Goal: Task Accomplishment & Management: Manage account settings

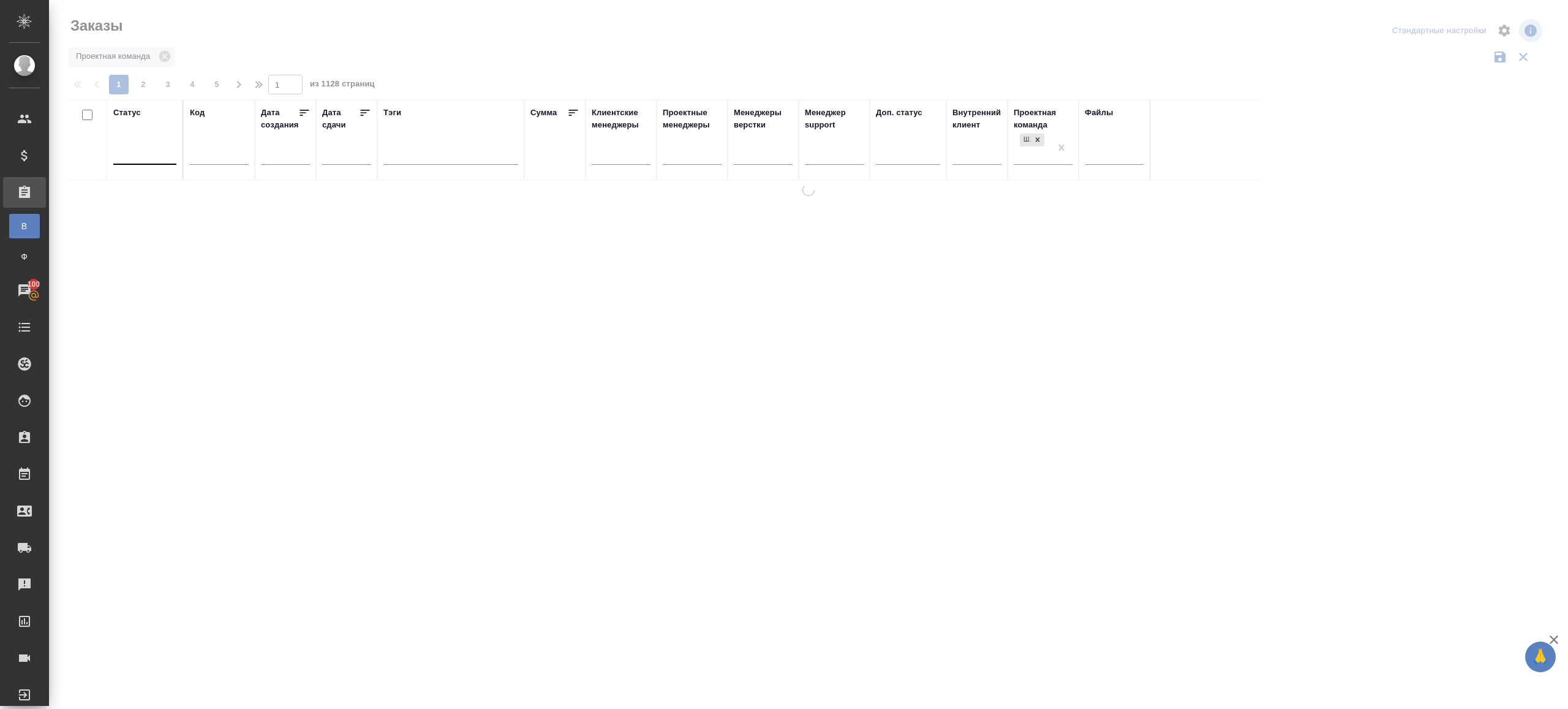
click at [465, 90] on div at bounding box center [809, 273] width 1520 height 548
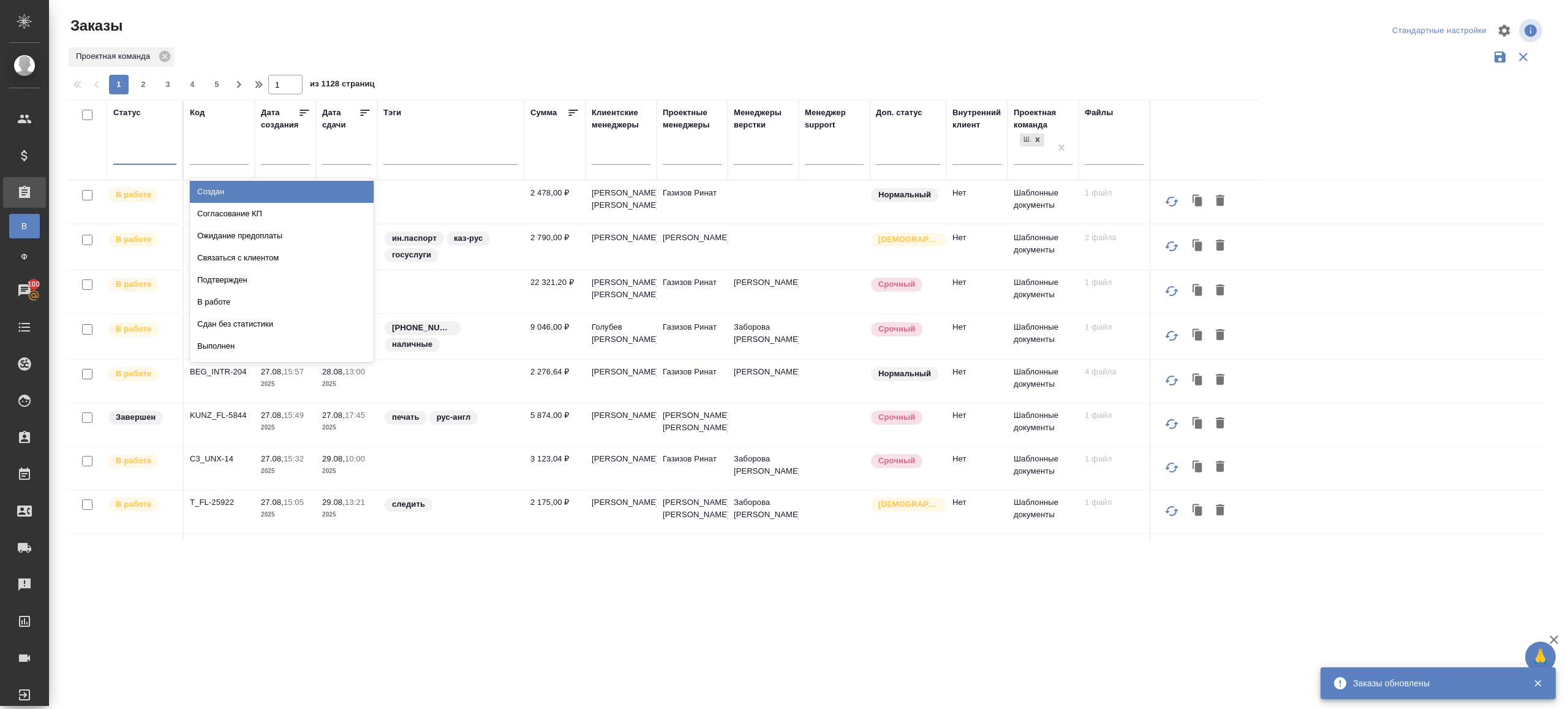
click at [159, 156] on div at bounding box center [145, 152] width 63 height 18
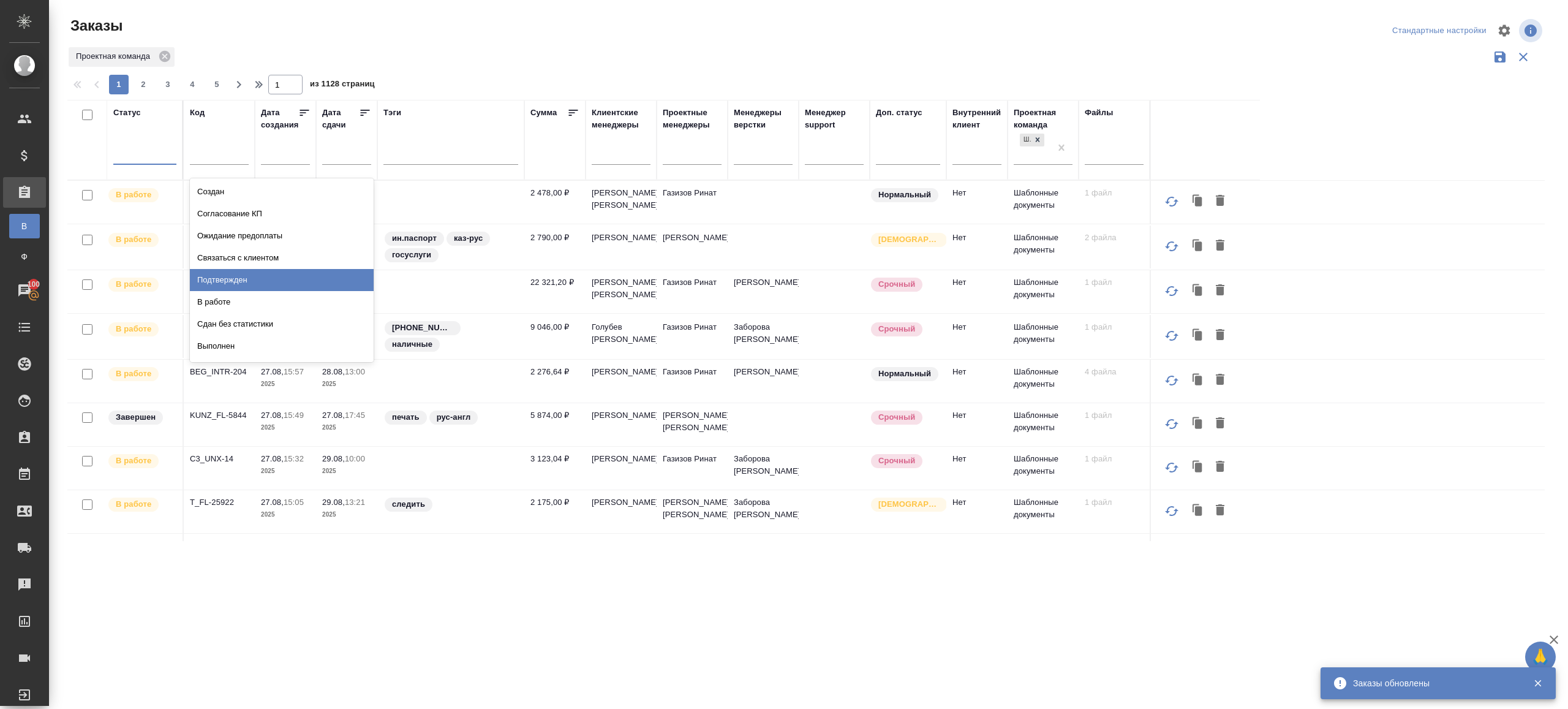
click at [247, 276] on div "Подтвержден" at bounding box center [281, 280] width 183 height 22
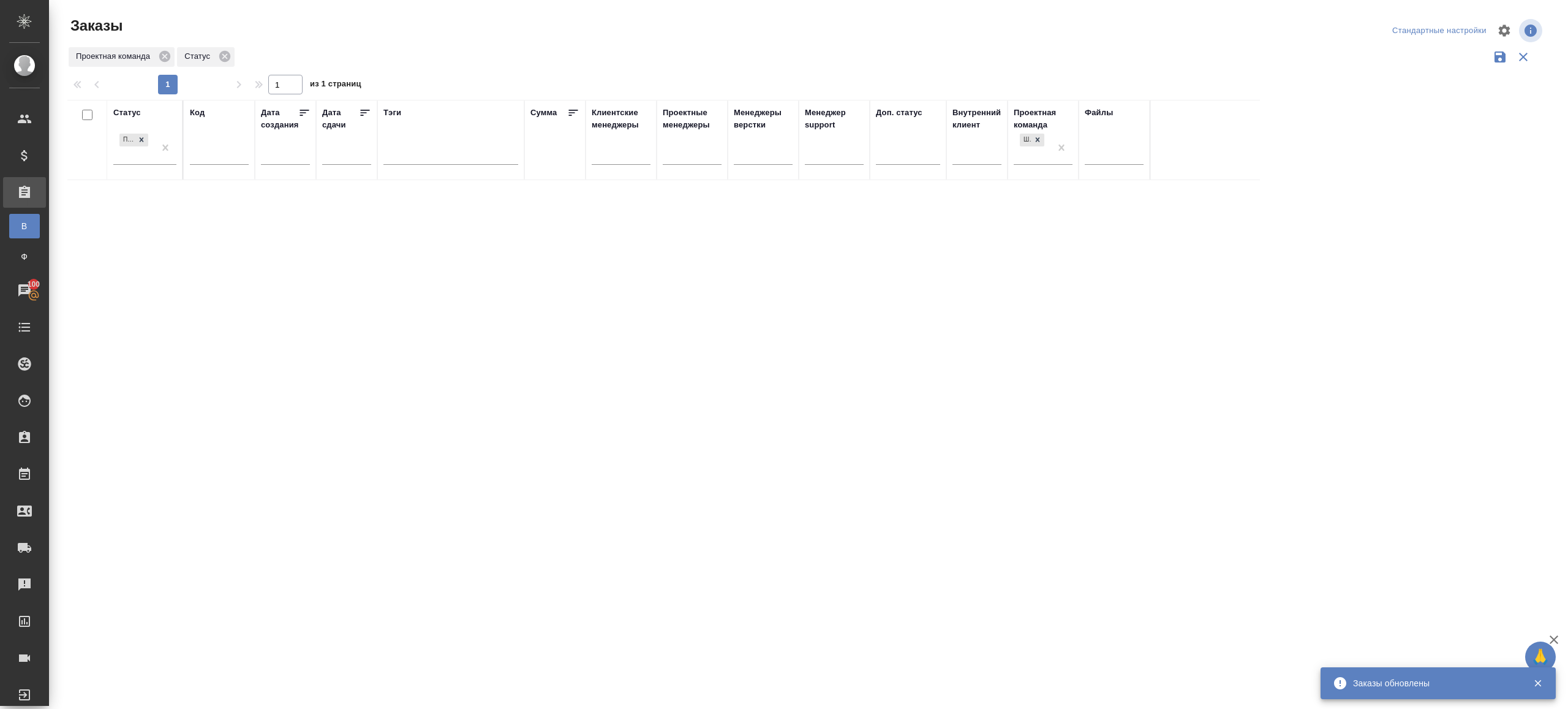
click at [681, 69] on div at bounding box center [811, 71] width 1488 height 6
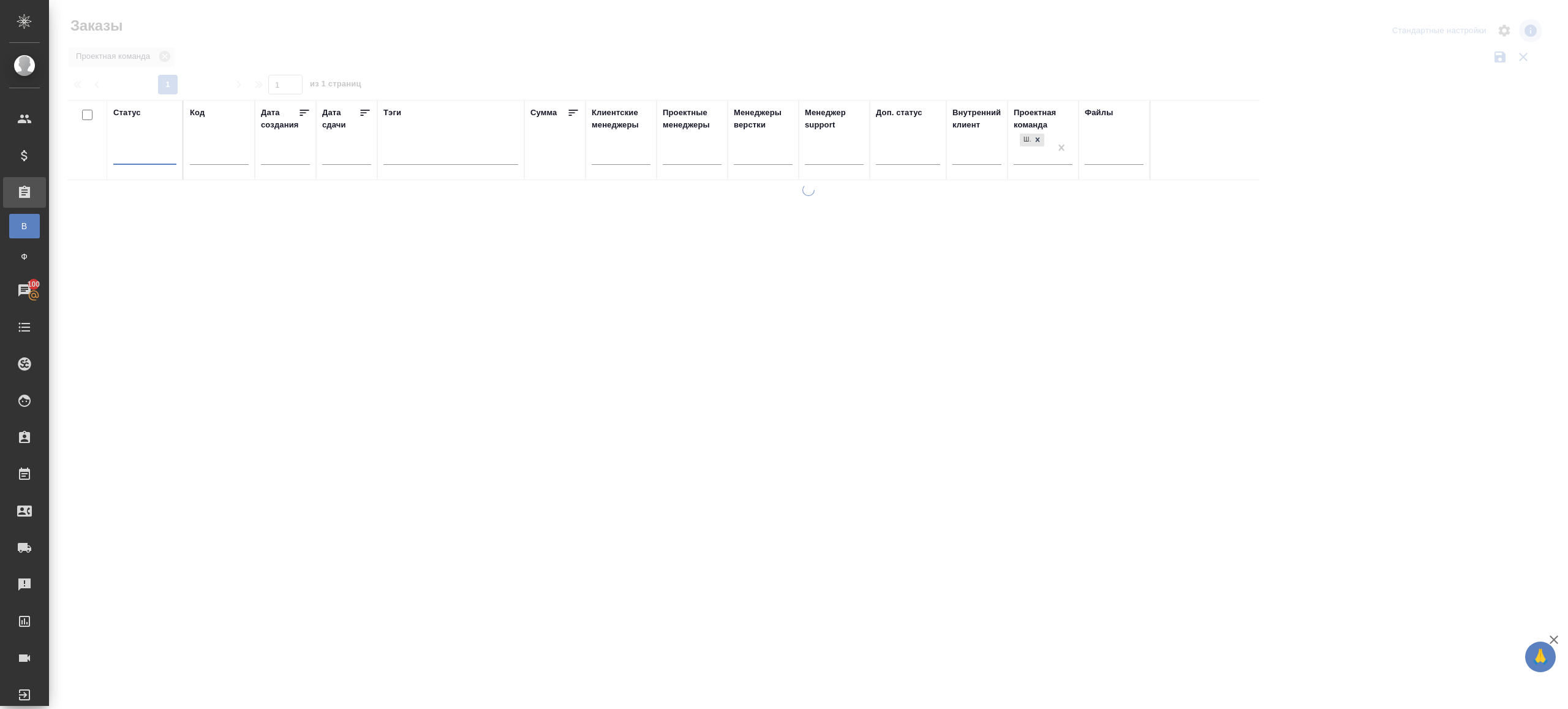
click at [440, 69] on div at bounding box center [809, 273] width 1520 height 548
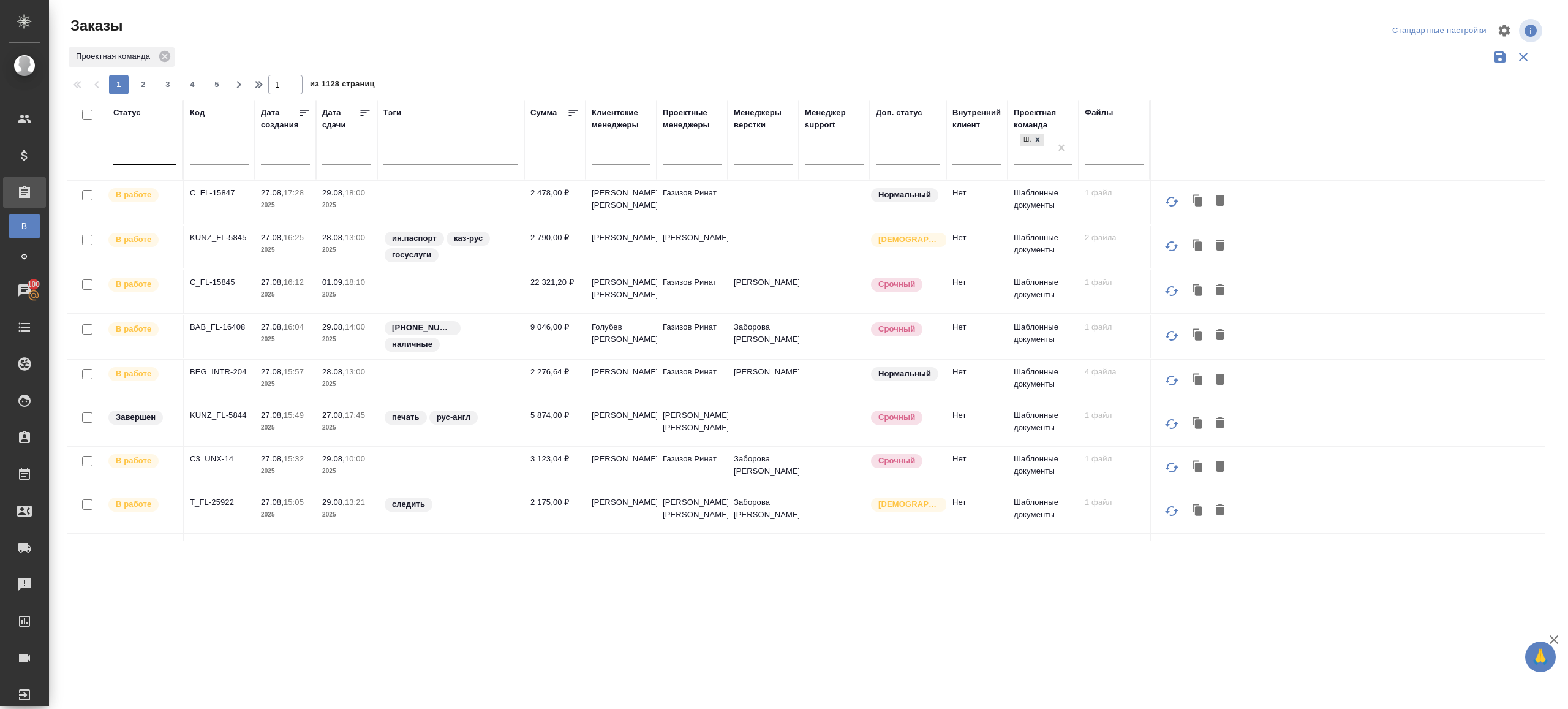
click at [155, 154] on div at bounding box center [145, 152] width 63 height 18
drag, startPoint x: 252, startPoint y: 278, endPoint x: 484, endPoint y: 72, distance: 310.3
click at [253, 278] on div "Подтвержден" at bounding box center [281, 280] width 183 height 22
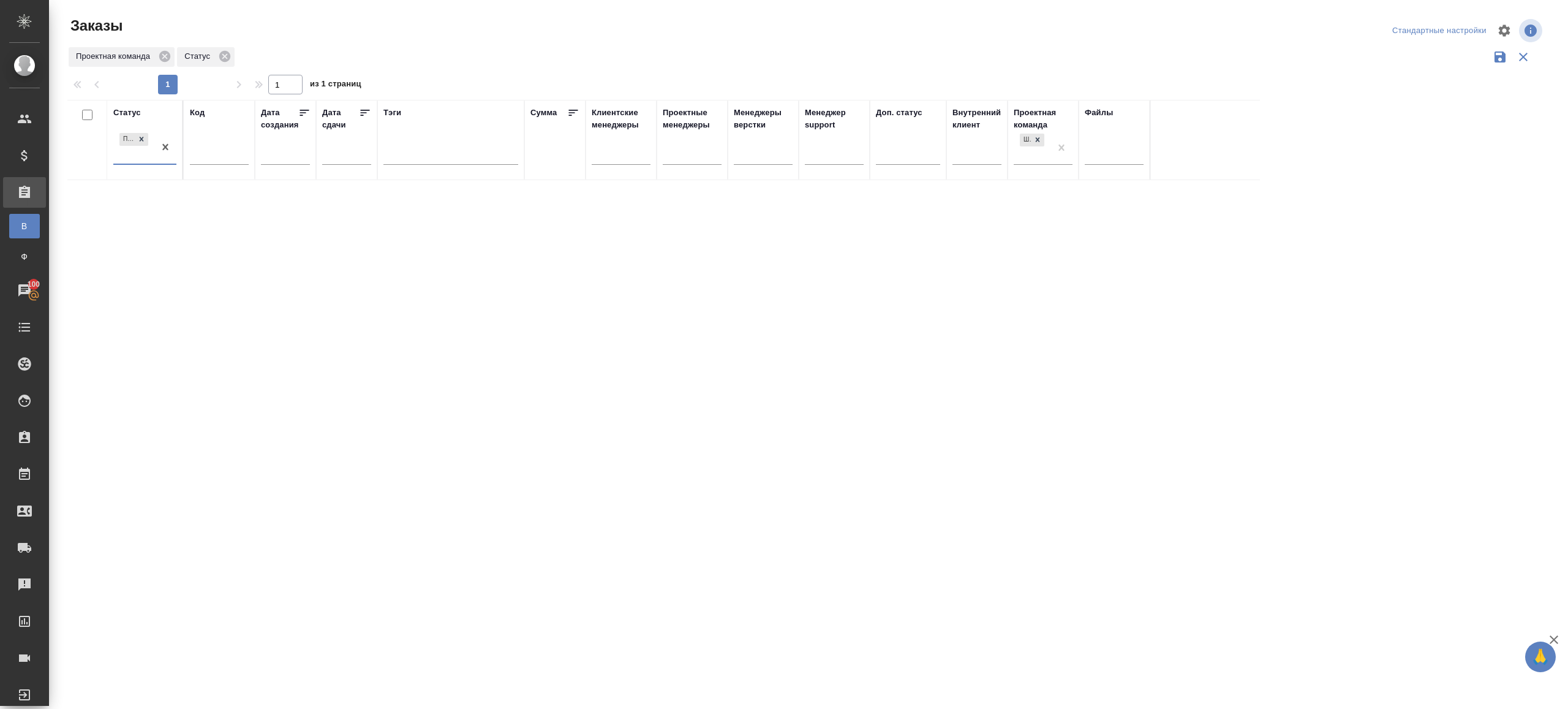
click at [657, 489] on div "Статус option Подтвержден, selected. 0 results available. Select is focused ,ty…" at bounding box center [806, 320] width 1477 height 441
click at [150, 147] on div "Подтвержден" at bounding box center [134, 147] width 41 height 33
drag, startPoint x: 197, startPoint y: 143, endPoint x: 157, endPoint y: 153, distance: 41.2
click at [196, 143] on div at bounding box center [219, 157] width 59 height 30
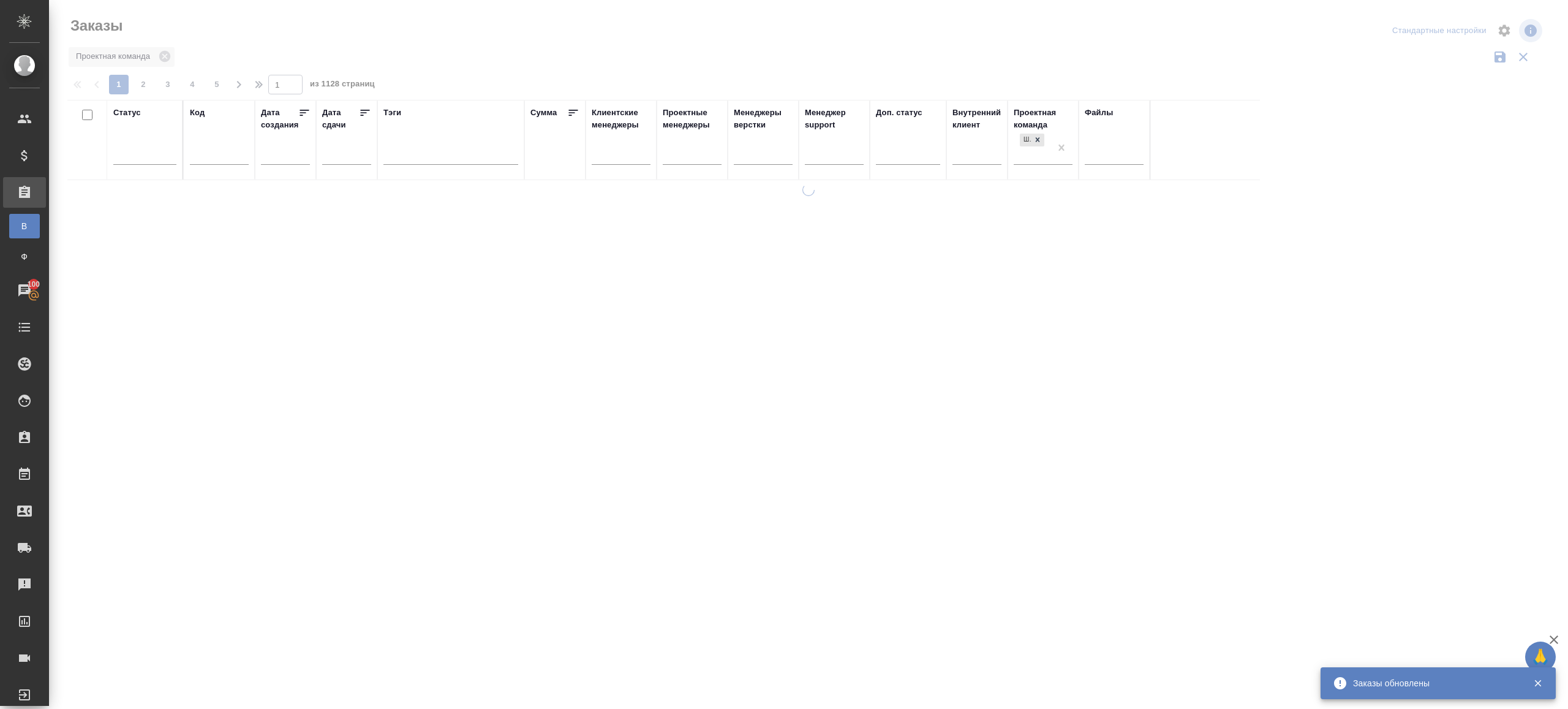
click at [492, 89] on div at bounding box center [809, 273] width 1520 height 548
click at [164, 154] on div at bounding box center [145, 152] width 63 height 18
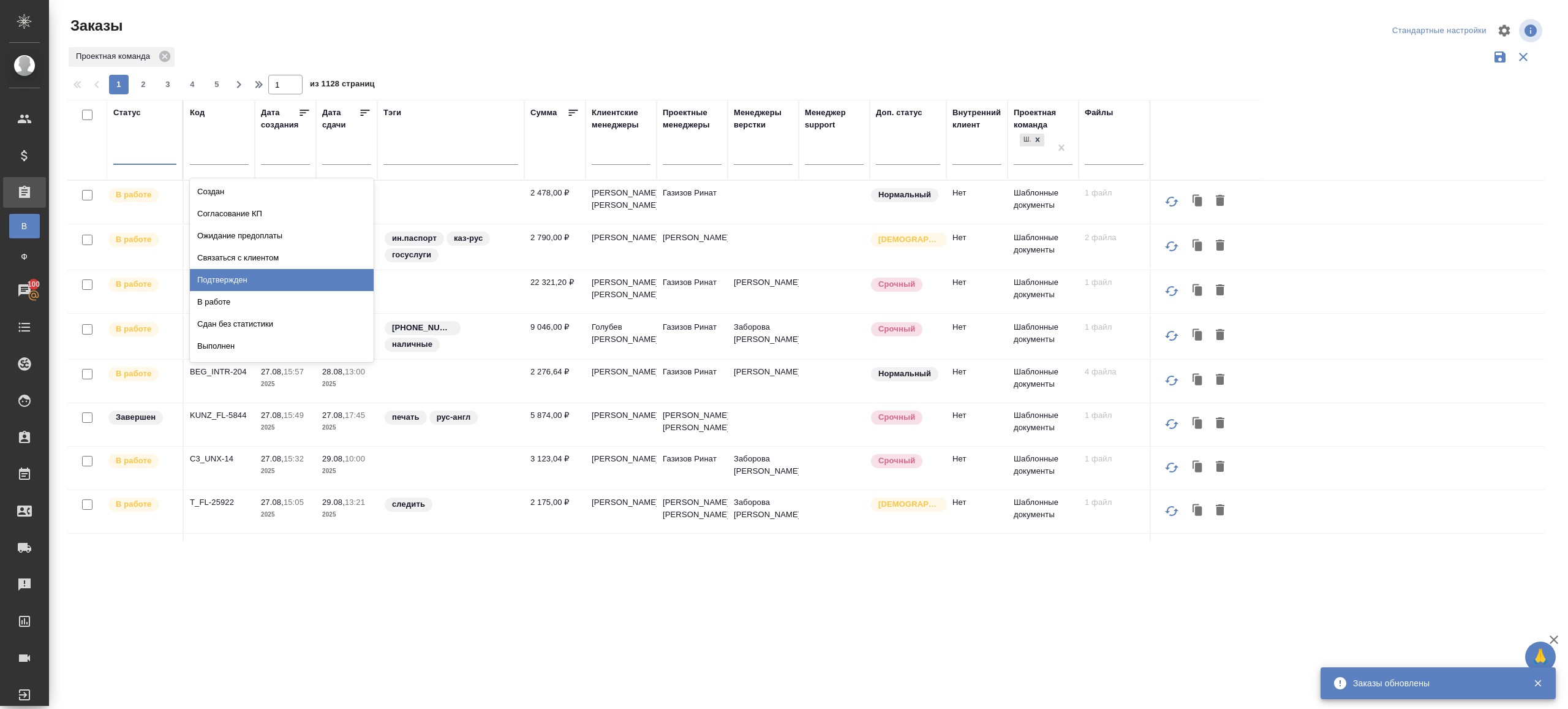
click at [237, 278] on div "Подтвержден" at bounding box center [281, 280] width 183 height 22
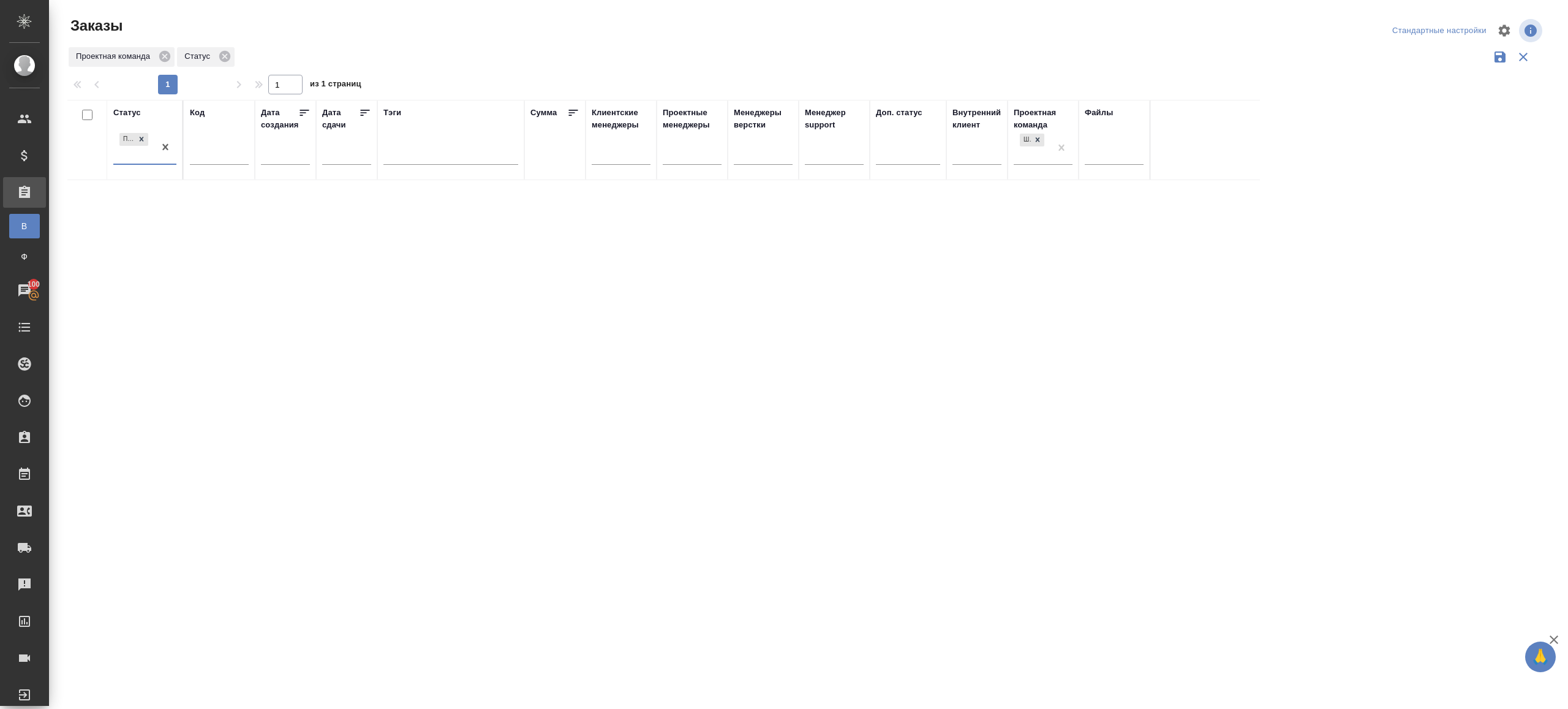
click at [665, 87] on div "1 1 из 1 страниц" at bounding box center [811, 84] width 1488 height 19
click at [1244, 469] on div "Статус Подтвержден Код Дата создания Дата сдачи Тэги Сумма Клиентские менеджеры…" at bounding box center [806, 320] width 1477 height 441
click at [700, 47] on div at bounding box center [809, 273] width 1520 height 548
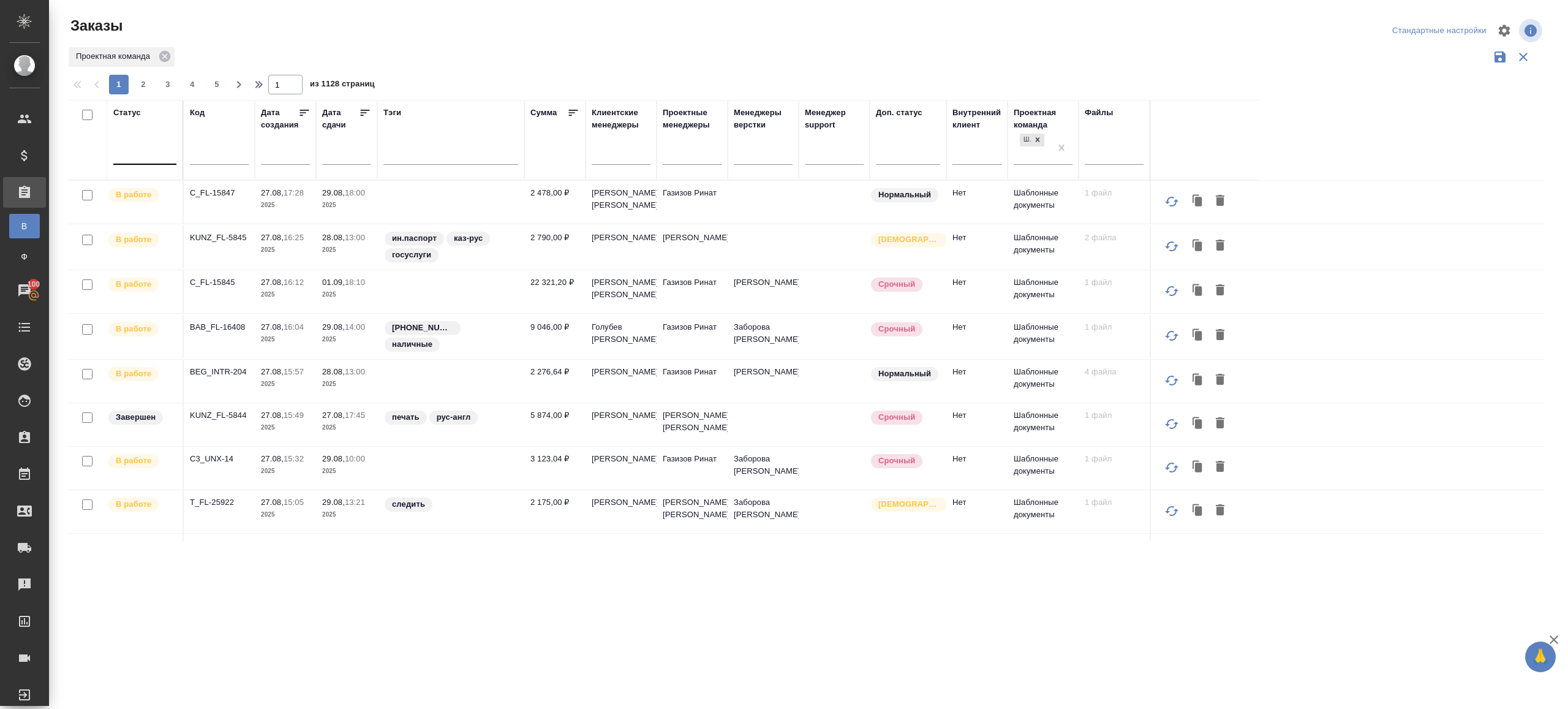
click at [141, 147] on div at bounding box center [145, 152] width 63 height 18
drag, startPoint x: 231, startPoint y: 282, endPoint x: 606, endPoint y: 50, distance: 441.0
click at [231, 282] on div "Подтвержден" at bounding box center [281, 280] width 183 height 22
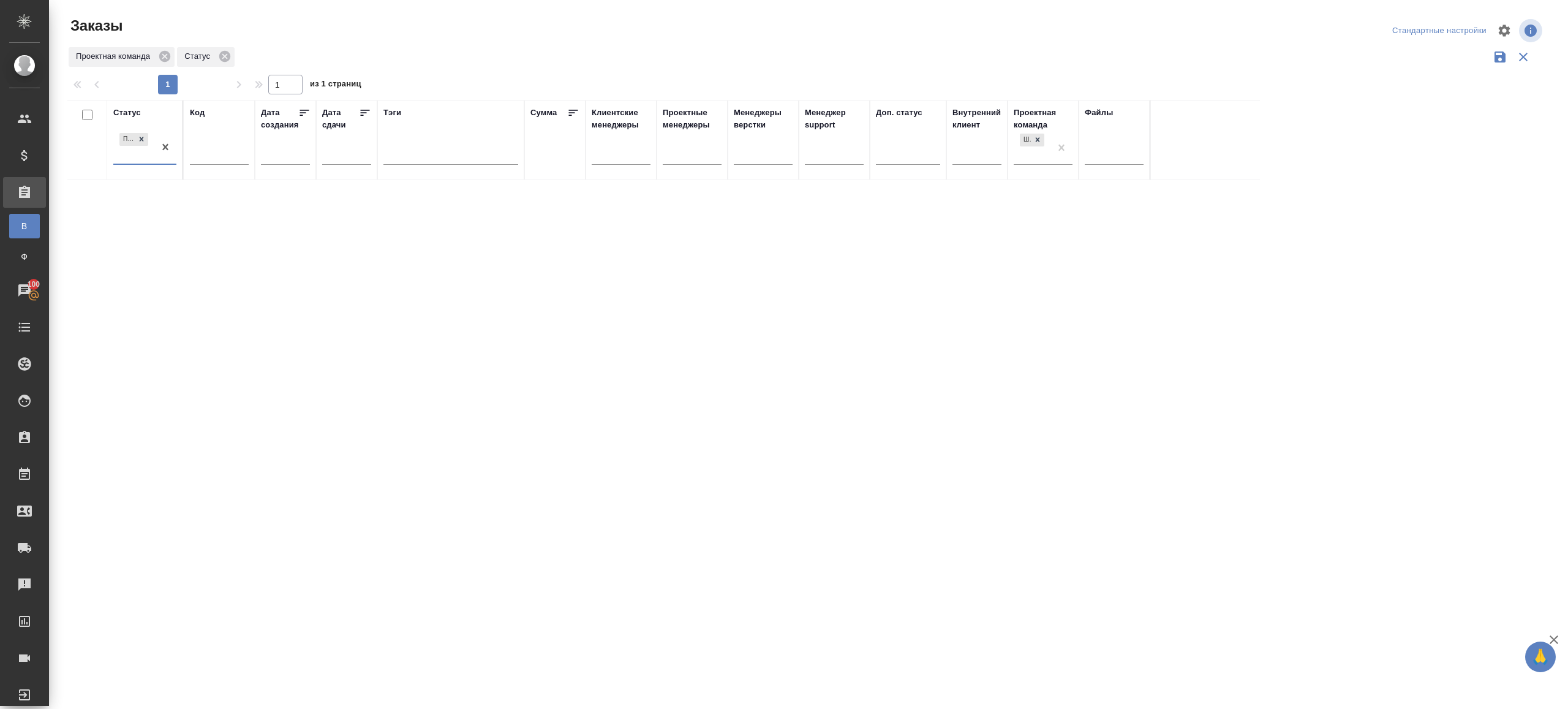
click at [444, 70] on div at bounding box center [811, 71] width 1488 height 6
click at [177, 143] on th "Статус Подтвержден" at bounding box center [145, 140] width 77 height 80
click at [167, 158] on div at bounding box center [165, 147] width 22 height 33
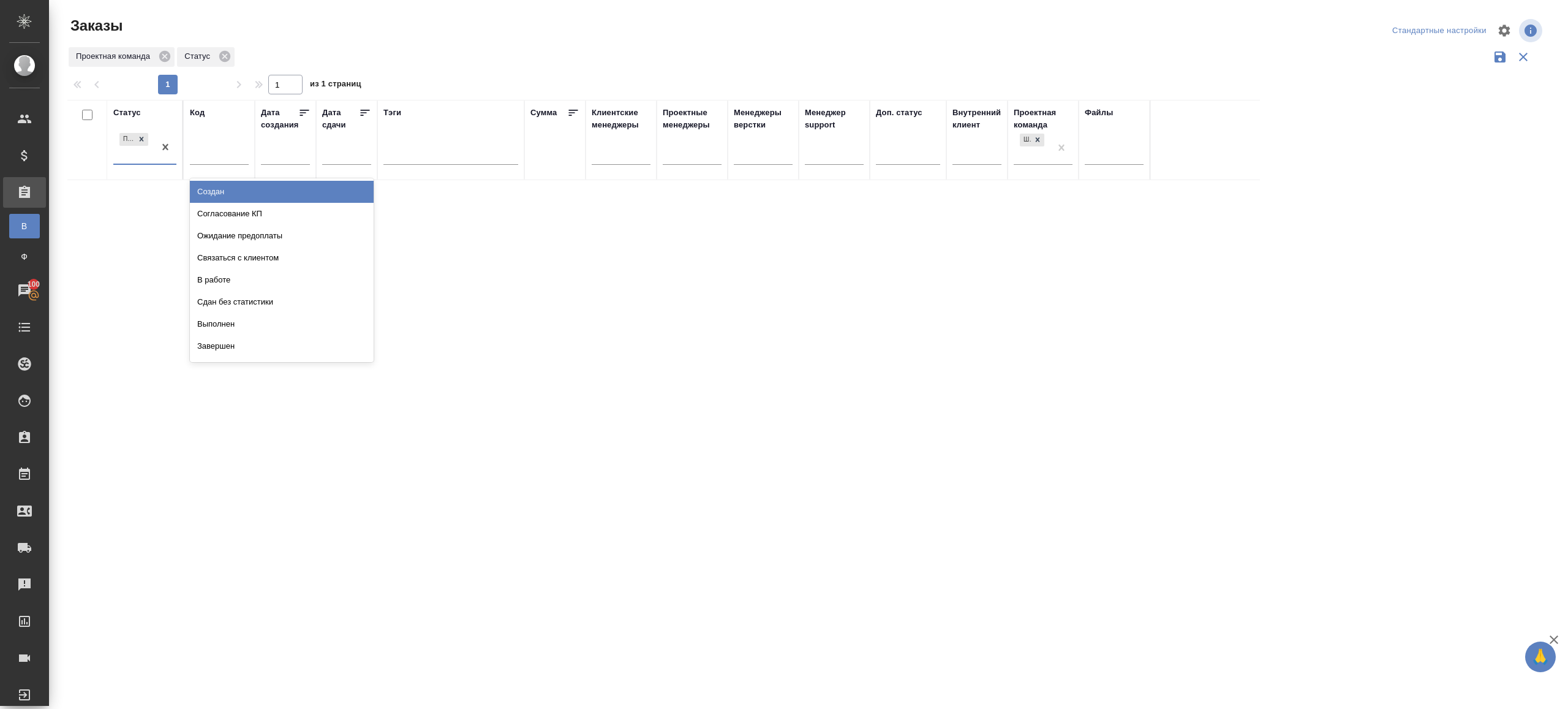
click at [462, 75] on div "1 1 из 1 страниц" at bounding box center [811, 84] width 1488 height 19
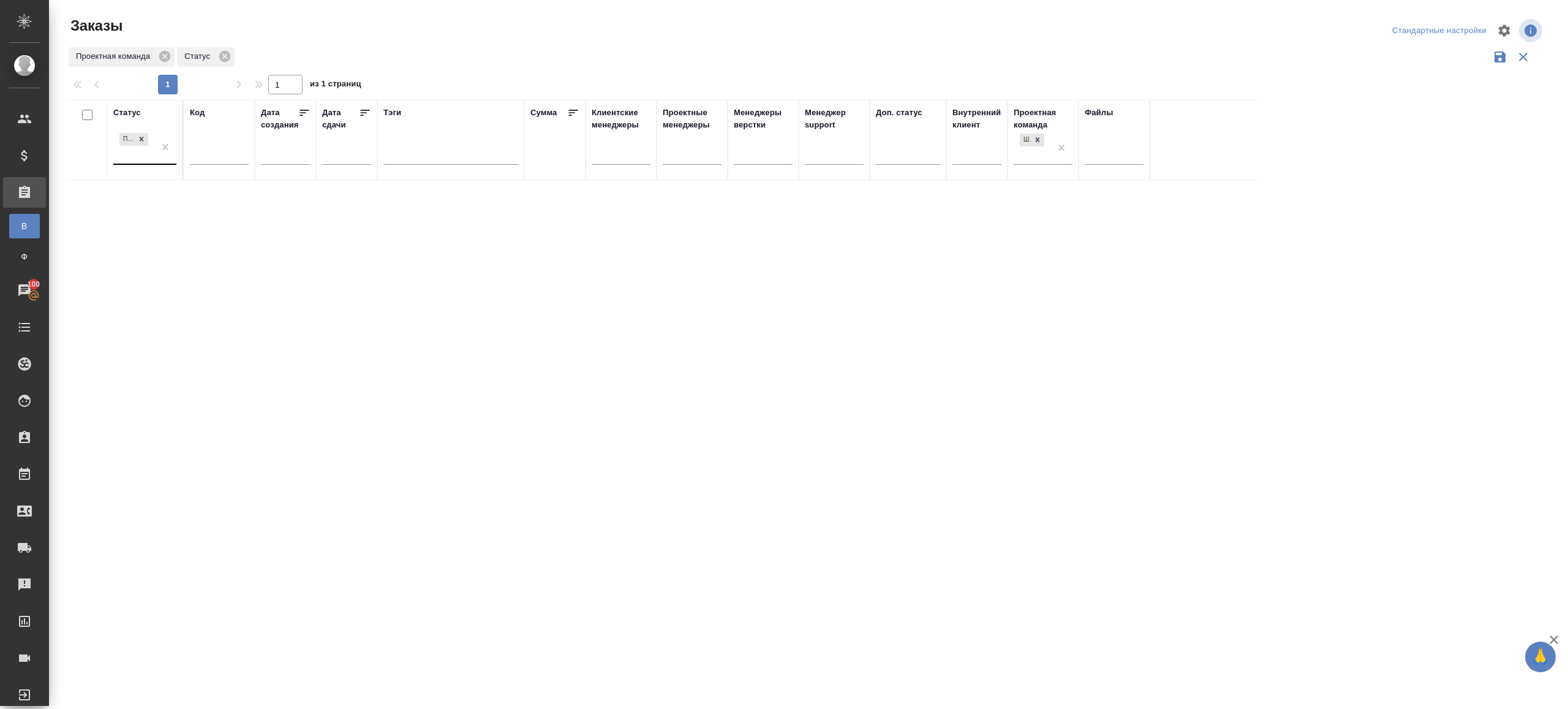
click at [147, 157] on div "Подтвержден" at bounding box center [134, 147] width 41 height 33
click at [177, 149] on th "Статус Подтвержден" at bounding box center [145, 140] width 77 height 80
click at [429, 75] on div at bounding box center [809, 273] width 1520 height 548
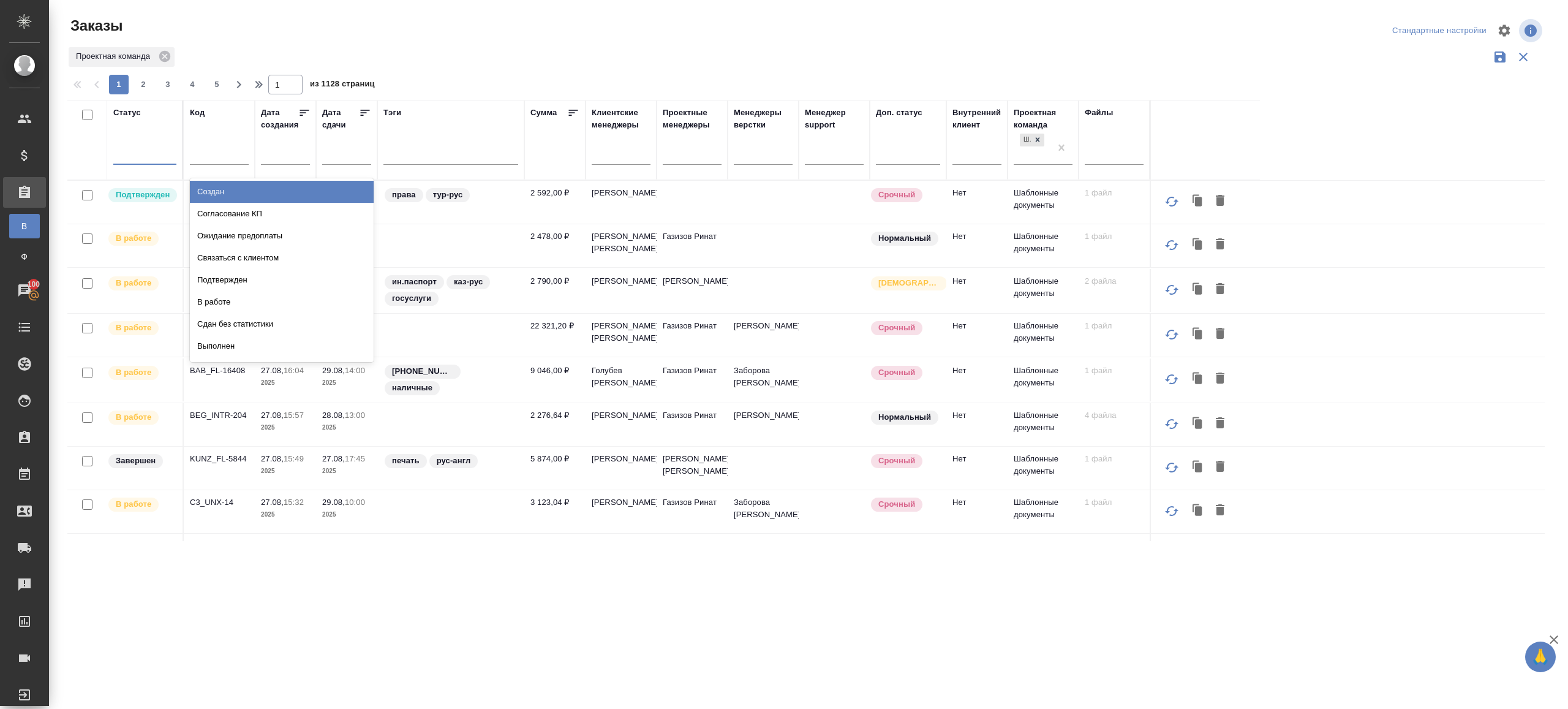
click at [154, 147] on div at bounding box center [145, 152] width 63 height 18
click at [227, 280] on div "Подтвержден" at bounding box center [281, 280] width 183 height 22
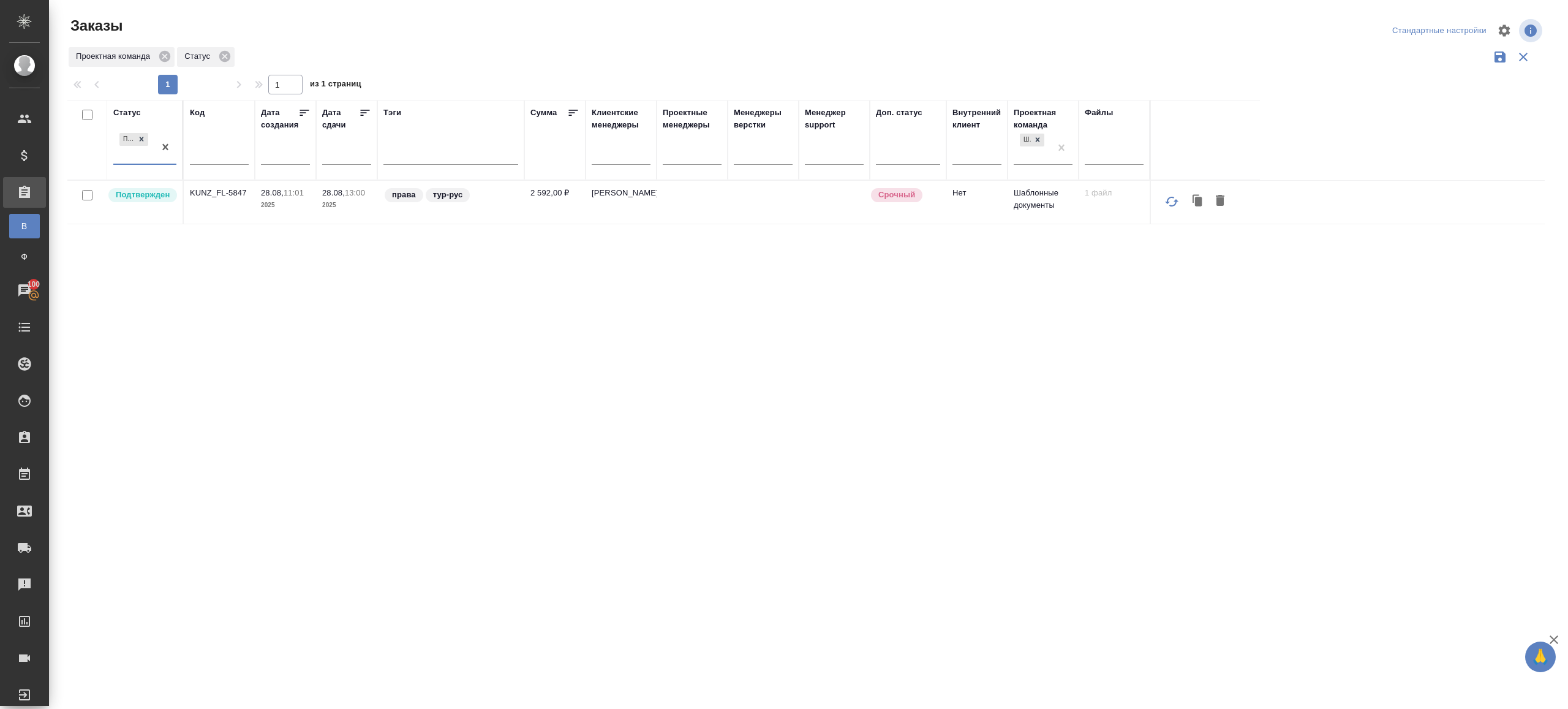
click at [231, 196] on p "KUNZ_FL-5847" at bounding box center [219, 193] width 59 height 12
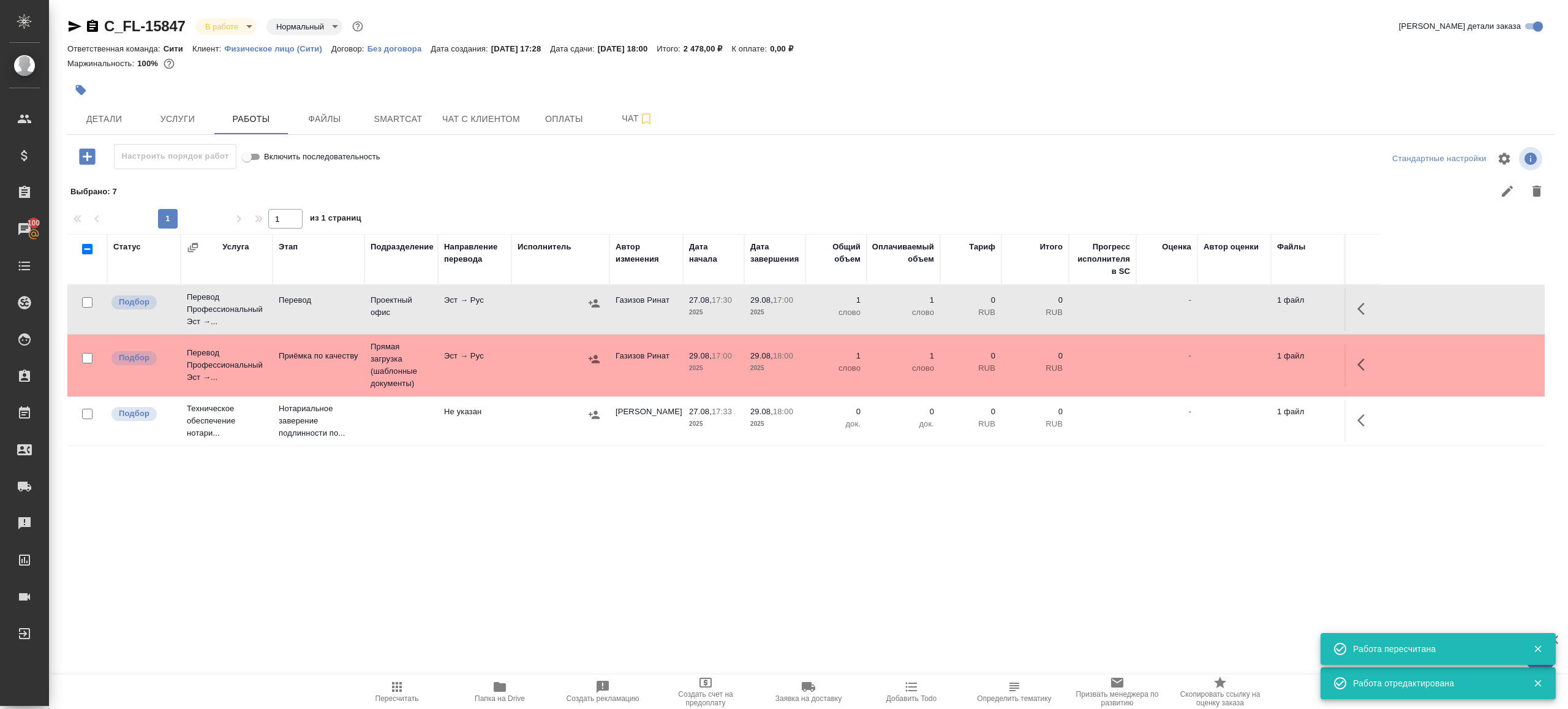
click at [402, 684] on icon "button" at bounding box center [397, 687] width 10 height 10
click at [452, 636] on div ".cls-1 fill:#fff; AWATERA Gazizov Rinat Клиенты Спецификации Заказы 100 Чаты To…" at bounding box center [784, 354] width 1568 height 709
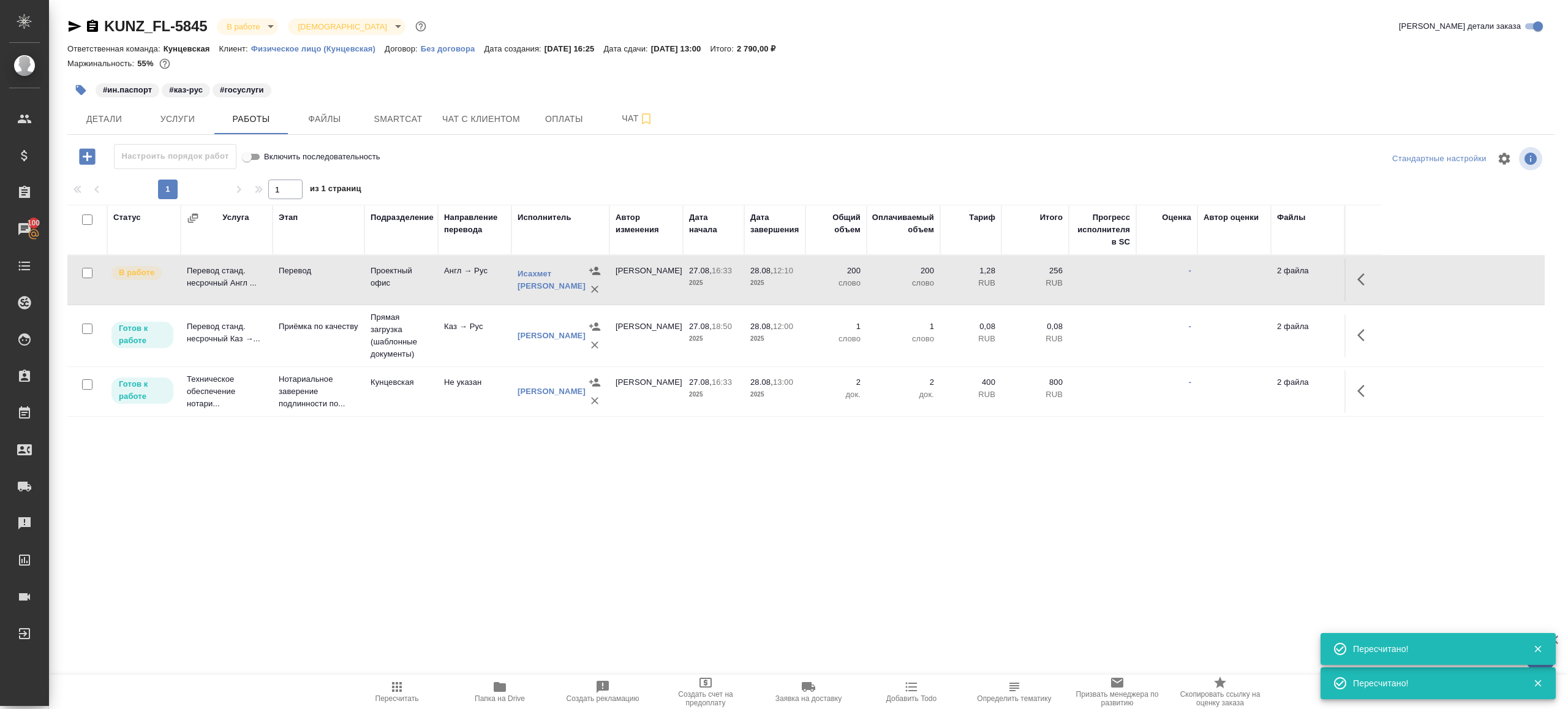
click at [398, 681] on icon "button" at bounding box center [397, 686] width 15 height 15
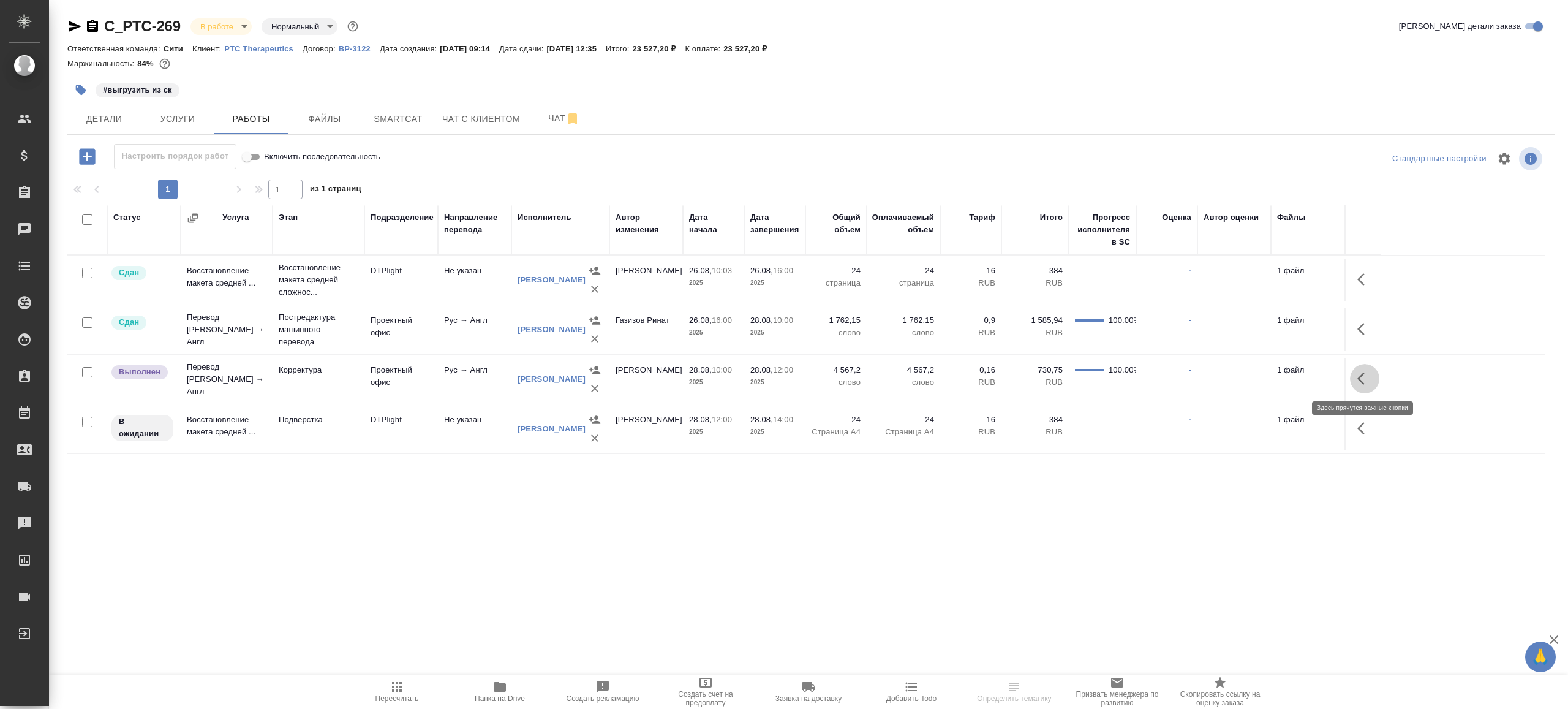
click at [1367, 372] on icon "button" at bounding box center [1364, 378] width 15 height 15
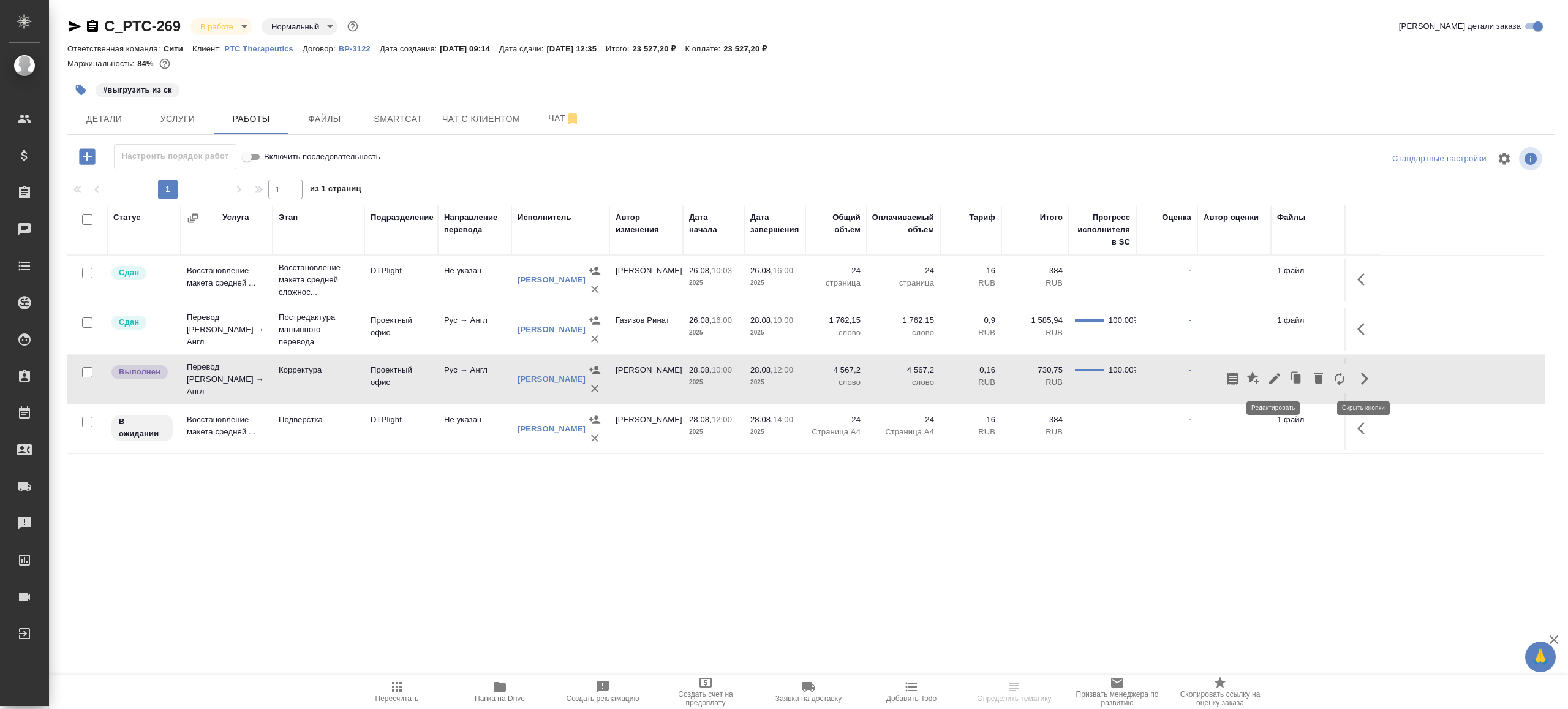
click at [1273, 381] on icon "button" at bounding box center [1274, 378] width 15 height 15
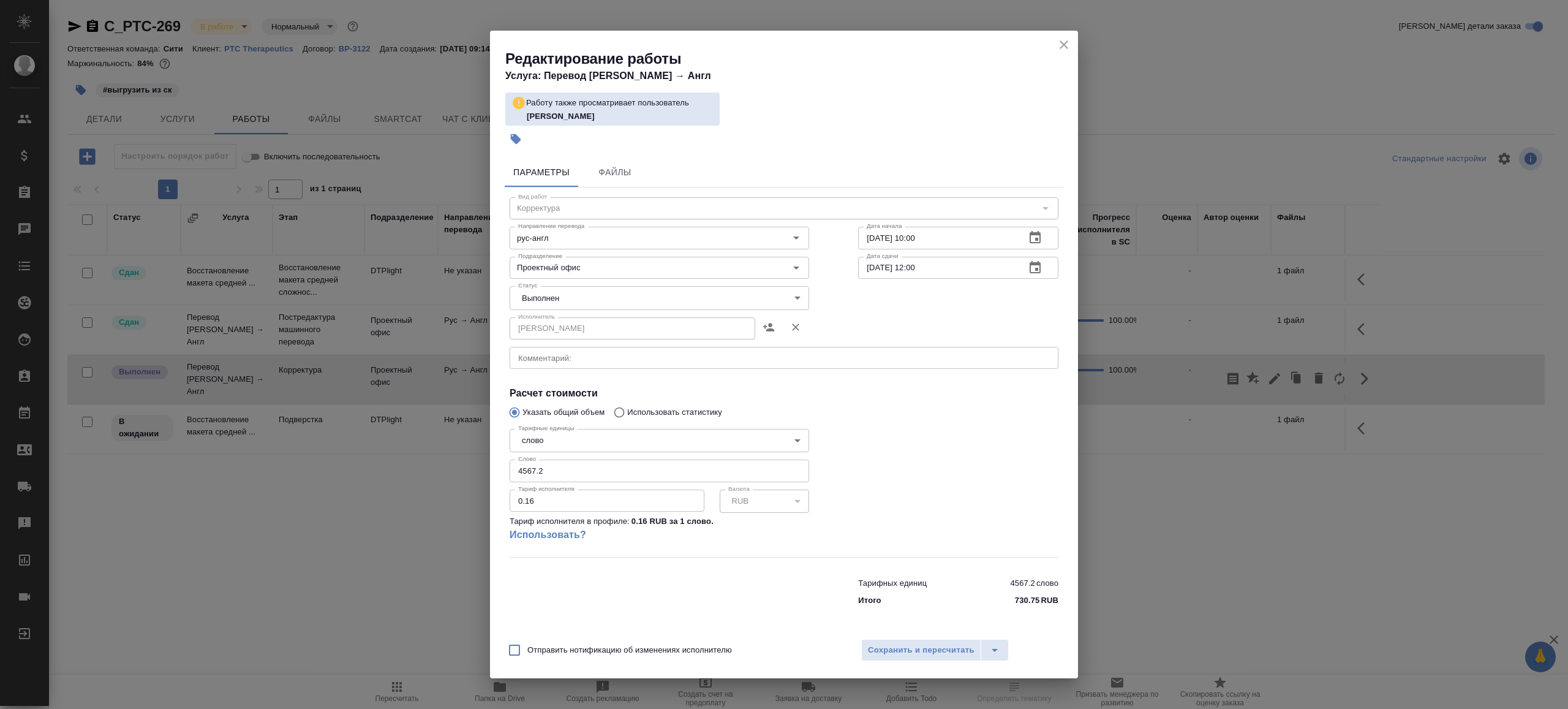
click at [571, 296] on body "🙏 .cls-1 fill:#fff; AWATERA Gazizov Rinat Клиенты Спецификации Заказы Чаты Todo…" at bounding box center [784, 354] width 1568 height 709
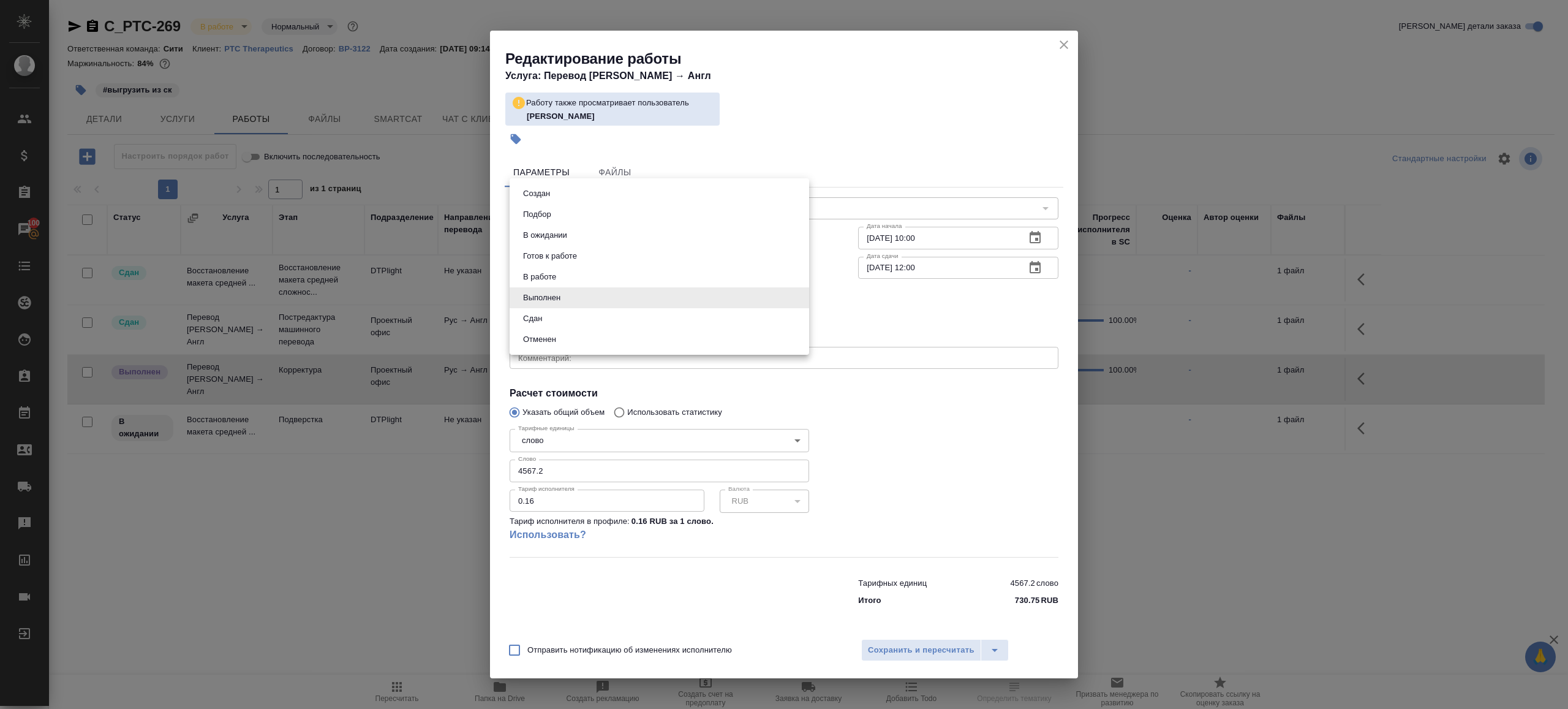
click at [567, 314] on li "Сдан" at bounding box center [659, 318] width 300 height 21
type input "closed"
click at [959, 496] on div at bounding box center [958, 490] width 249 height 182
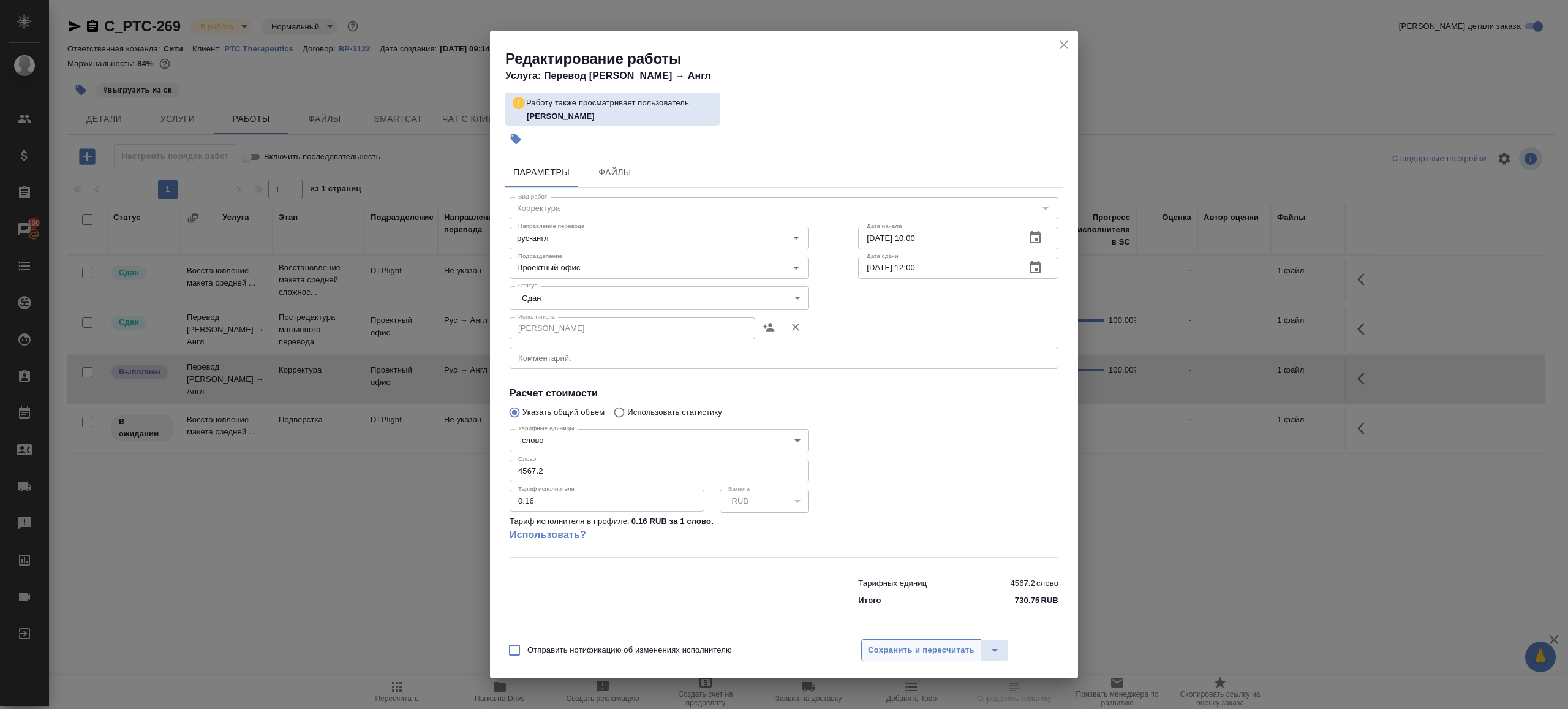
click at [962, 652] on span "Сохранить и пересчитать" at bounding box center [921, 650] width 107 height 14
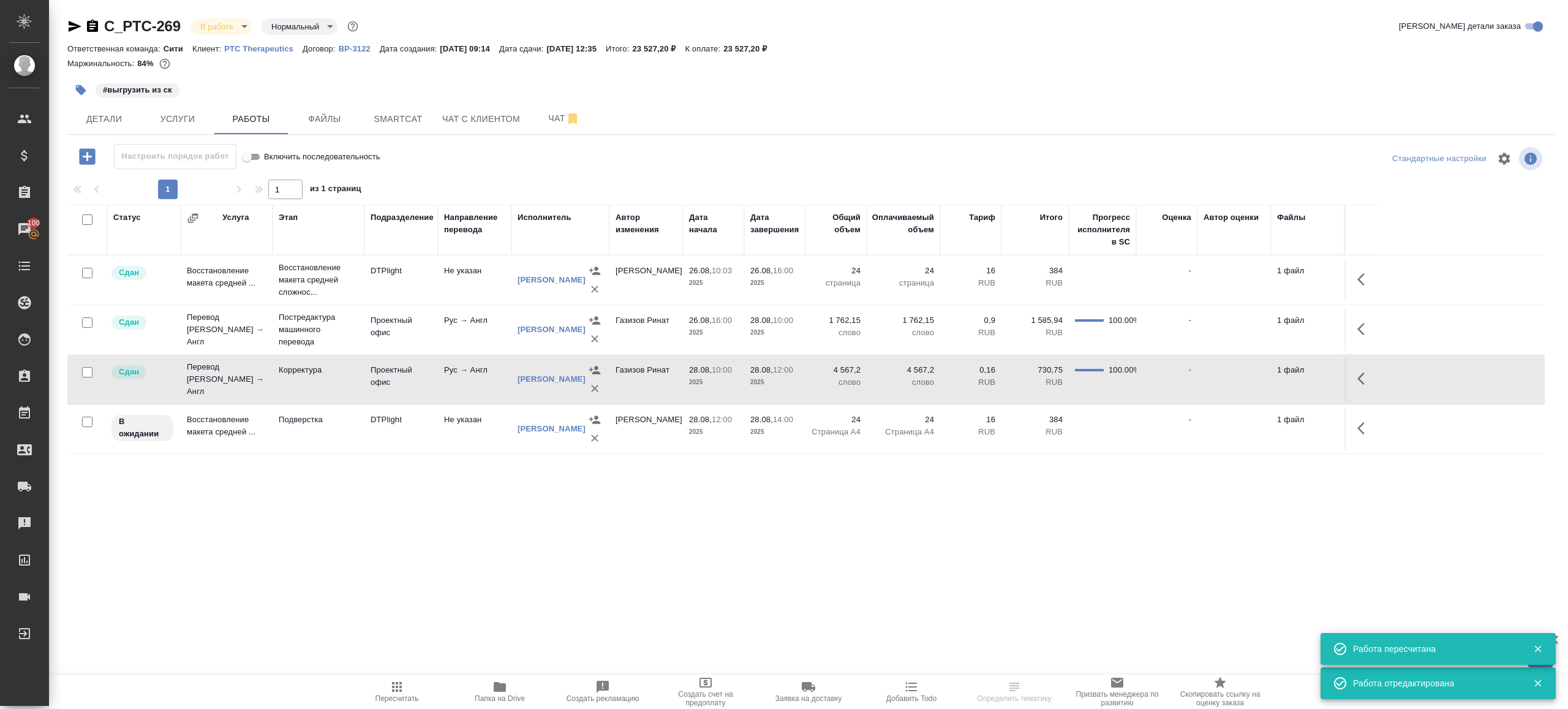
click at [1360, 425] on icon "button" at bounding box center [1361, 429] width 8 height 12
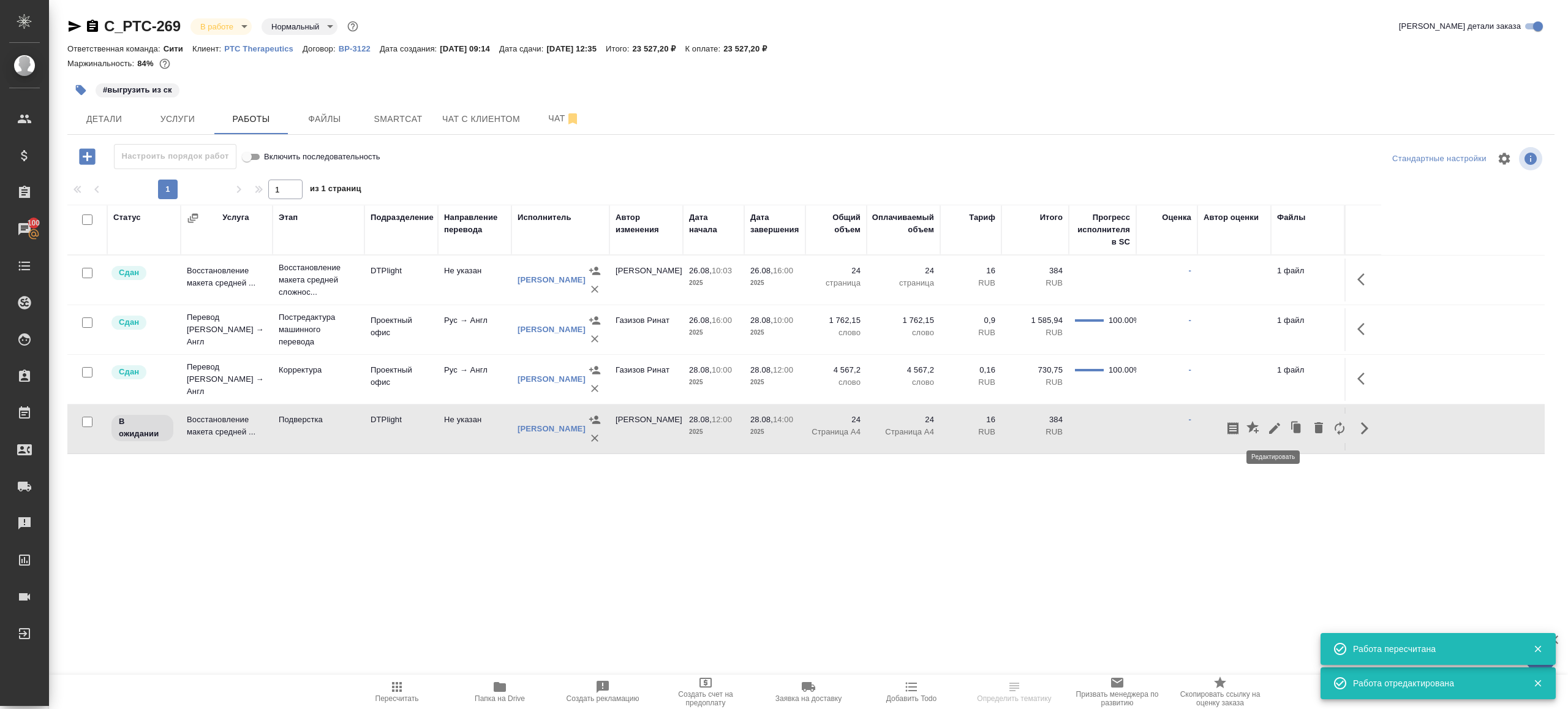
click at [1273, 424] on icon "button" at bounding box center [1274, 428] width 15 height 15
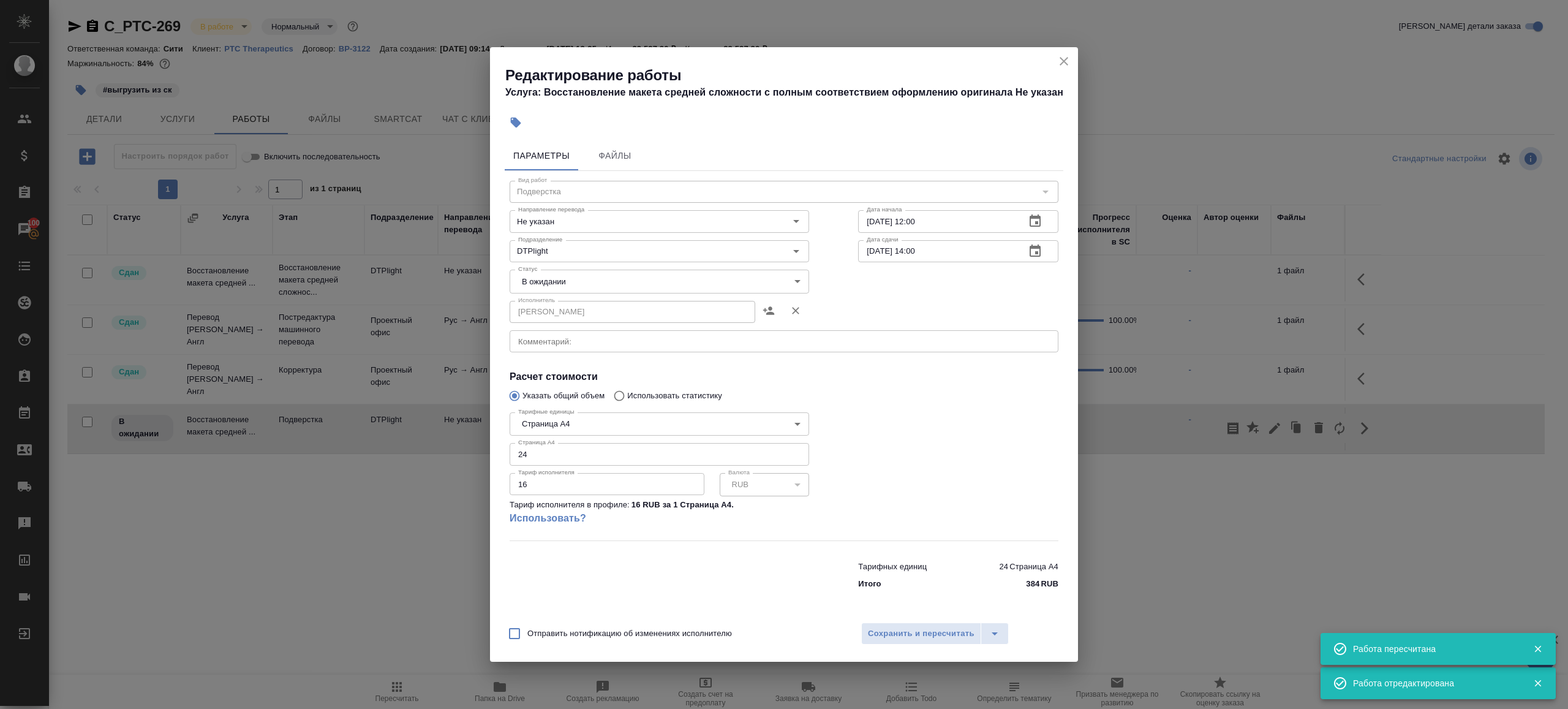
click at [600, 279] on body "🙏 .cls-1 fill:#fff; AWATERA Gazizov Rinat Клиенты Спецификации Заказы 100 Чаты …" at bounding box center [784, 354] width 1568 height 709
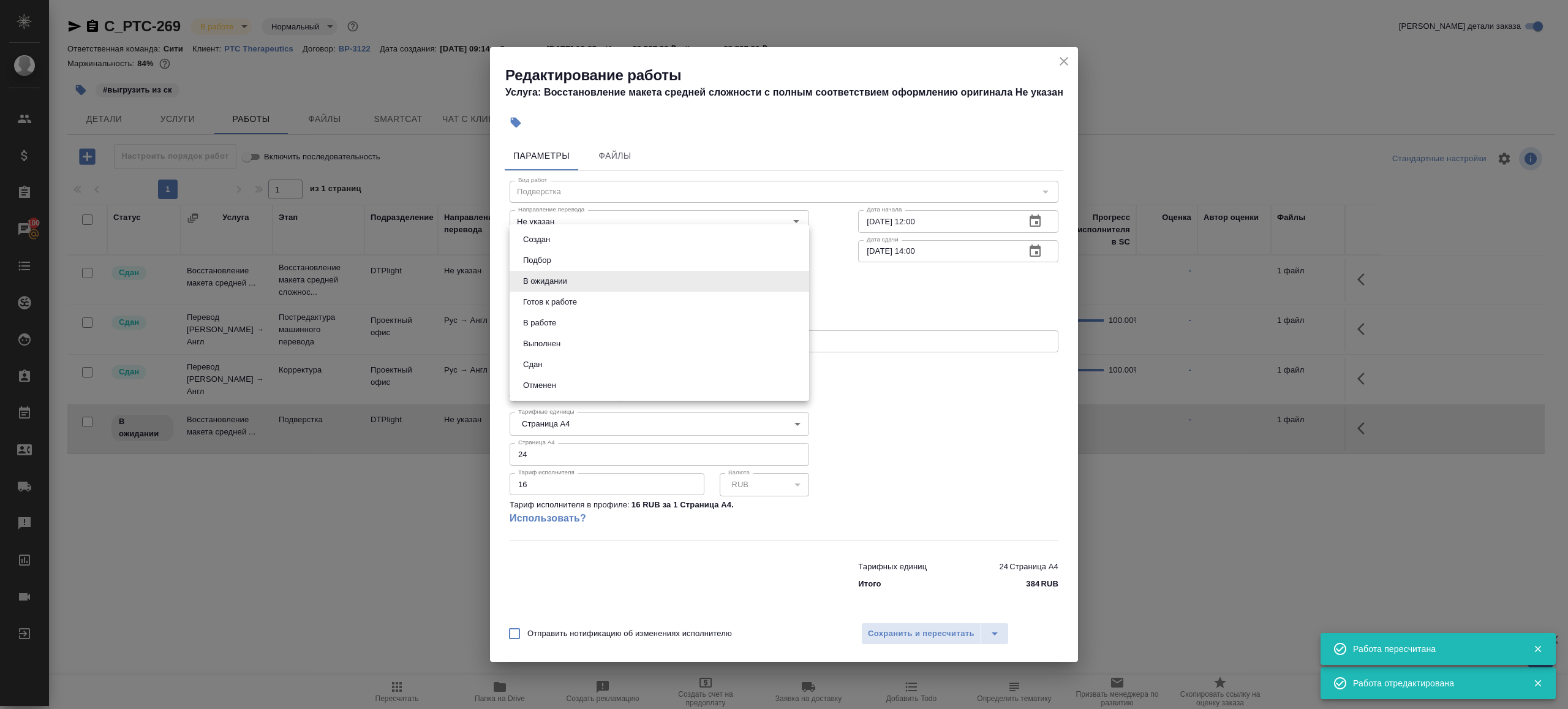
click at [595, 302] on li "Готов к работе" at bounding box center [659, 302] width 300 height 21
type input "readyForWork"
click at [878, 445] on div at bounding box center [958, 474] width 249 height 182
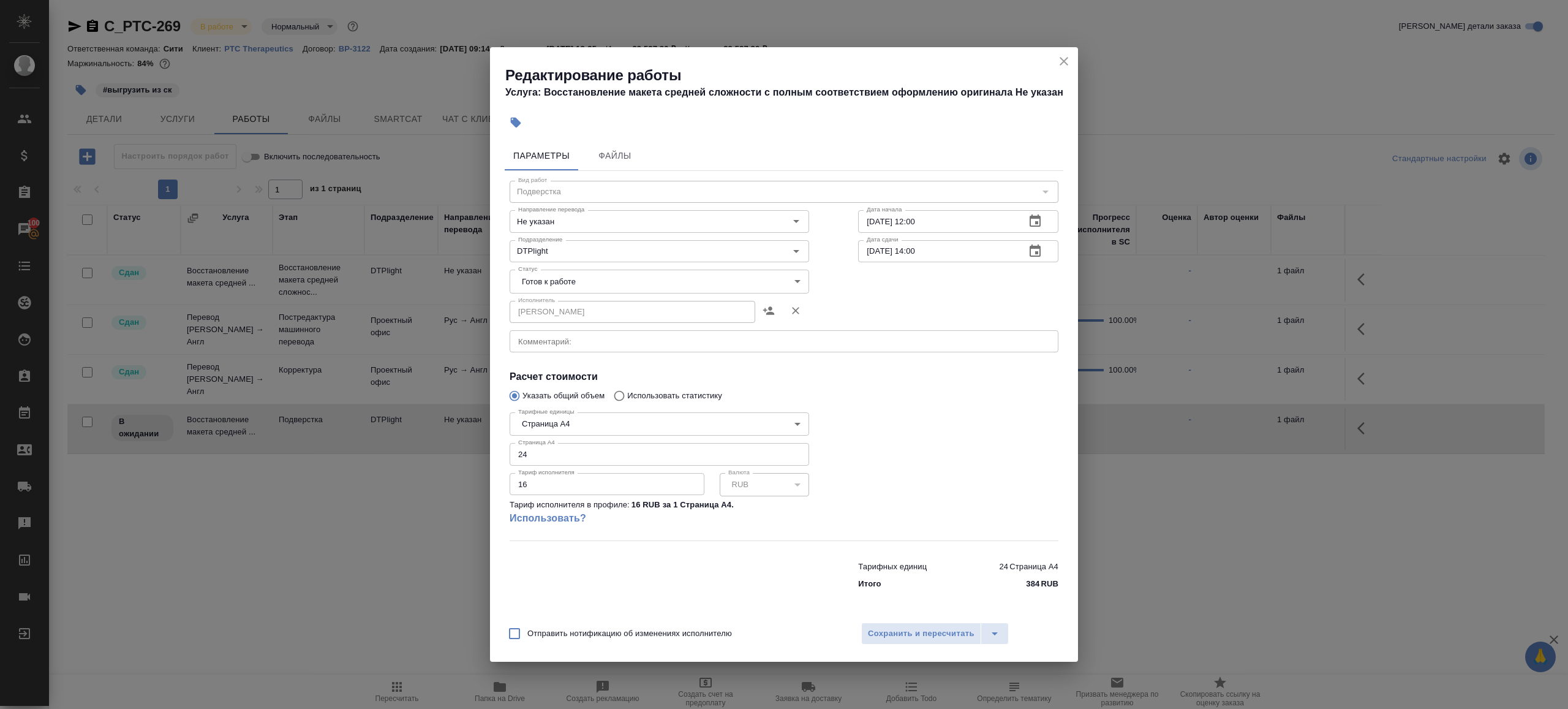
click at [597, 350] on div "x Комментарий:" at bounding box center [784, 341] width 549 height 22
paste textarea "C_PTC-269 https://drive.awatera.com/s/e472HirN83EB49q"
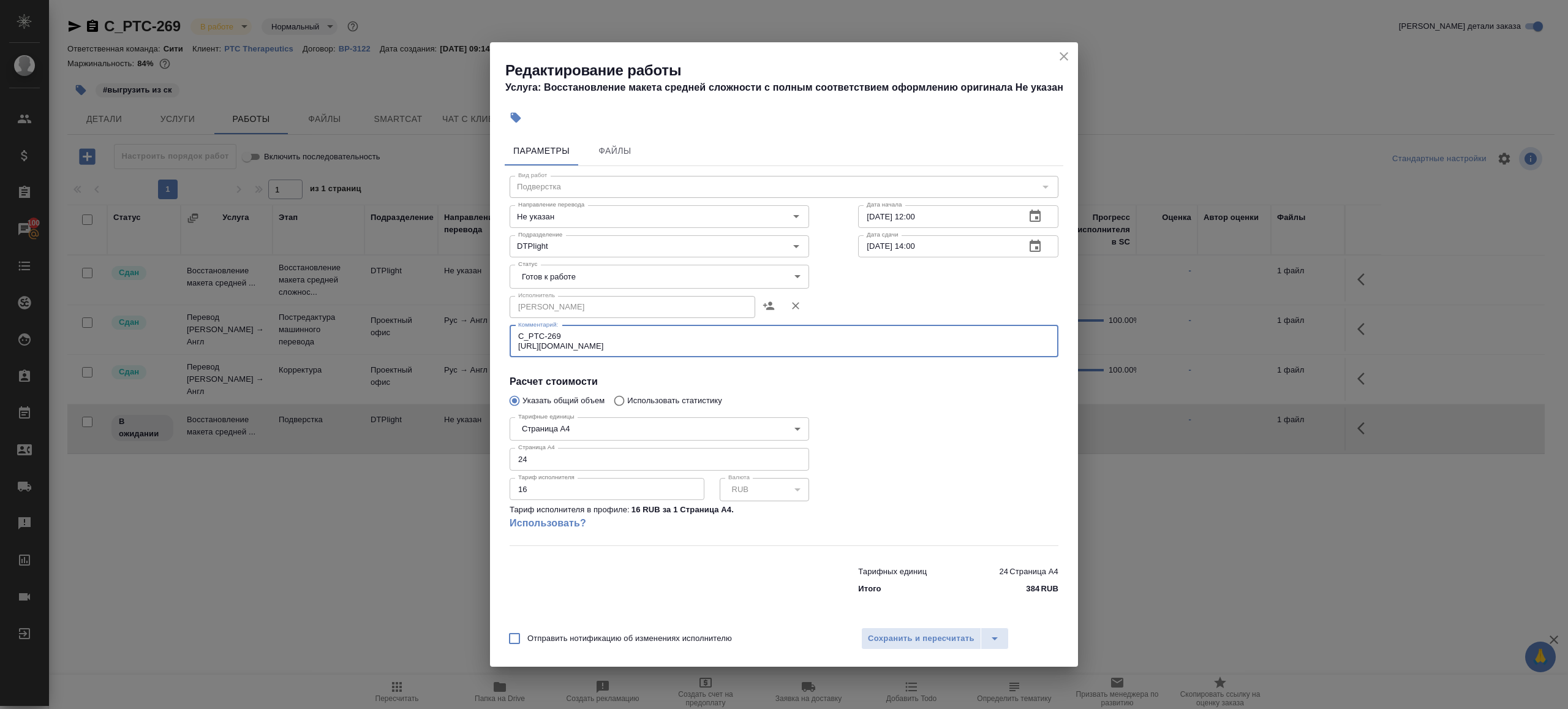
type textarea "C_PTC-269 https://drive.awatera.com/s/e472HirN83EB49q"
click at [872, 388] on div at bounding box center [958, 478] width 249 height 182
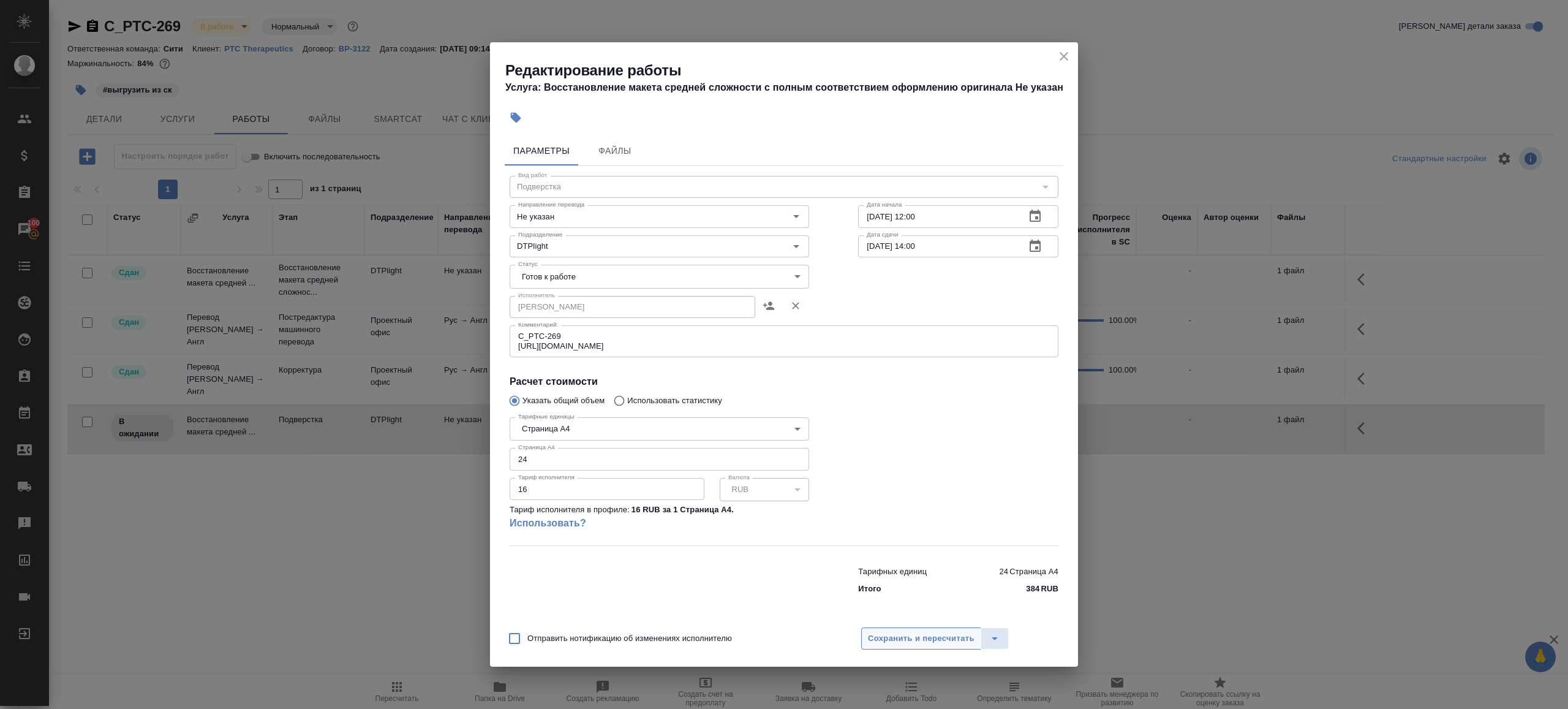
click at [915, 640] on span "Сохранить и пересчитать" at bounding box center [921, 638] width 107 height 14
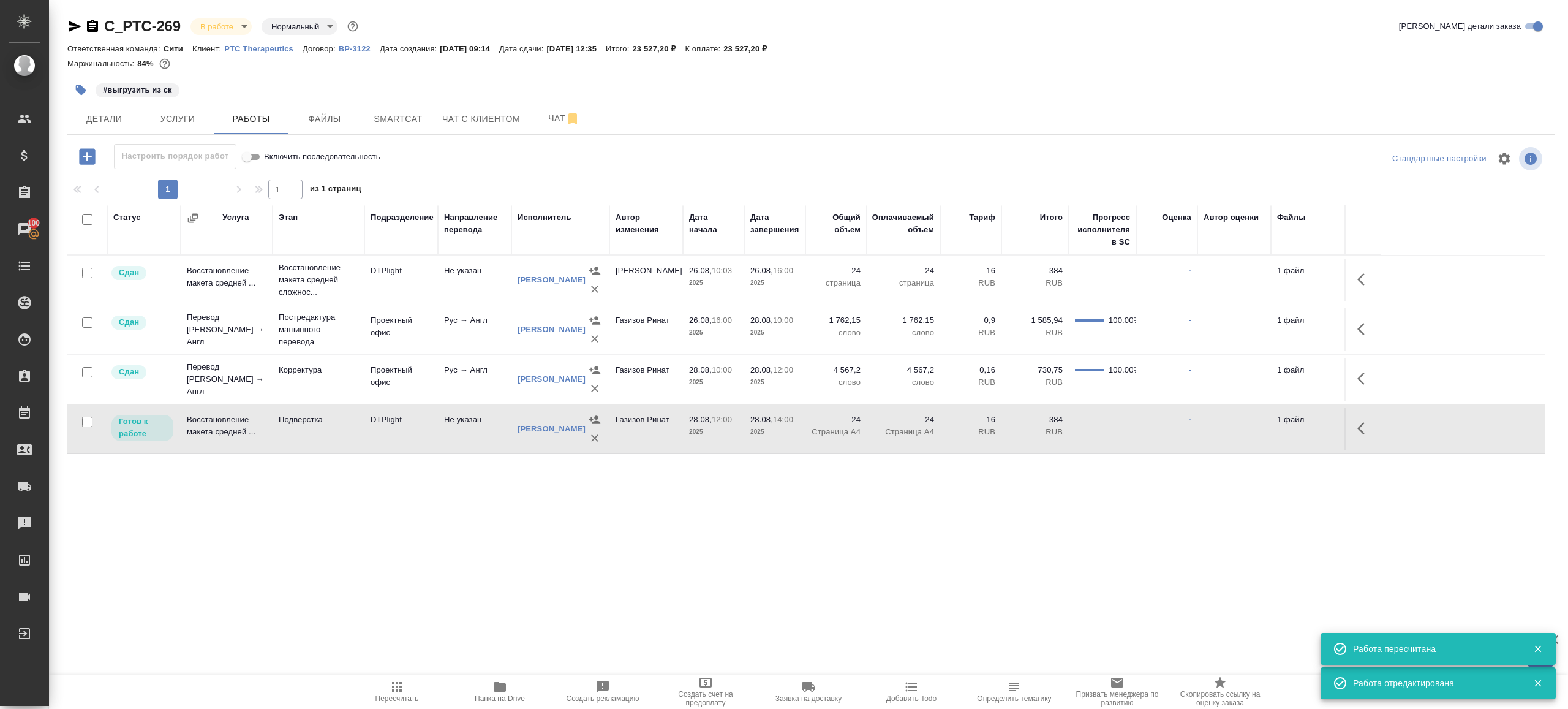
click at [478, 534] on div ".cls-1 fill:#fff; AWATERA Gazizov Rinat Клиенты Спецификации Заказы 100 Чаты To…" at bounding box center [784, 354] width 1568 height 709
click at [440, 407] on td "Не указан" at bounding box center [475, 429] width 73 height 43
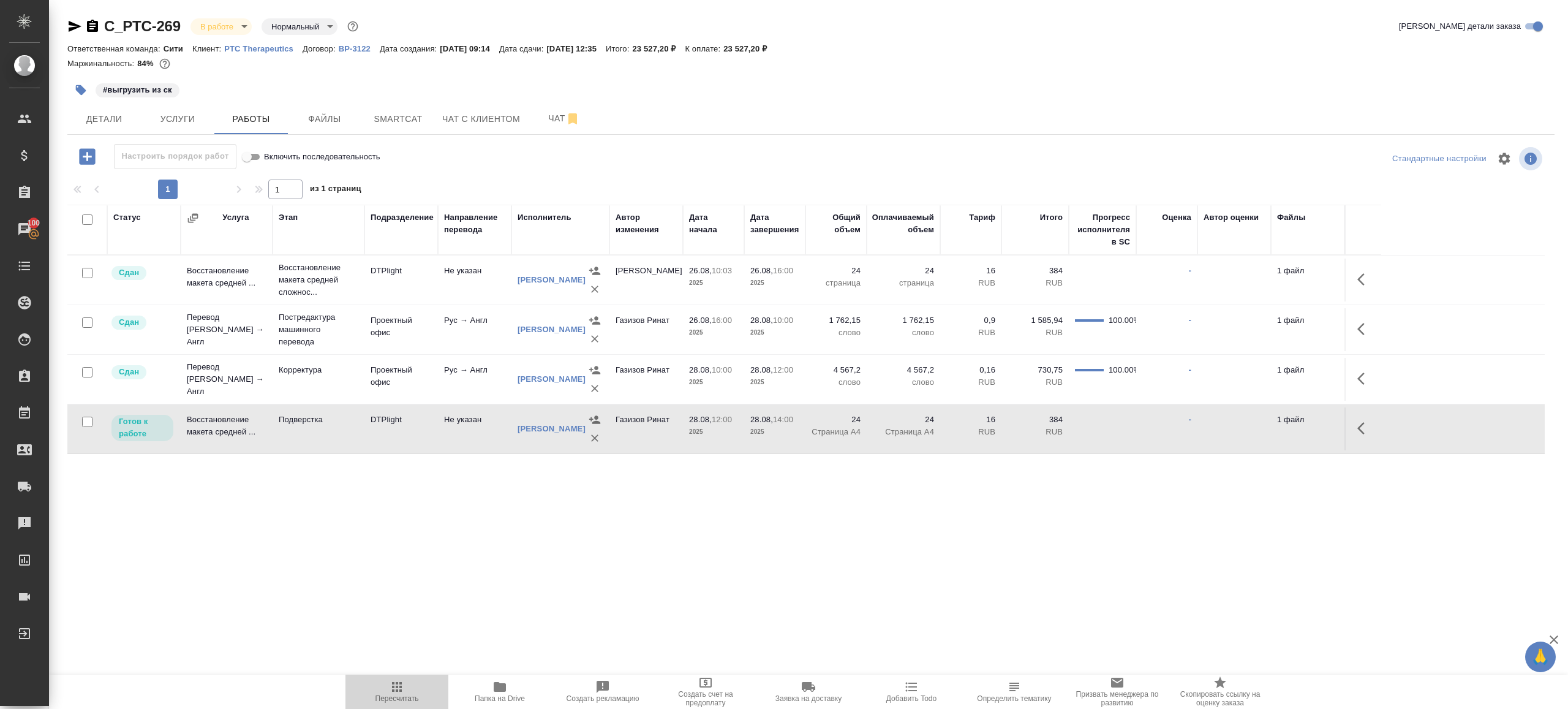
click at [397, 703] on button "Пересчитать" at bounding box center [397, 692] width 103 height 35
click at [489, 599] on div ".cls-1 fill:#fff; AWATERA Gazizov Rinat Клиенты Спецификации Заказы 100 Чаты To…" at bounding box center [784, 354] width 1568 height 709
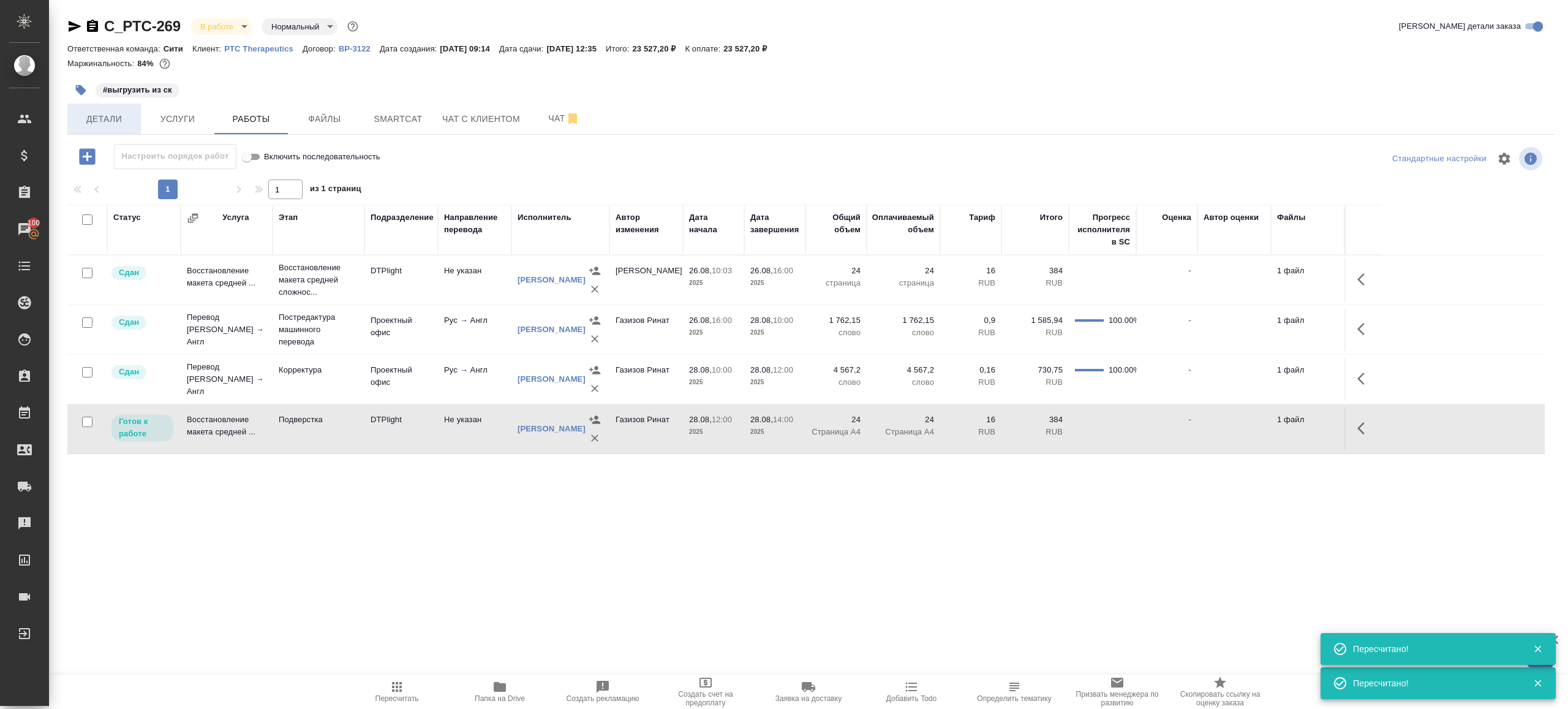
click at [124, 114] on span "Детали" at bounding box center [104, 119] width 59 height 15
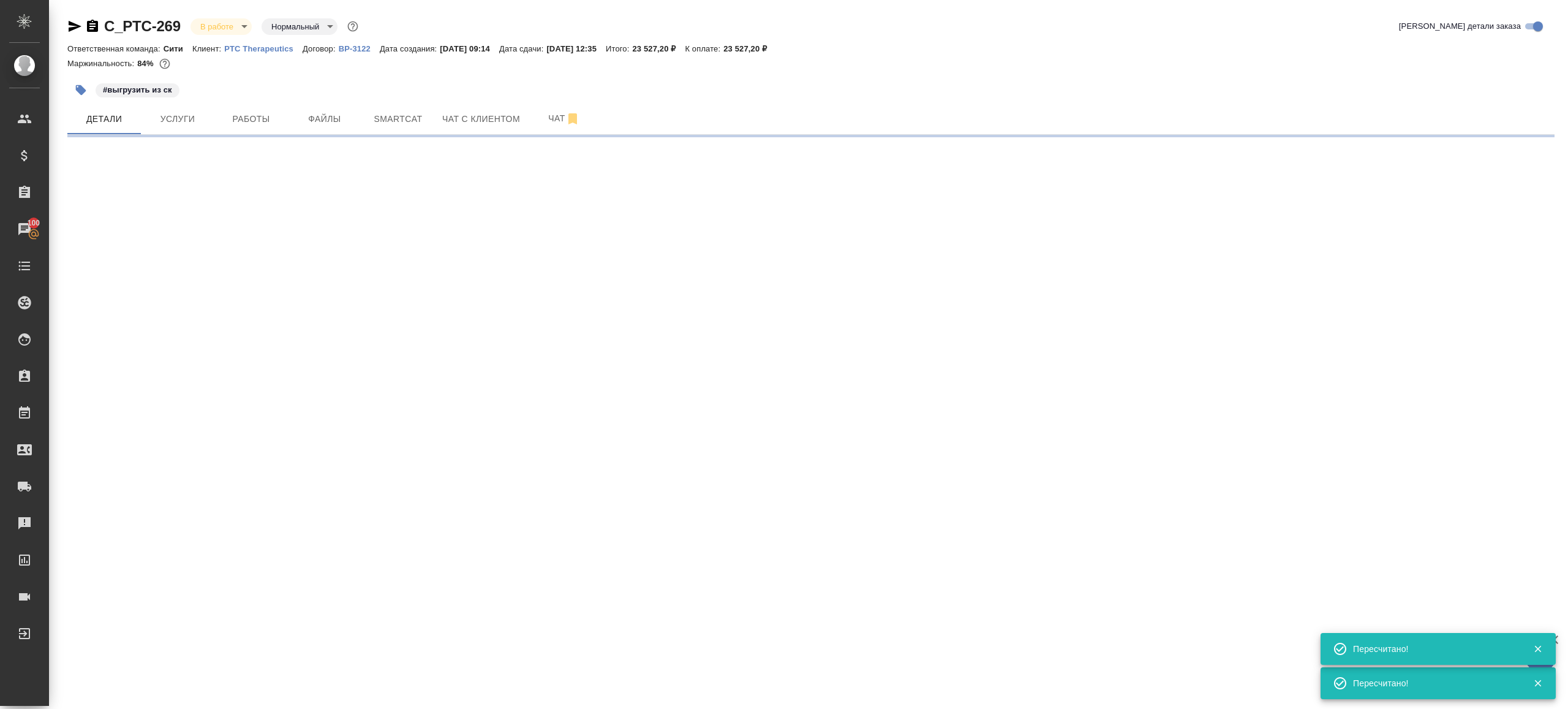
select select "RU"
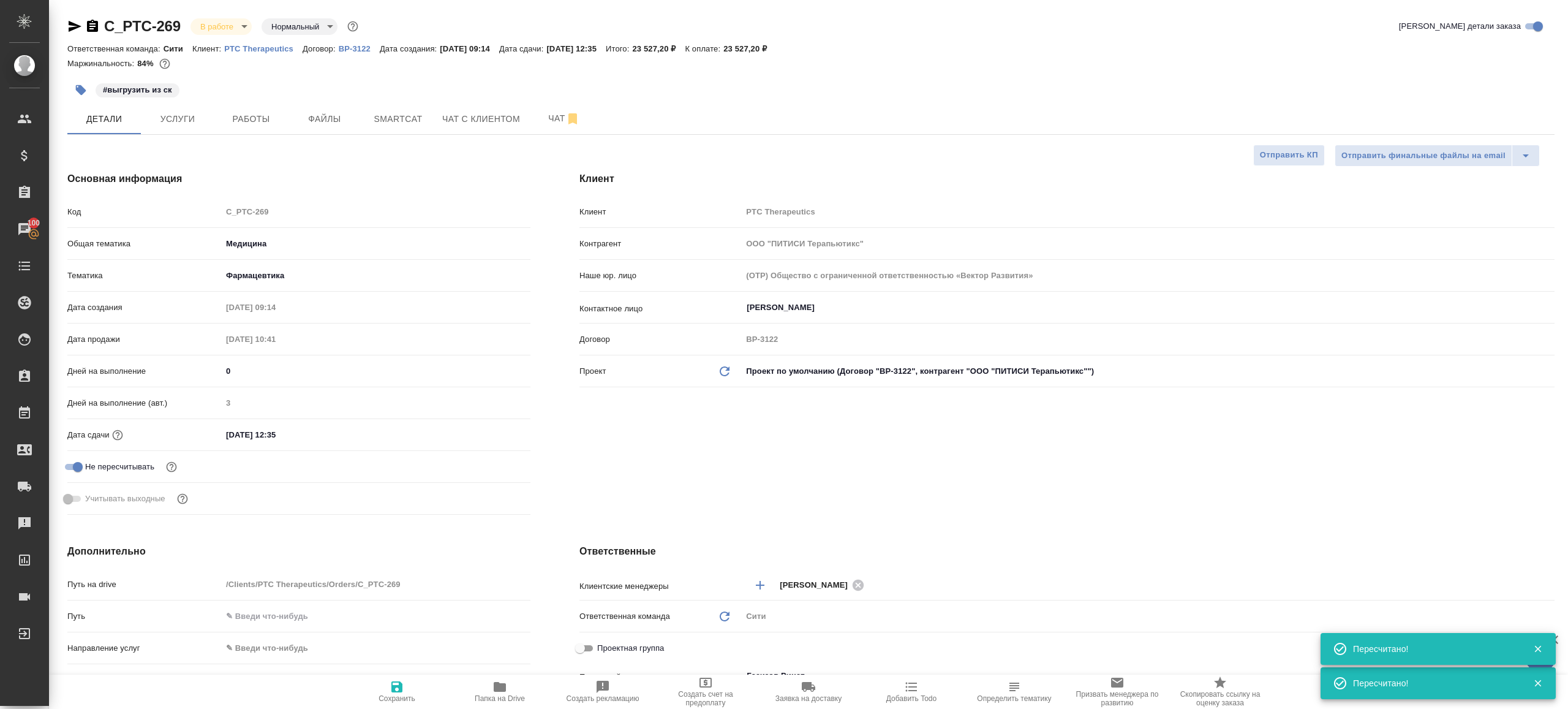
type textarea "x"
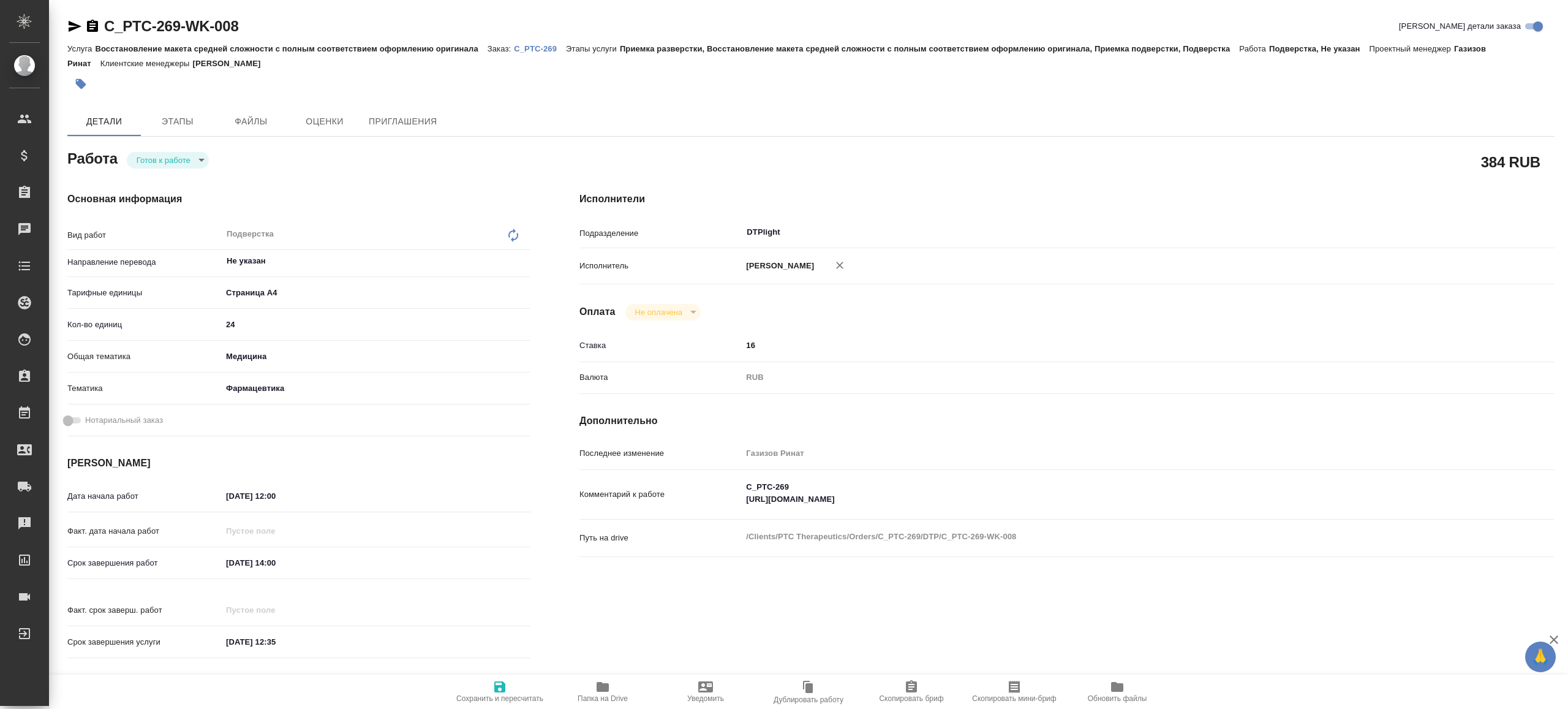
type textarea "x"
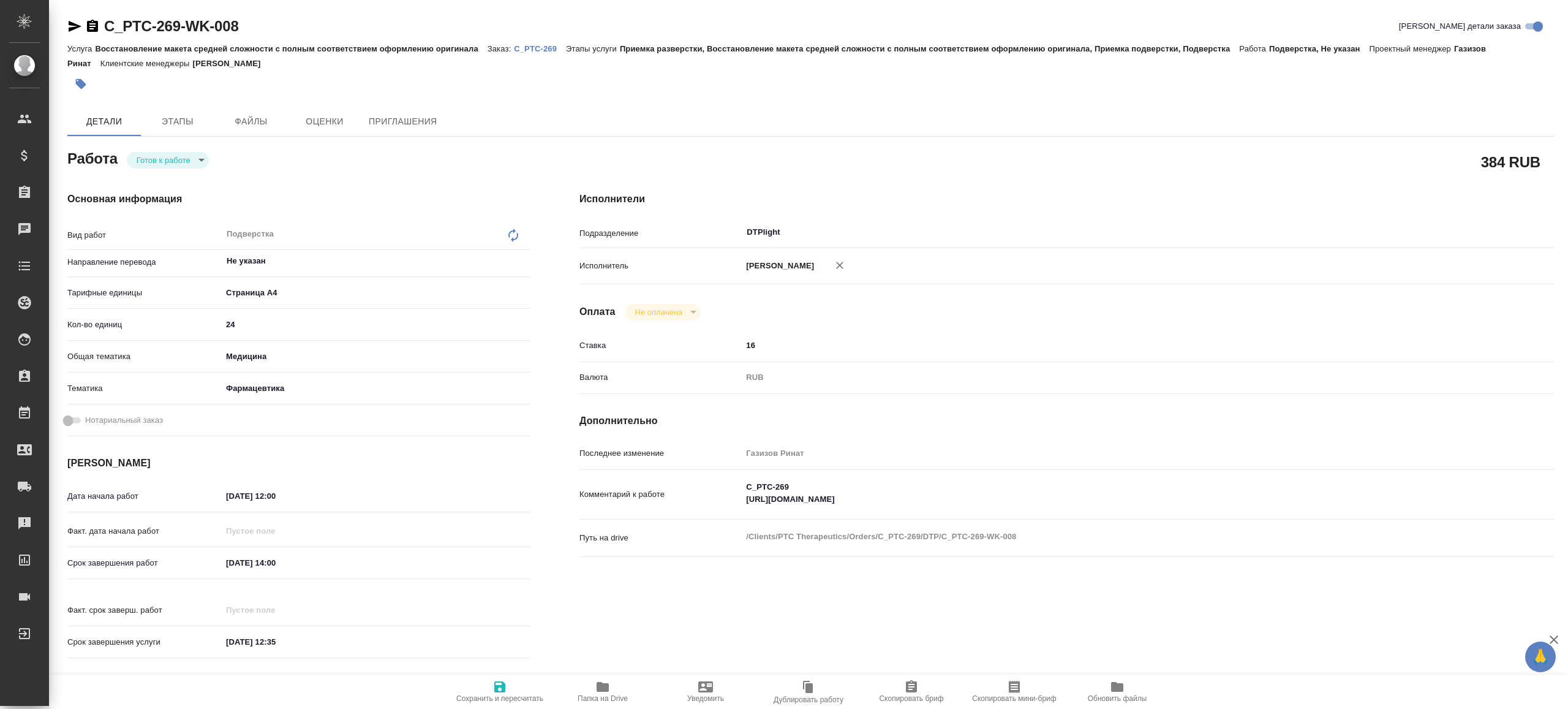
type textarea "x"
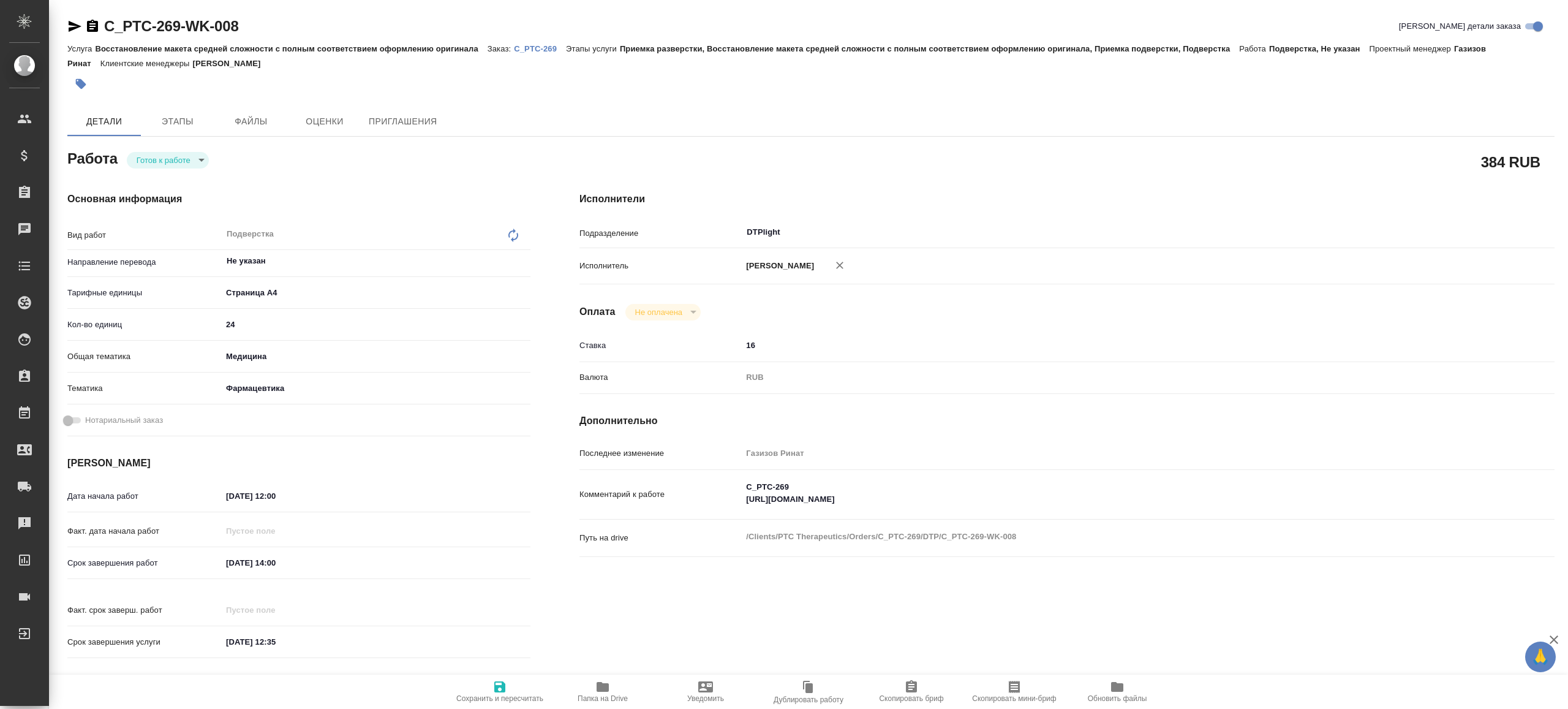
type textarea "x"
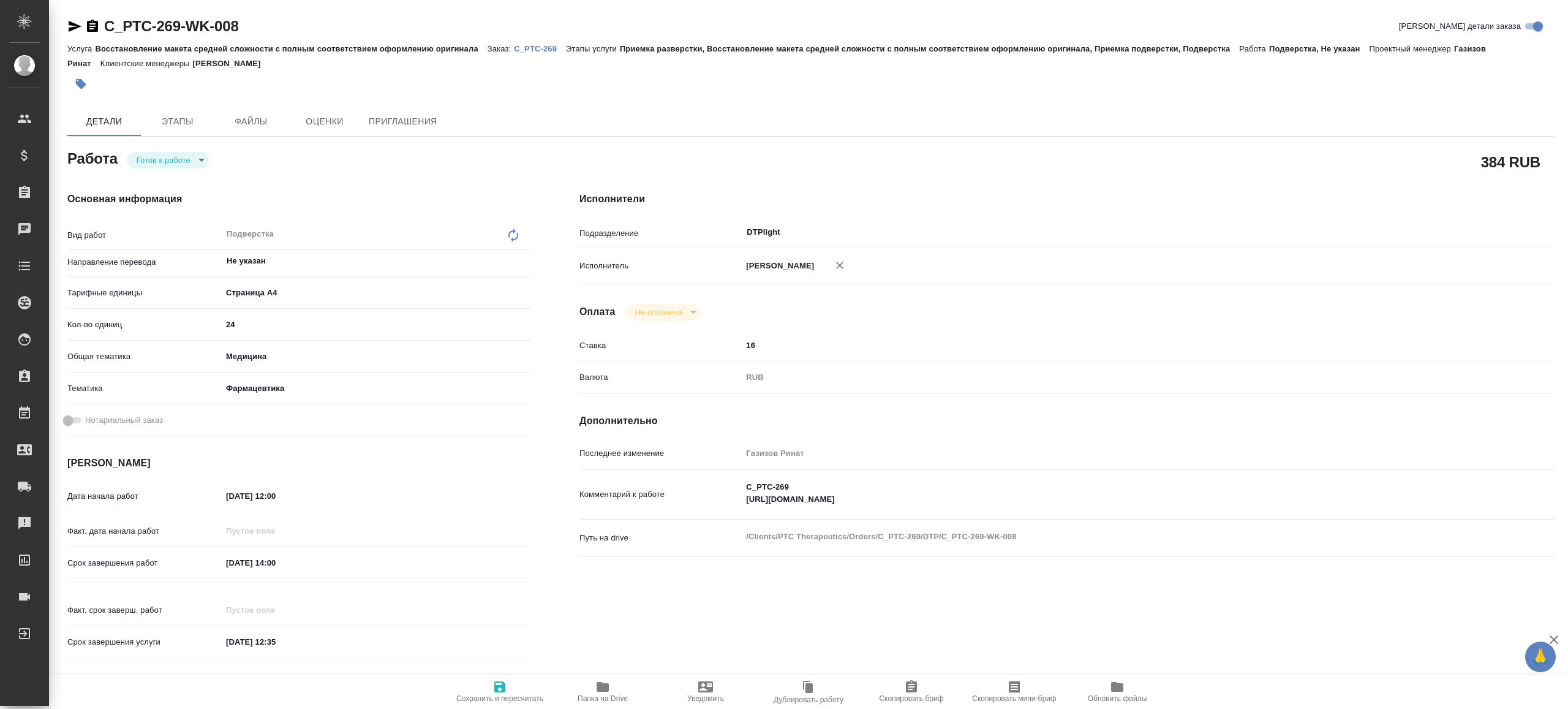
type textarea "x"
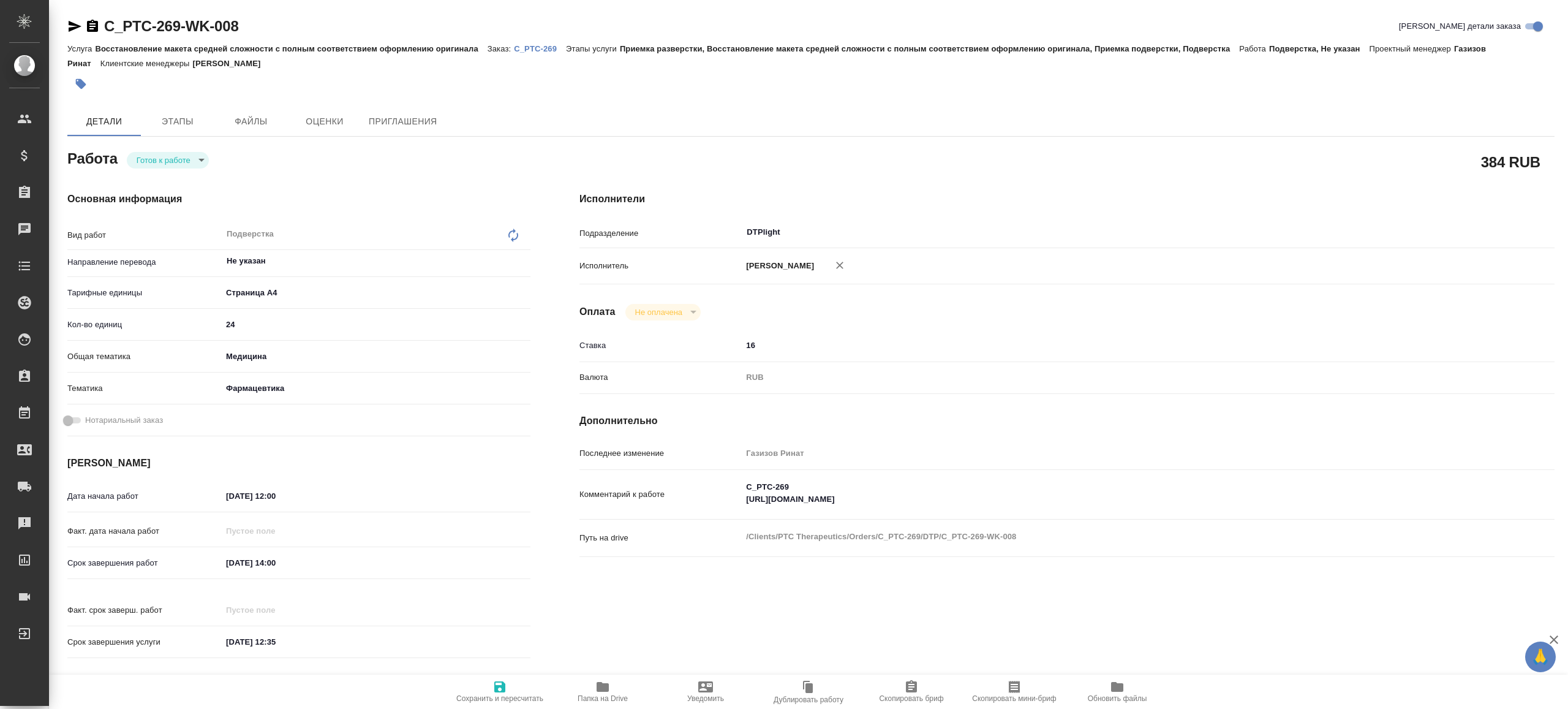
type textarea "x"
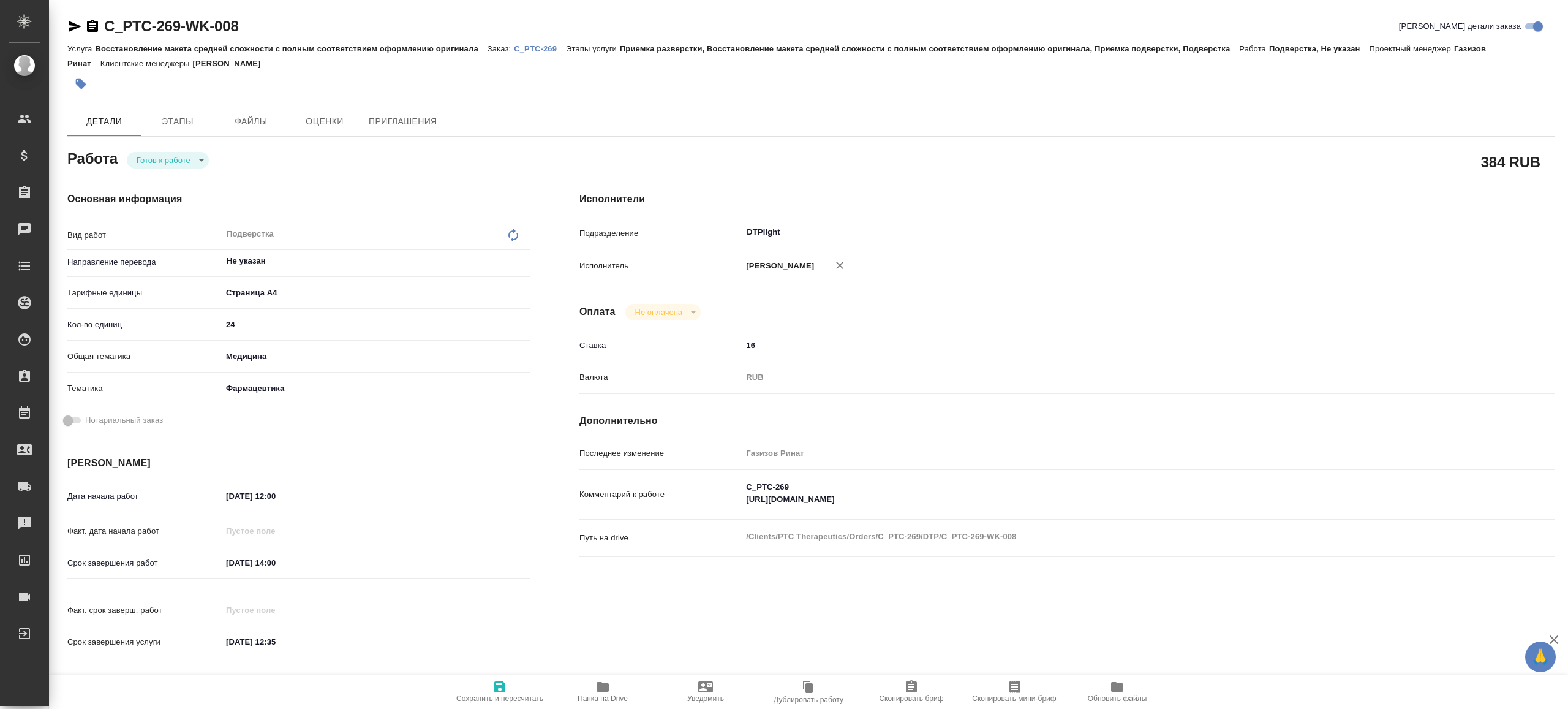
type textarea "x"
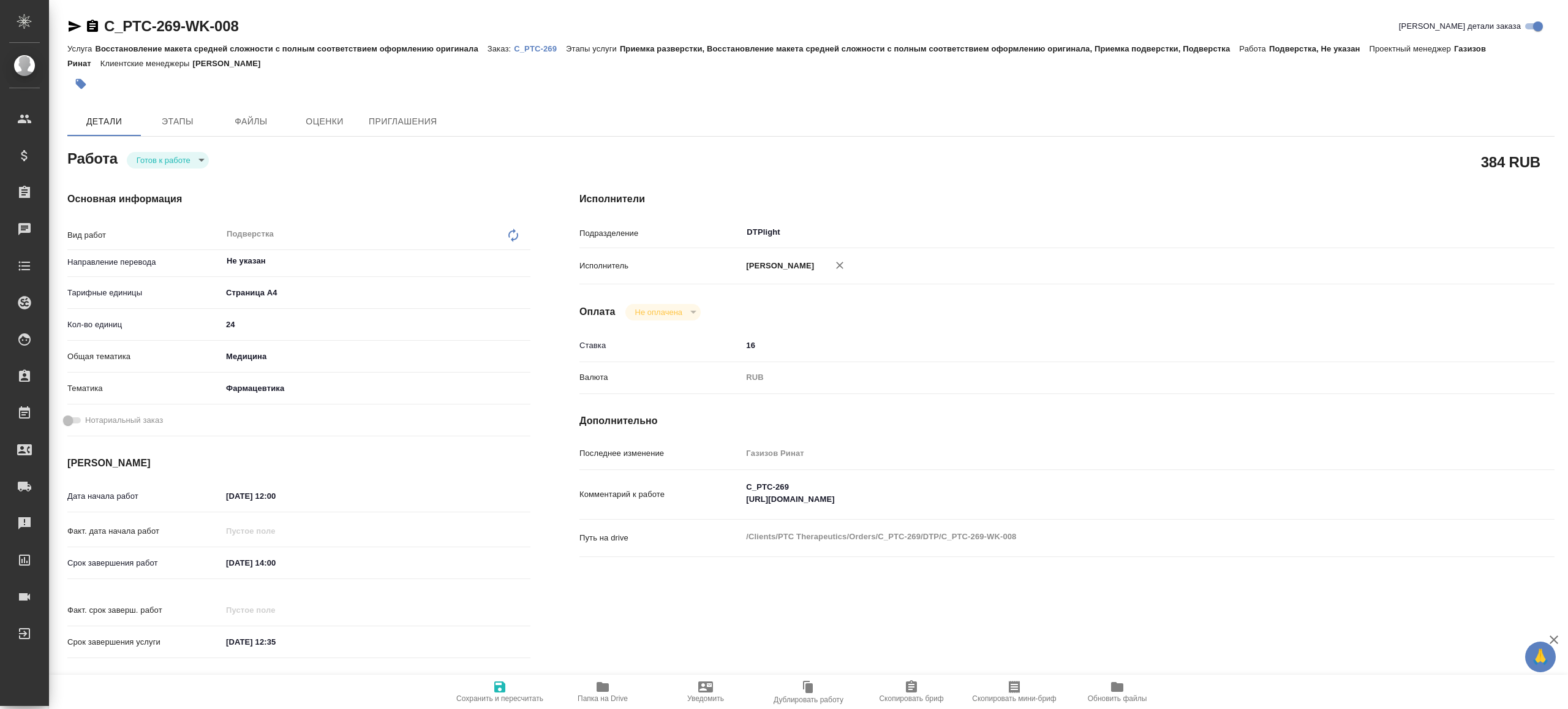
type textarea "x"
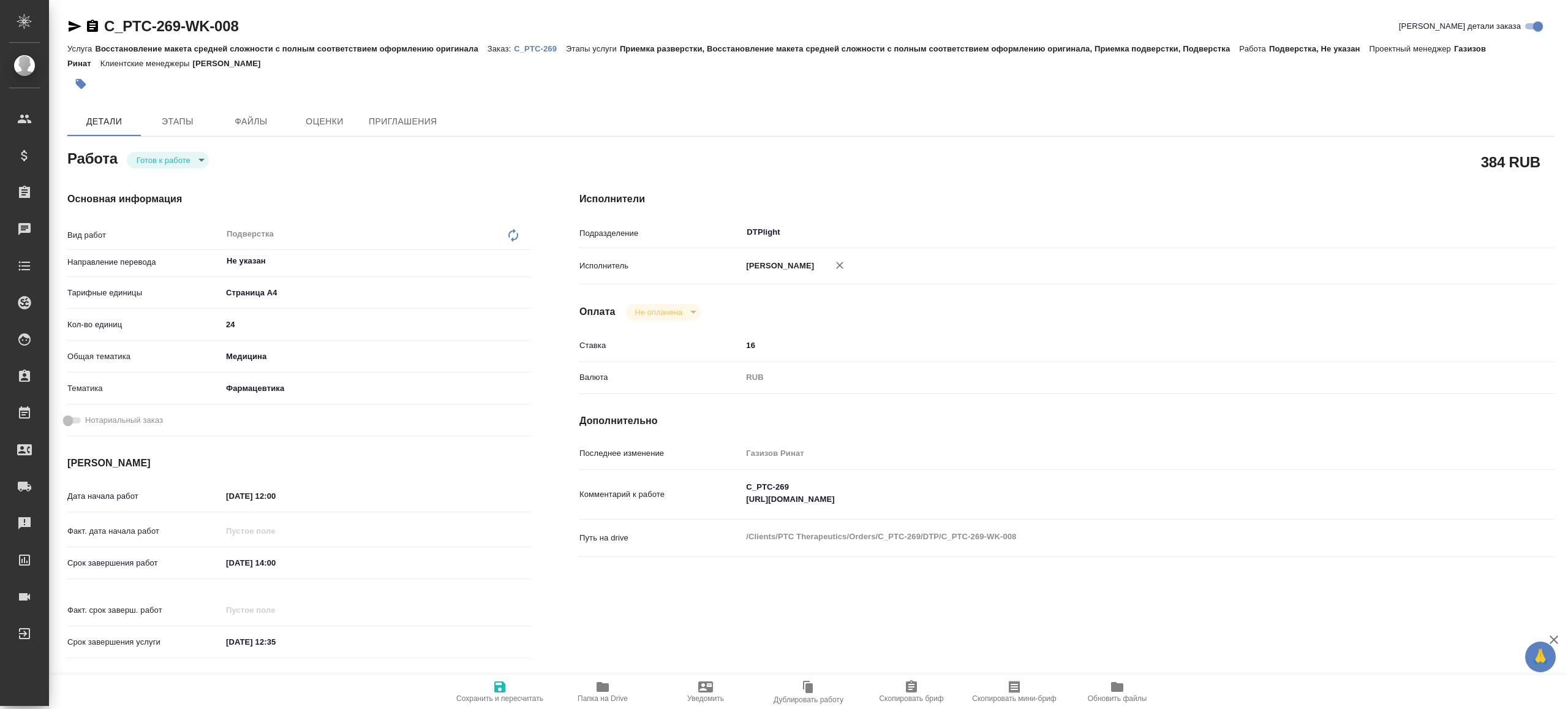
type textarea "x"
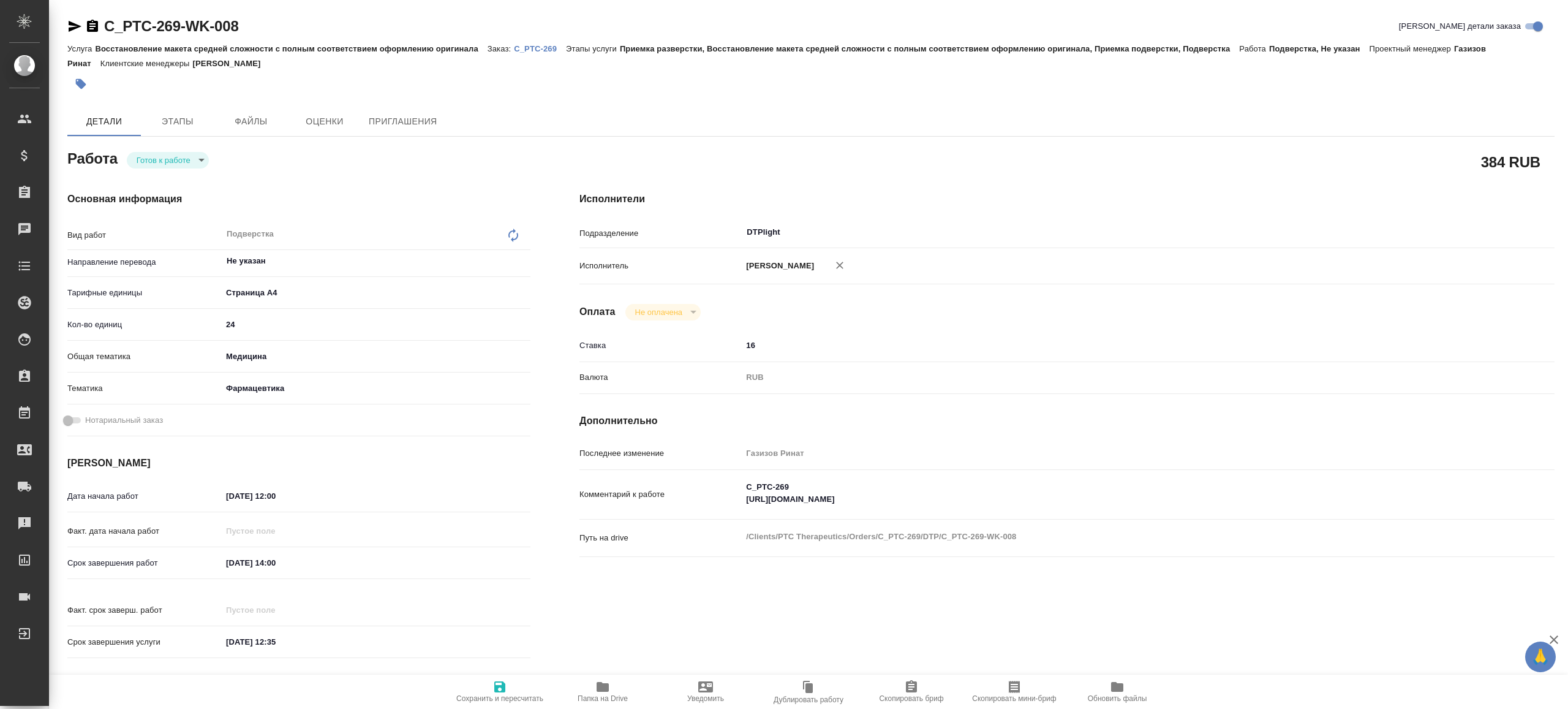
type textarea "x"
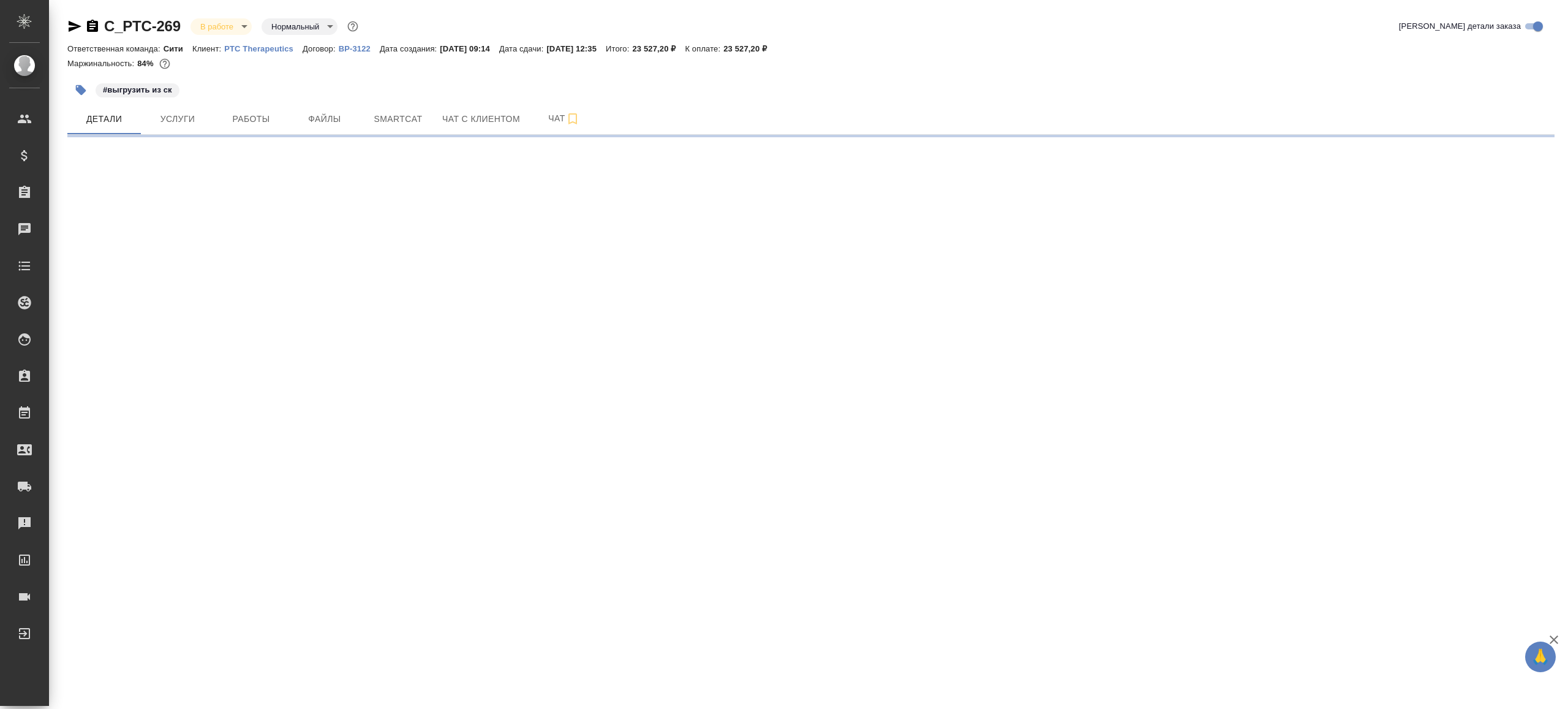
select select "RU"
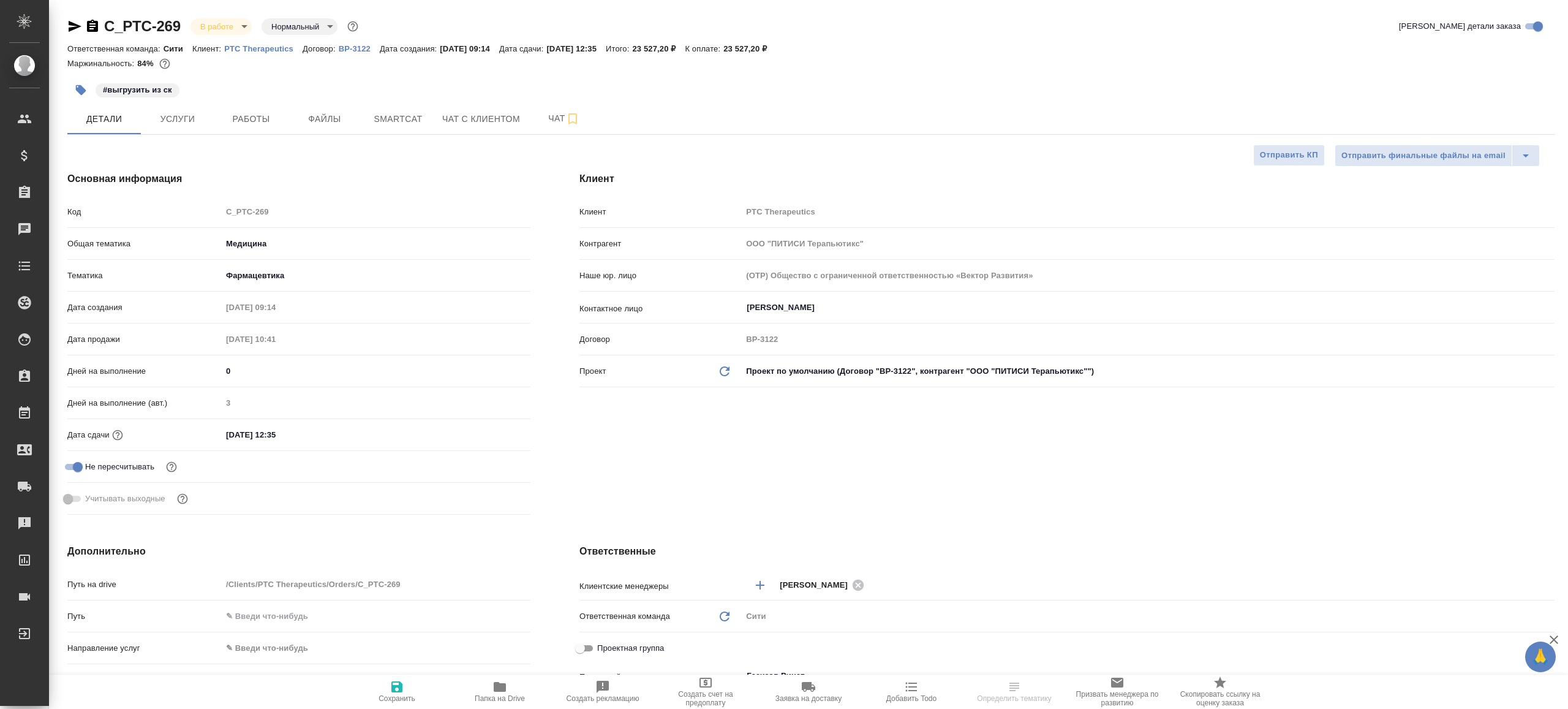
type textarea "x"
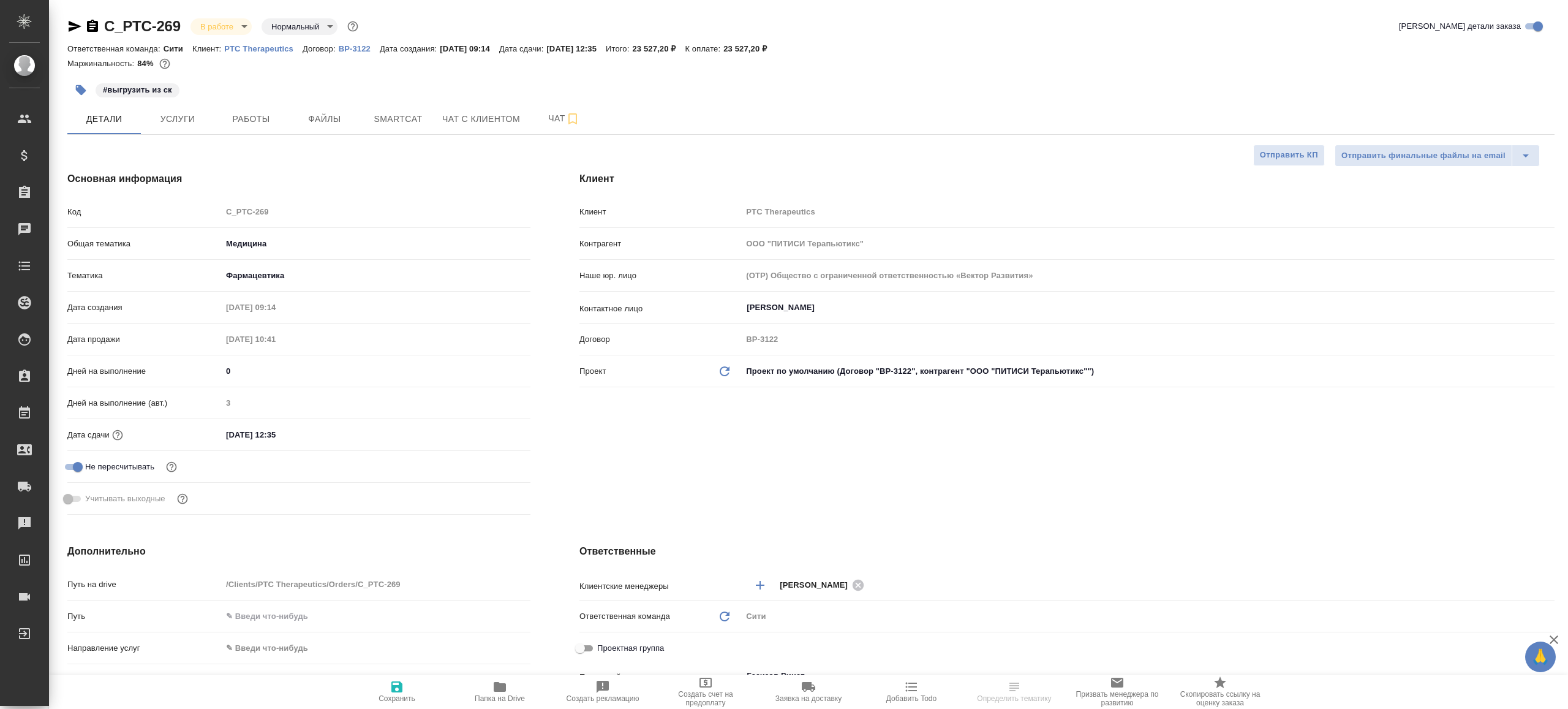
type textarea "x"
click at [266, 136] on div "C_PTC-269 В работе inProgress Нормальный normal Кратко детали заказа Ответствен…" at bounding box center [811, 633] width 1501 height 1266
click at [262, 128] on button "Работы" at bounding box center [251, 119] width 73 height 30
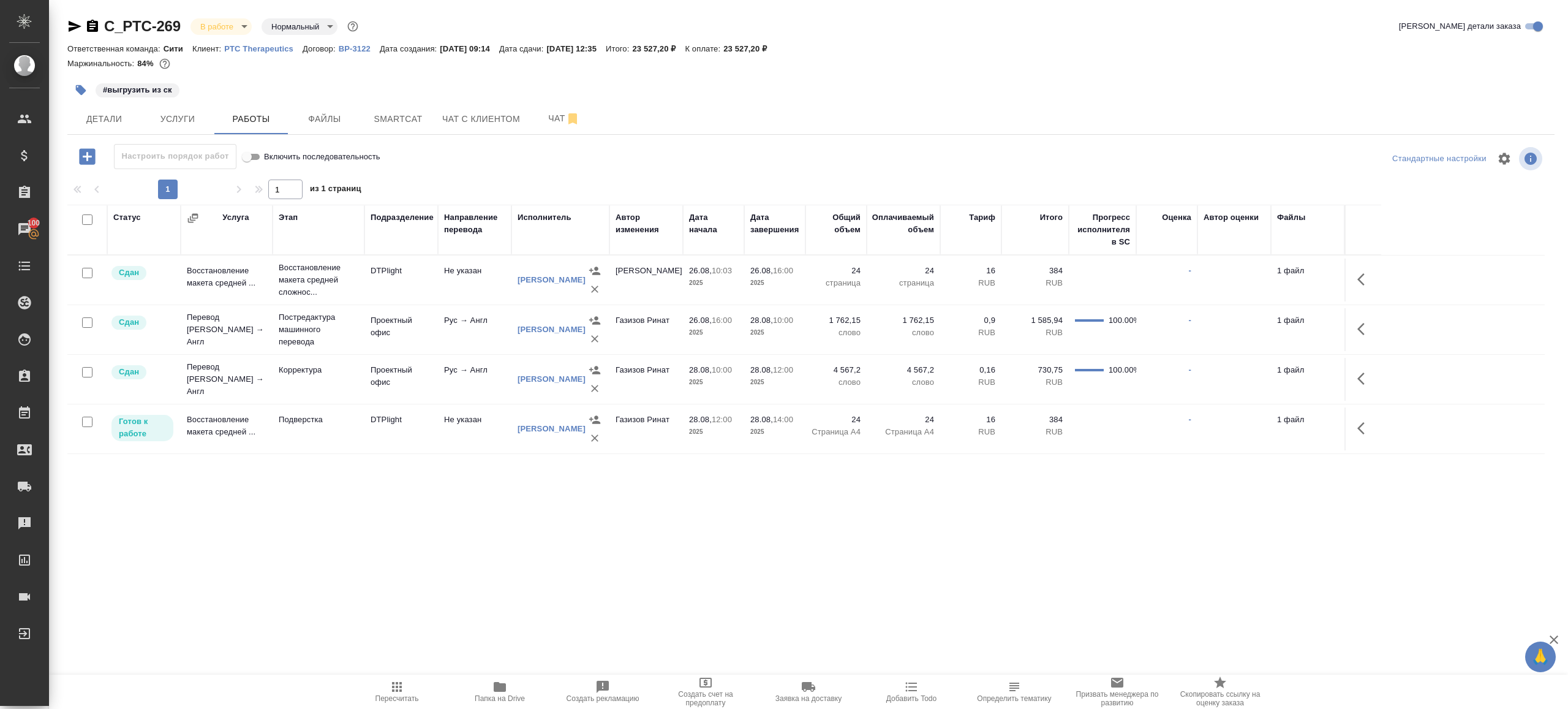
click at [404, 679] on icon "button" at bounding box center [397, 686] width 15 height 15
click at [484, 584] on div ".cls-1 fill:#fff; AWATERA Gazizov Rinat Клиенты Спецификации Заказы 100 Чаты To…" at bounding box center [784, 354] width 1568 height 709
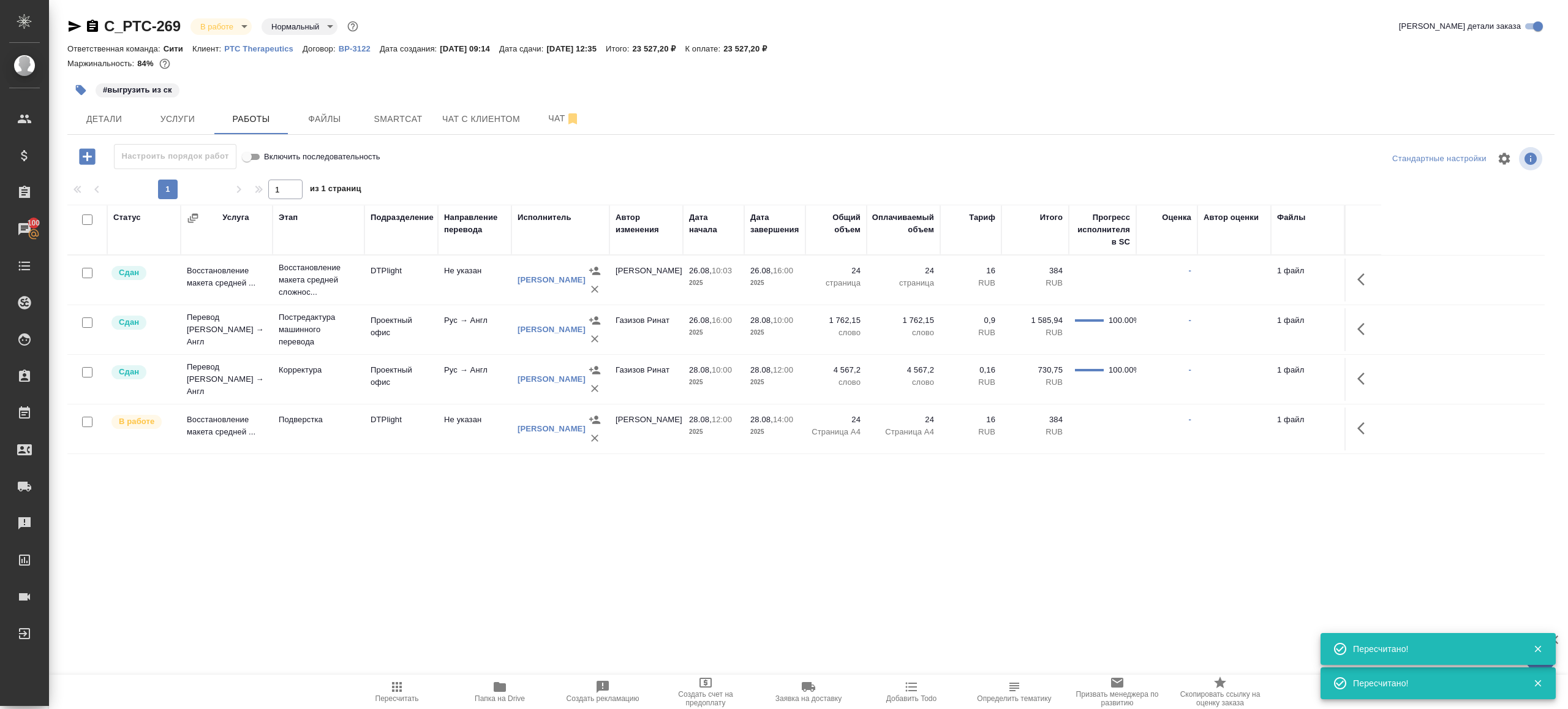
click at [411, 689] on span "Пересчитать" at bounding box center [397, 691] width 88 height 24
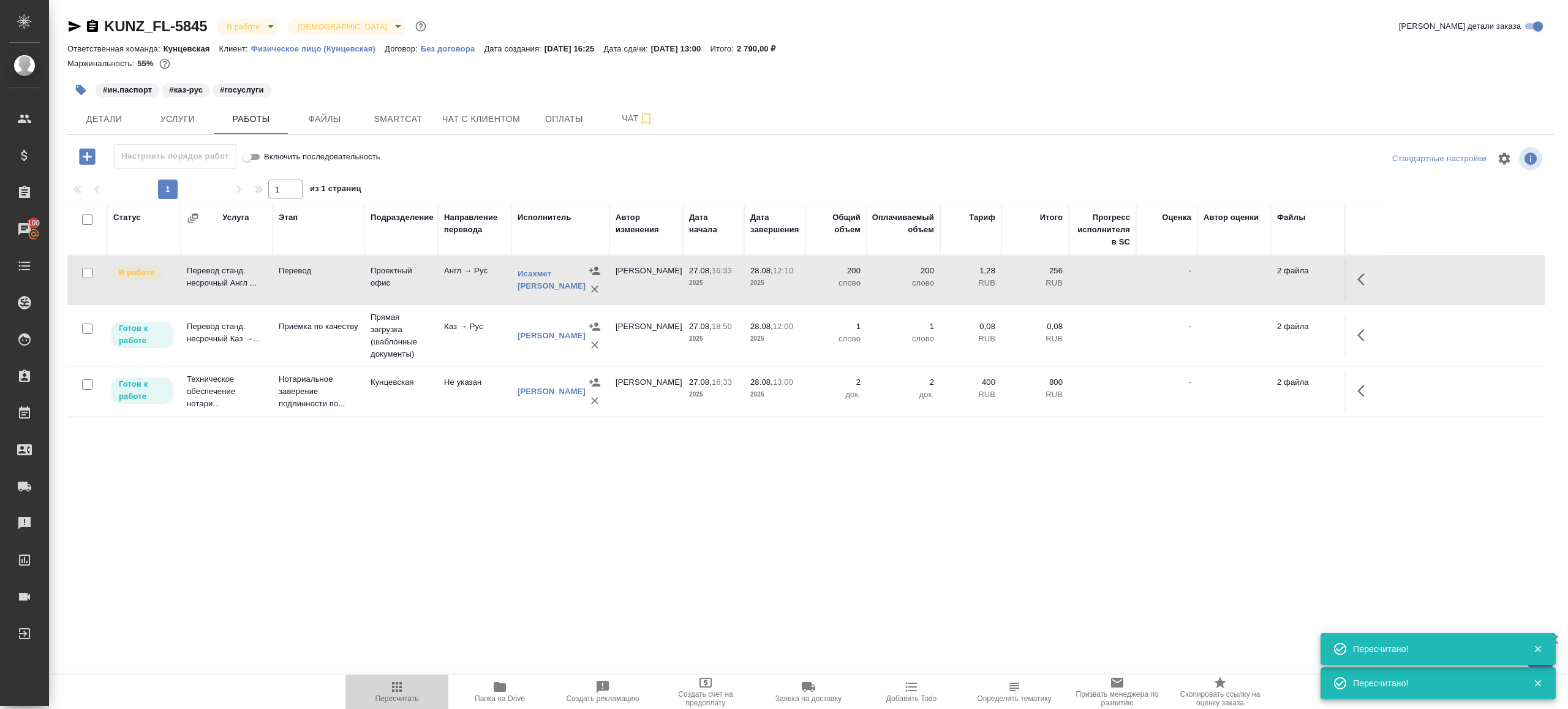
click at [405, 683] on span "Пересчитать" at bounding box center [397, 691] width 88 height 24
click at [524, 587] on div ".cls-1 fill:#fff; AWATERA [PERSON_NAME] Клиенты Спецификации Заказы 100 Чаты To…" at bounding box center [784, 354] width 1568 height 709
click at [93, 125] on span "Детали" at bounding box center [104, 119] width 59 height 15
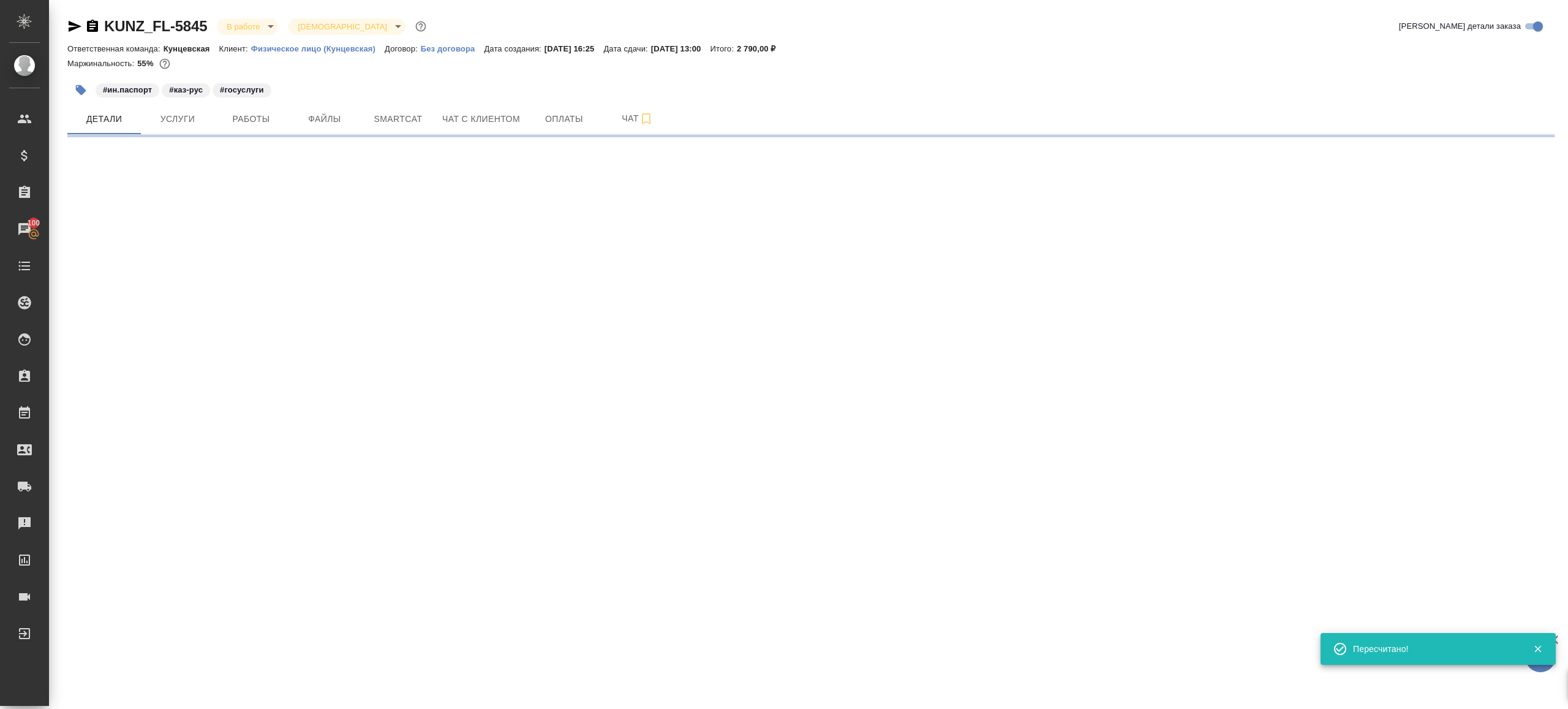
select select "RU"
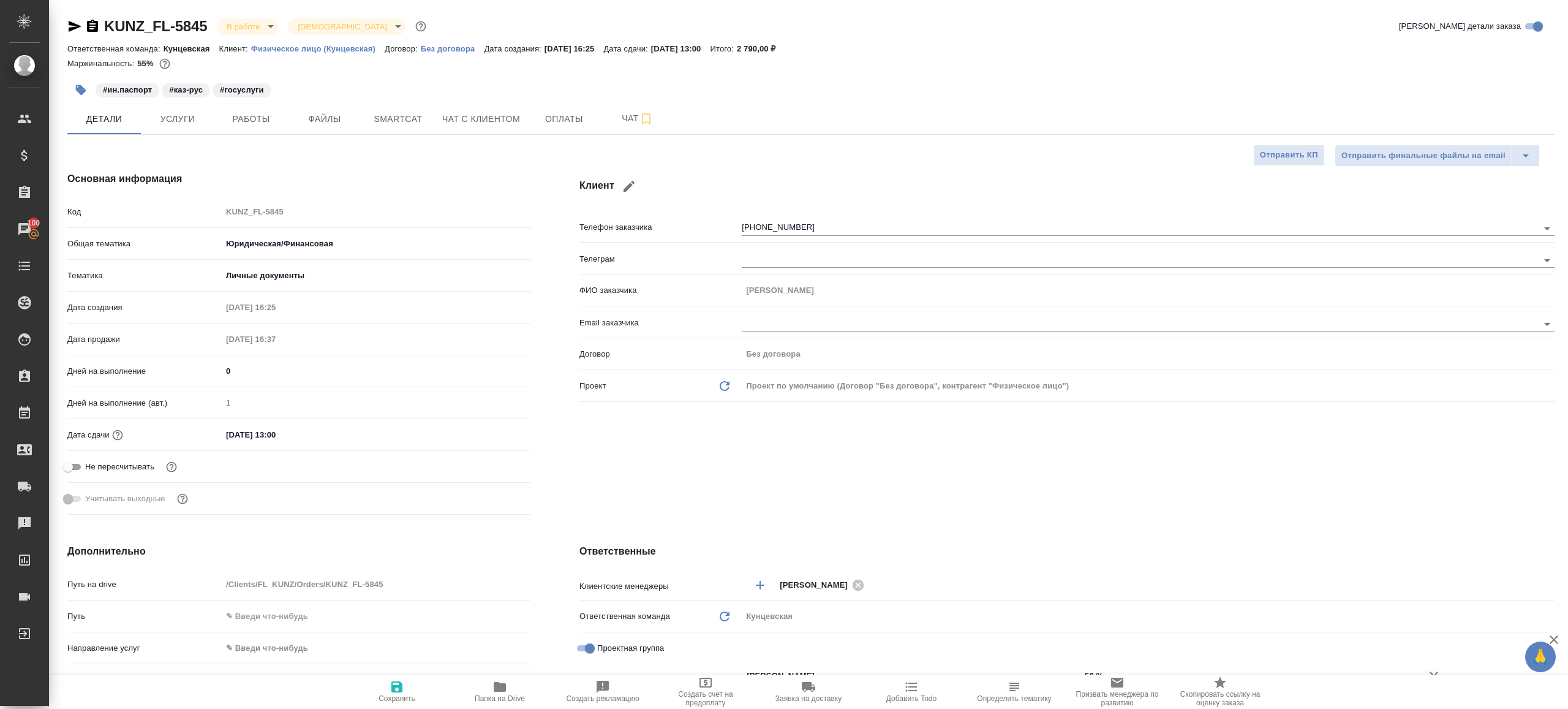
type textarea "x"
click at [233, 120] on span "Работы" at bounding box center [251, 119] width 59 height 15
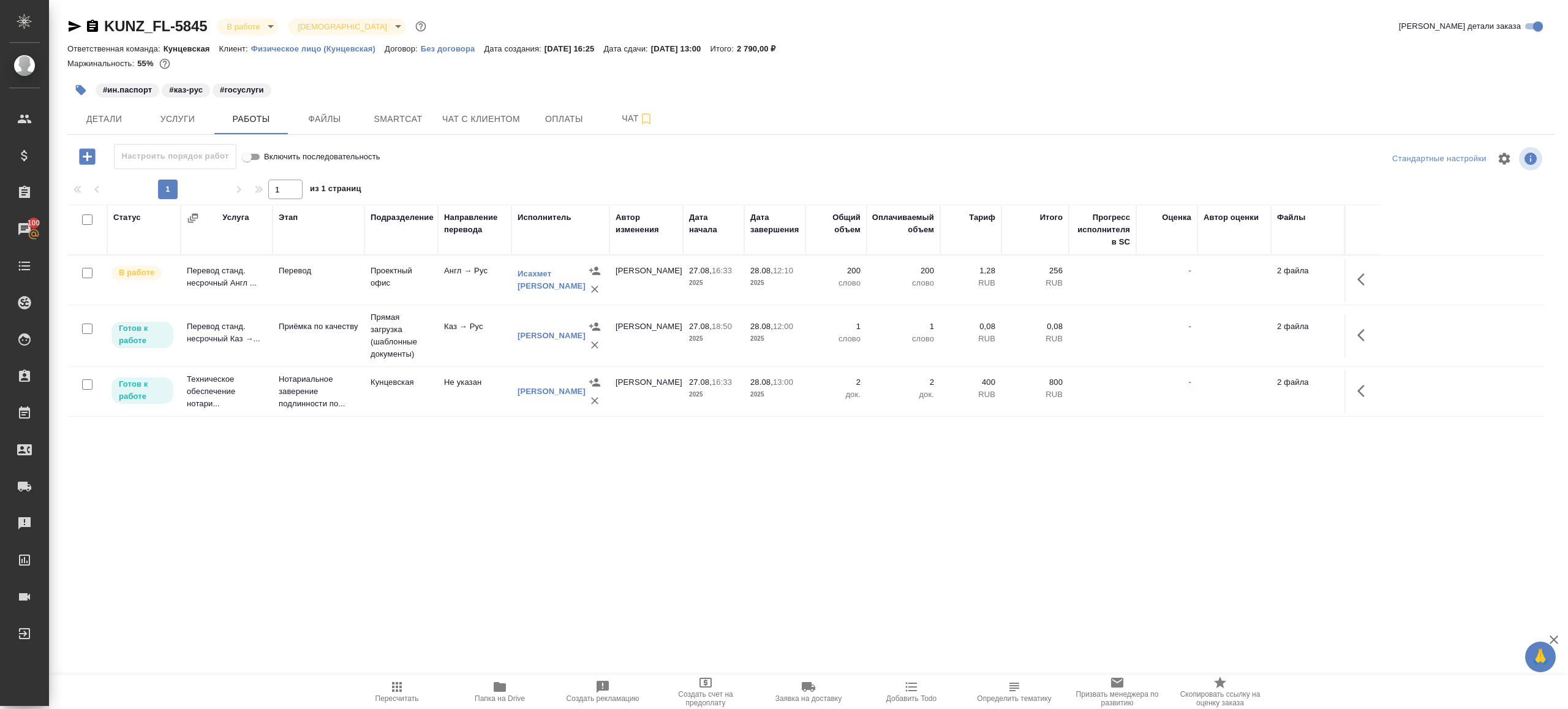
click at [384, 686] on span "Пересчитать" at bounding box center [397, 691] width 88 height 24
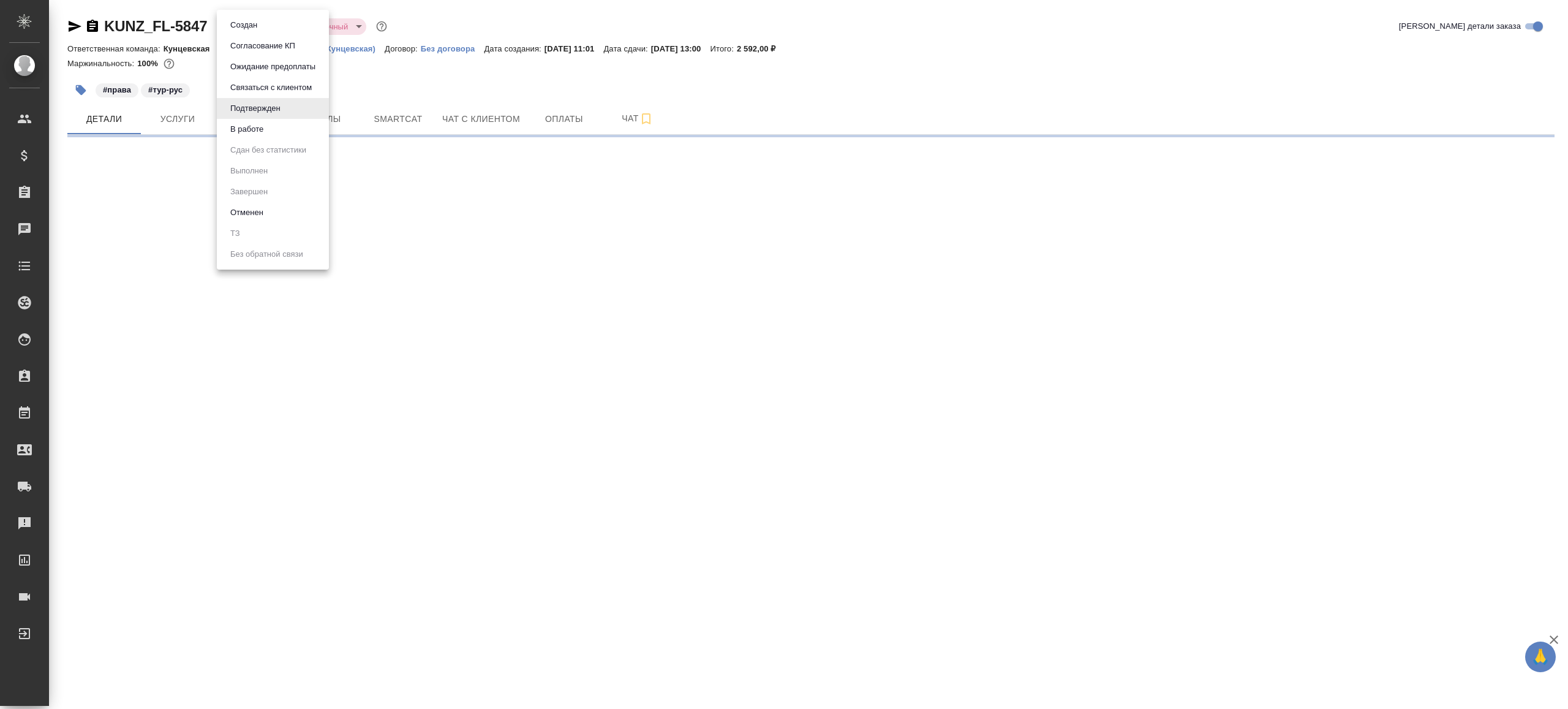
click at [251, 25] on body "🙏 .cls-1 fill:#fff; AWATERA [PERSON_NAME] Клиенты Спецификации Заказы Чаты Todo…" at bounding box center [784, 354] width 1568 height 709
click at [269, 141] on ul "Создан Согласование КП Ожидание предоплаты Связаться с клиентом Подтвержден В р…" at bounding box center [273, 139] width 112 height 260
click at [273, 135] on li "В работе" at bounding box center [273, 129] width 112 height 21
select select "RU"
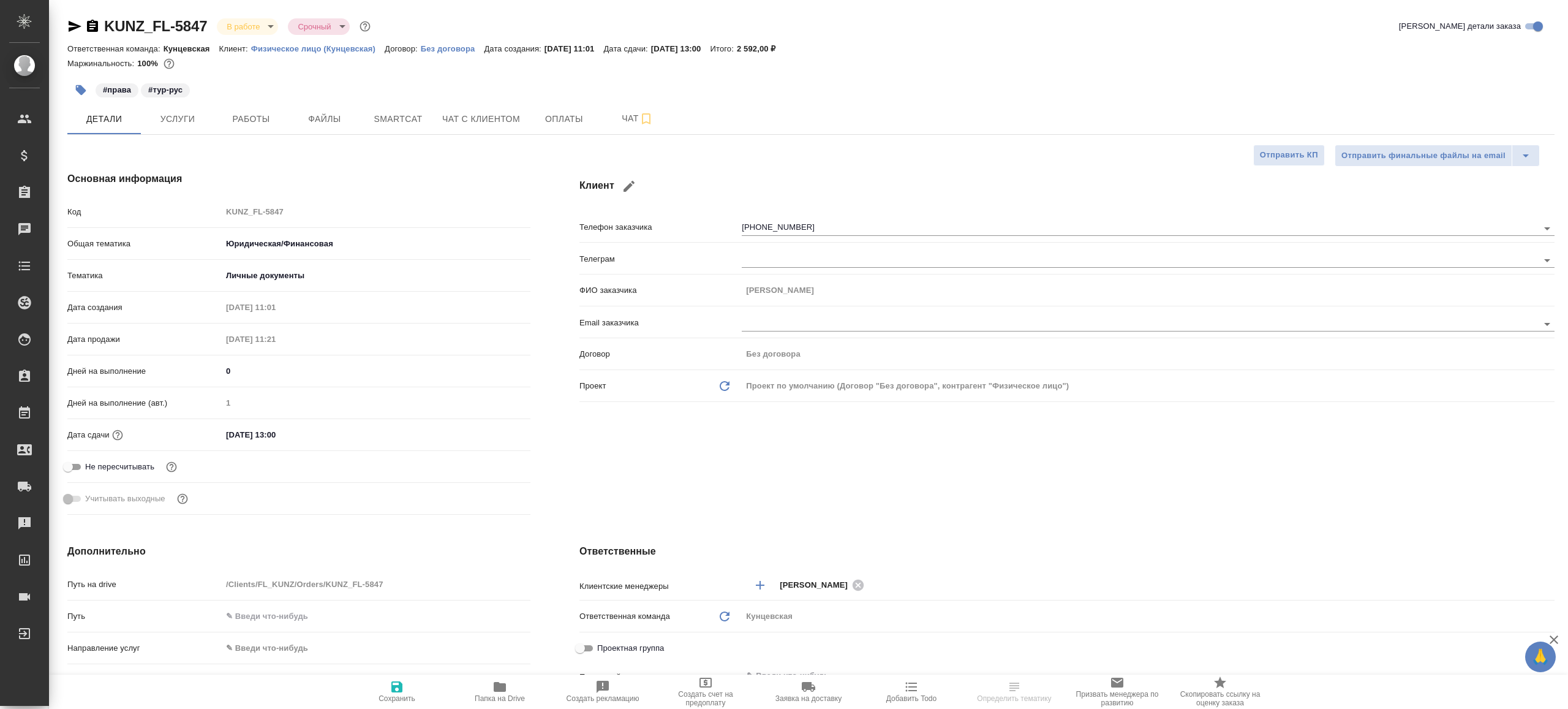
type textarea "x"
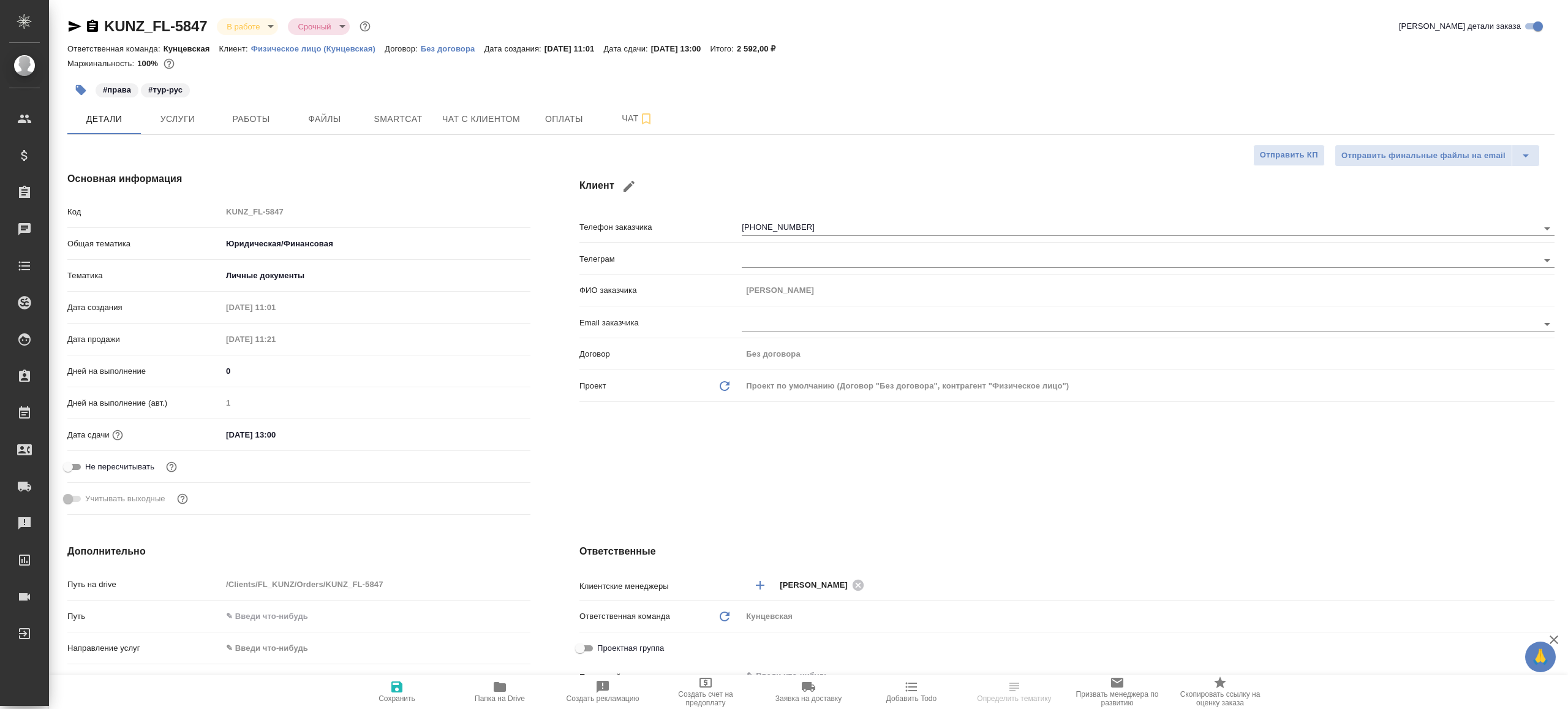
type textarea "x"
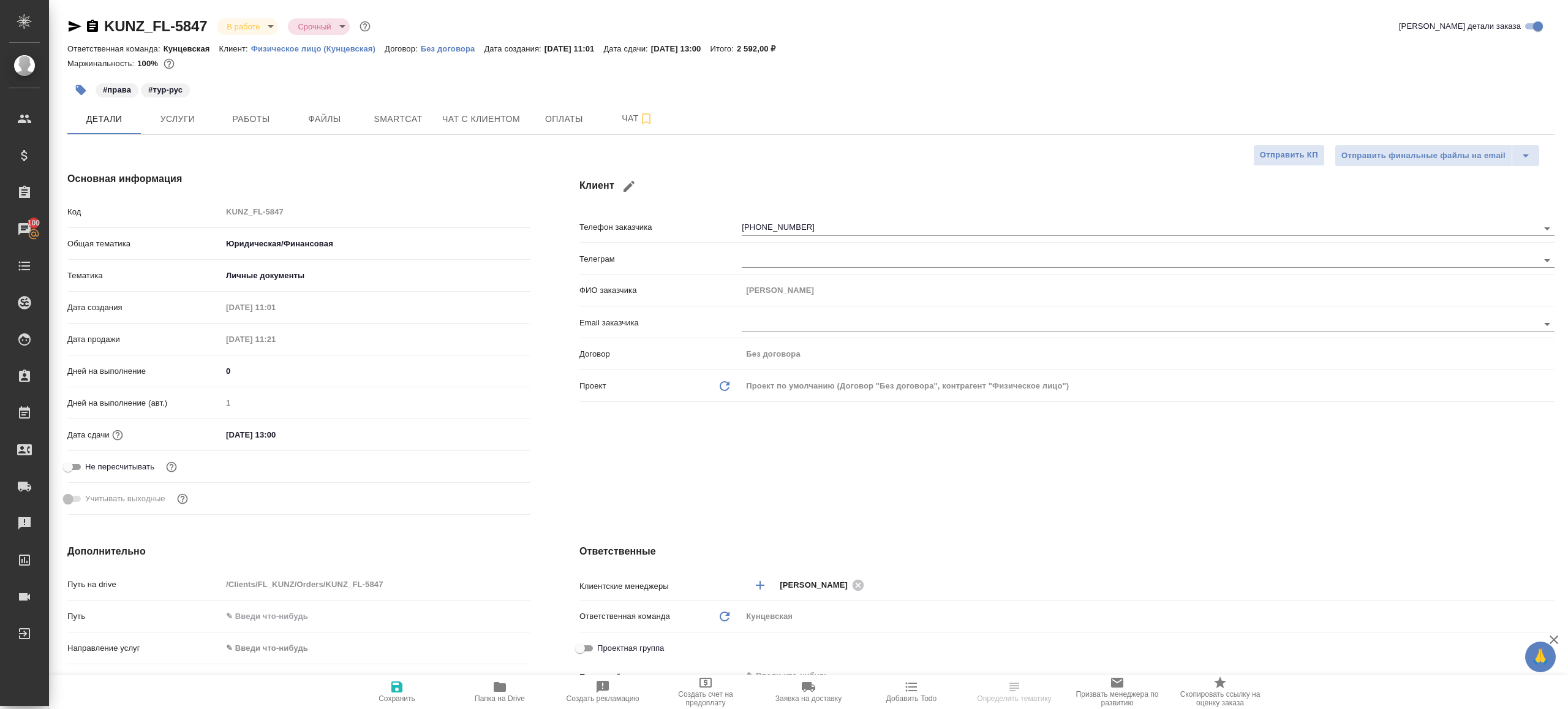
type textarea "x"
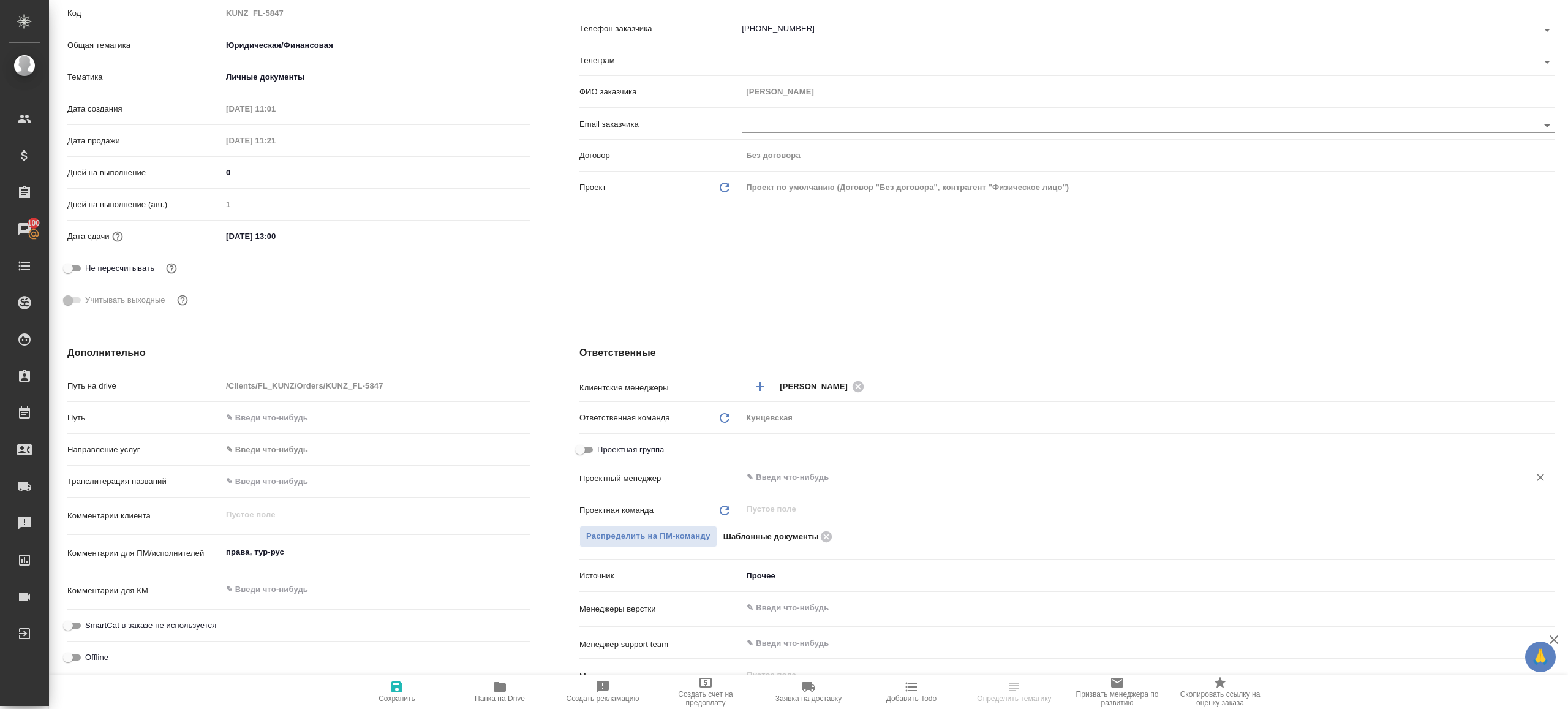
click at [806, 470] on input "text" at bounding box center [1128, 477] width 764 height 15
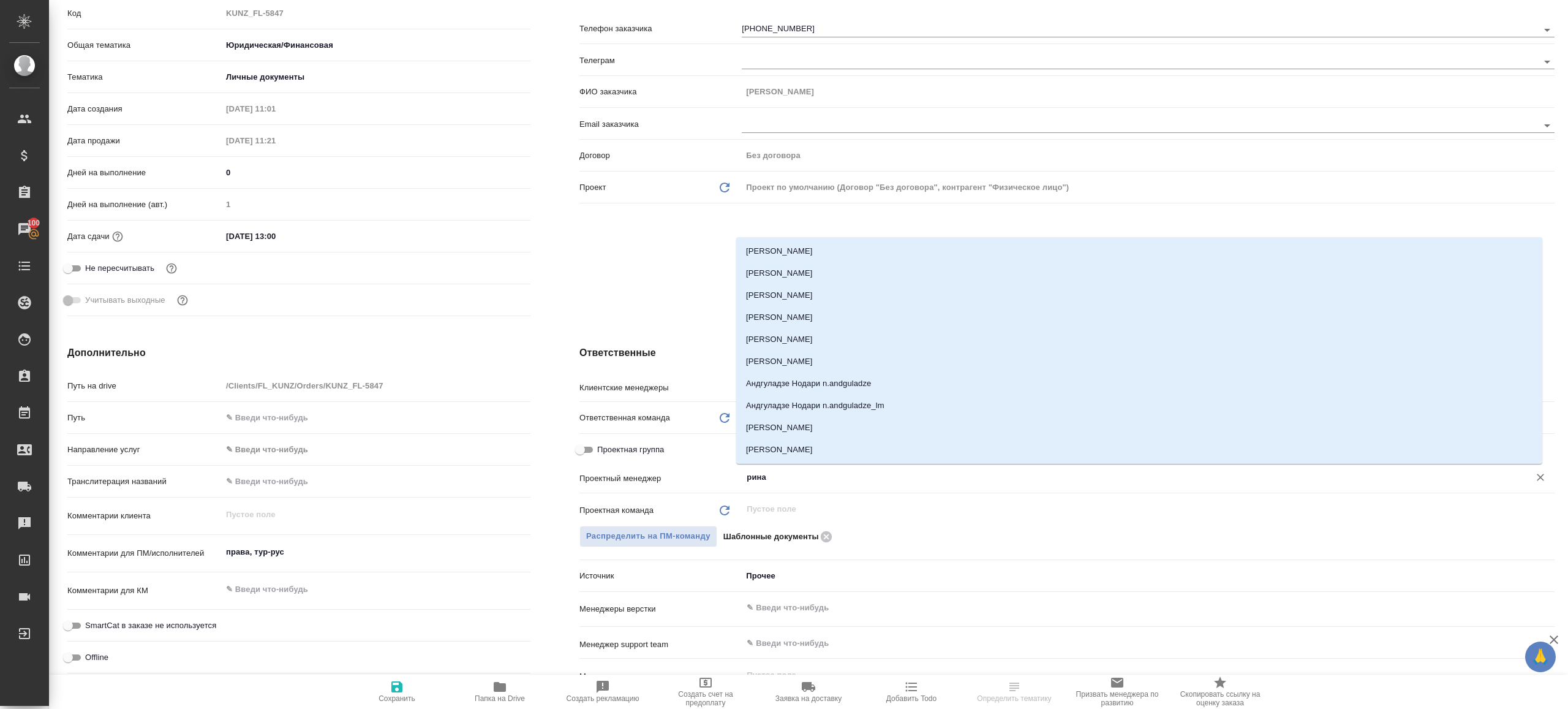
type input "ринат"
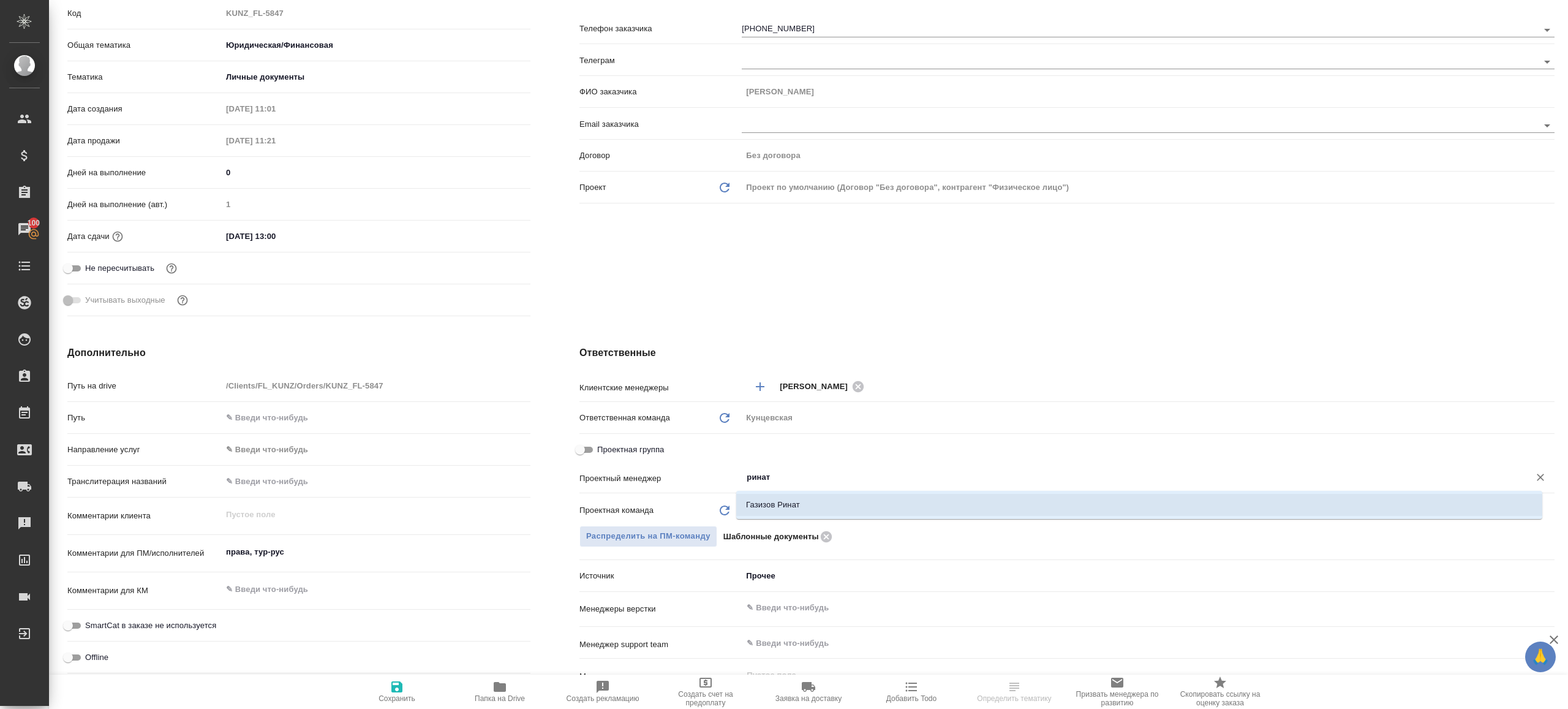
click at [797, 498] on li "Газизов Ринат" at bounding box center [1139, 505] width 806 height 22
type textarea "x"
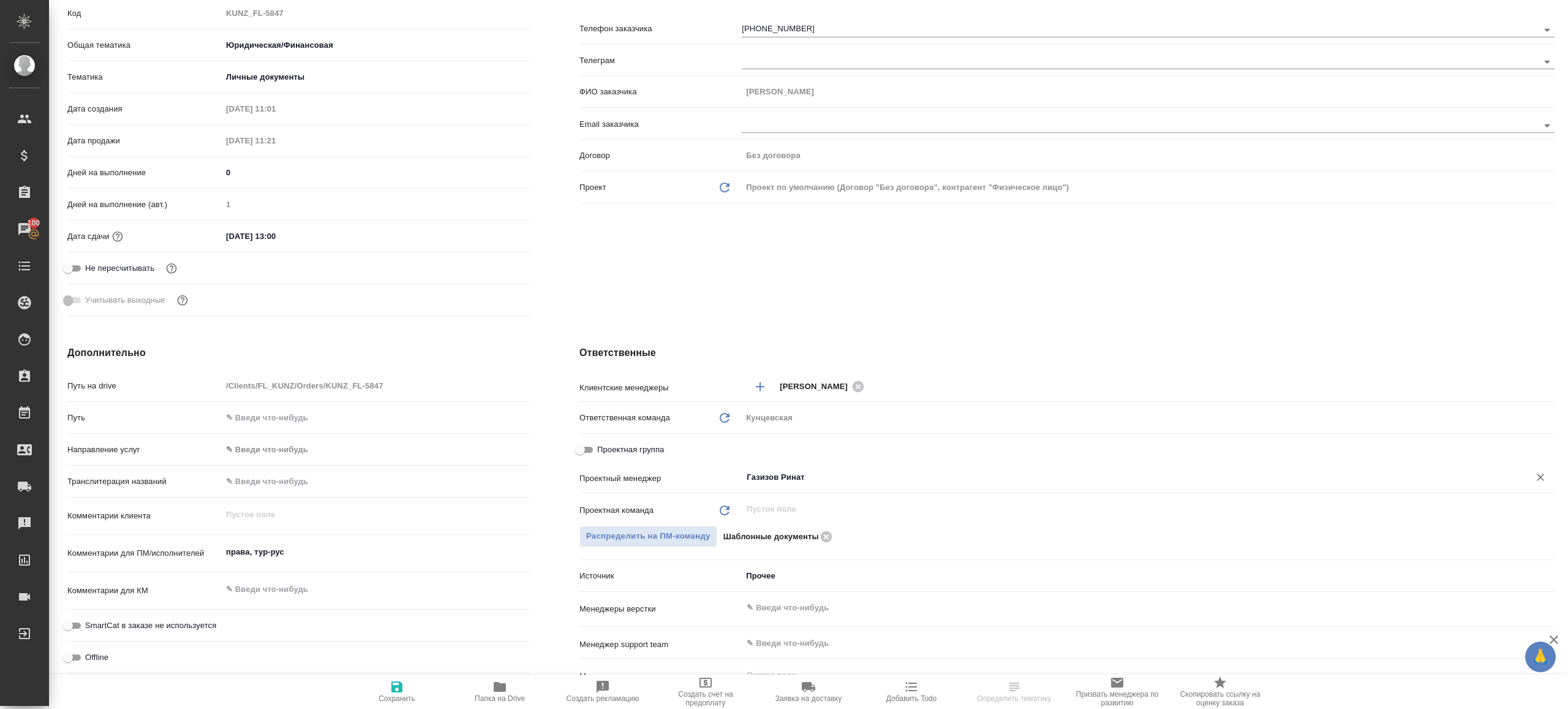
type input "Газизов Ринат"
click at [411, 686] on span "Сохранить" at bounding box center [397, 691] width 88 height 24
type textarea "x"
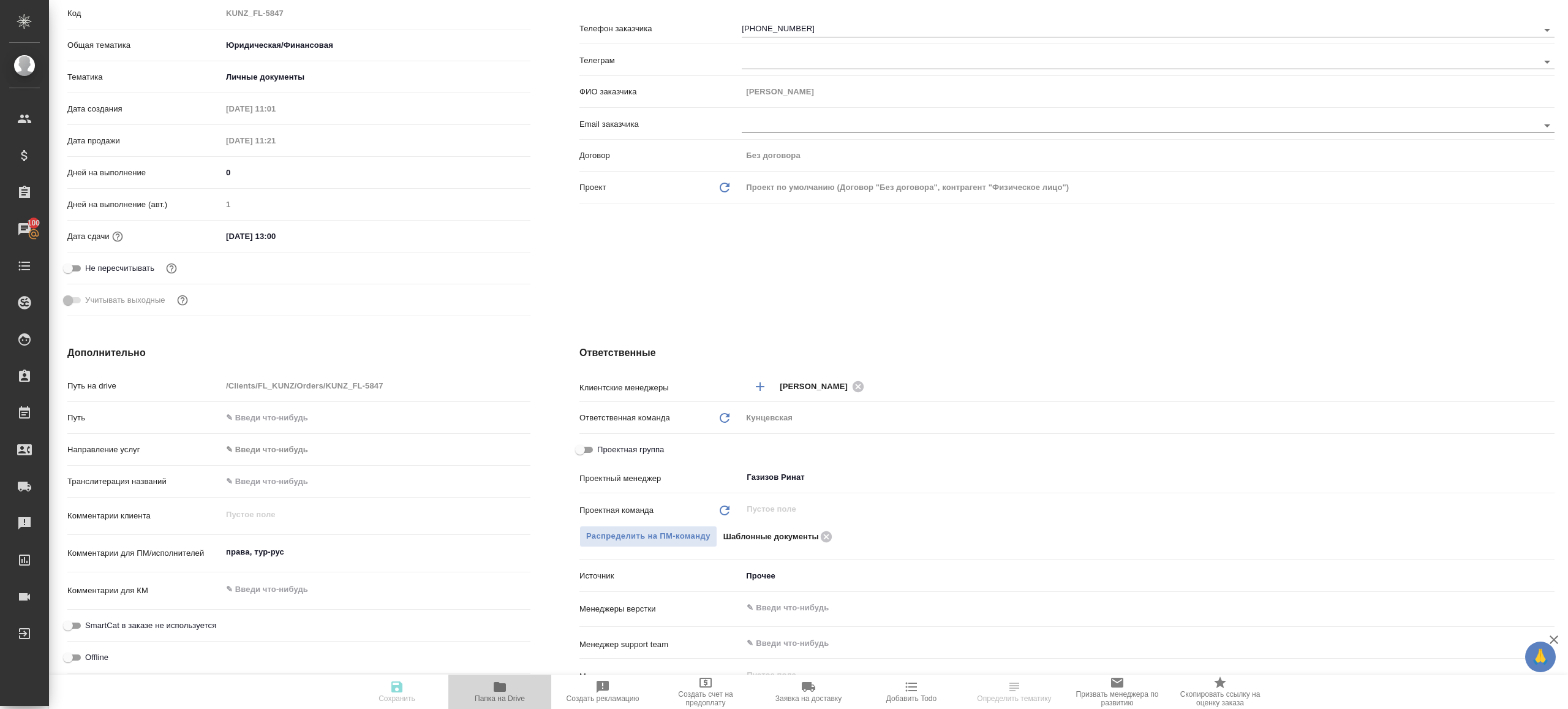
click at [489, 686] on span "Папка на Drive" at bounding box center [499, 691] width 88 height 24
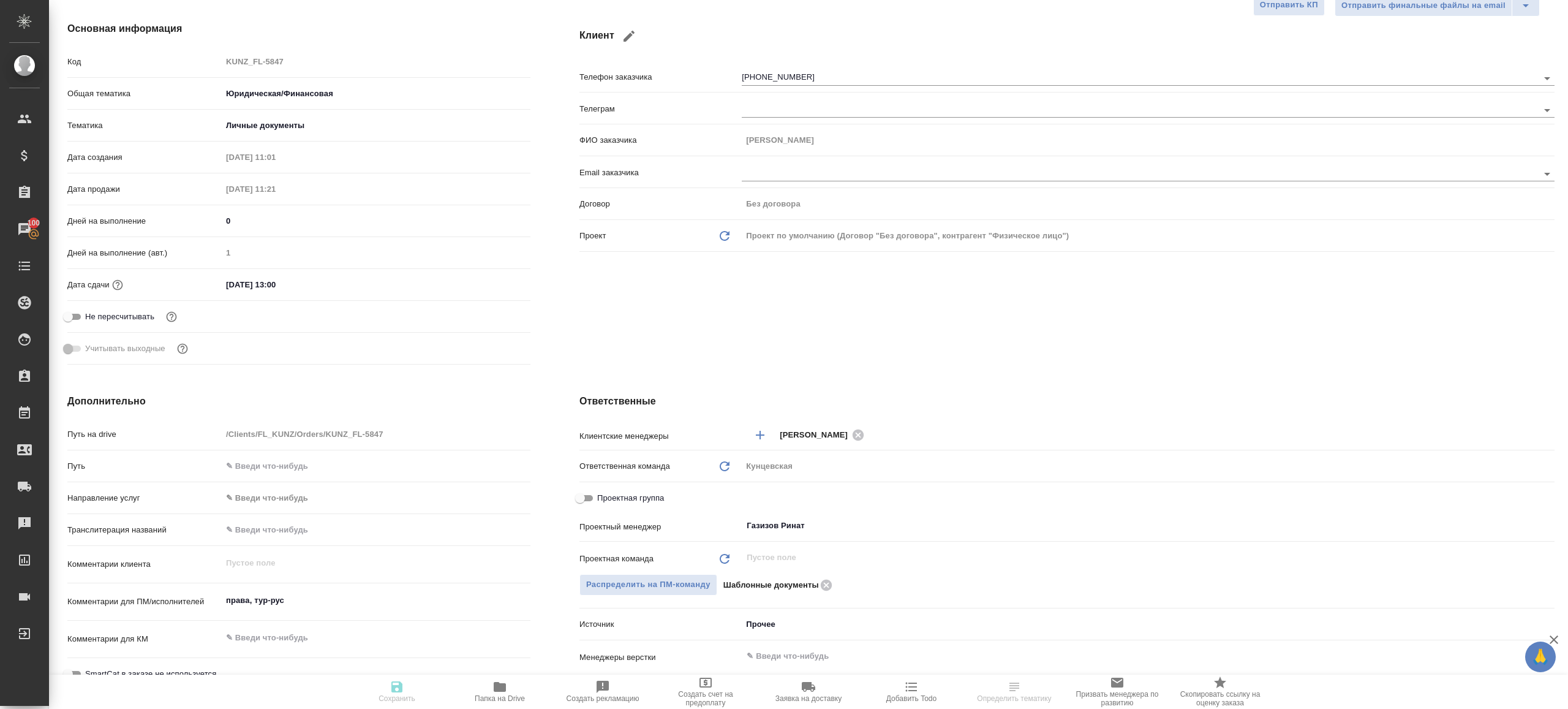
type textarea "x"
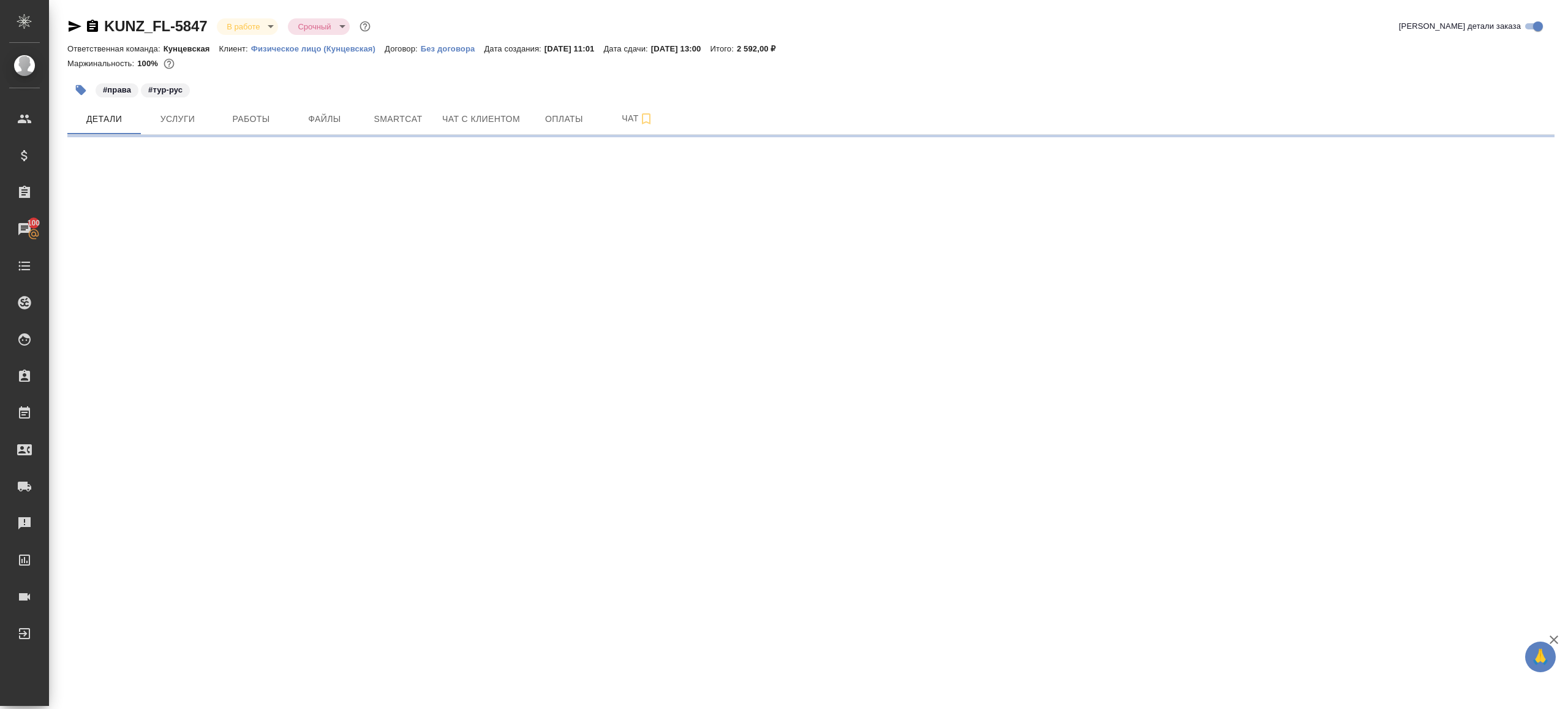
scroll to position [0, 0]
select select "RU"
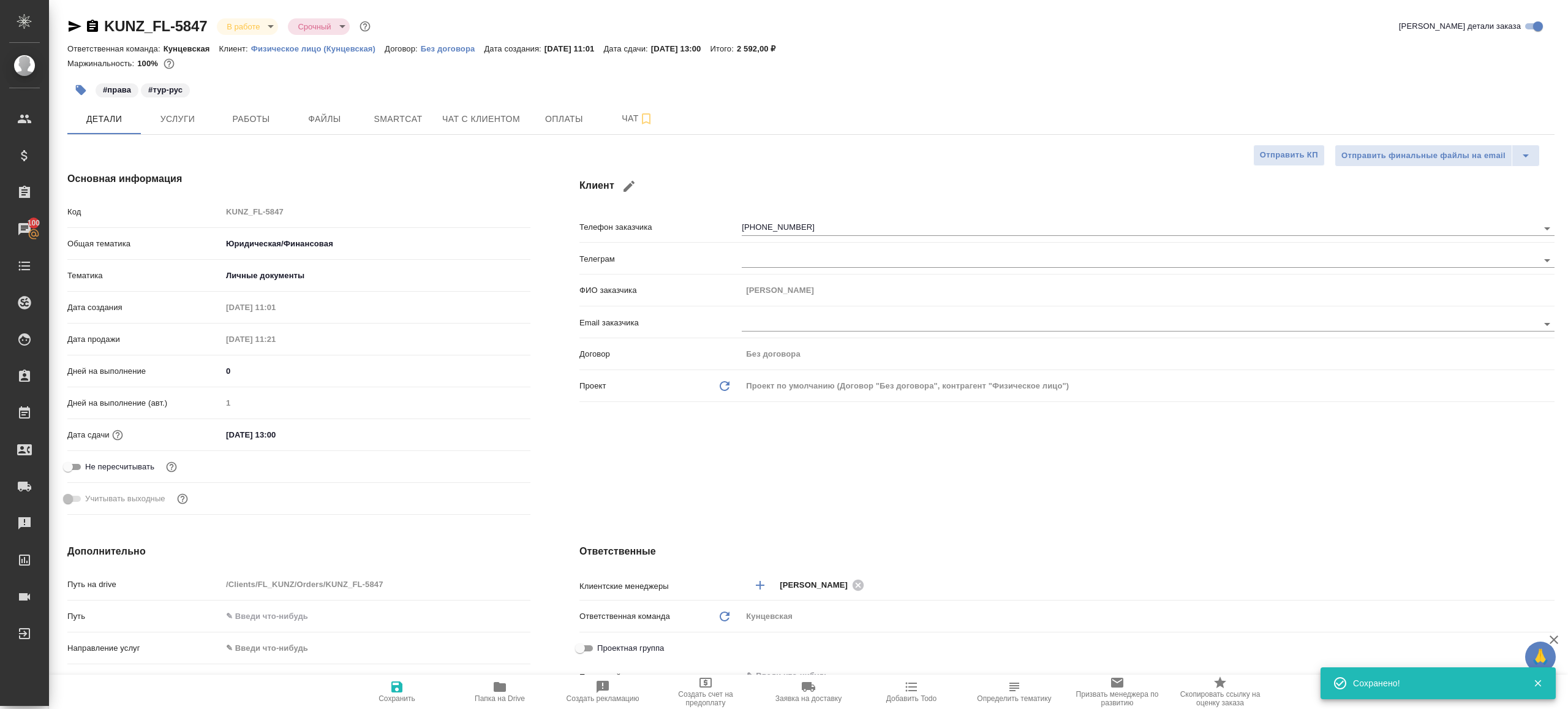
type textarea "x"
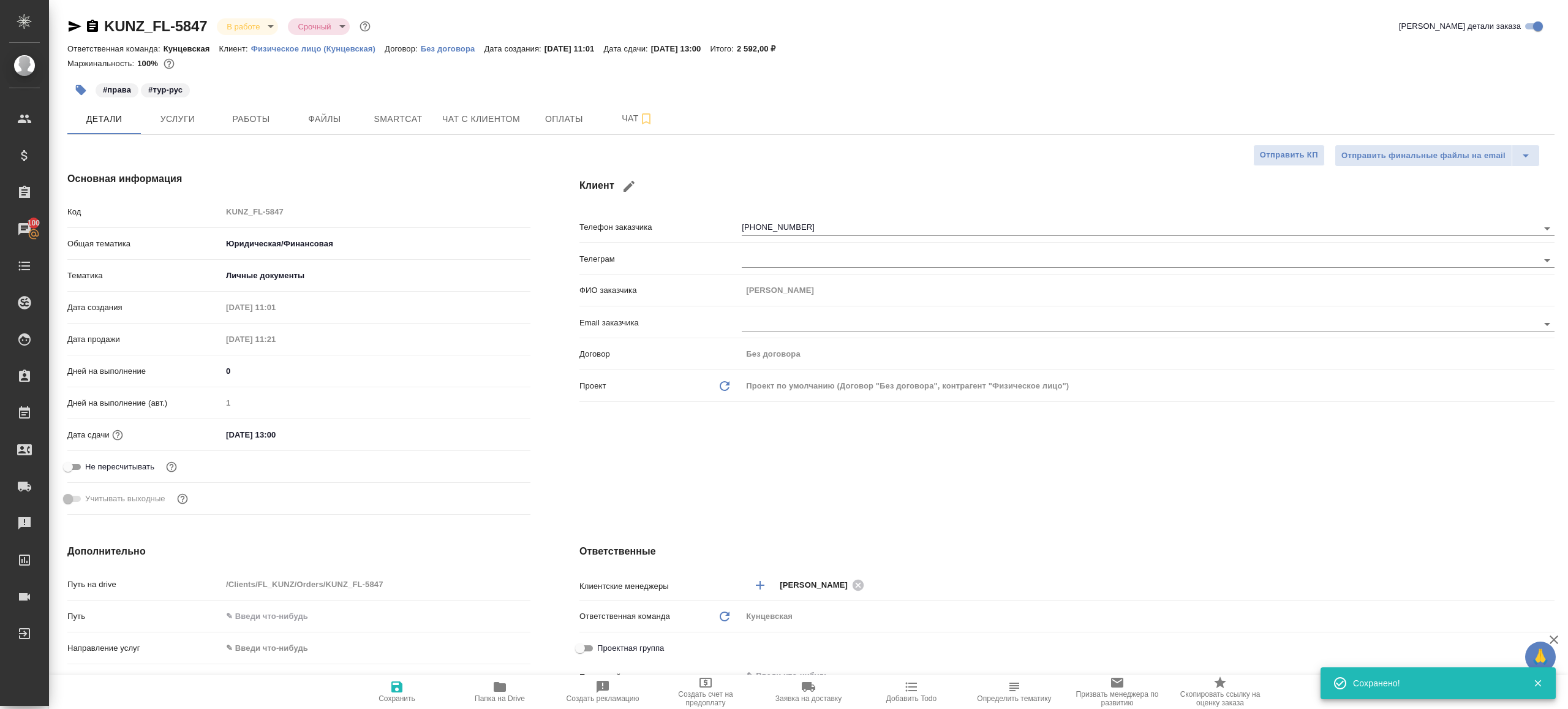
type textarea "x"
type input "Газизов Ринат"
type input "Шаблонные документы"
click at [247, 118] on span "Работы" at bounding box center [251, 119] width 59 height 15
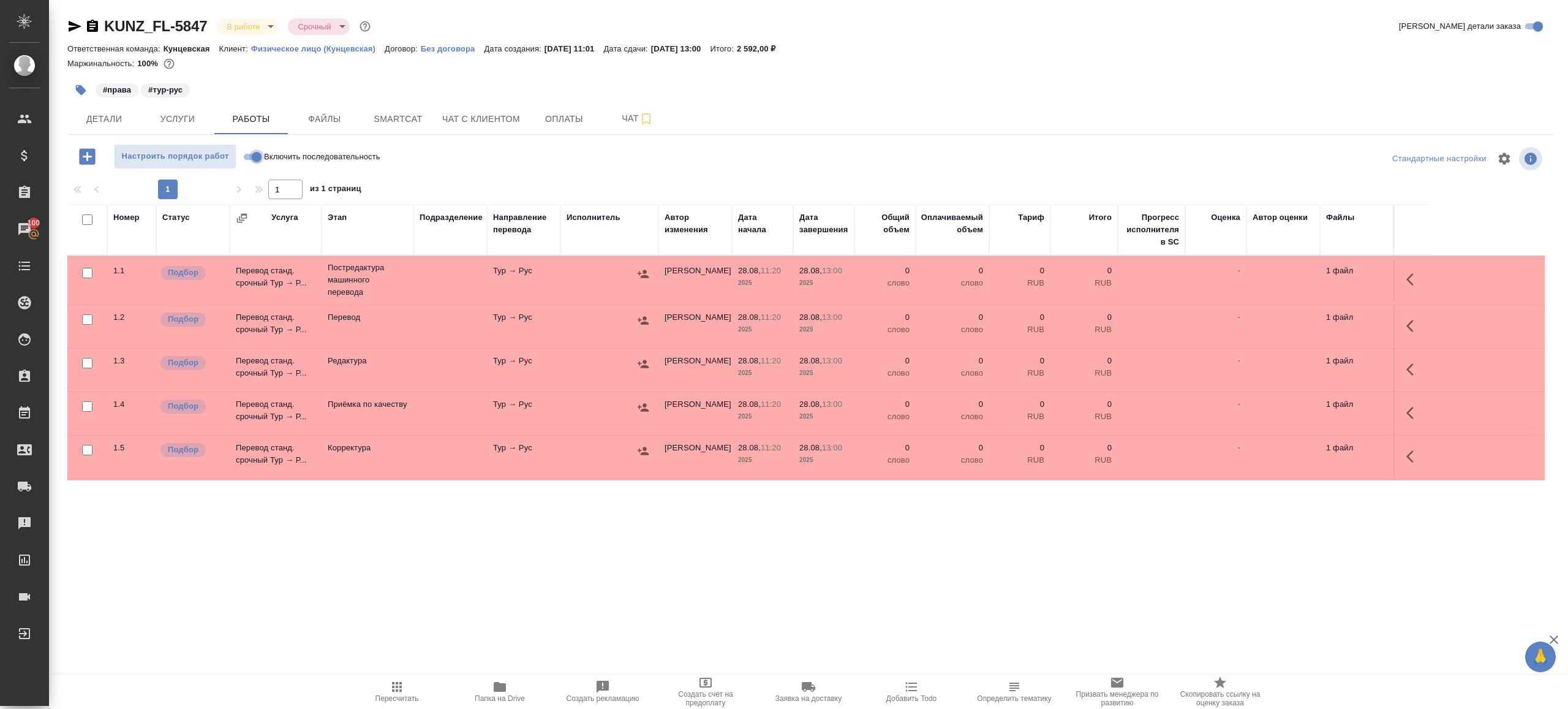
click at [258, 156] on input "Включить последовательность" at bounding box center [257, 156] width 44 height 15
checkbox input "true"
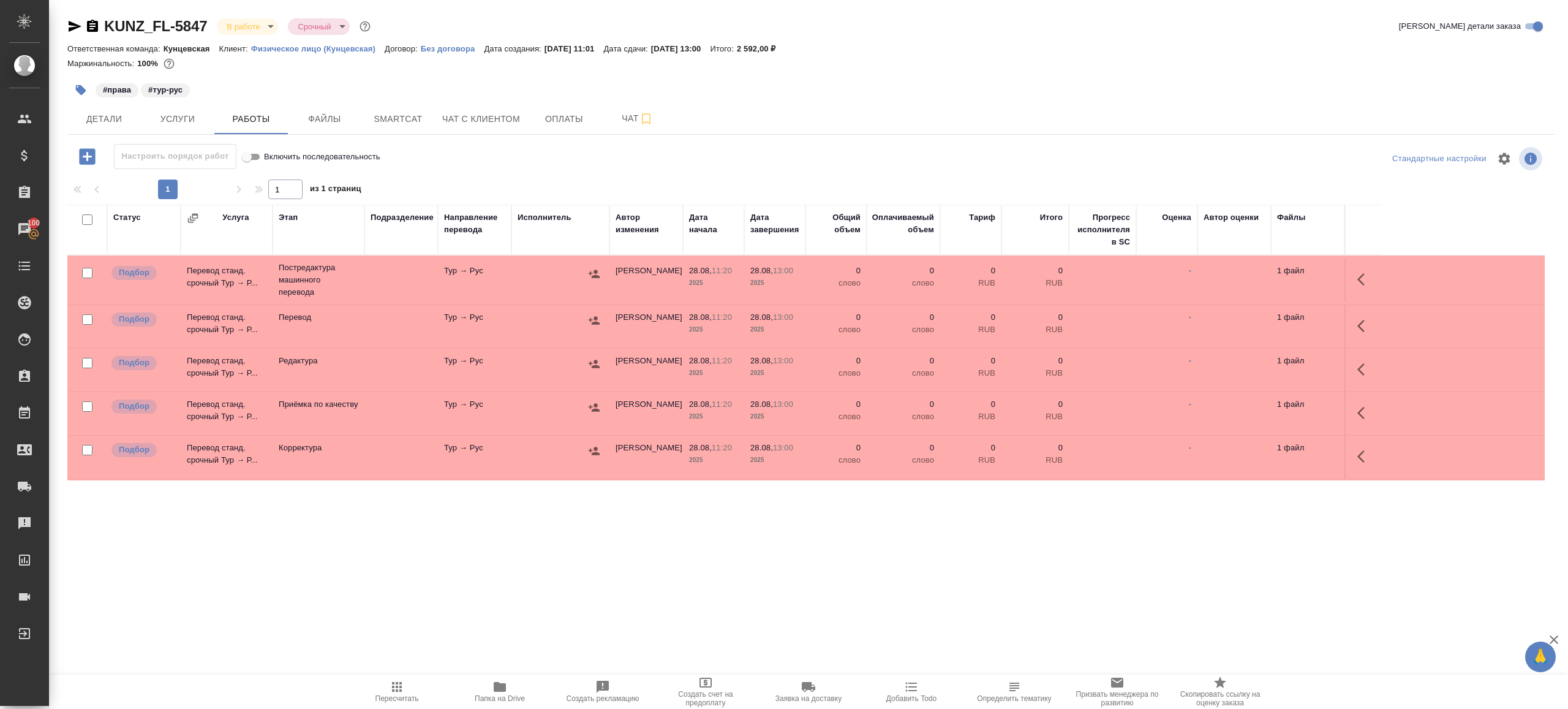
click at [85, 217] on input "checkbox" at bounding box center [87, 219] width 10 height 10
checkbox input "true"
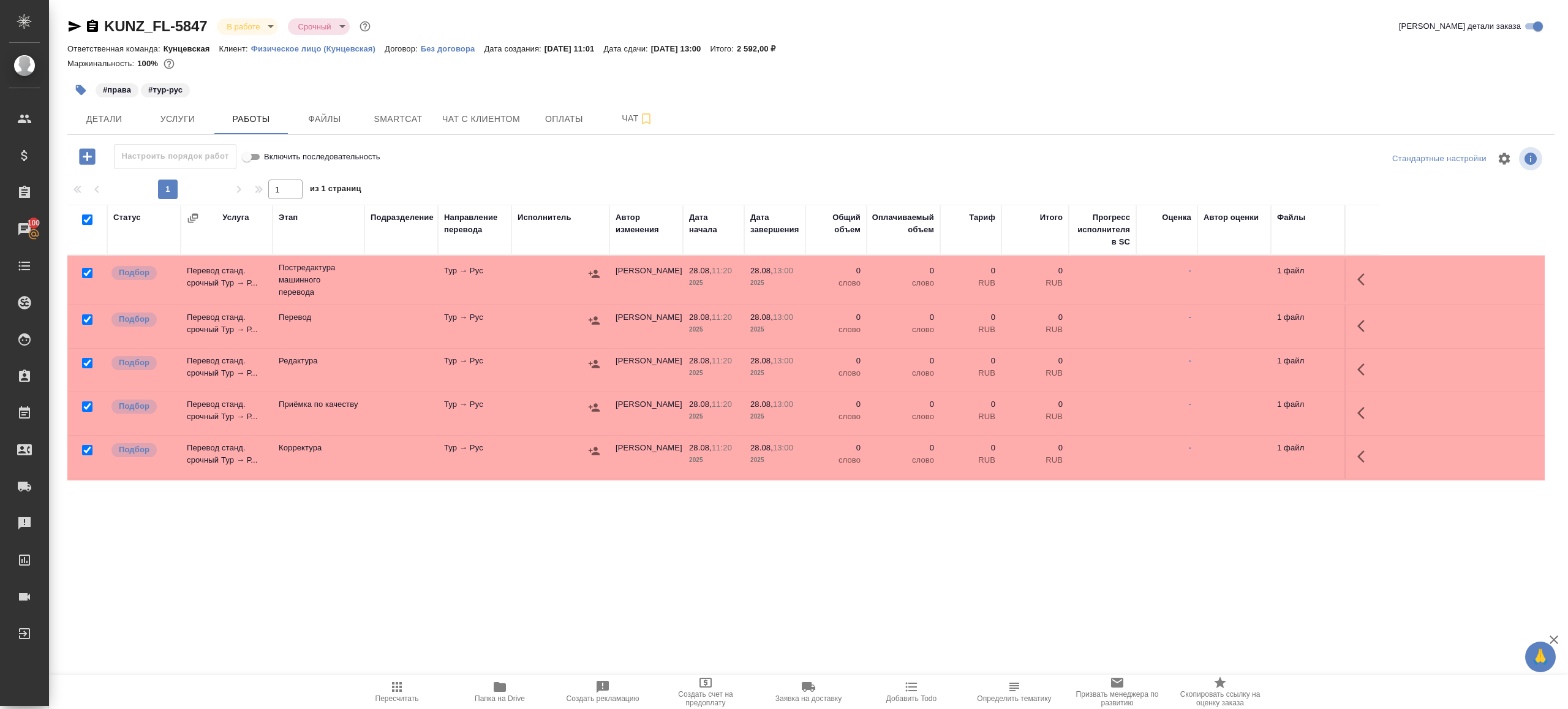
checkbox input "true"
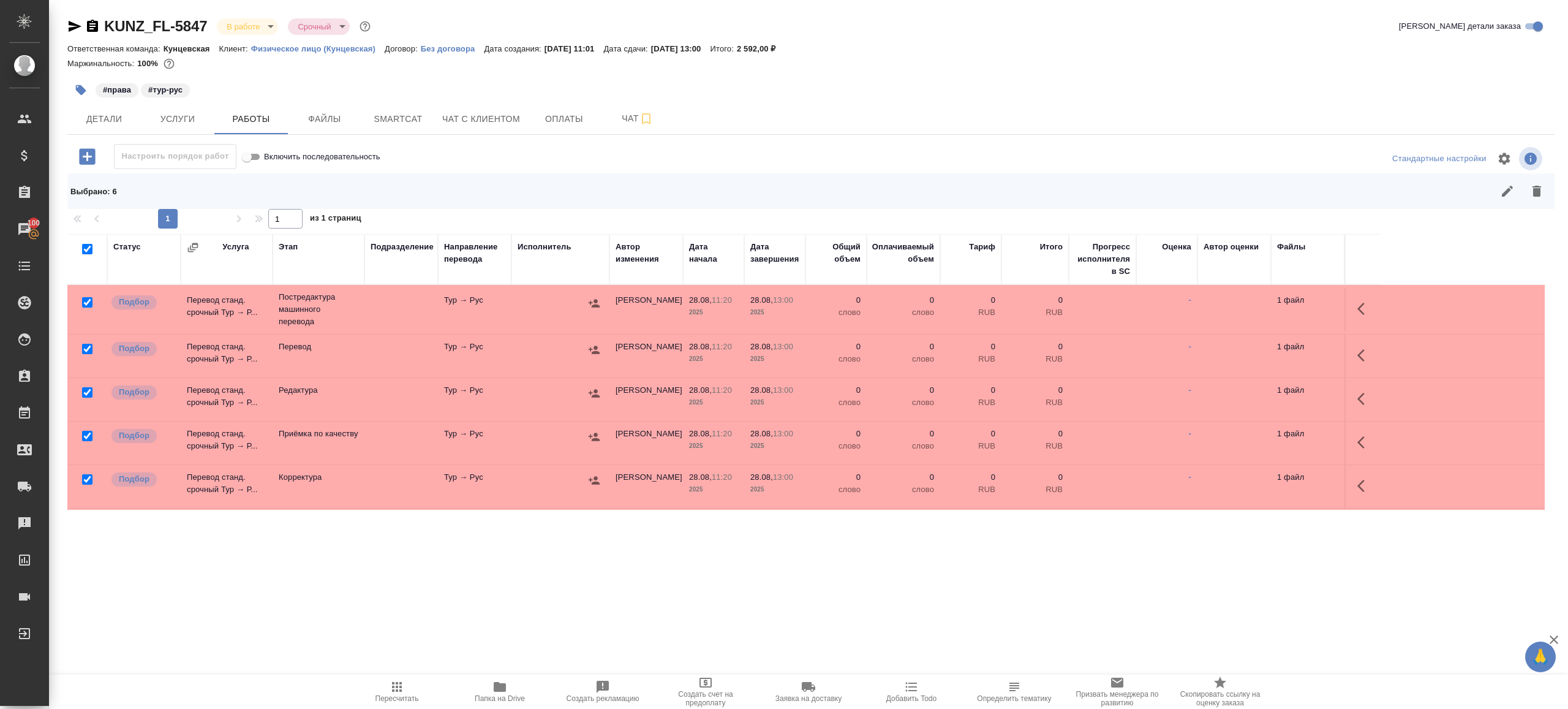
click at [82, 349] on input "checkbox" at bounding box center [87, 348] width 10 height 10
checkbox input "false"
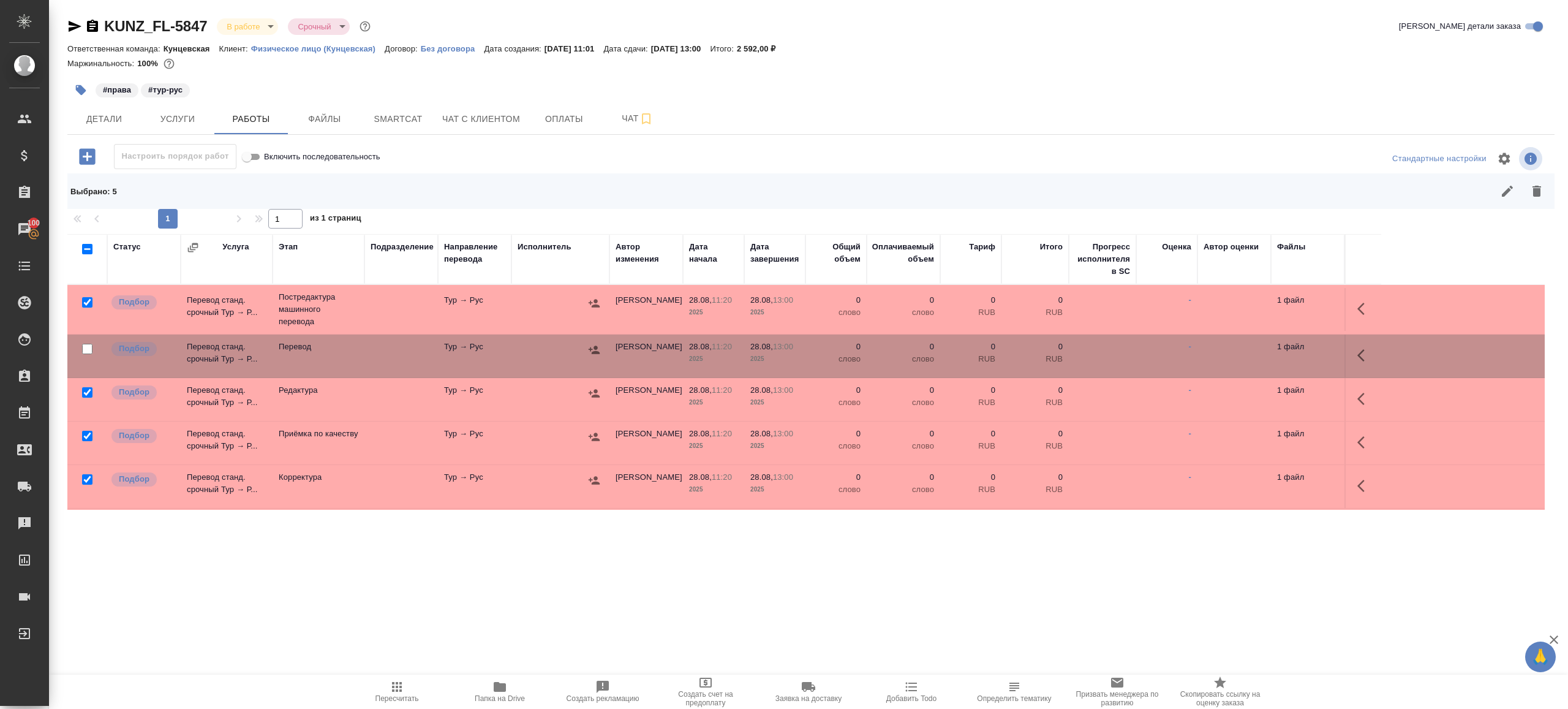
click at [86, 429] on div at bounding box center [87, 436] width 28 height 17
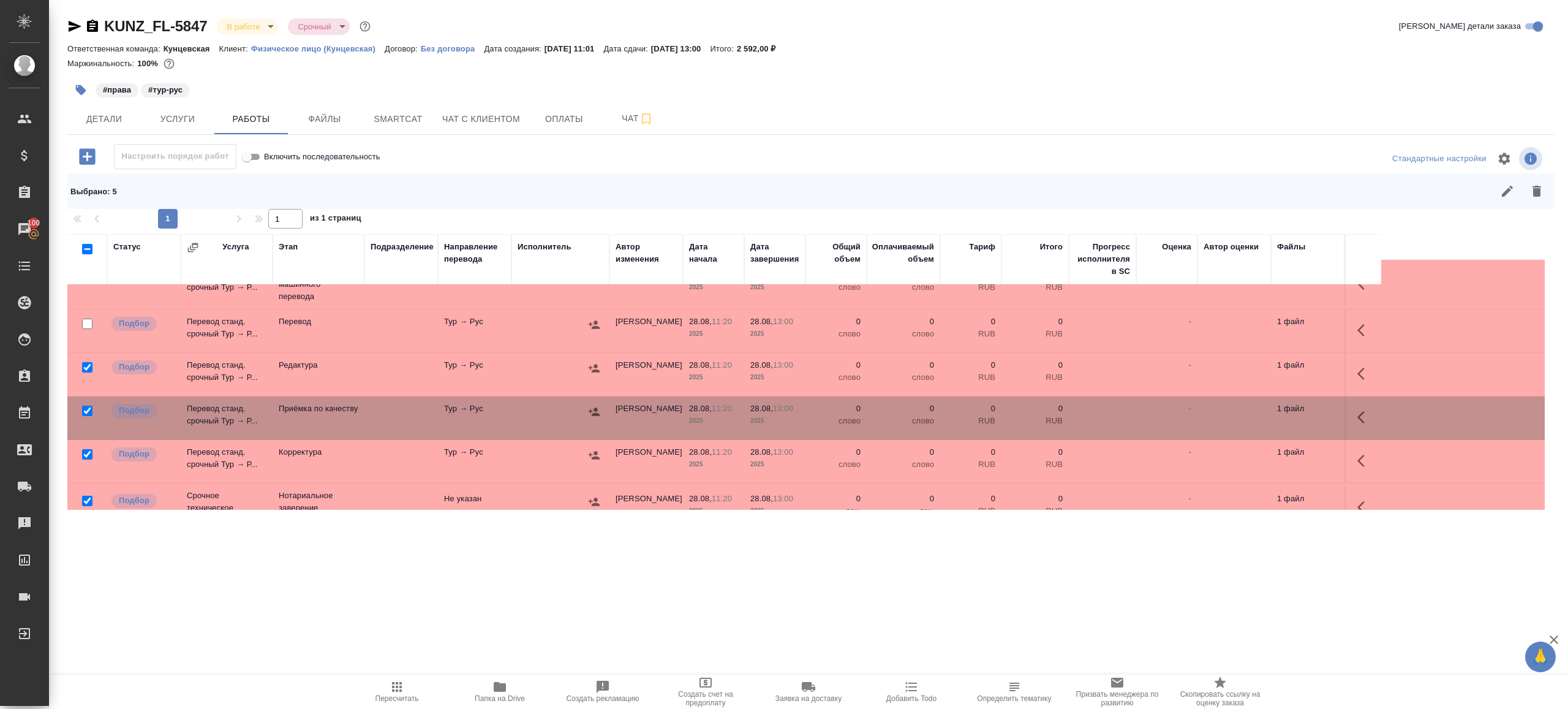
scroll to position [27, 0]
click at [88, 406] on input "checkbox" at bounding box center [87, 409] width 10 height 10
checkbox input "false"
click at [88, 496] on input "checkbox" at bounding box center [87, 499] width 10 height 10
checkbox input "false"
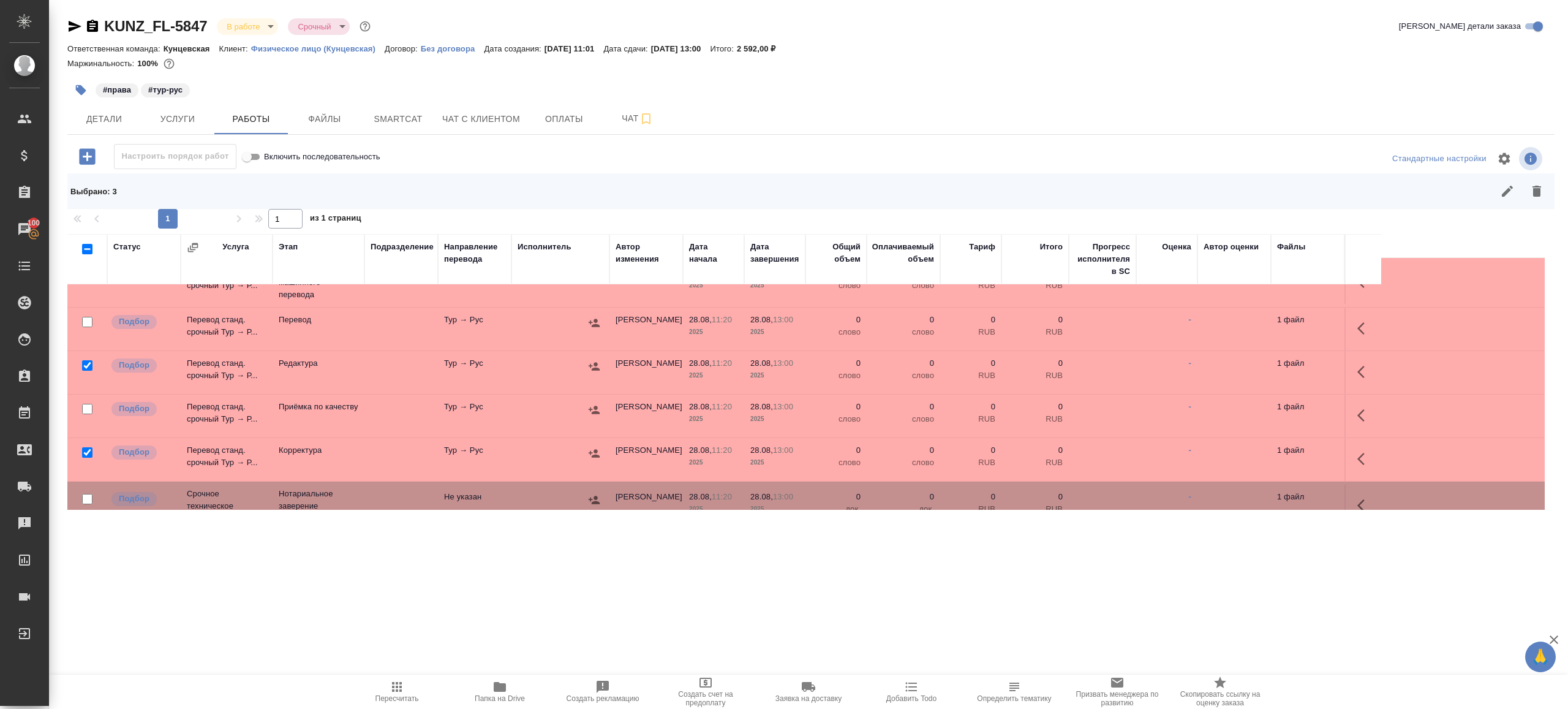
scroll to position [46, 0]
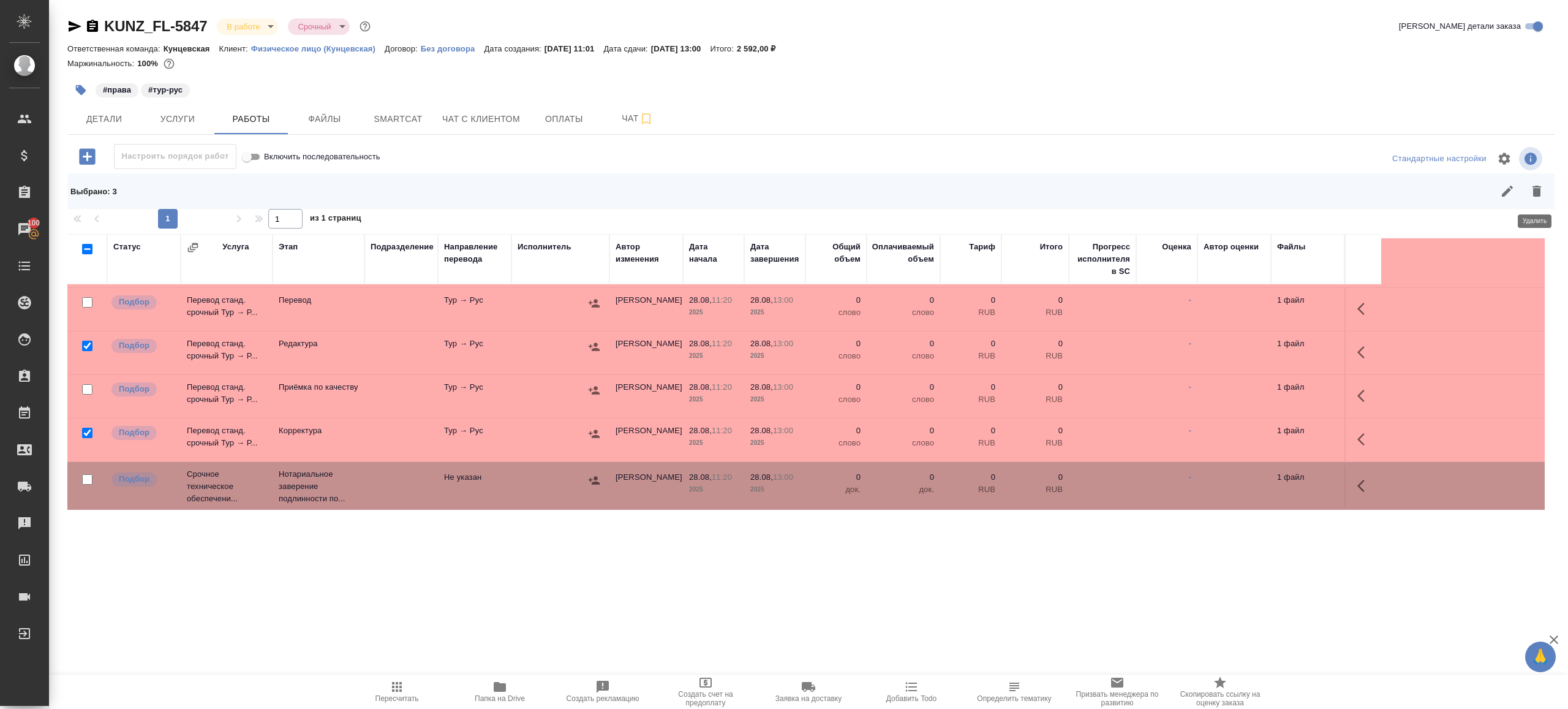
click at [1540, 196] on icon "button" at bounding box center [1537, 190] width 15 height 15
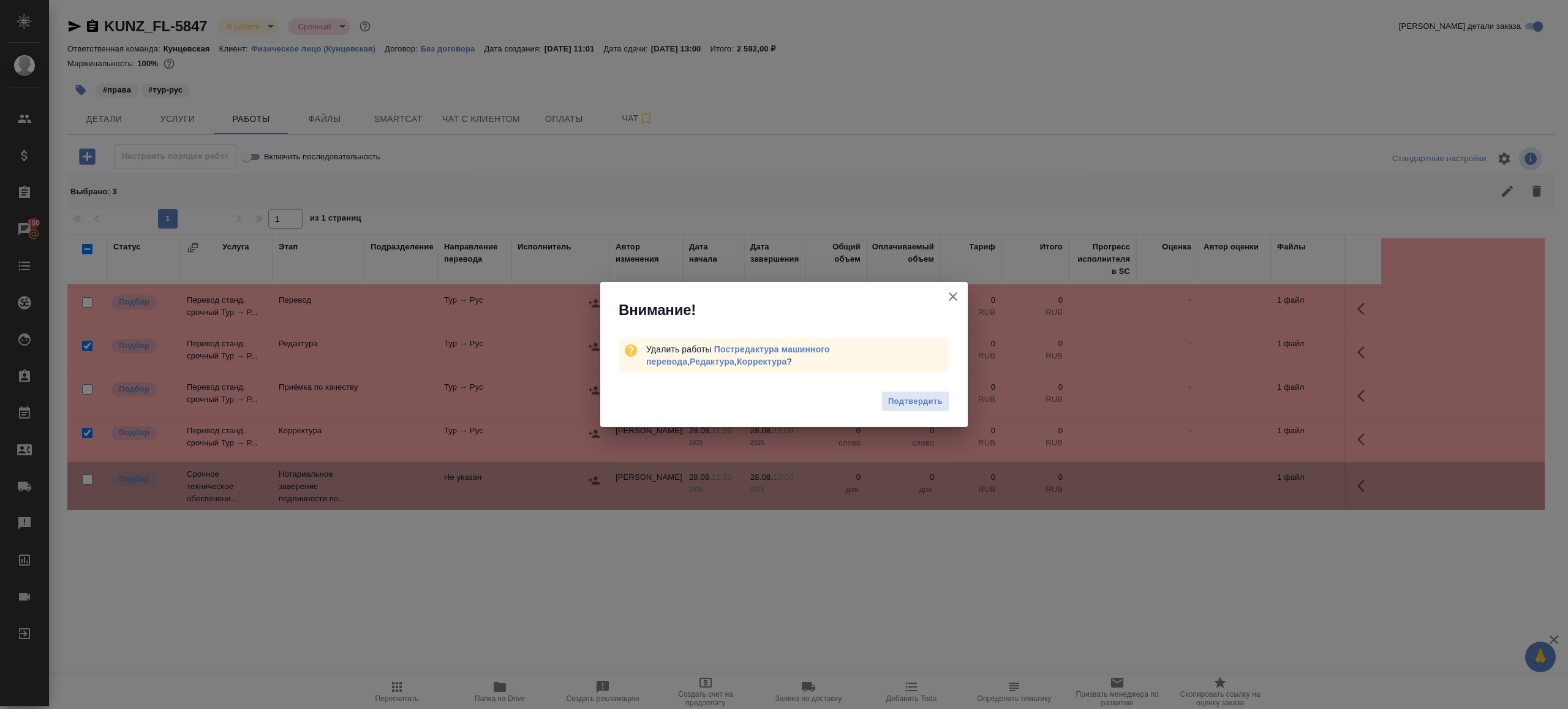
click at [937, 386] on div "Подтвердить" at bounding box center [784, 403] width 368 height 49
click at [928, 404] on span "Подтвердить" at bounding box center [915, 402] width 55 height 14
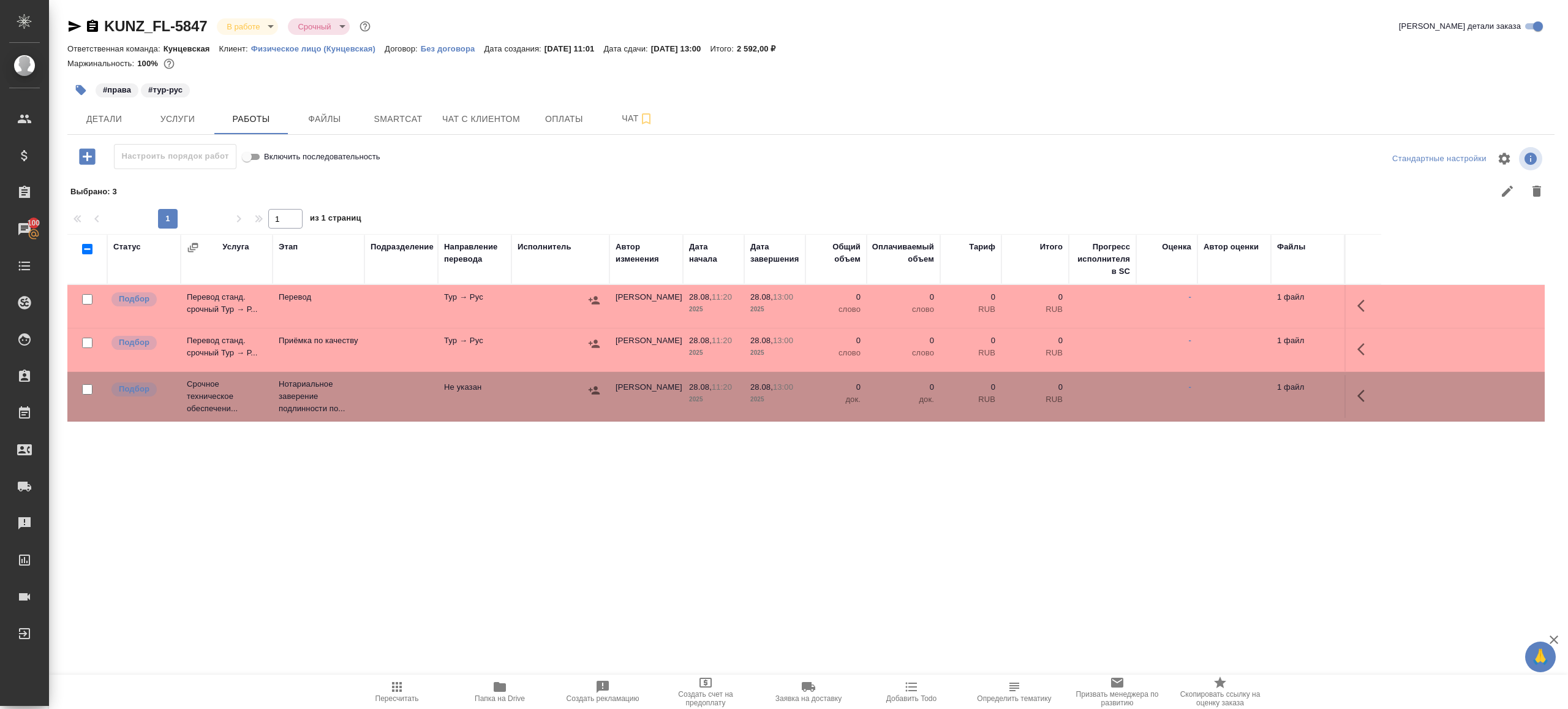
scroll to position [0, 0]
click at [84, 125] on span "Детали" at bounding box center [104, 119] width 59 height 15
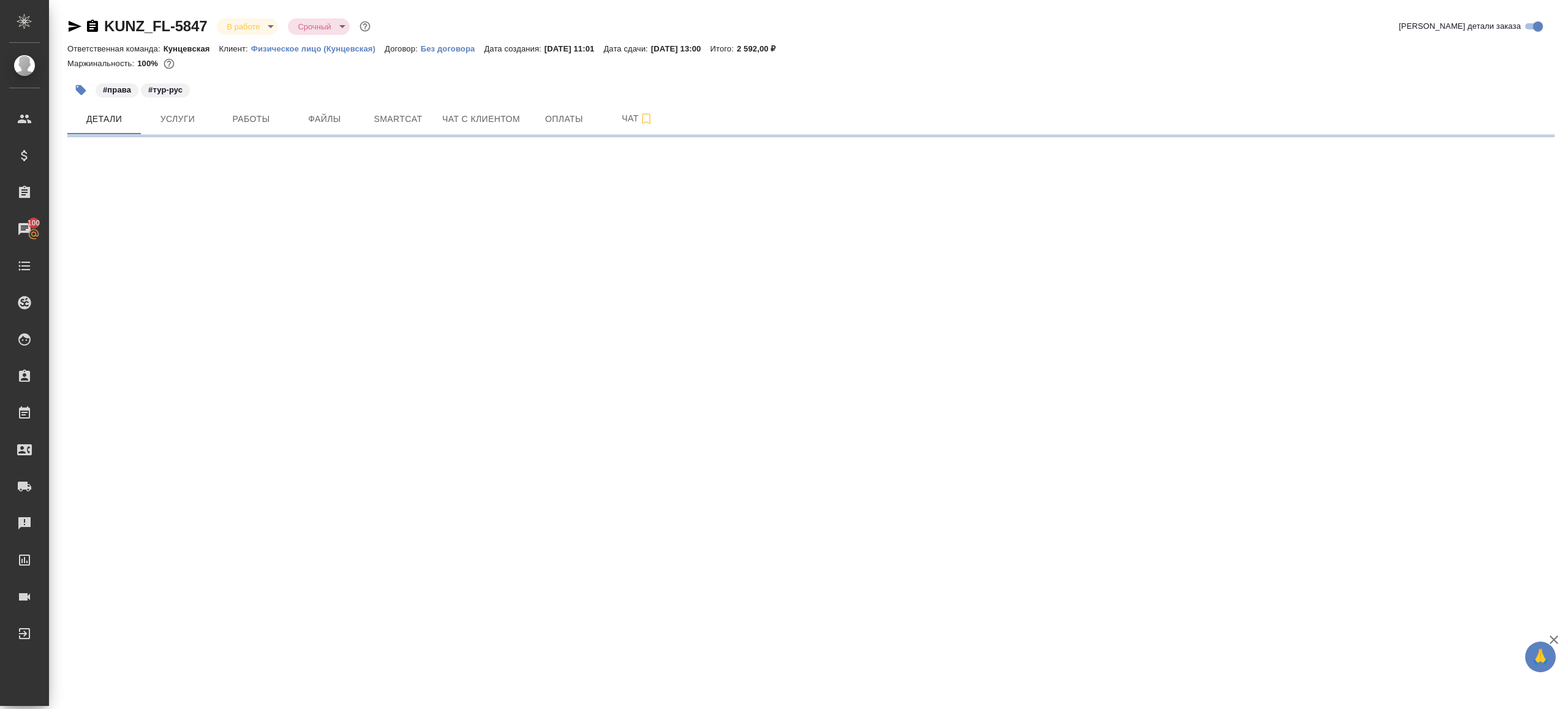
select select "RU"
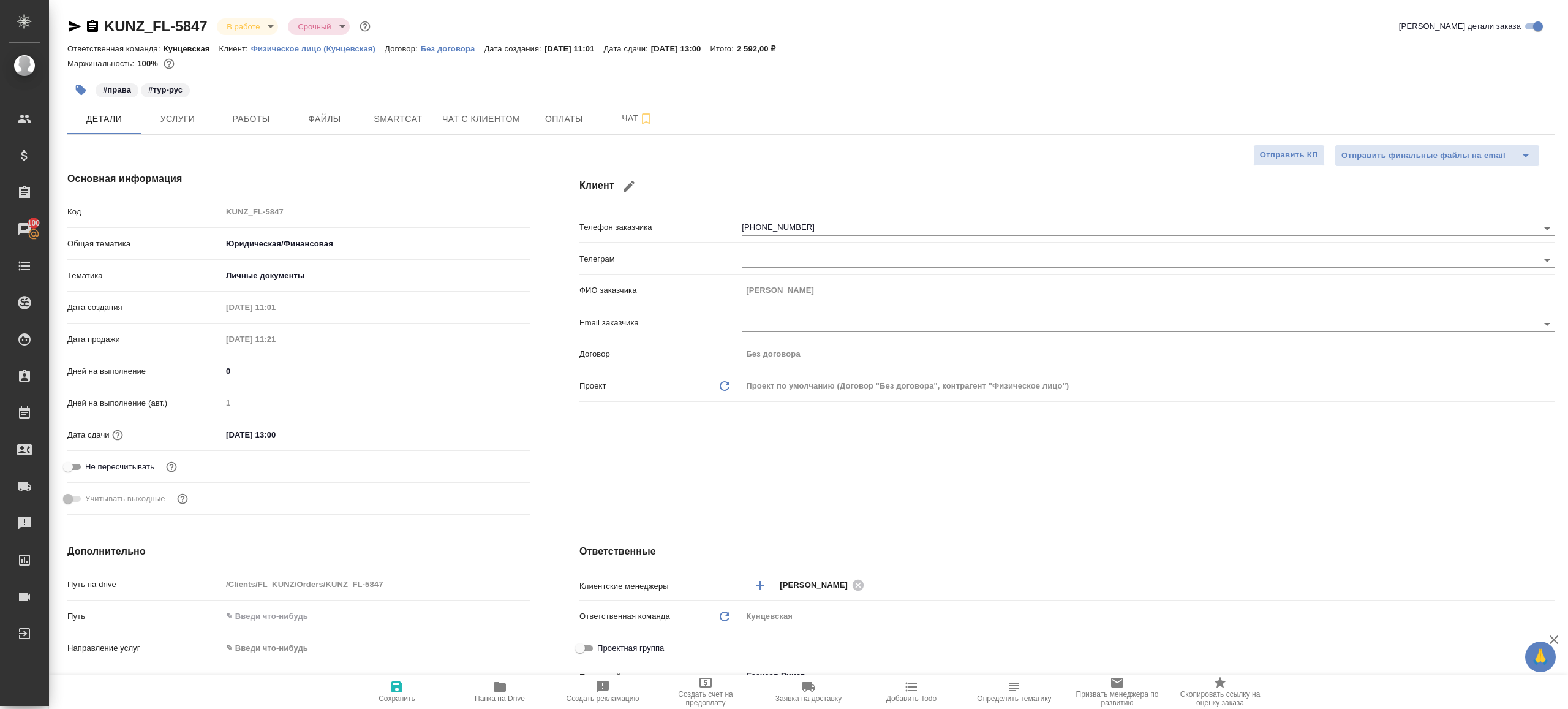
type textarea "x"
click at [266, 107] on button "Работы" at bounding box center [251, 119] width 73 height 30
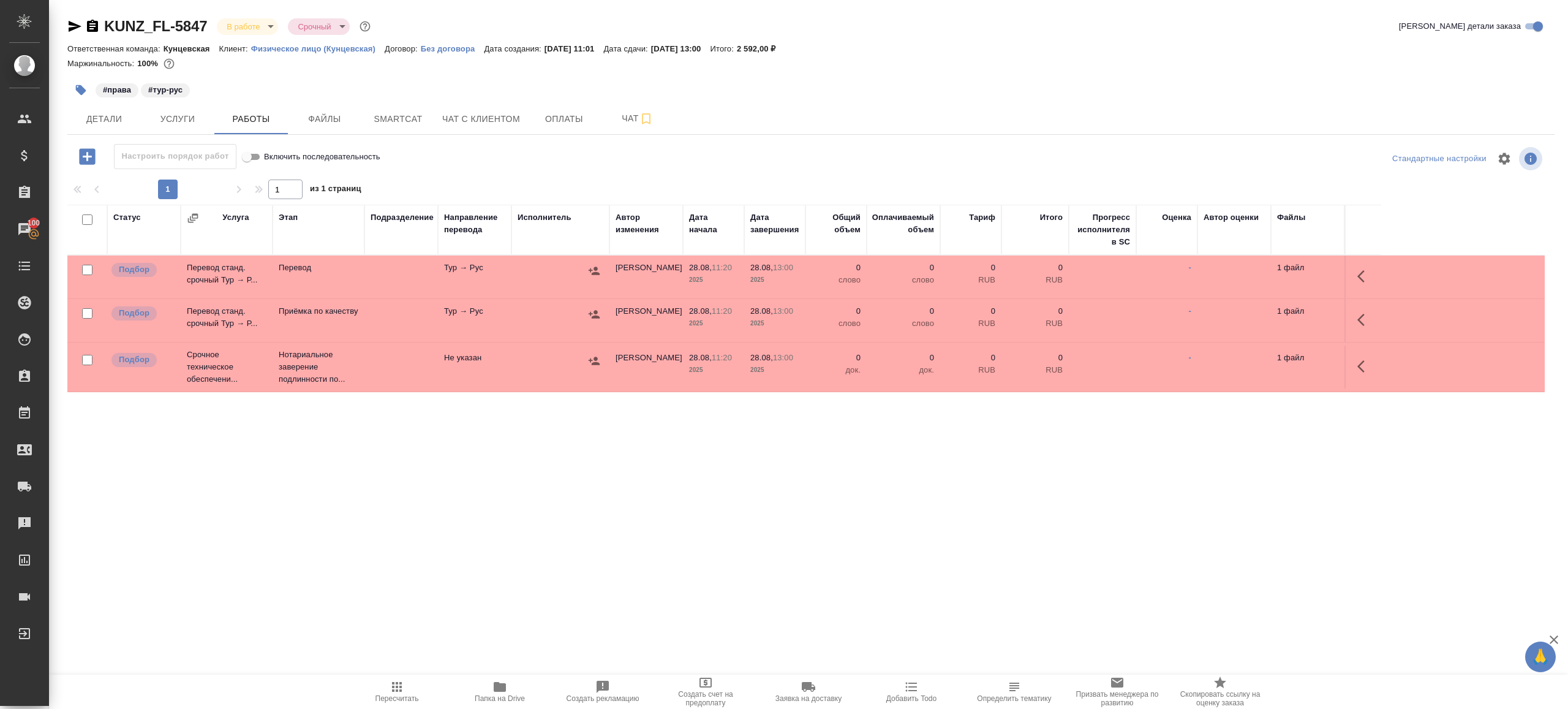
click at [1362, 269] on icon "button" at bounding box center [1364, 276] width 15 height 15
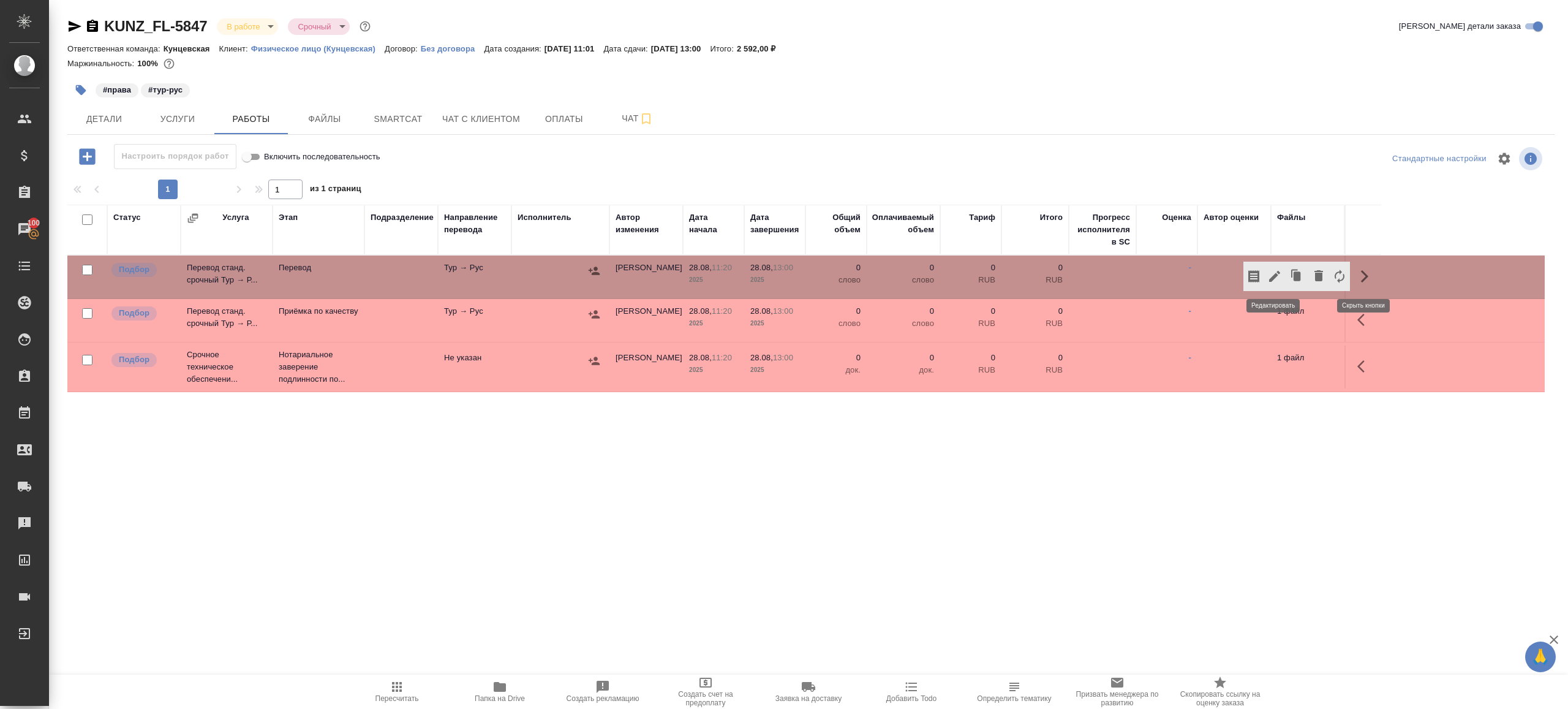
click at [1272, 280] on icon "button" at bounding box center [1274, 276] width 11 height 11
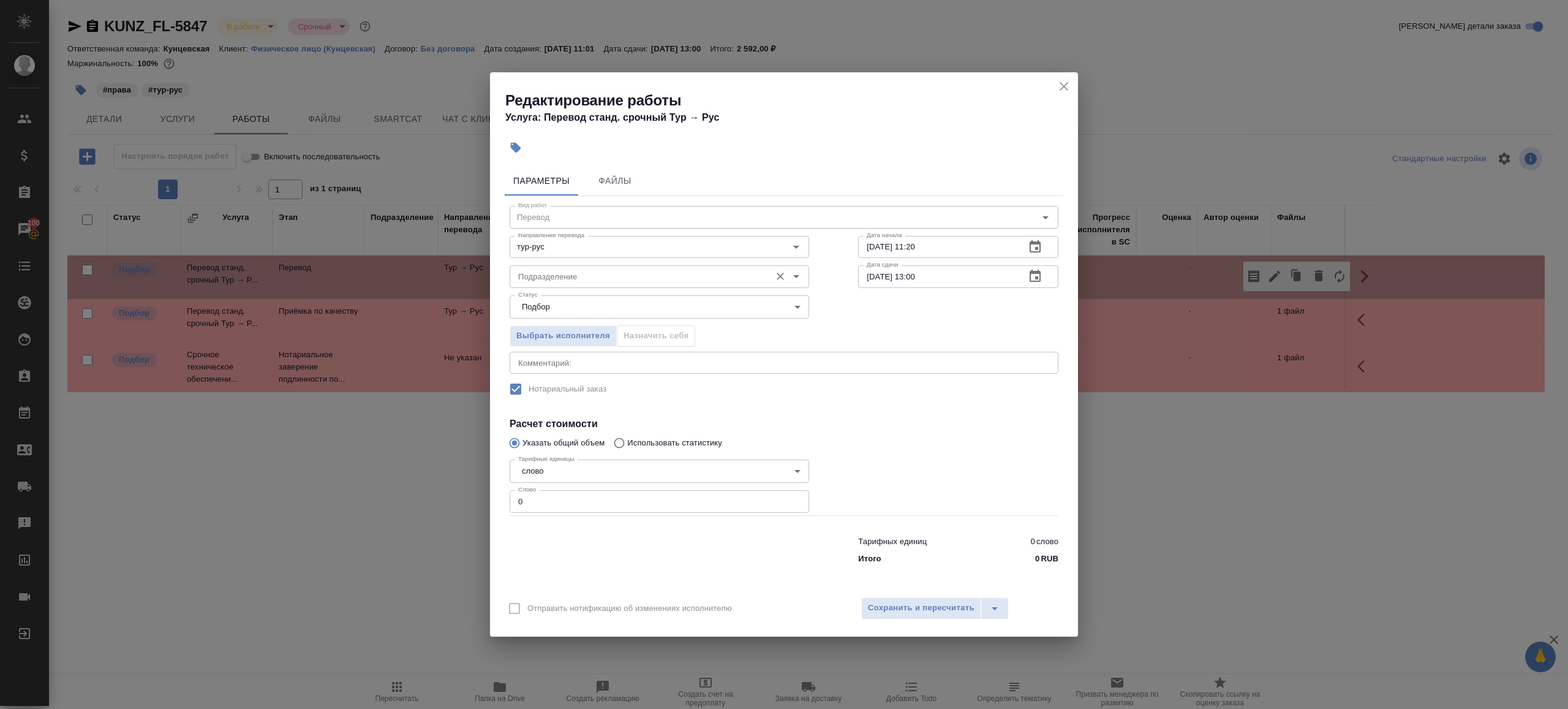
click at [639, 264] on div "Подразделение Подразделение" at bounding box center [659, 275] width 300 height 29
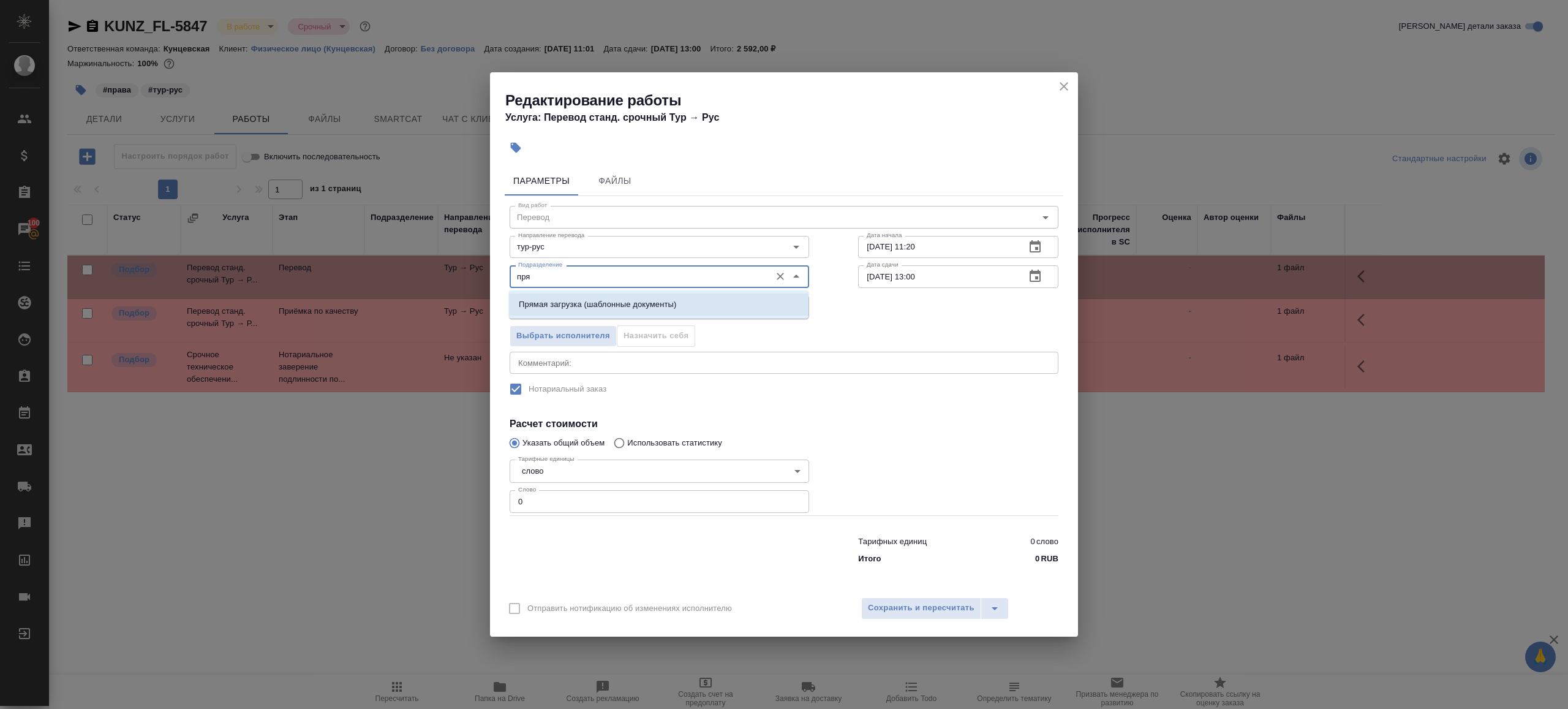
click at [632, 313] on li "Прямая загрузка (шаблонные документы)" at bounding box center [658, 305] width 300 height 22
type input "Прямая загрузка (шаблонные документы)"
click at [548, 501] on input "0" at bounding box center [659, 501] width 300 height 22
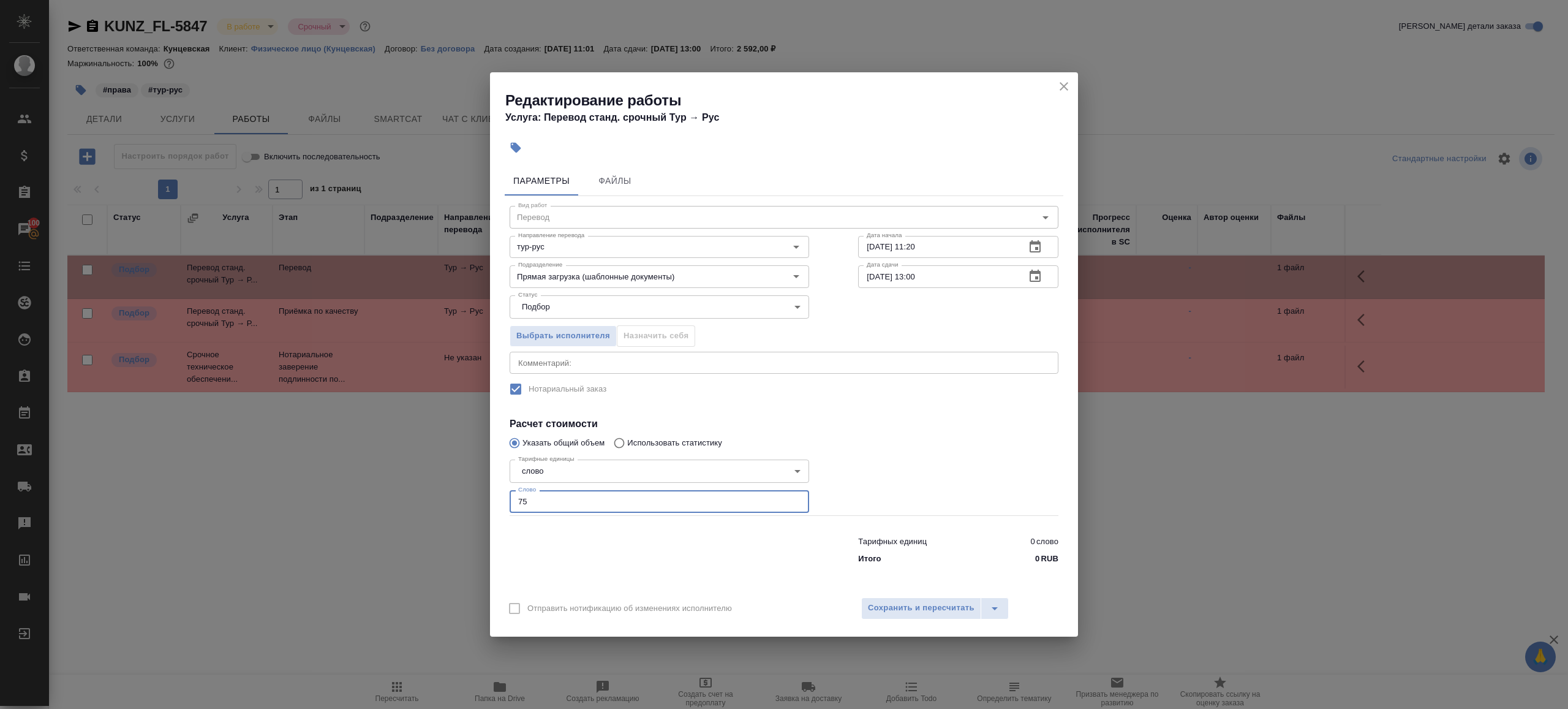
type input "75"
click at [919, 278] on input "[DATE] 13:00" at bounding box center [937, 276] width 157 height 22
type input "28.08.2025 12:40"
click at [903, 395] on label "Нотариальный заказ" at bounding box center [775, 388] width 546 height 26
click at [900, 613] on span "Сохранить и пересчитать" at bounding box center [921, 608] width 107 height 14
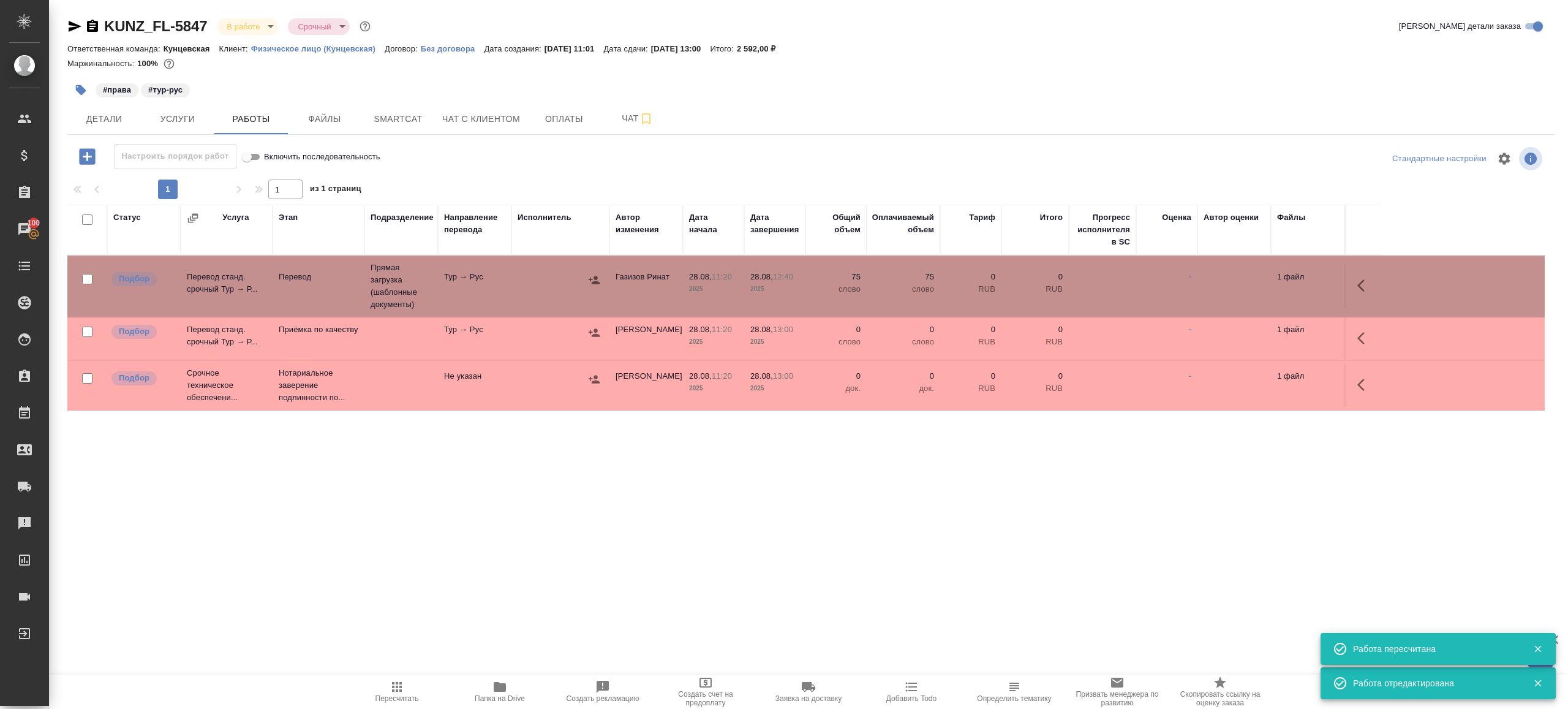
click at [1373, 326] on button "button" at bounding box center [1364, 338] width 29 height 29
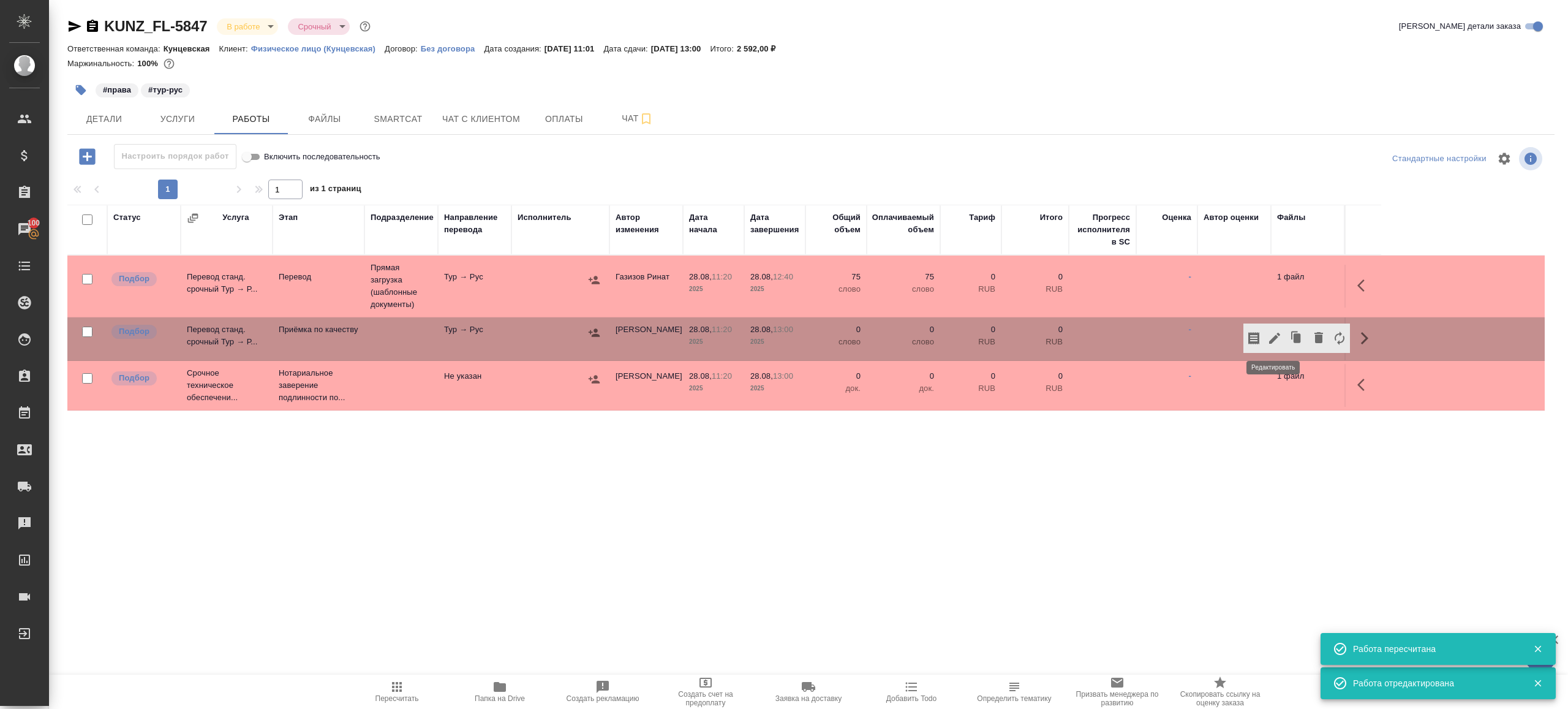
click at [1270, 333] on icon "button" at bounding box center [1274, 338] width 15 height 15
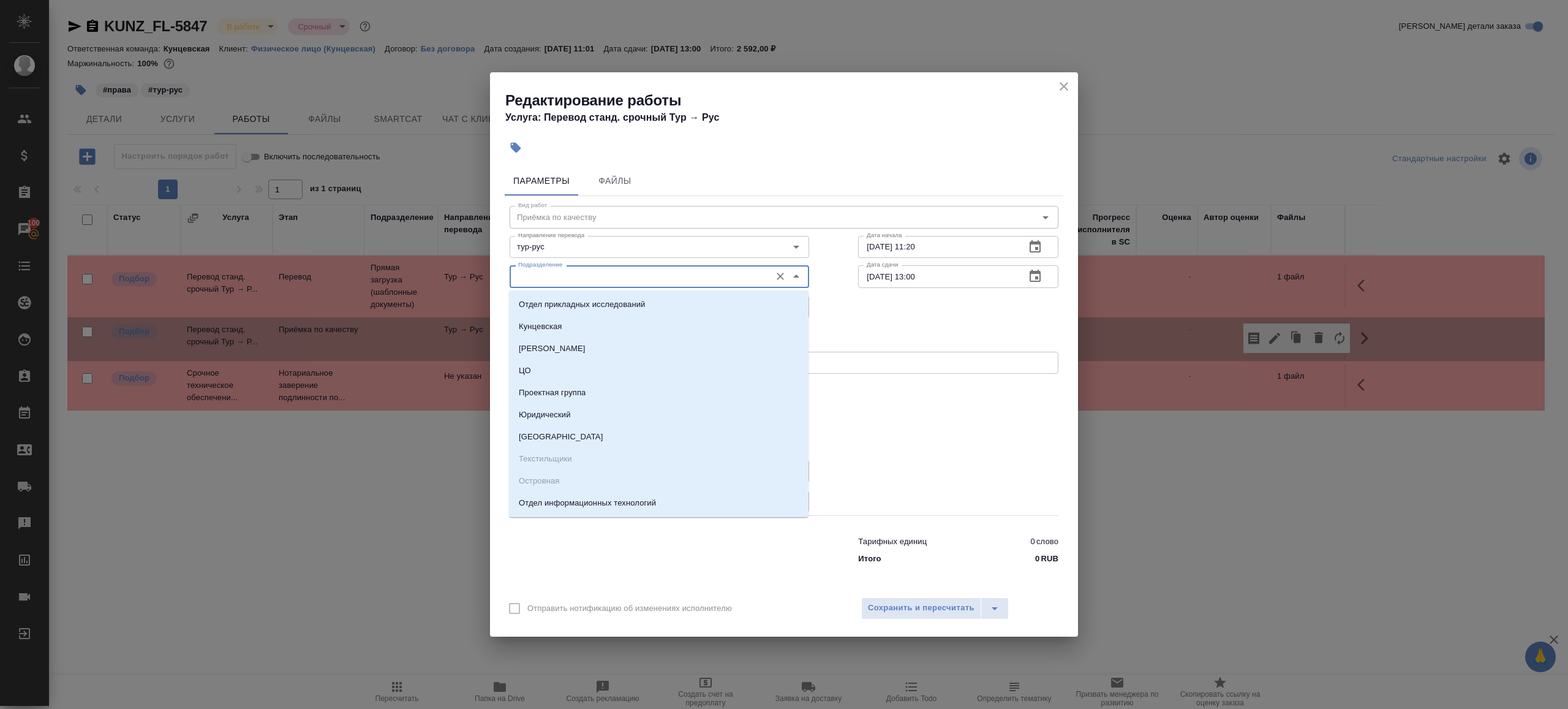
click at [537, 273] on input "Подразделение" at bounding box center [639, 276] width 251 height 15
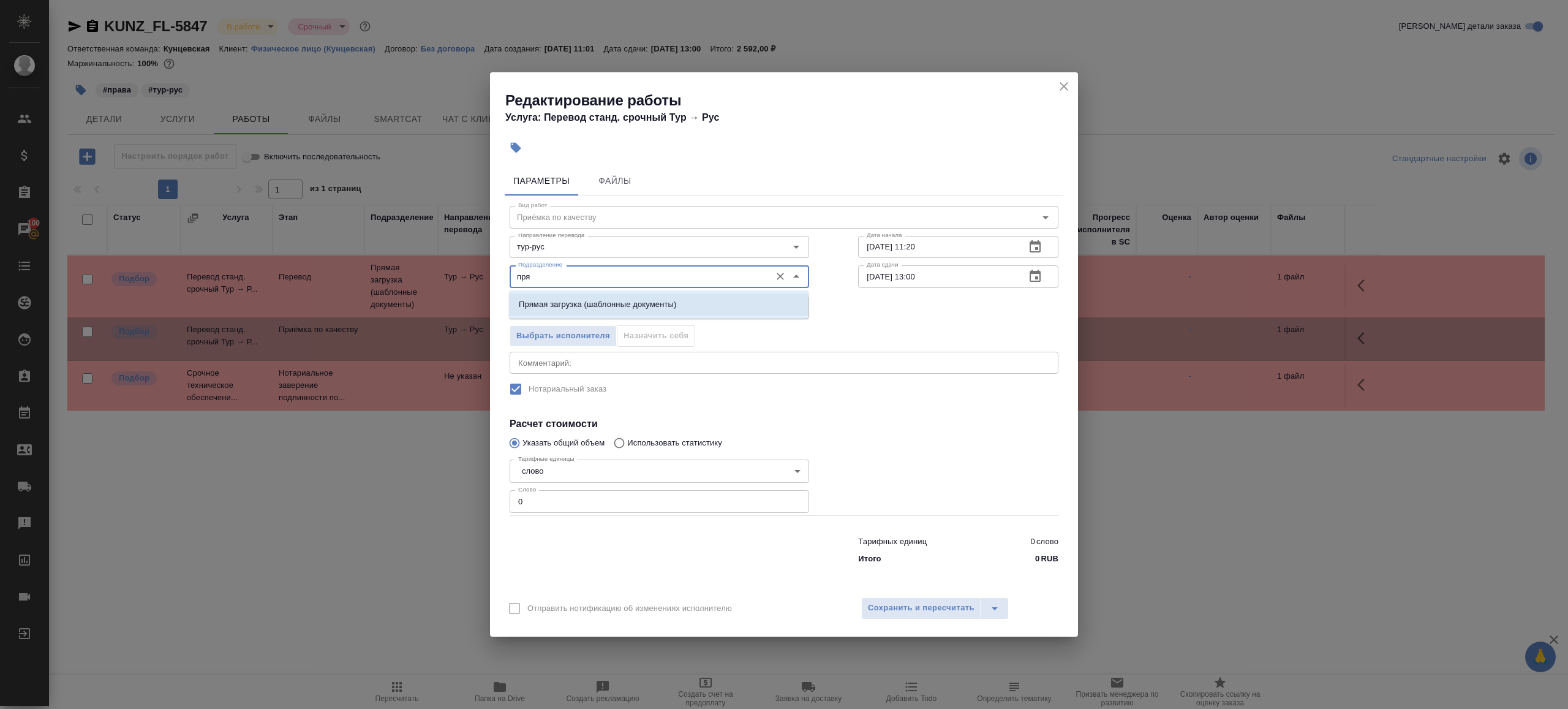
click at [585, 300] on p "Прямая загрузка (шаблонные документы)" at bounding box center [597, 305] width 157 height 12
type input "Прямая загрузка (шаблонные документы)"
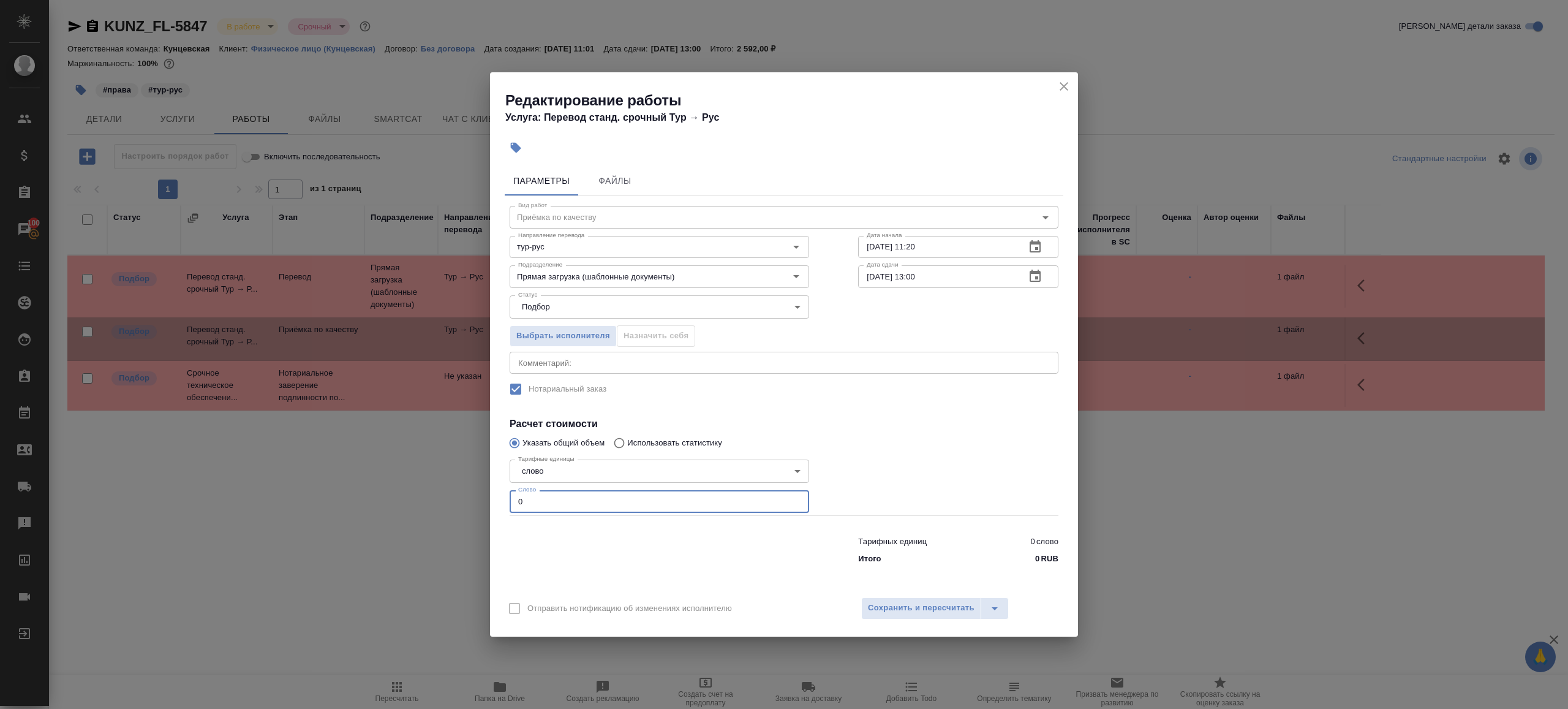
click at [547, 506] on input "0" at bounding box center [659, 501] width 300 height 22
type input "1"
click at [672, 538] on div at bounding box center [660, 548] width 349 height 49
drag, startPoint x: 940, startPoint y: 249, endPoint x: 941, endPoint y: 280, distance: 31.0
click at [941, 249] on input "28.08.2025 11:20" at bounding box center [937, 247] width 157 height 22
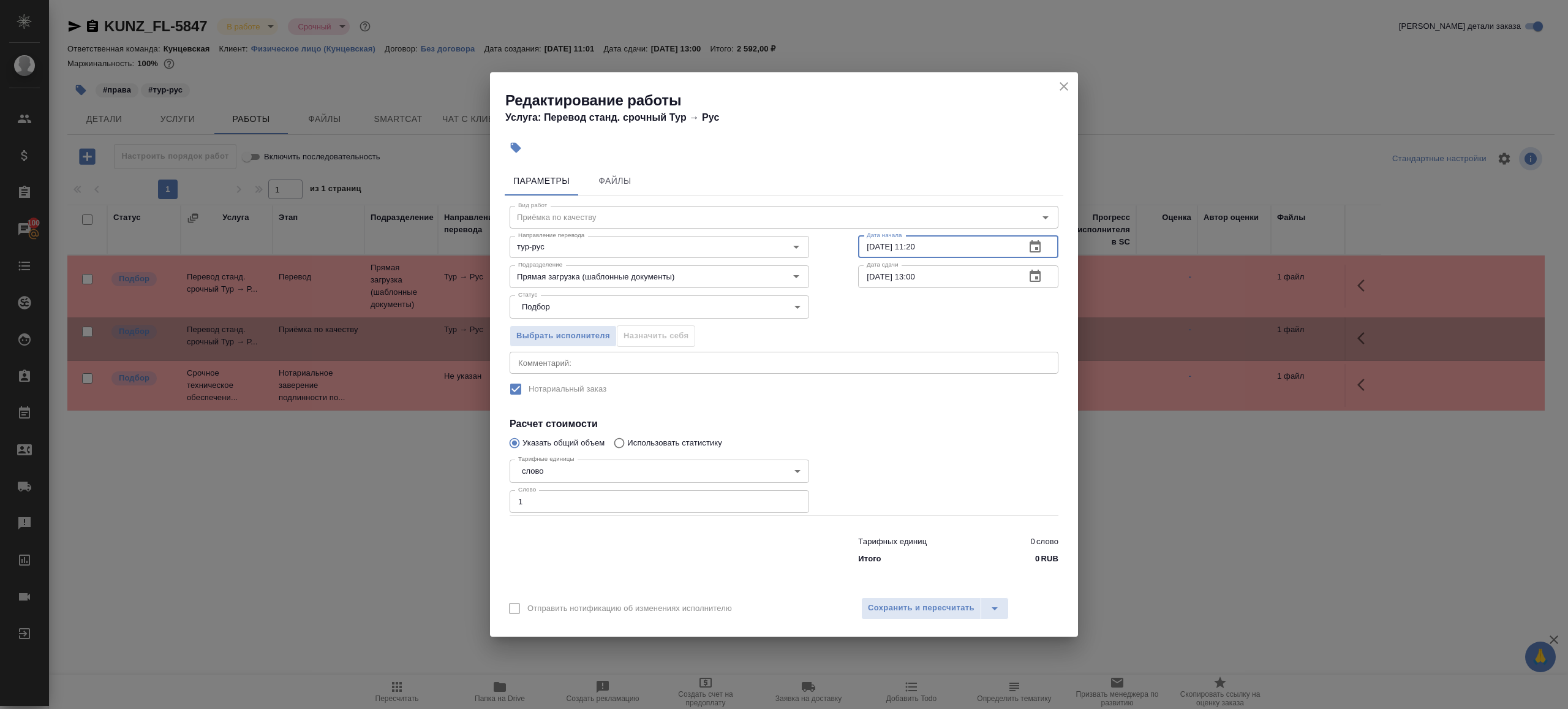
paste input "2:4"
type input "28.08.2025 12:40"
drag, startPoint x: 941, startPoint y: 469, endPoint x: 941, endPoint y: 588, distance: 119.0
click at [941, 469] on div at bounding box center [958, 485] width 249 height 109
click at [941, 609] on span "Сохранить и пересчитать" at bounding box center [921, 608] width 107 height 14
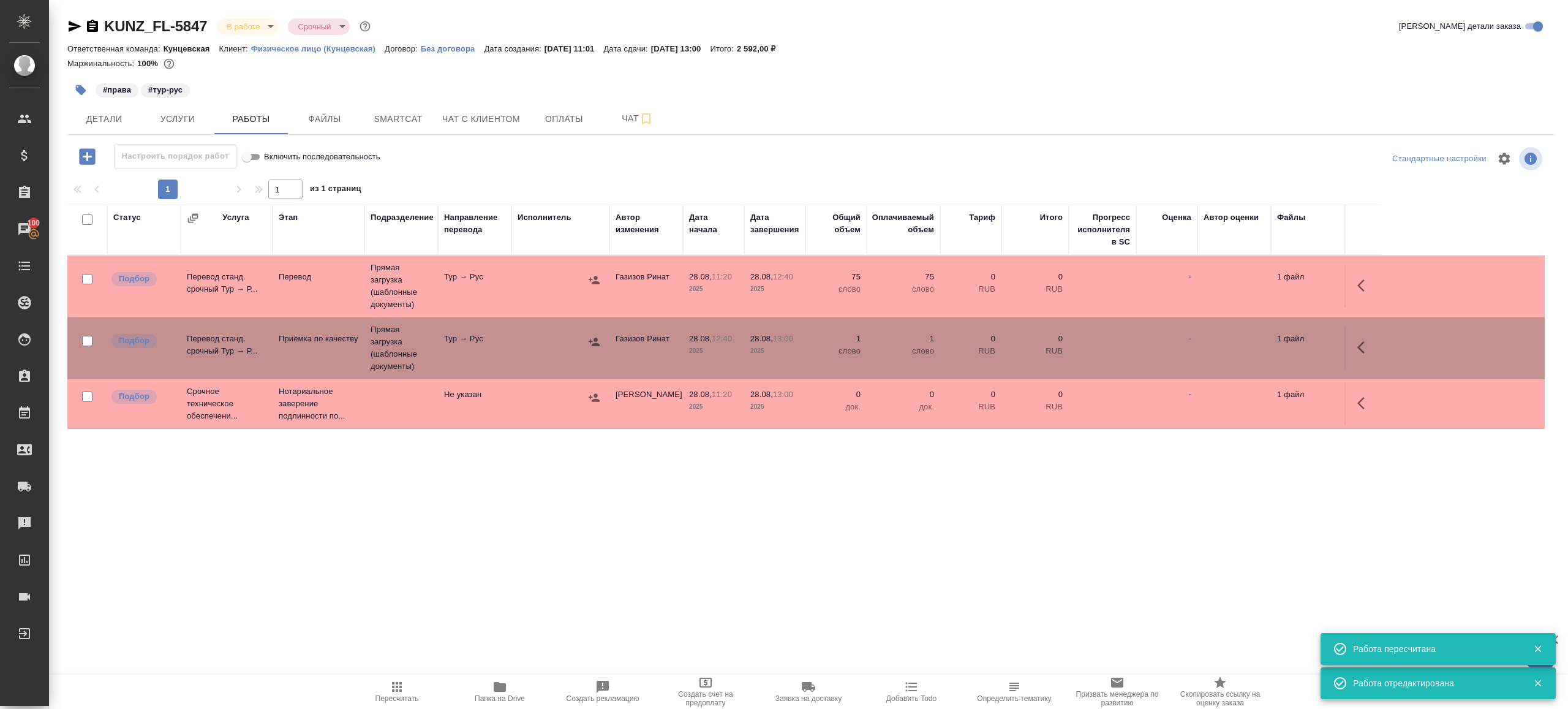
click at [539, 285] on div at bounding box center [561, 280] width 86 height 19
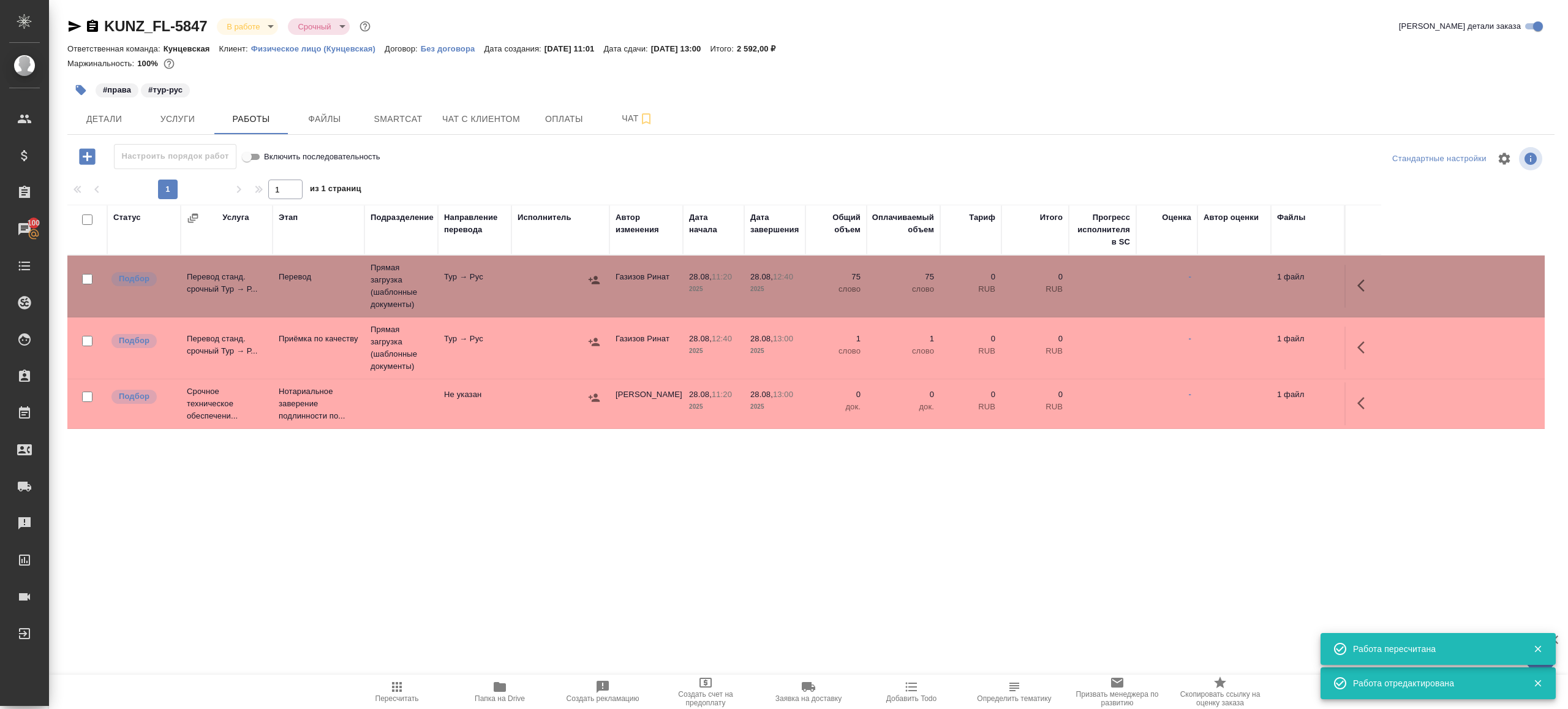
click at [539, 285] on div at bounding box center [561, 280] width 86 height 19
click at [400, 679] on button "Пересчитать" at bounding box center [397, 692] width 103 height 35
click at [483, 555] on div ".cls-1 fill:#fff; AWATERA Gazizov Rinat Клиенты Спецификации Заказы 100 Чаты To…" at bounding box center [784, 354] width 1568 height 709
click at [512, 298] on td at bounding box center [561, 286] width 98 height 43
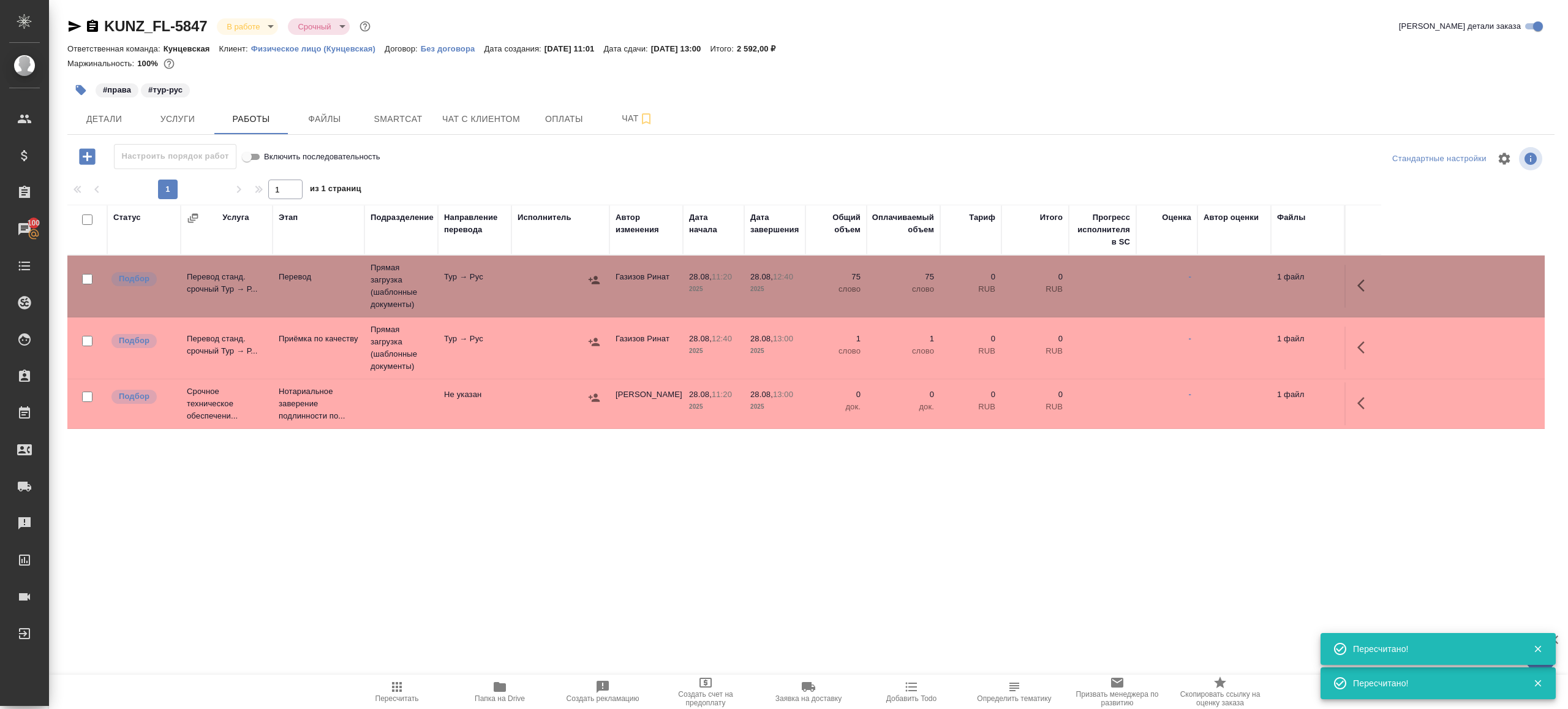
click at [512, 298] on td at bounding box center [561, 286] width 98 height 43
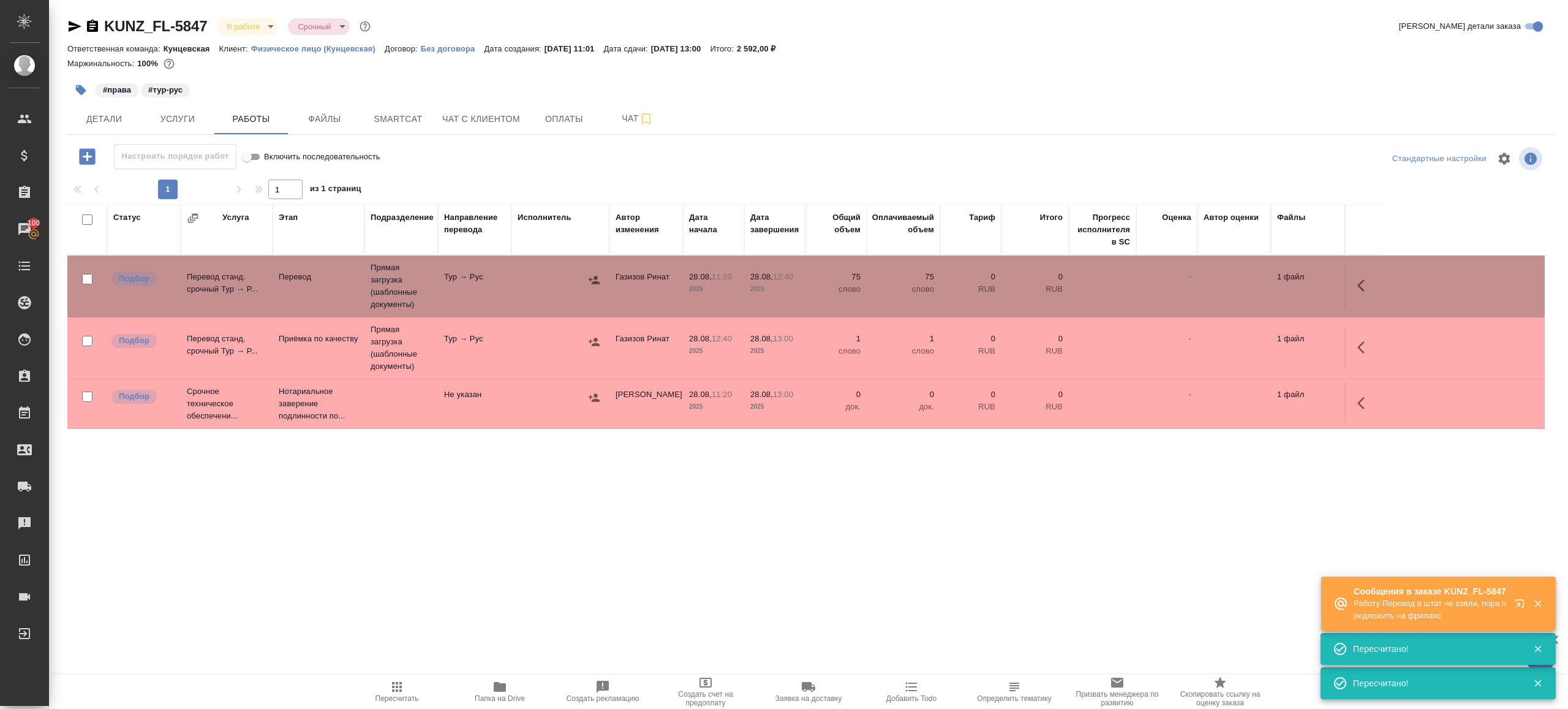
click at [382, 688] on span "Пересчитать" at bounding box center [397, 691] width 88 height 24
click at [512, 623] on div ".cls-1 fill:#fff; AWATERA Gazizov Rinat Клиенты Спецификации Заказы 100 Чаты To…" at bounding box center [784, 354] width 1568 height 709
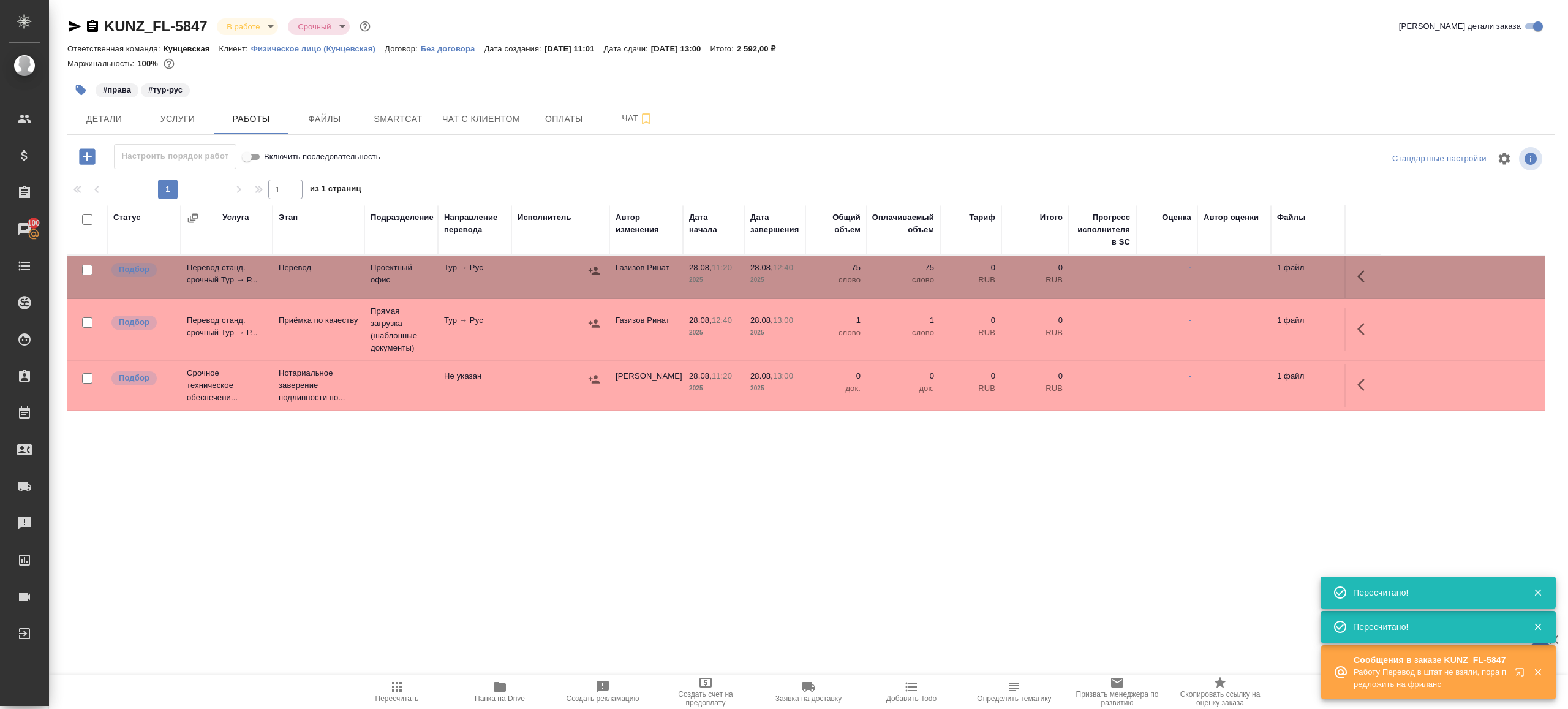
click at [507, 278] on td "Тур → Рус" at bounding box center [475, 277] width 73 height 43
click at [391, 697] on span "Пересчитать" at bounding box center [397, 699] width 44 height 8
click at [390, 697] on span "Пересчитать" at bounding box center [397, 699] width 44 height 8
click at [503, 606] on div ".cls-1 fill:#fff; AWATERA Gazizov Rinat Клиенты Спецификации Заказы 100 Чаты To…" at bounding box center [784, 354] width 1568 height 709
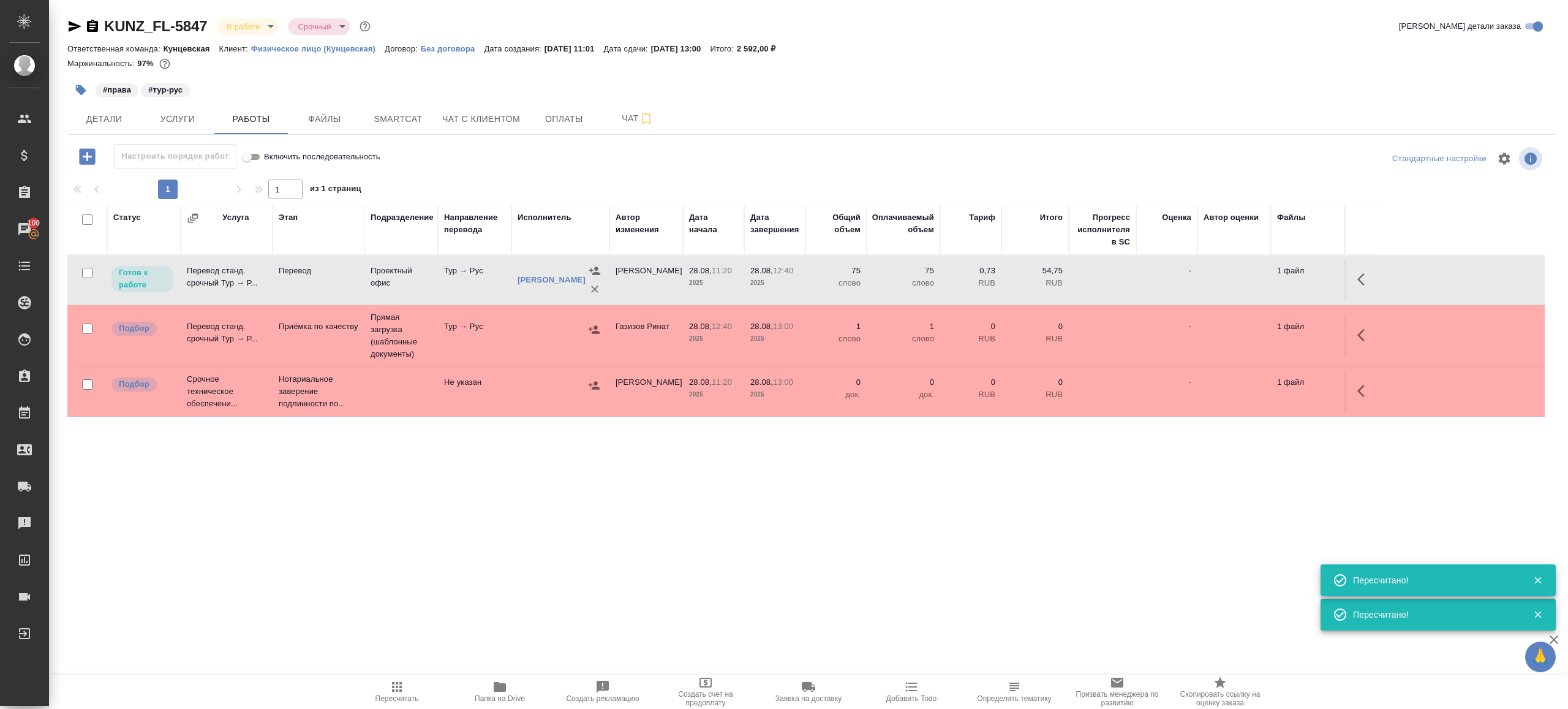
click at [504, 532] on div ".cls-1 fill:#fff; AWATERA Gazizov Rinat Клиенты Спецификации Заказы 100 Чаты To…" at bounding box center [784, 354] width 1568 height 709
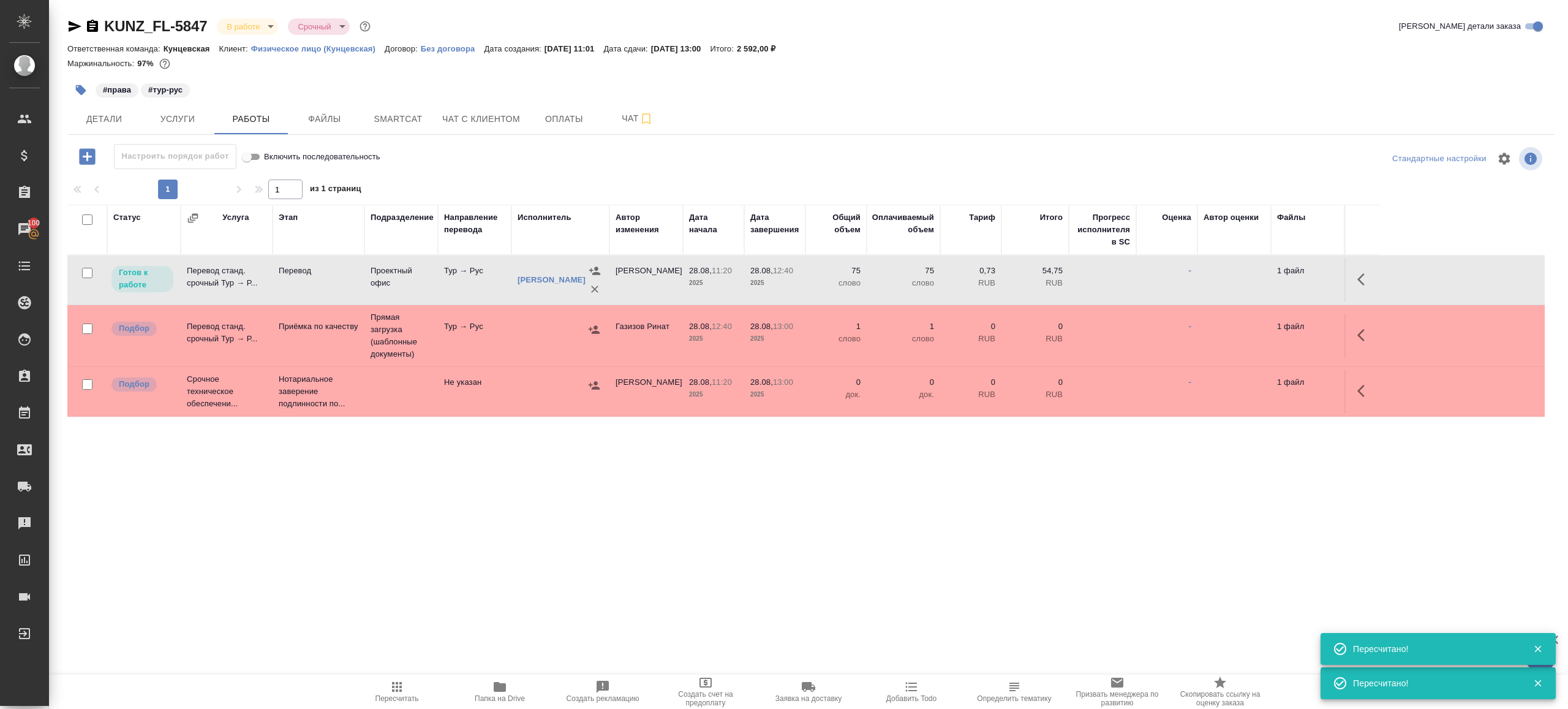
click at [487, 333] on td "Тур → Рус" at bounding box center [475, 336] width 73 height 43
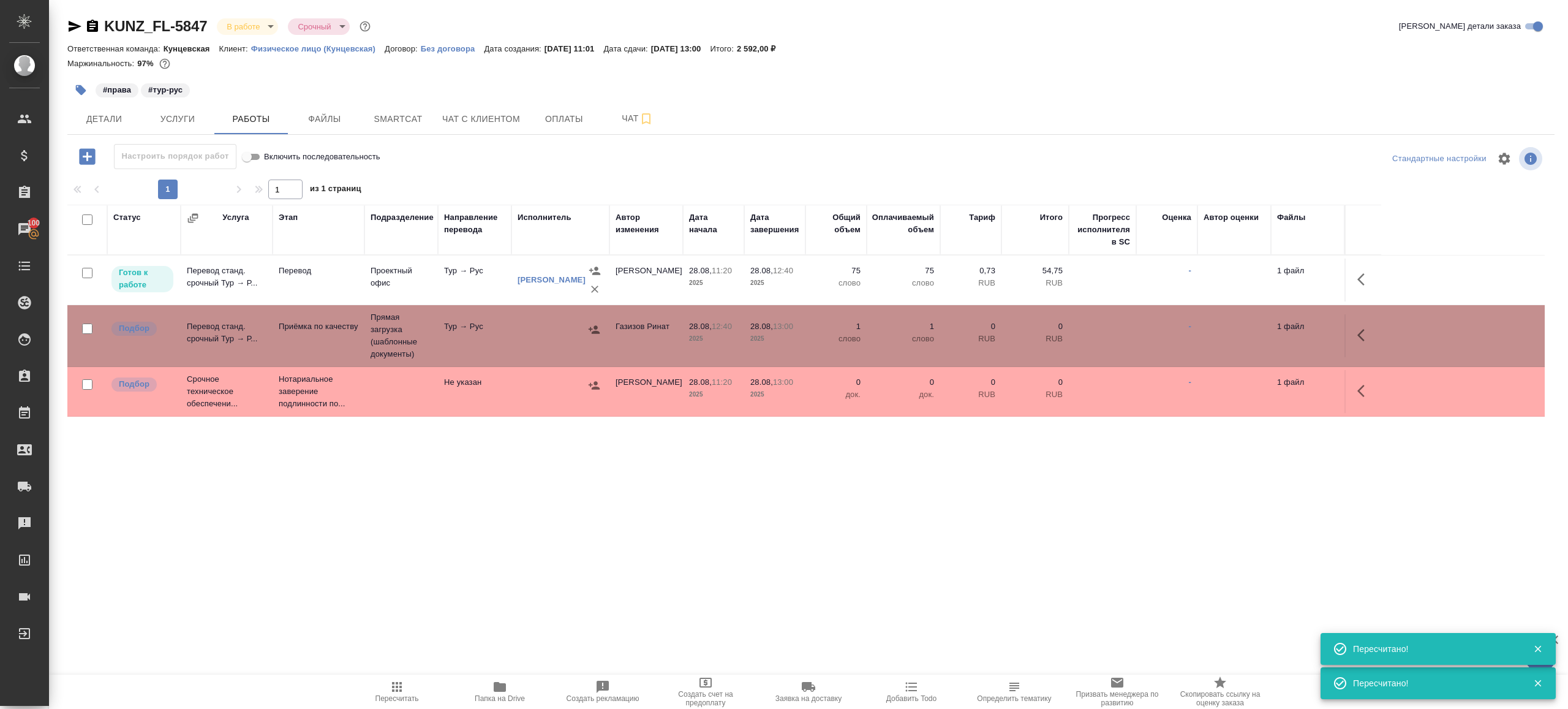
click at [487, 333] on td "Тур → Рус" at bounding box center [475, 336] width 73 height 43
click at [513, 345] on td at bounding box center [561, 336] width 98 height 43
click at [186, 126] on button "Услуги" at bounding box center [178, 119] width 73 height 30
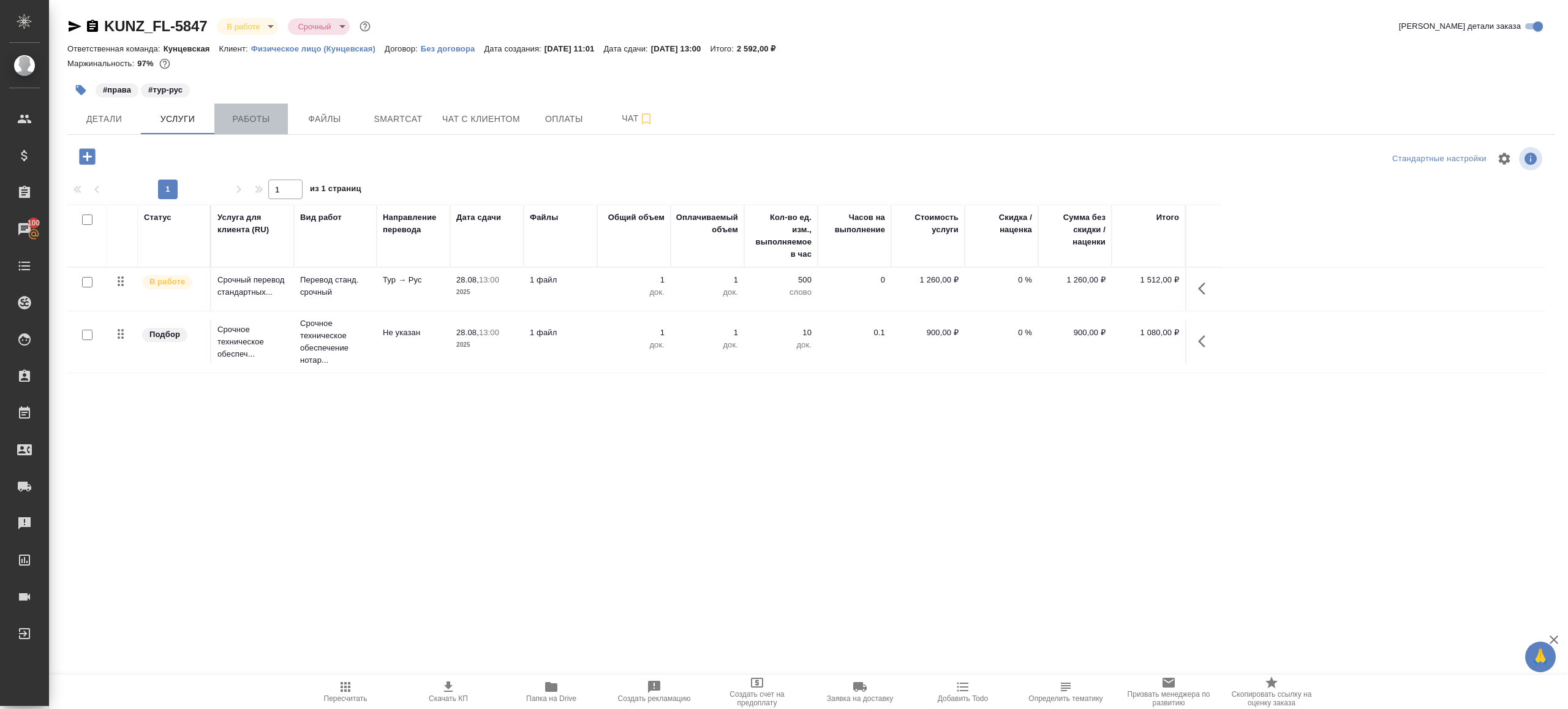
click at [243, 121] on span "Работы" at bounding box center [251, 119] width 59 height 15
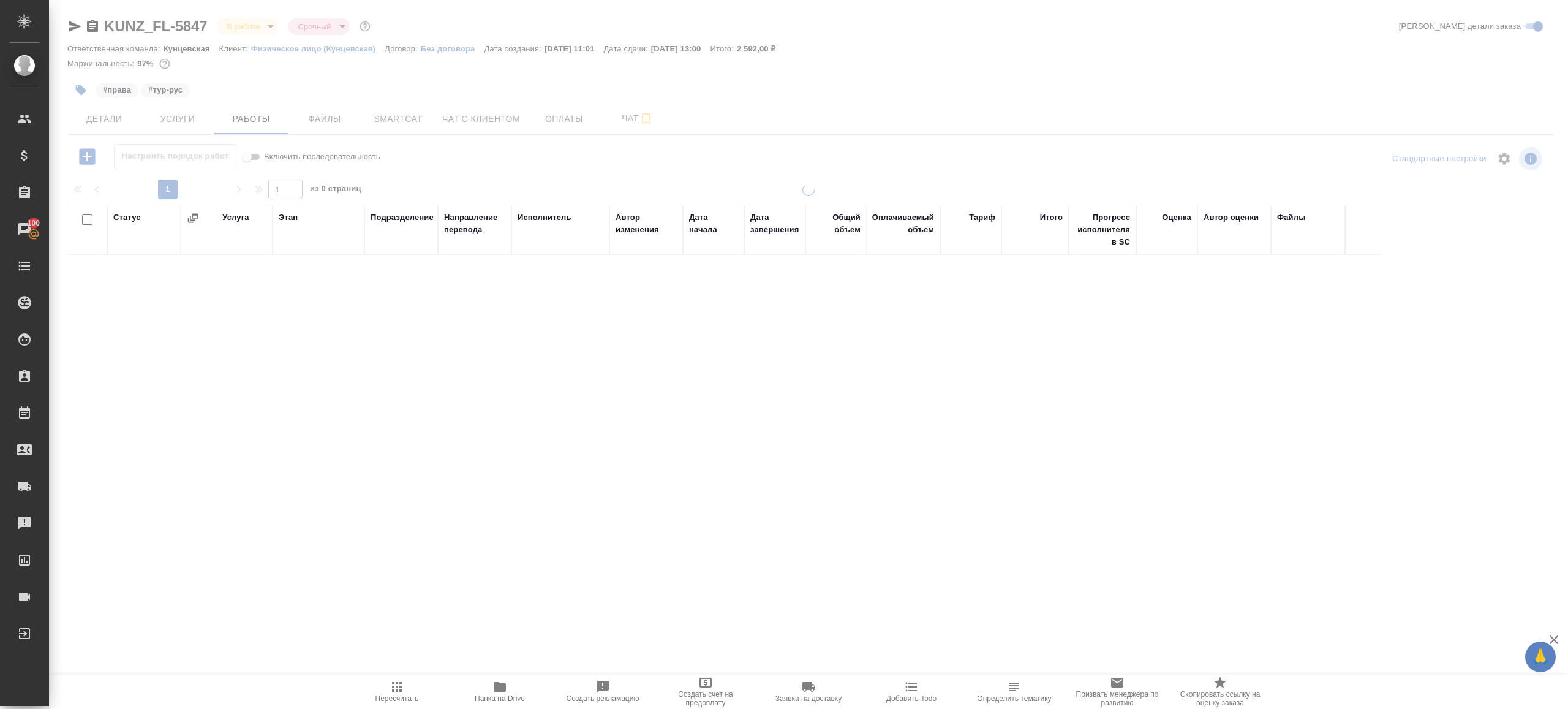
click at [184, 123] on div at bounding box center [809, 255] width 1520 height 512
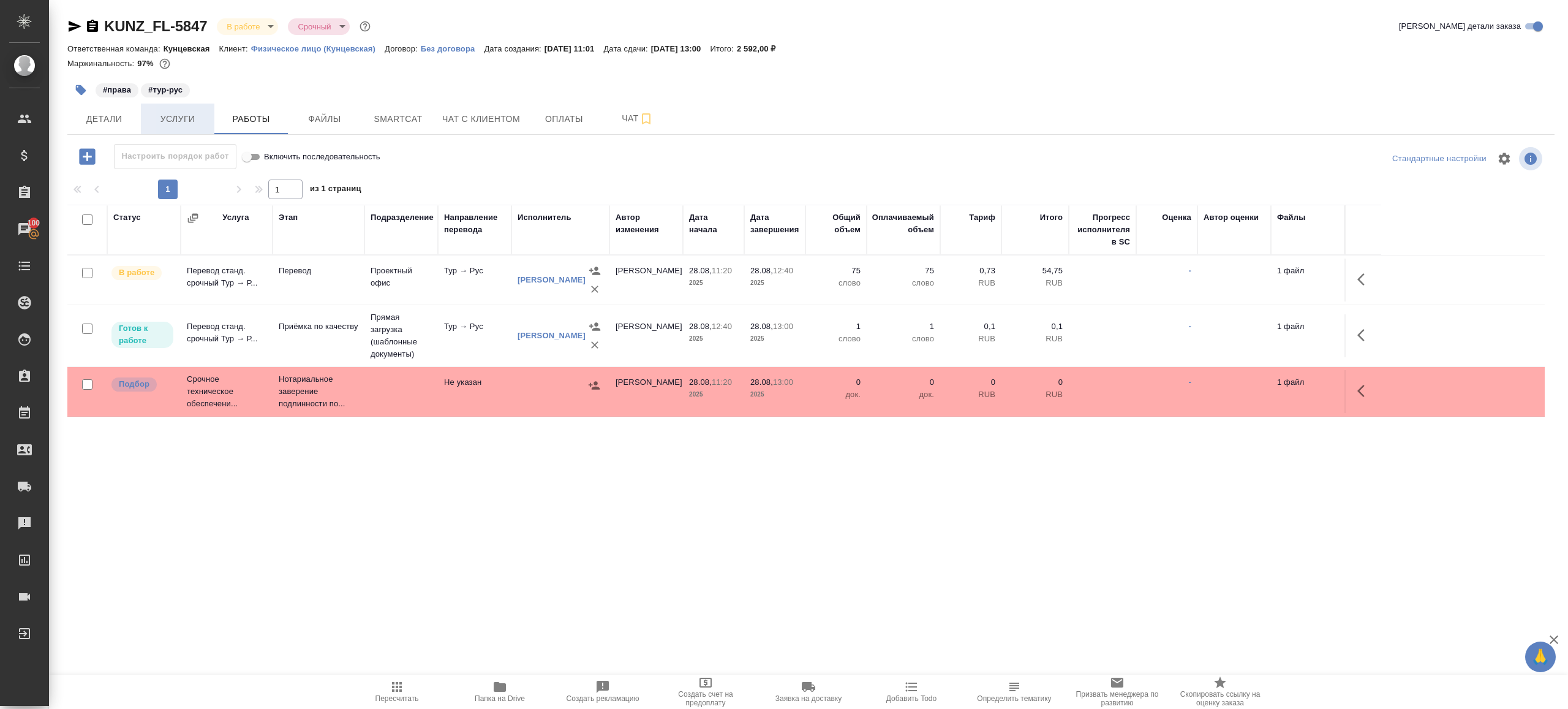
click at [189, 123] on span "Услуги" at bounding box center [177, 119] width 59 height 15
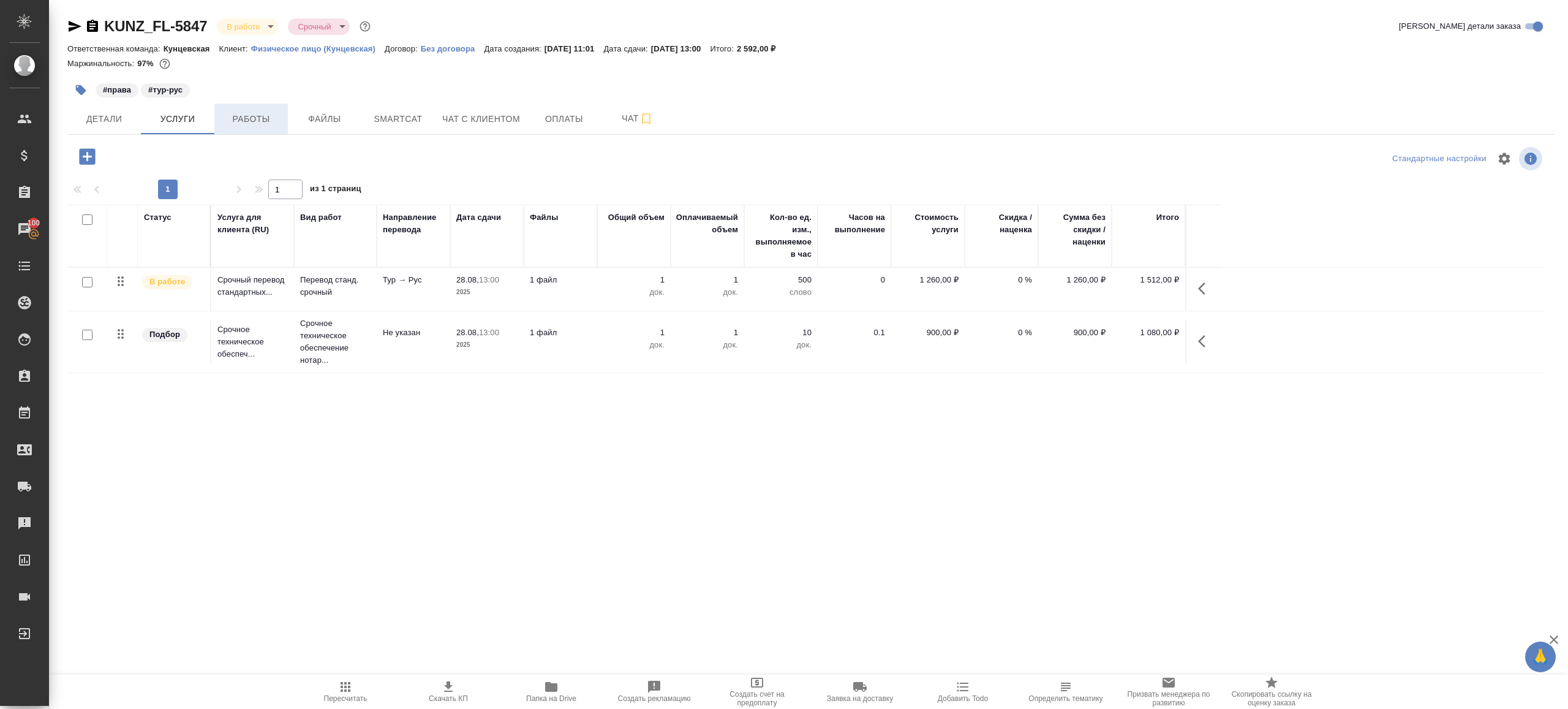
click at [241, 125] on span "Работы" at bounding box center [251, 119] width 59 height 15
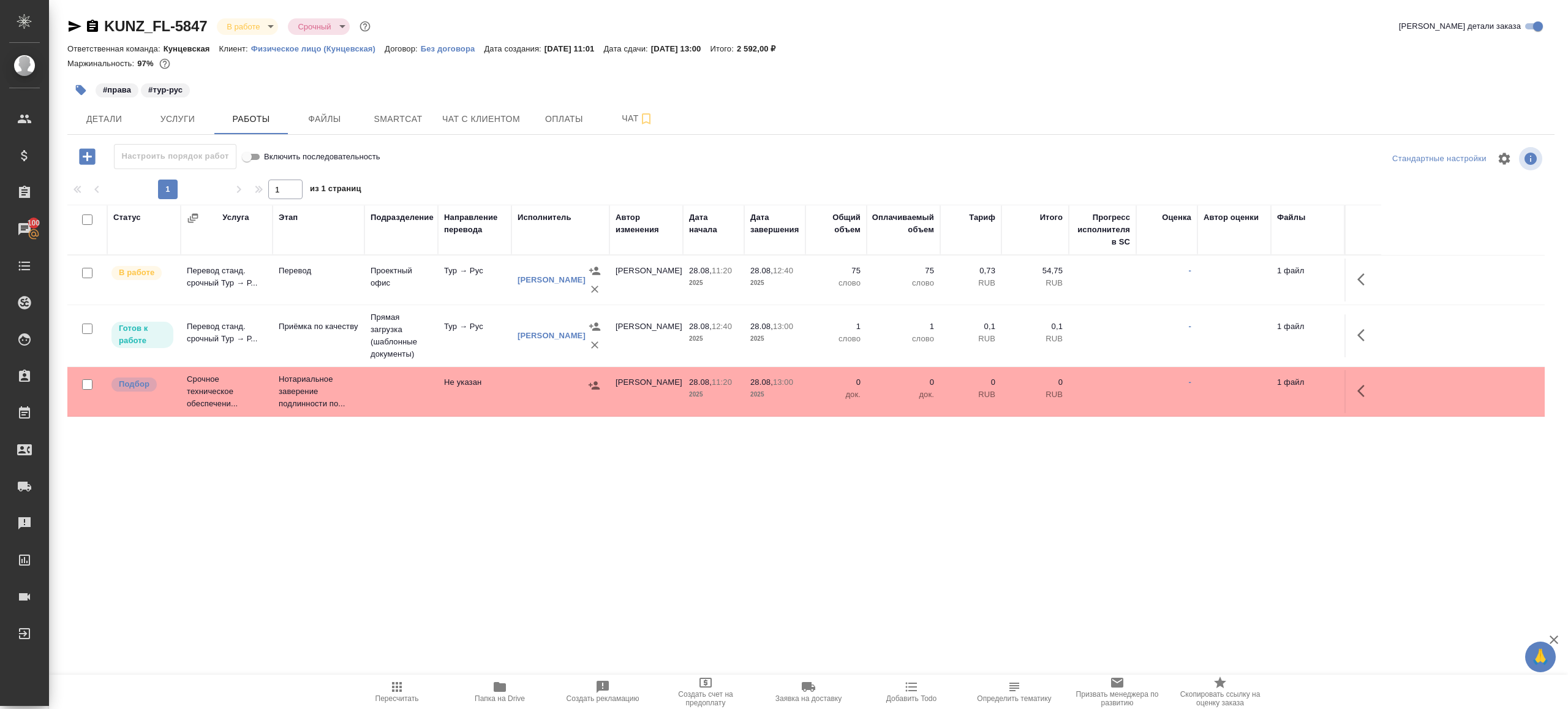
click at [398, 683] on icon "button" at bounding box center [397, 686] width 15 height 15
click at [496, 600] on div ".cls-1 fill:#fff; AWATERA Gazizov Rinat Клиенты Спецификации Заказы 100 Чаты To…" at bounding box center [784, 354] width 1568 height 709
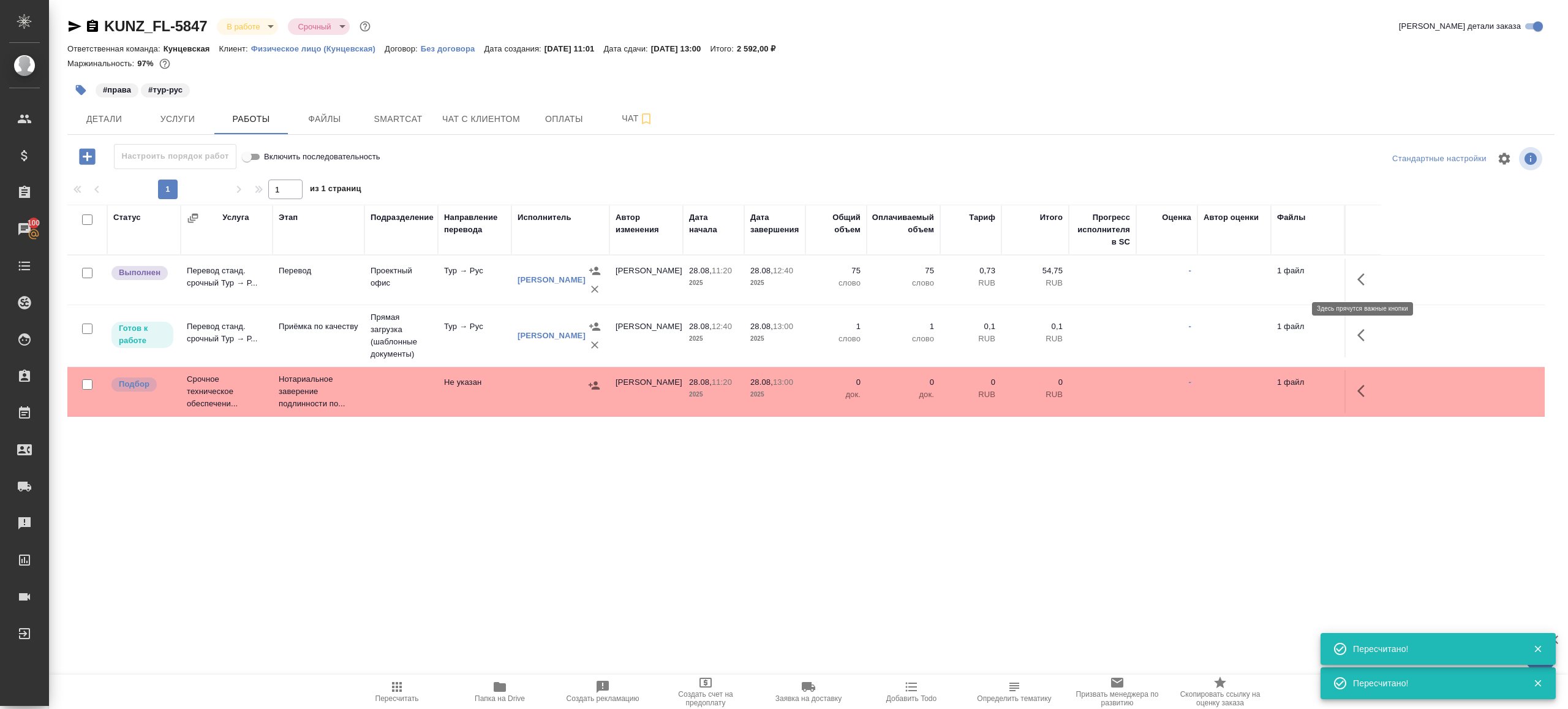
click at [1361, 280] on icon "button" at bounding box center [1364, 279] width 15 height 15
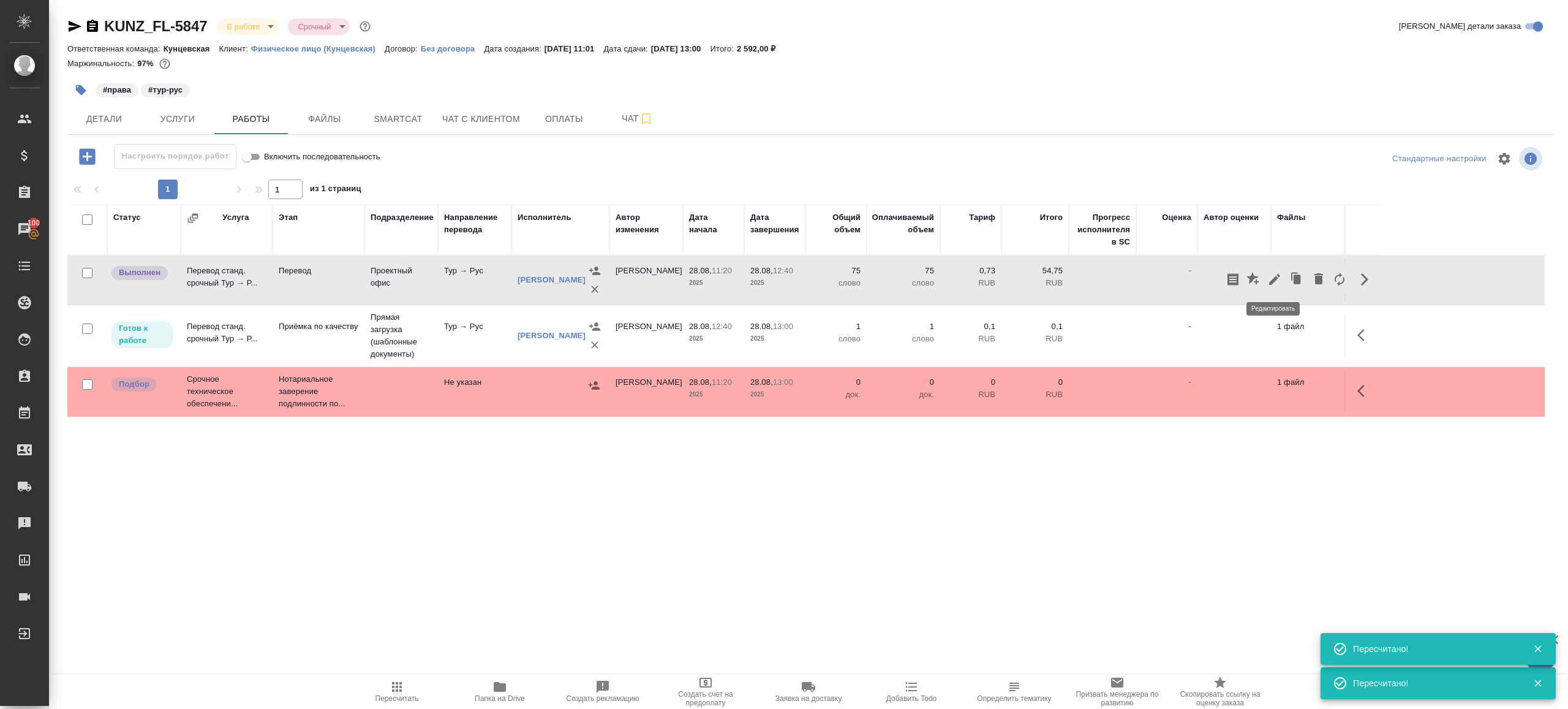
click at [1277, 276] on icon "button" at bounding box center [1274, 279] width 15 height 15
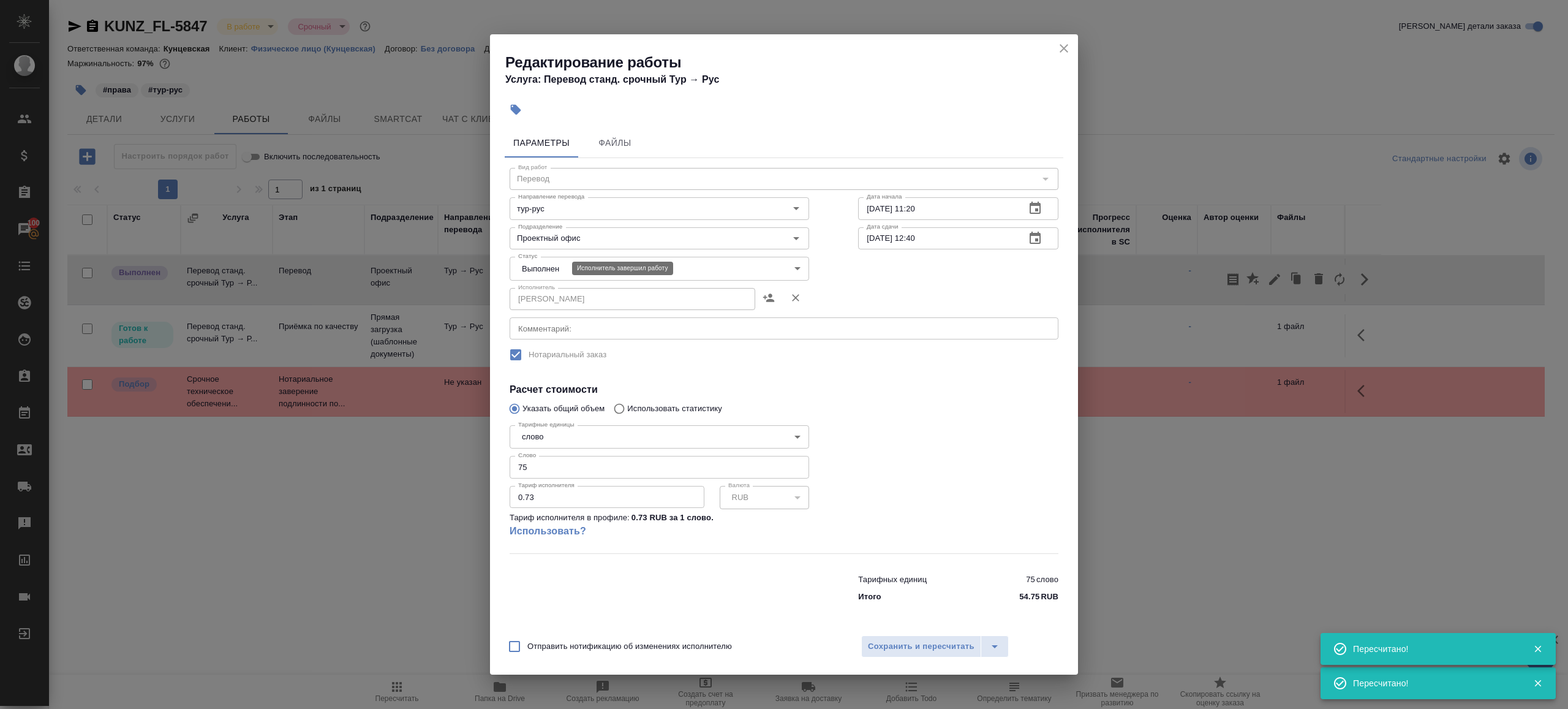
click at [549, 280] on body "🙏 .cls-1 fill:#fff; AWATERA Gazizov Rinat Клиенты Спецификации Заказы 100 Чаты …" at bounding box center [784, 354] width 1568 height 709
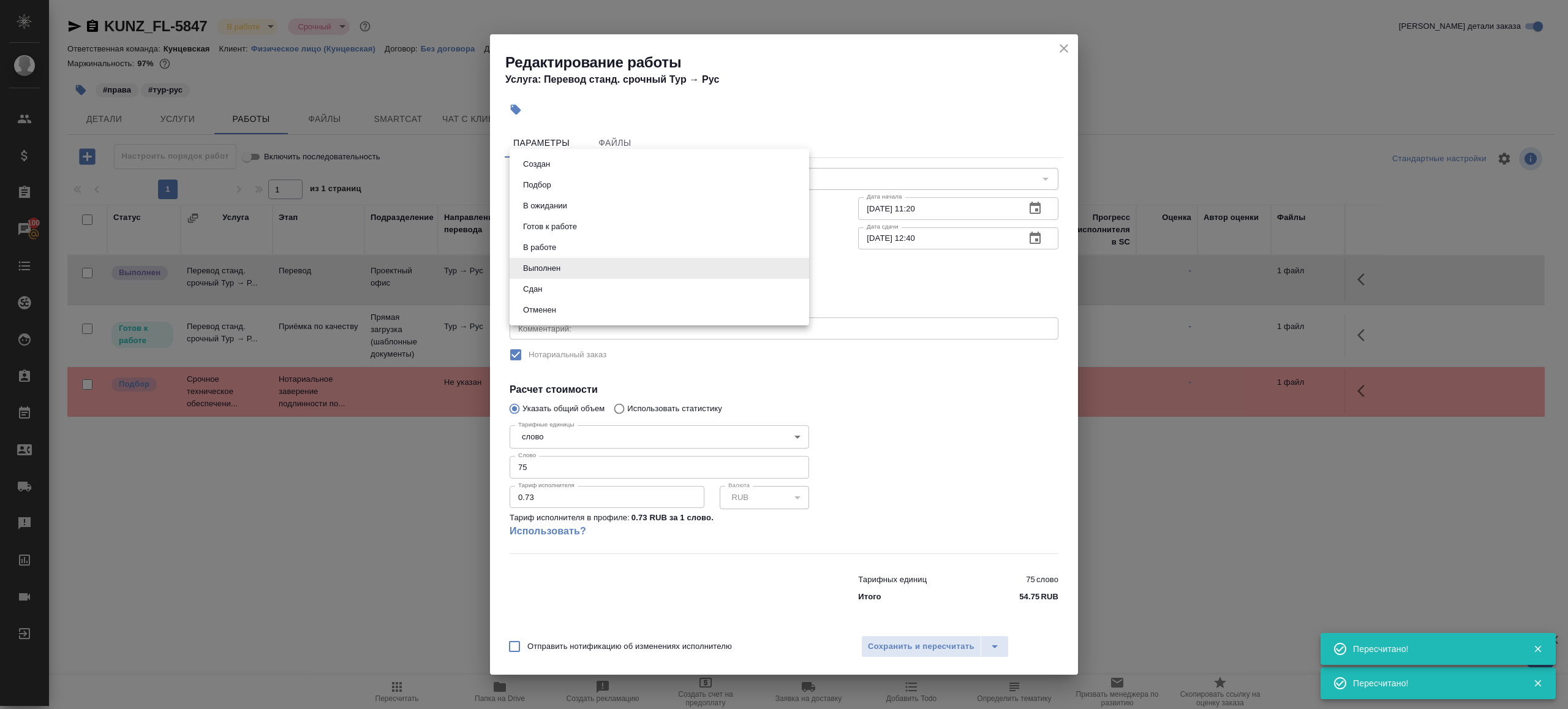
click at [578, 291] on li "Сдан" at bounding box center [659, 289] width 300 height 21
type input "closed"
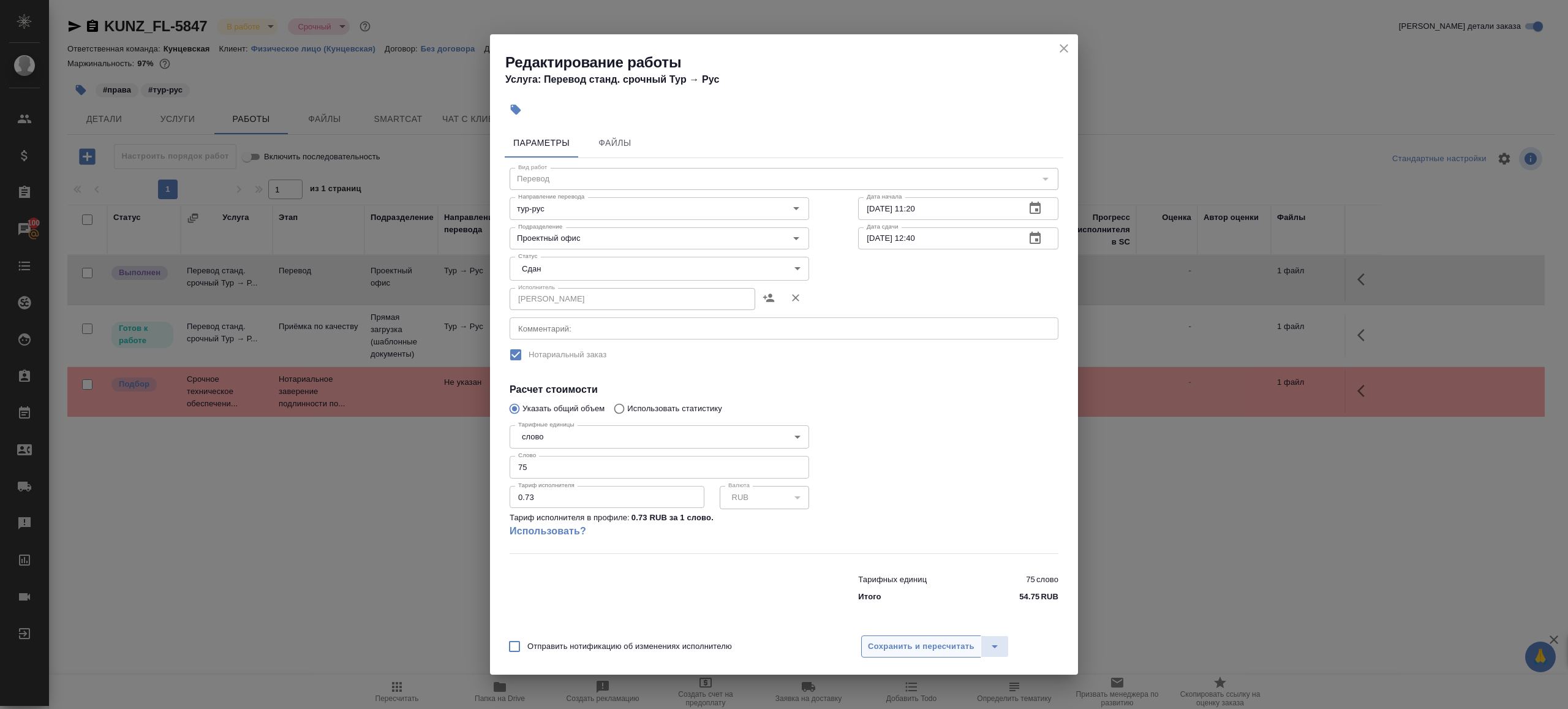
click at [928, 651] on span "Сохранить и пересчитать" at bounding box center [921, 647] width 107 height 14
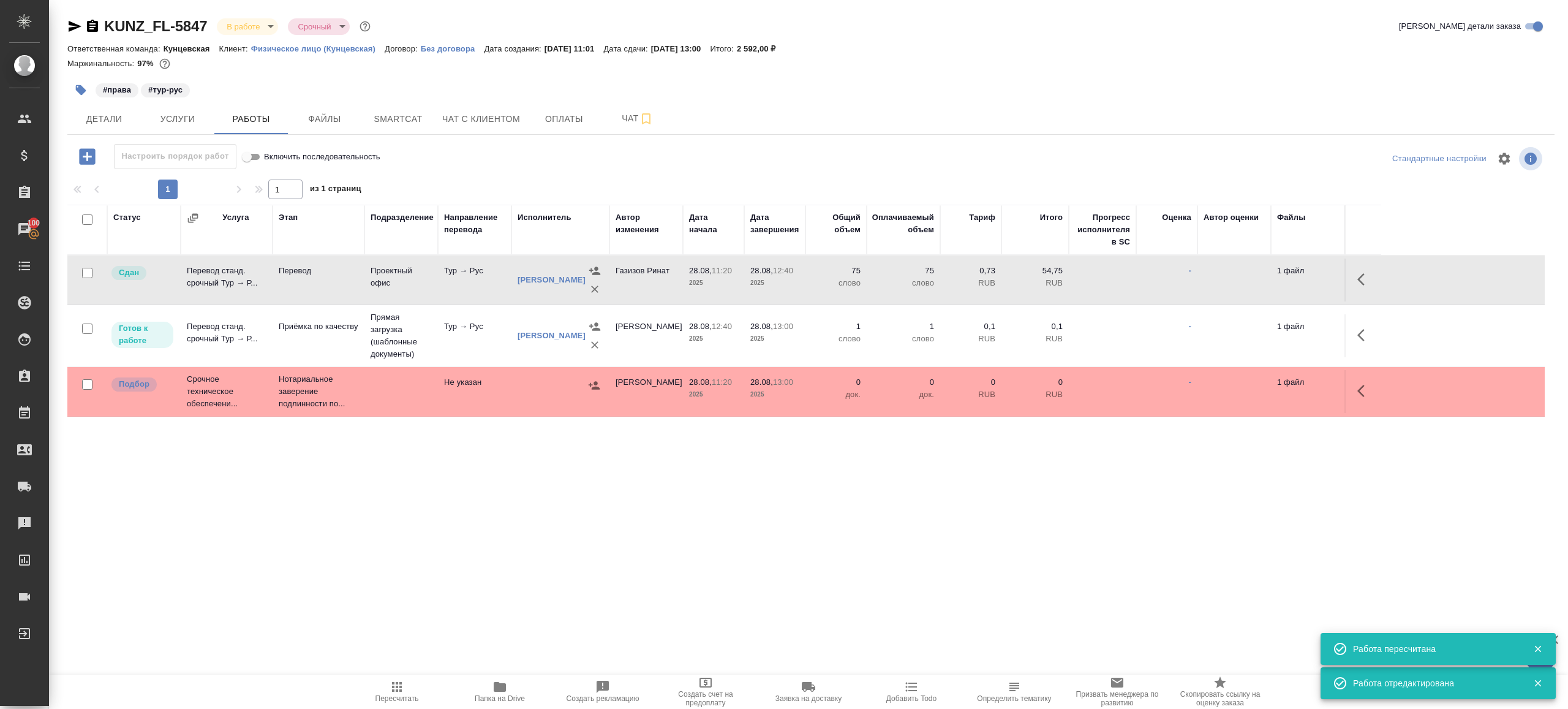
click at [555, 504] on div "KUNZ_FL-5847 В работе inProgress Срочный urgent Кратко детали заказа Ответствен…" at bounding box center [811, 255] width 1501 height 512
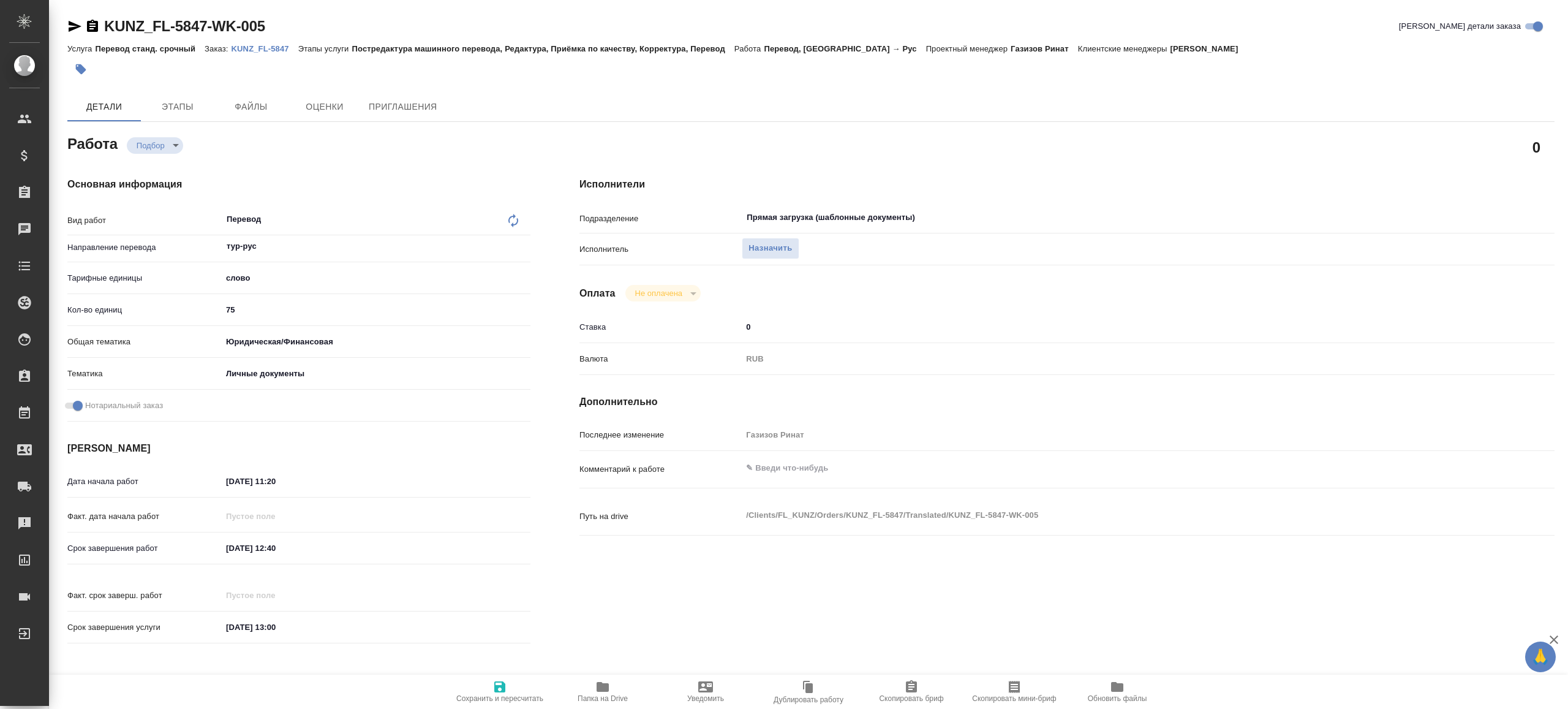
type textarea "x"
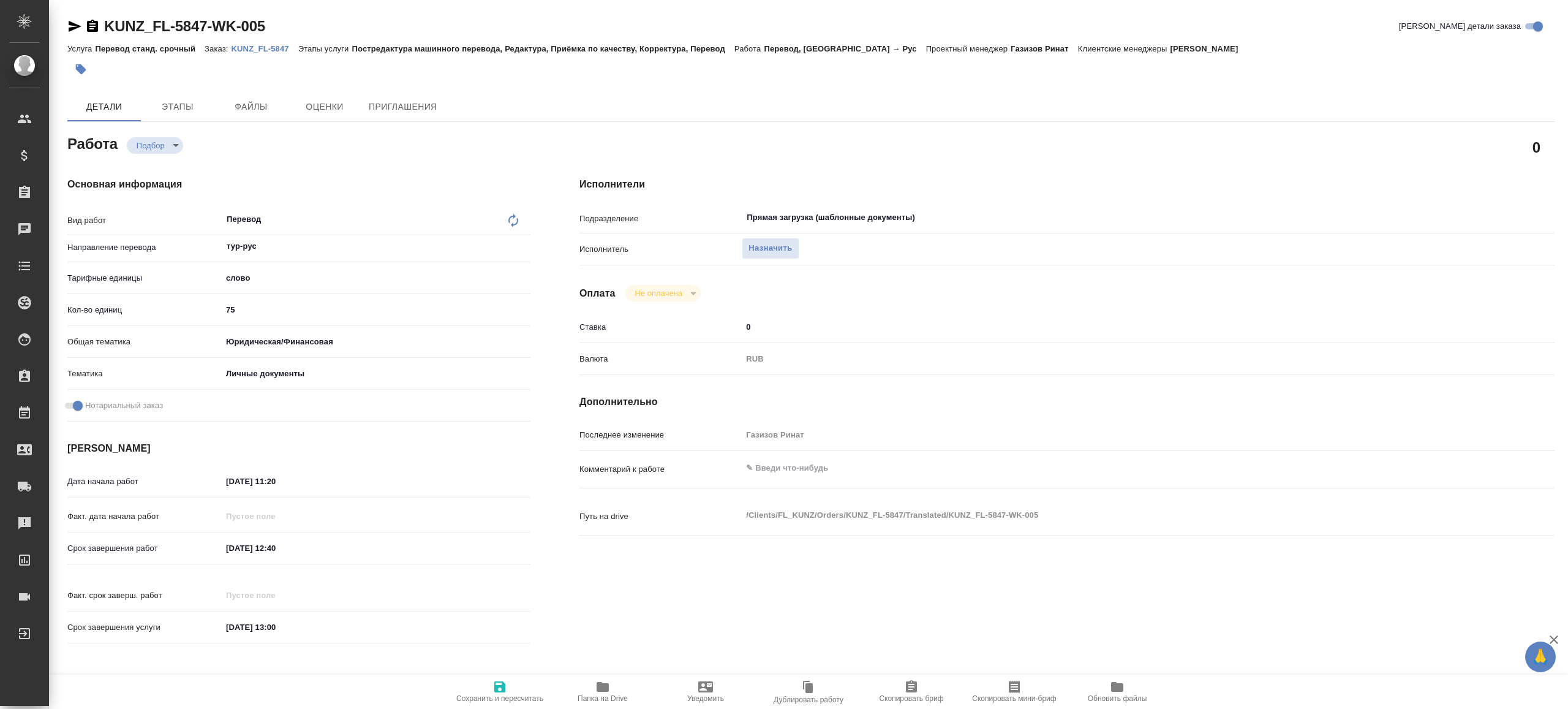
type textarea "x"
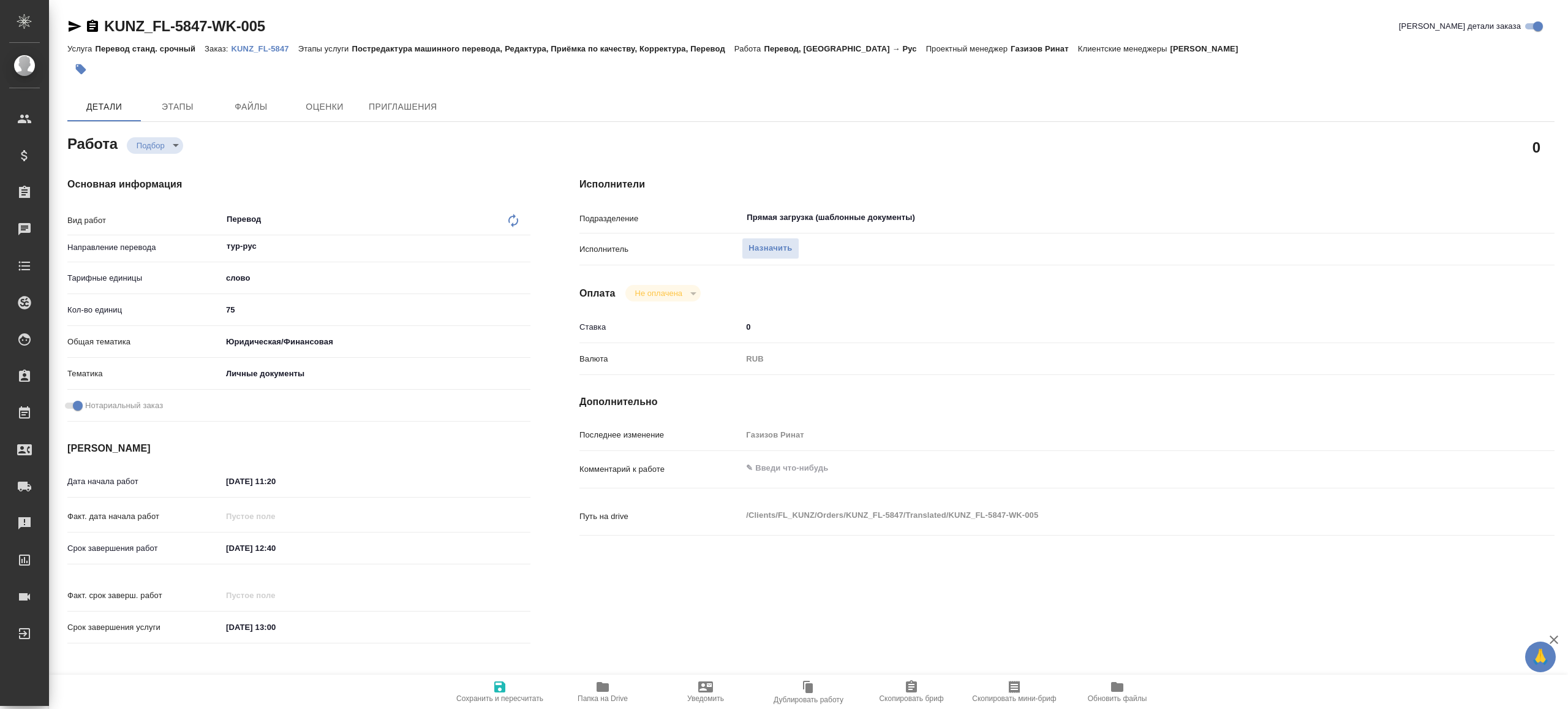
type textarea "x"
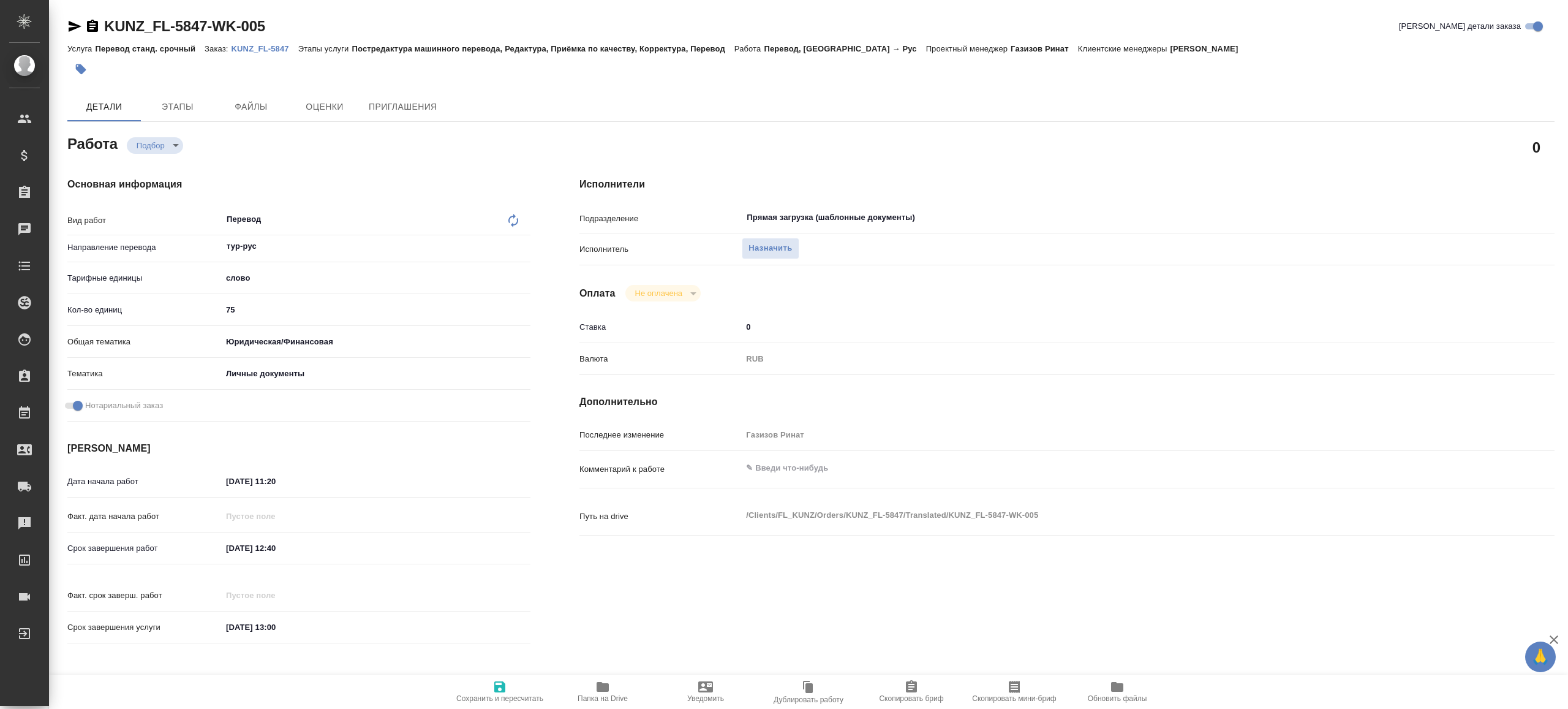
type textarea "x"
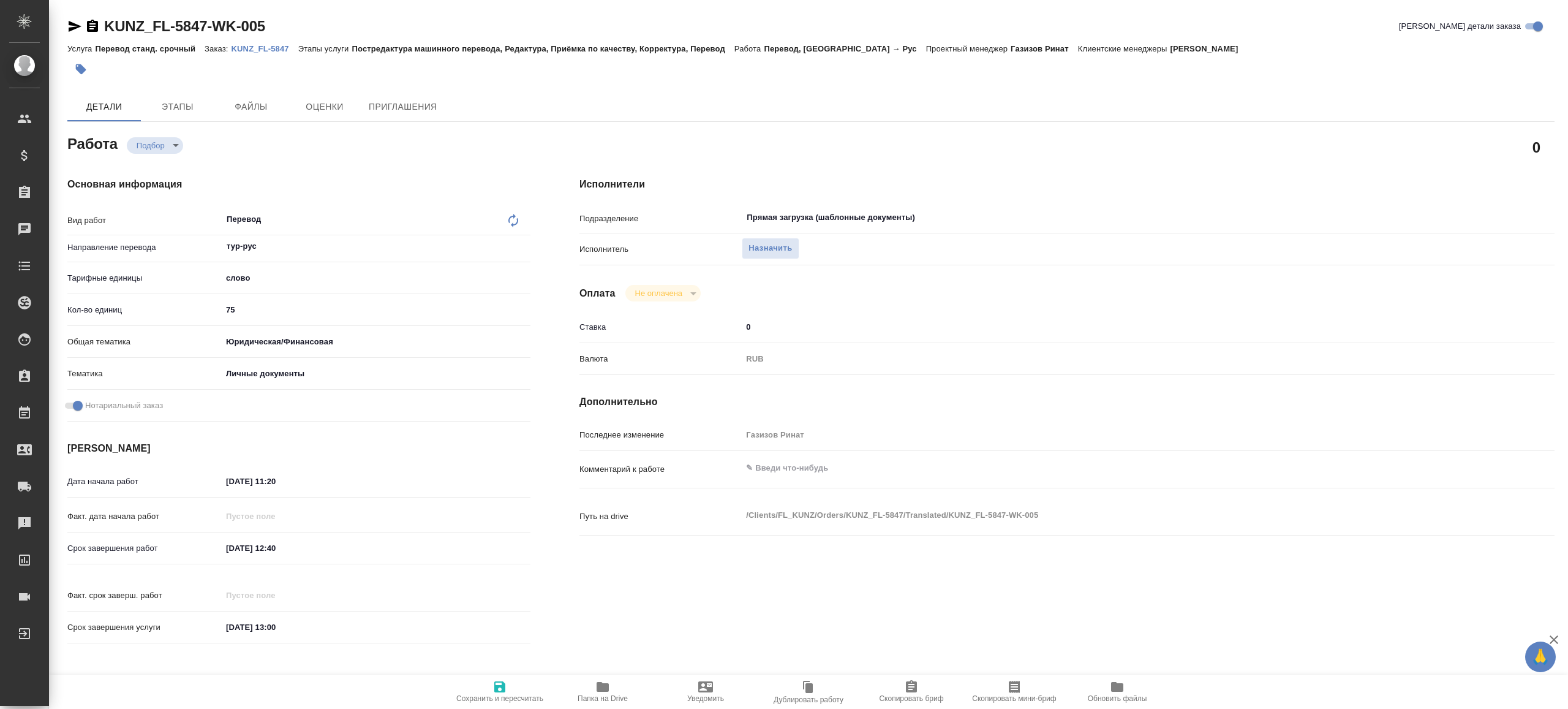
type textarea "x"
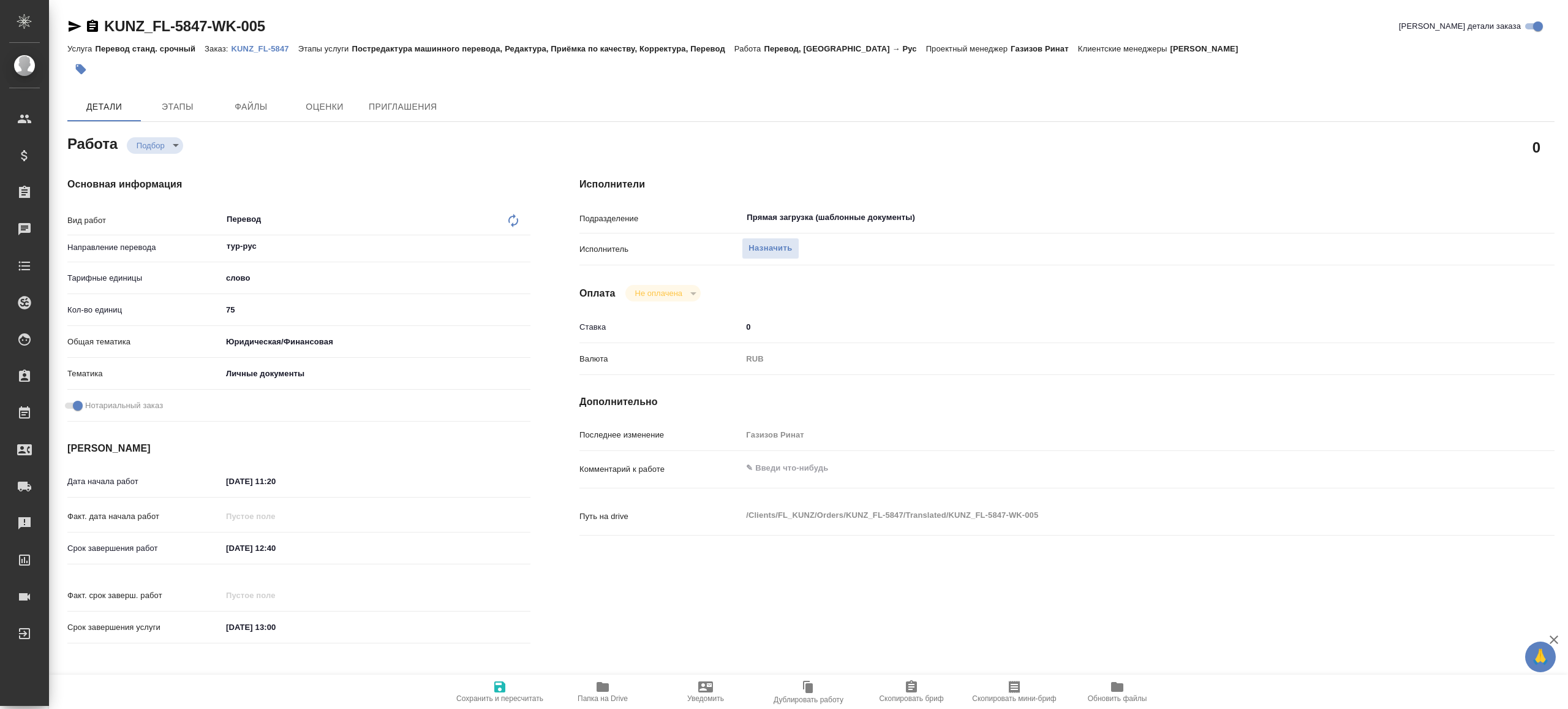
type textarea "x"
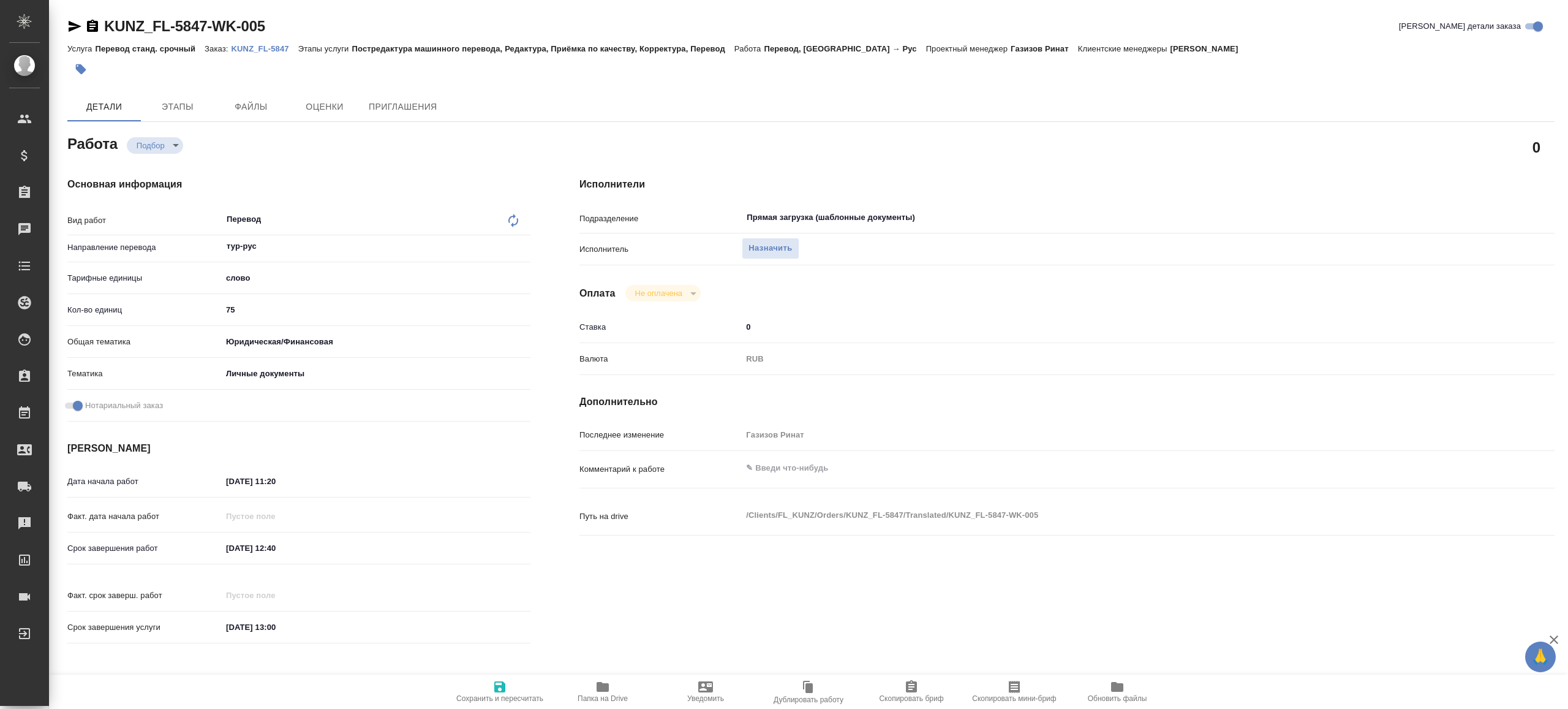
type textarea "x"
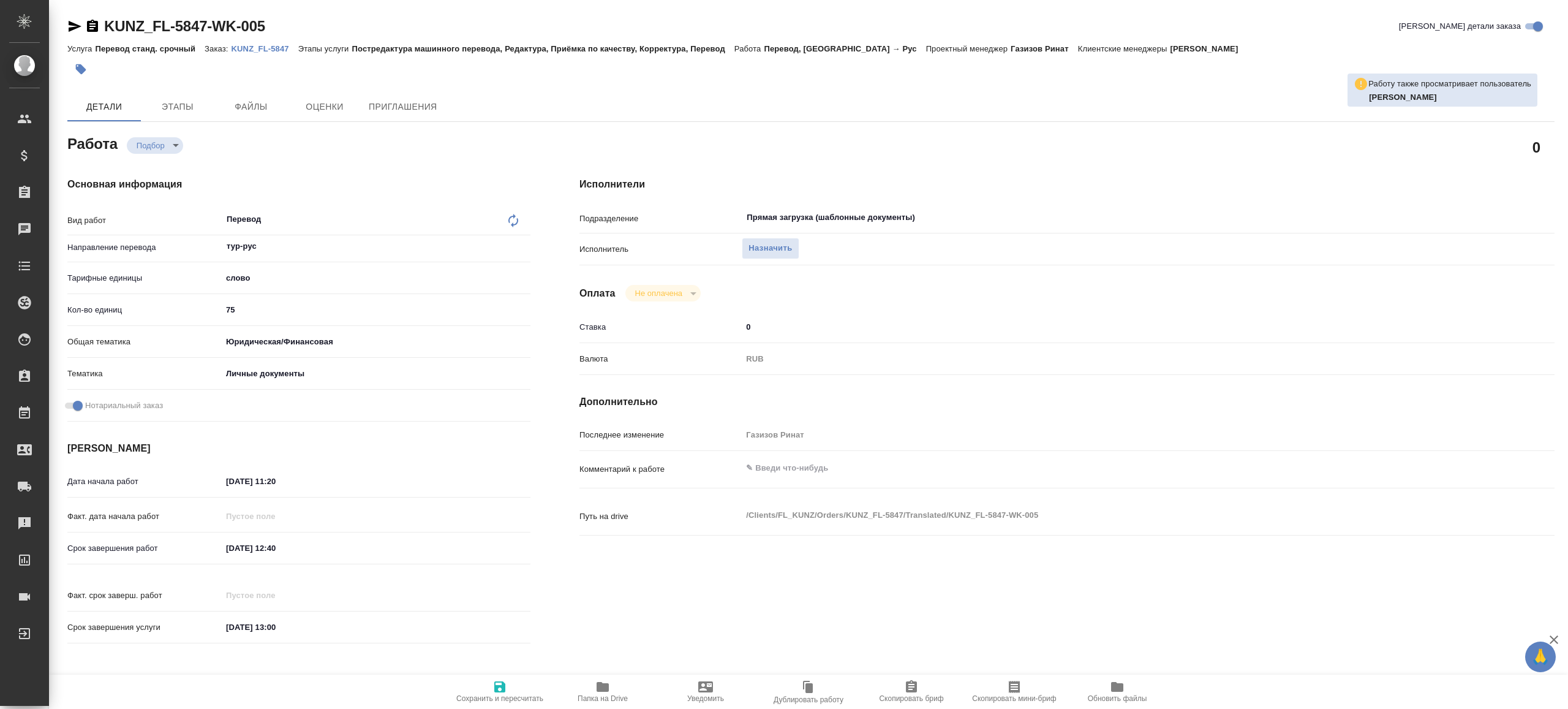
type textarea "x"
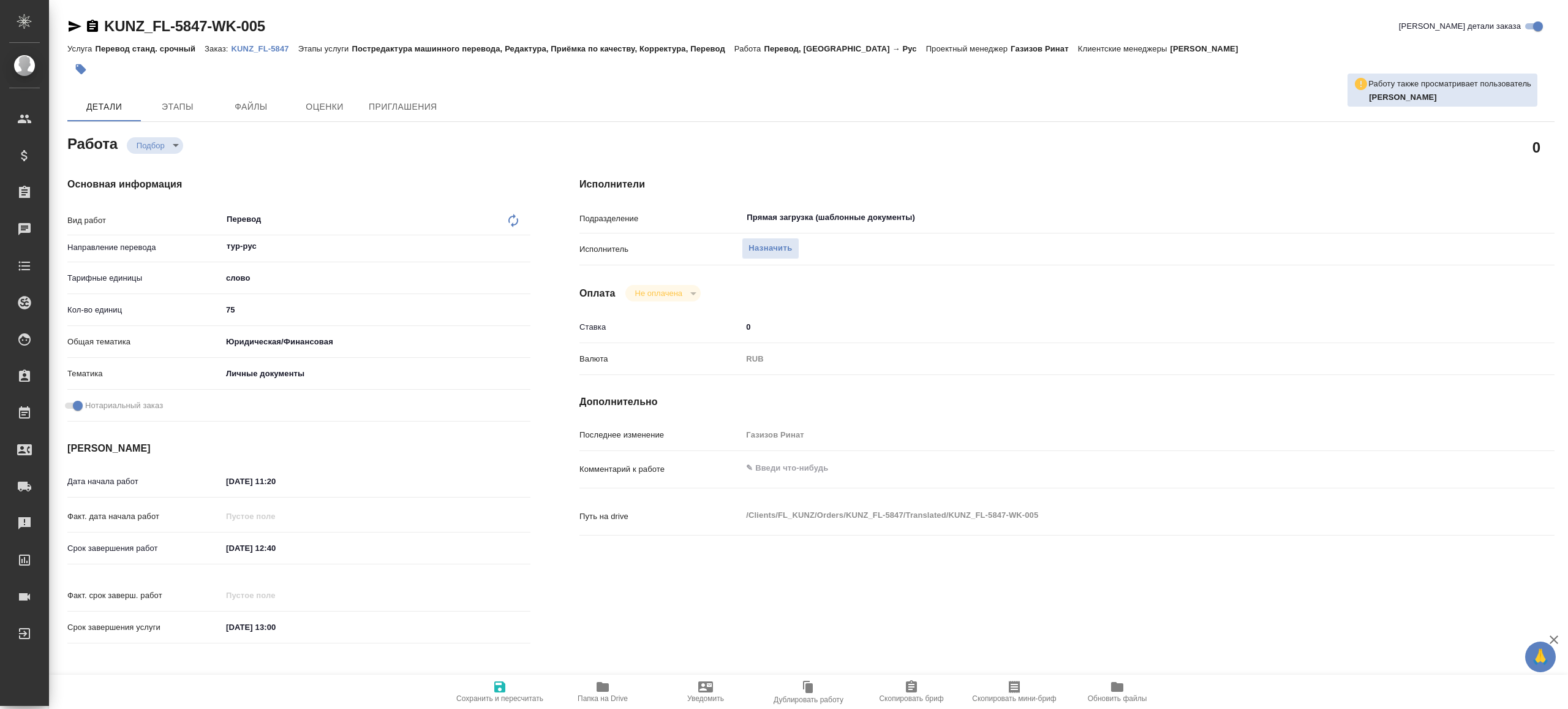
type textarea "x"
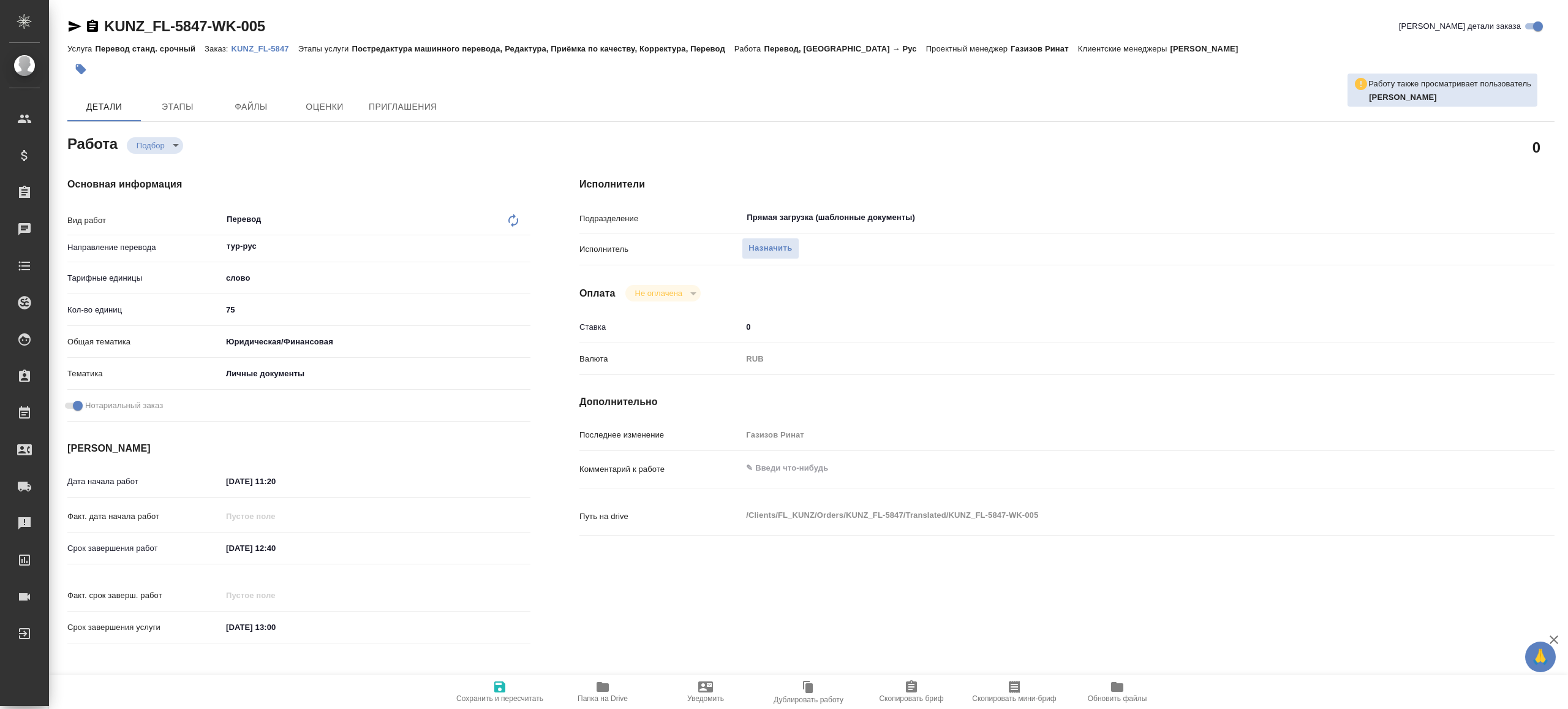
type textarea "x"
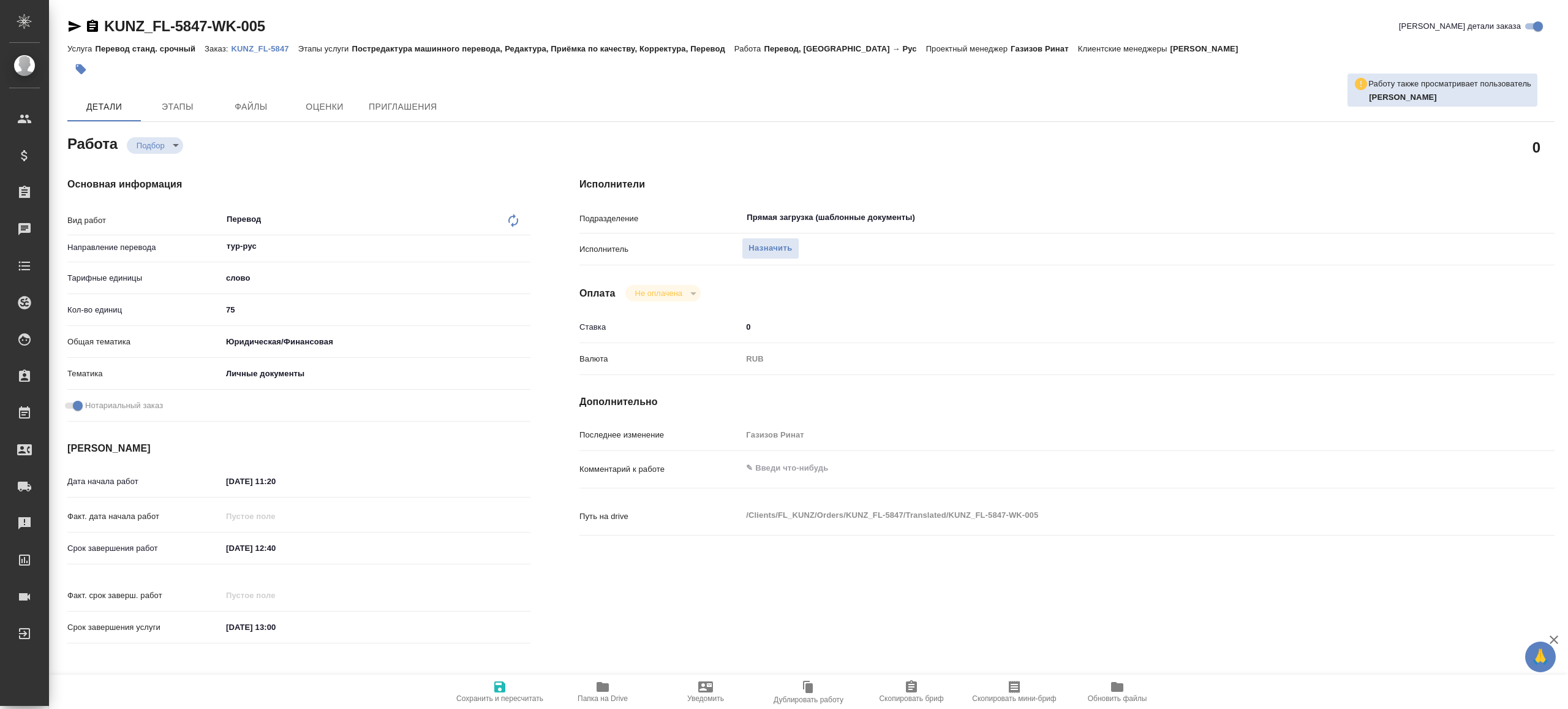
type textarea "x"
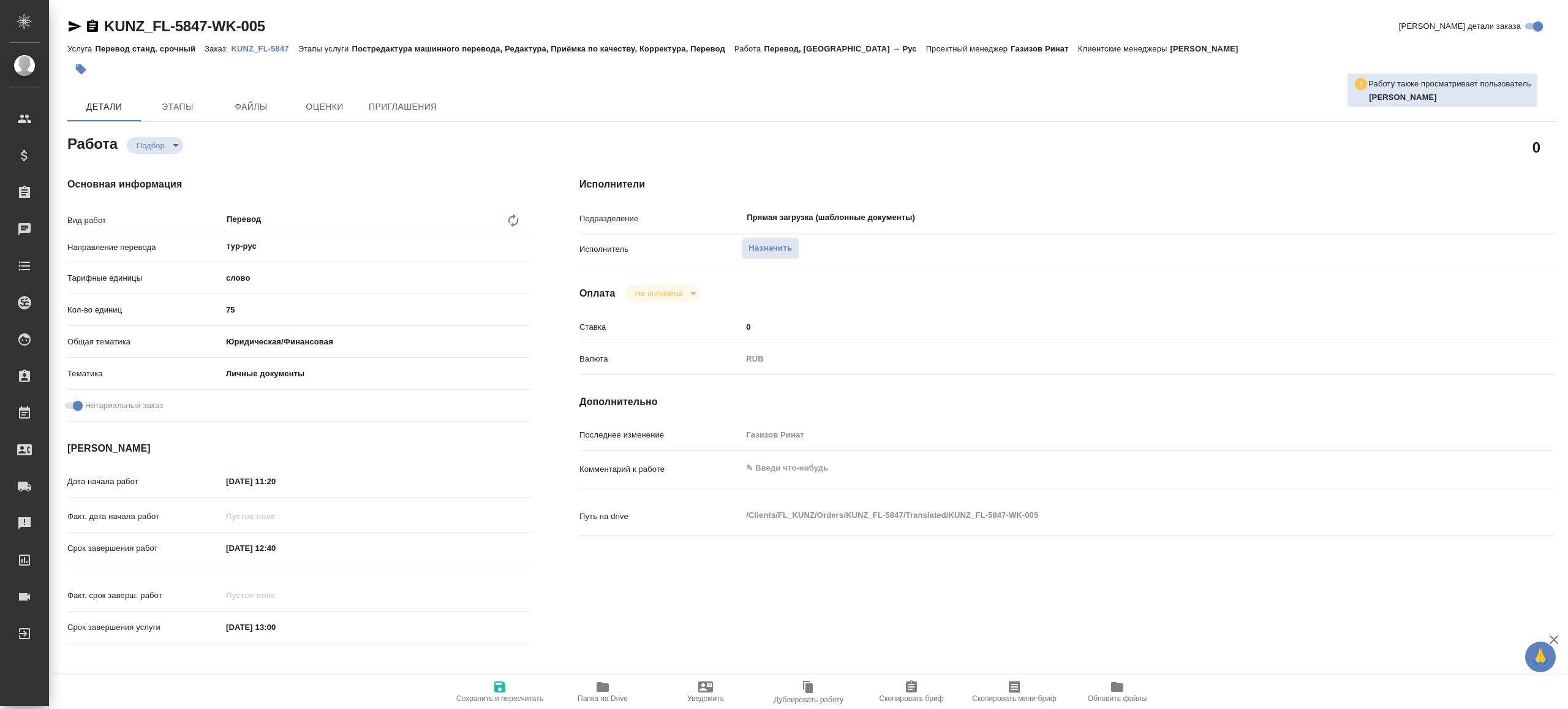
type textarea "x"
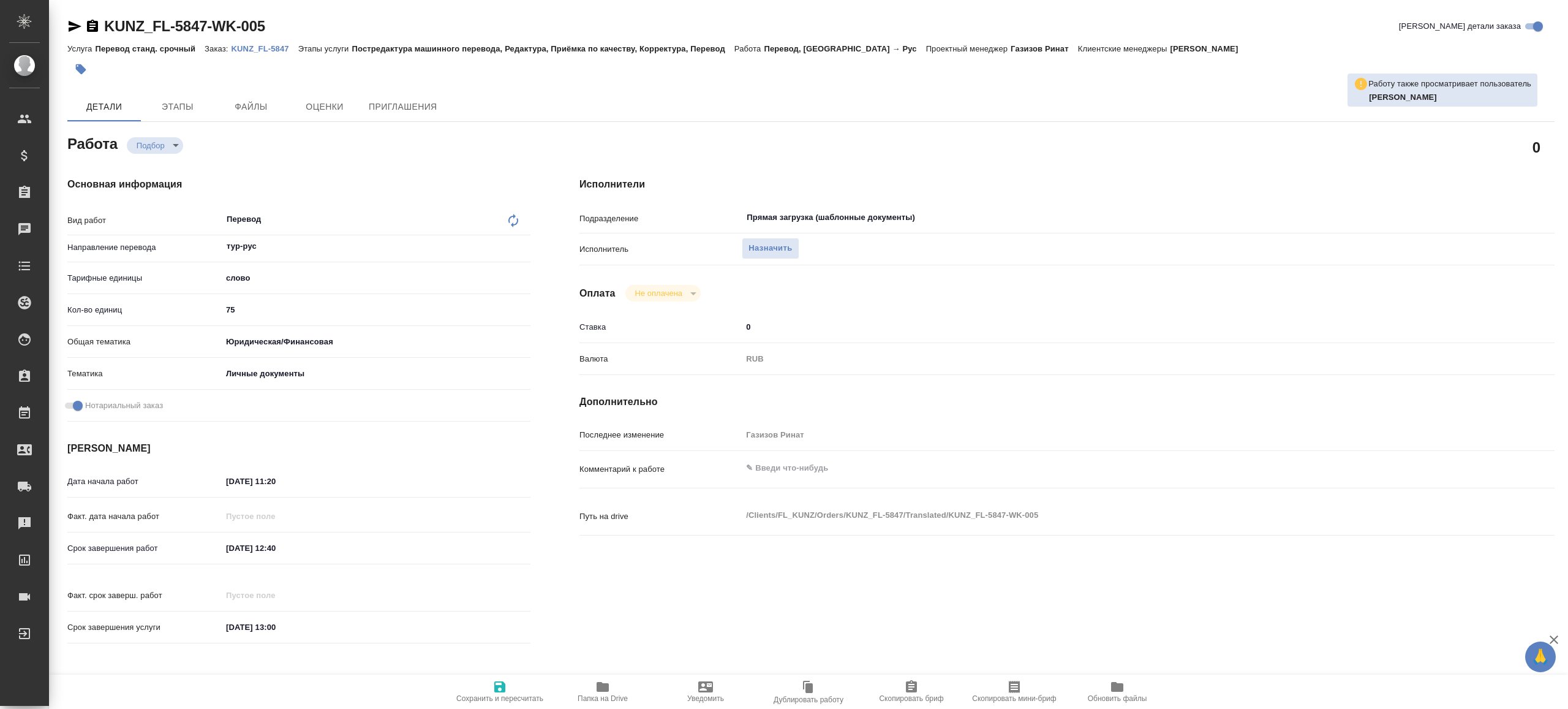
type textarea "x"
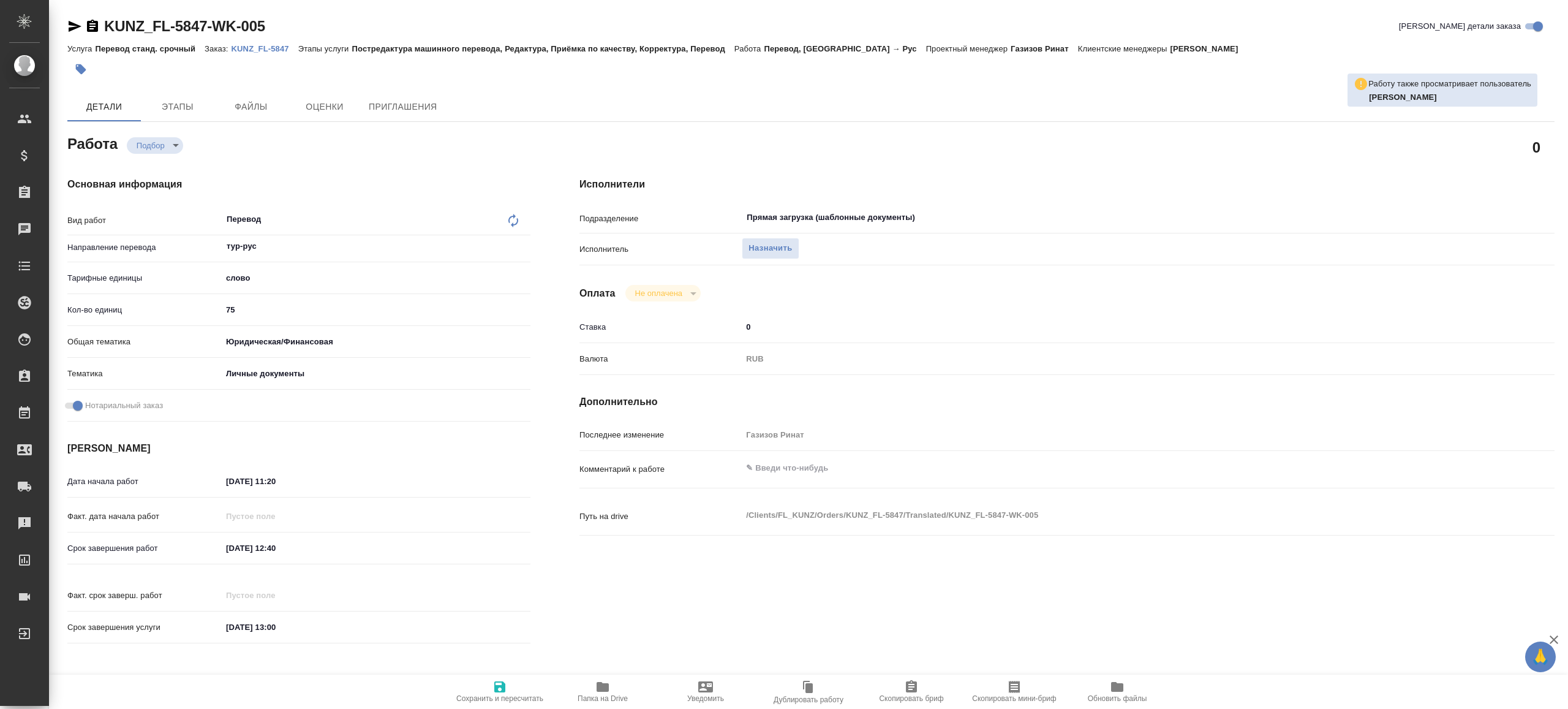
type textarea "x"
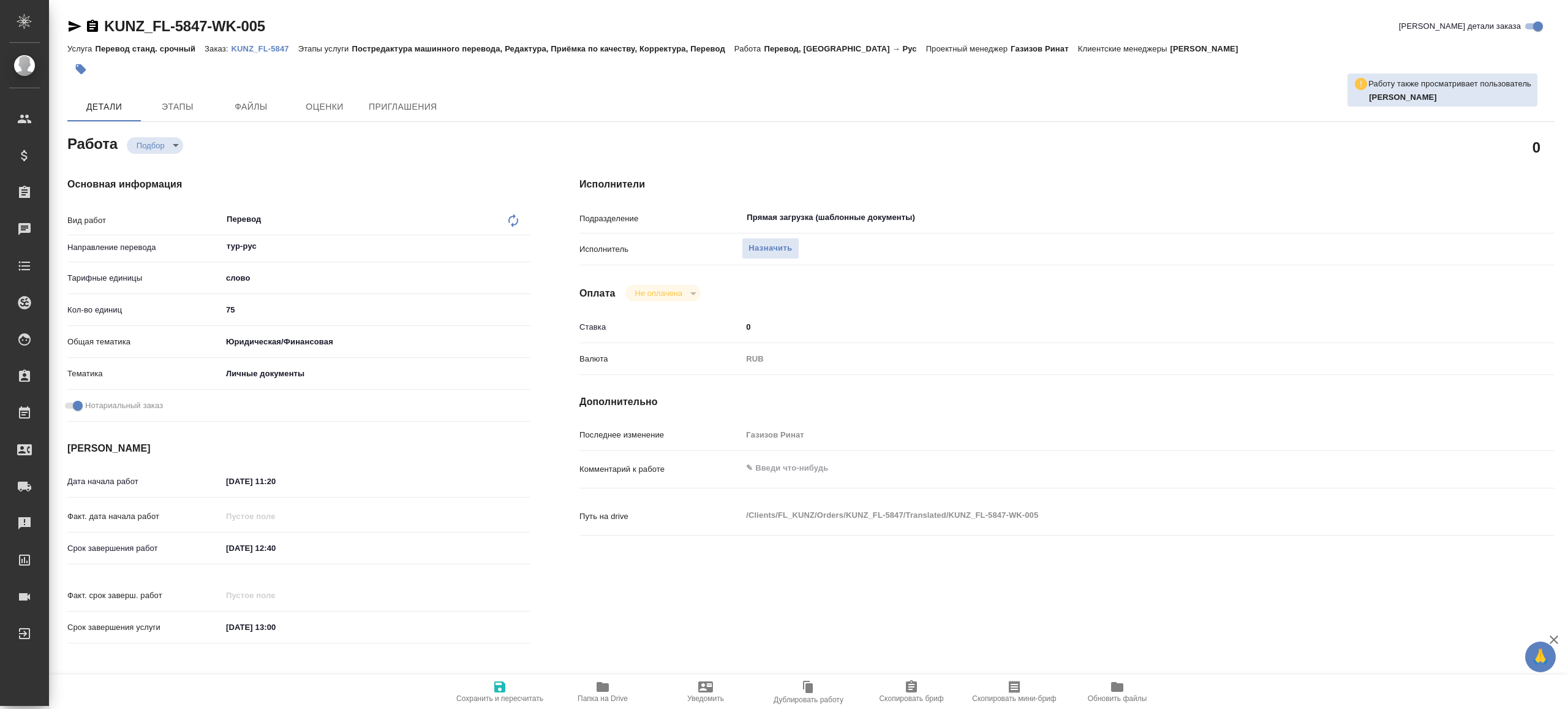
type textarea "x"
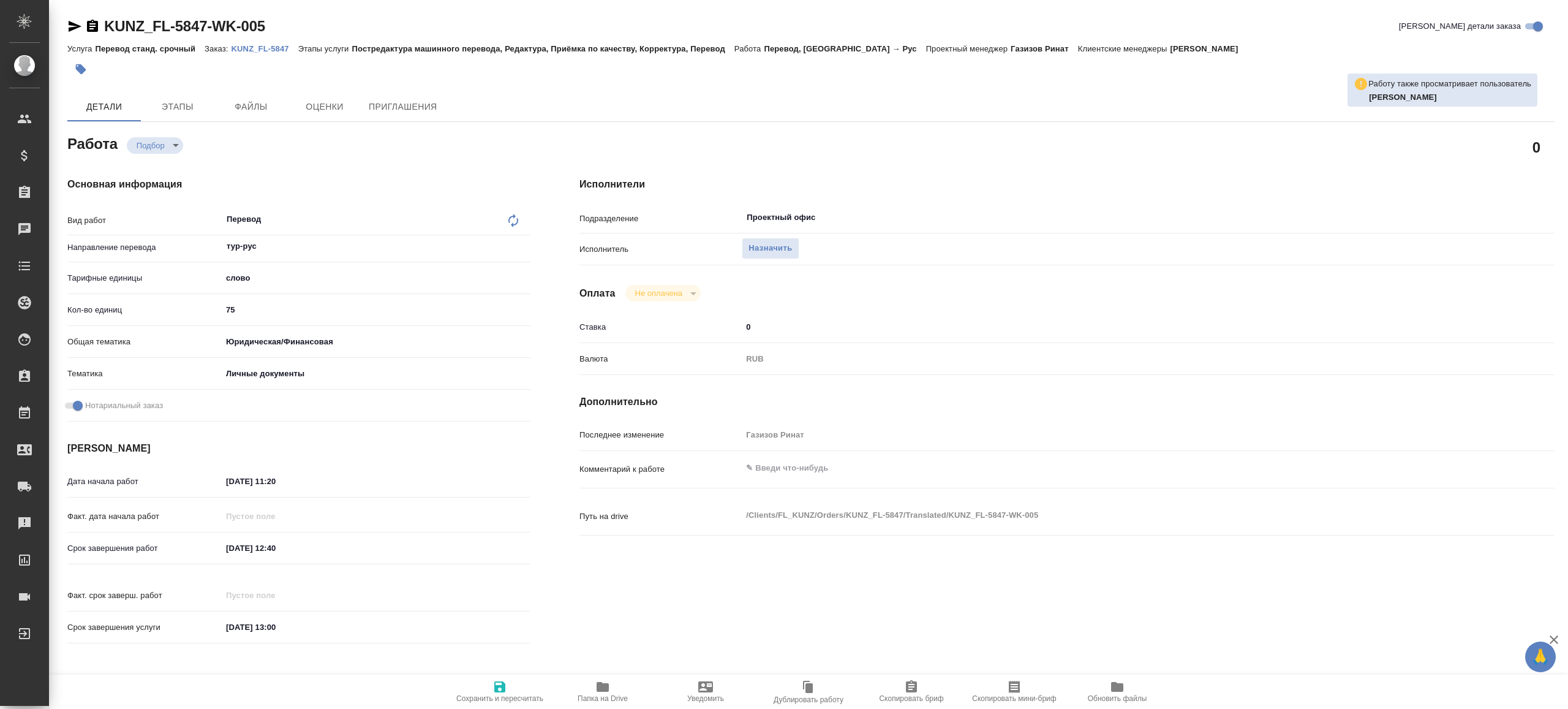
type textarea "x"
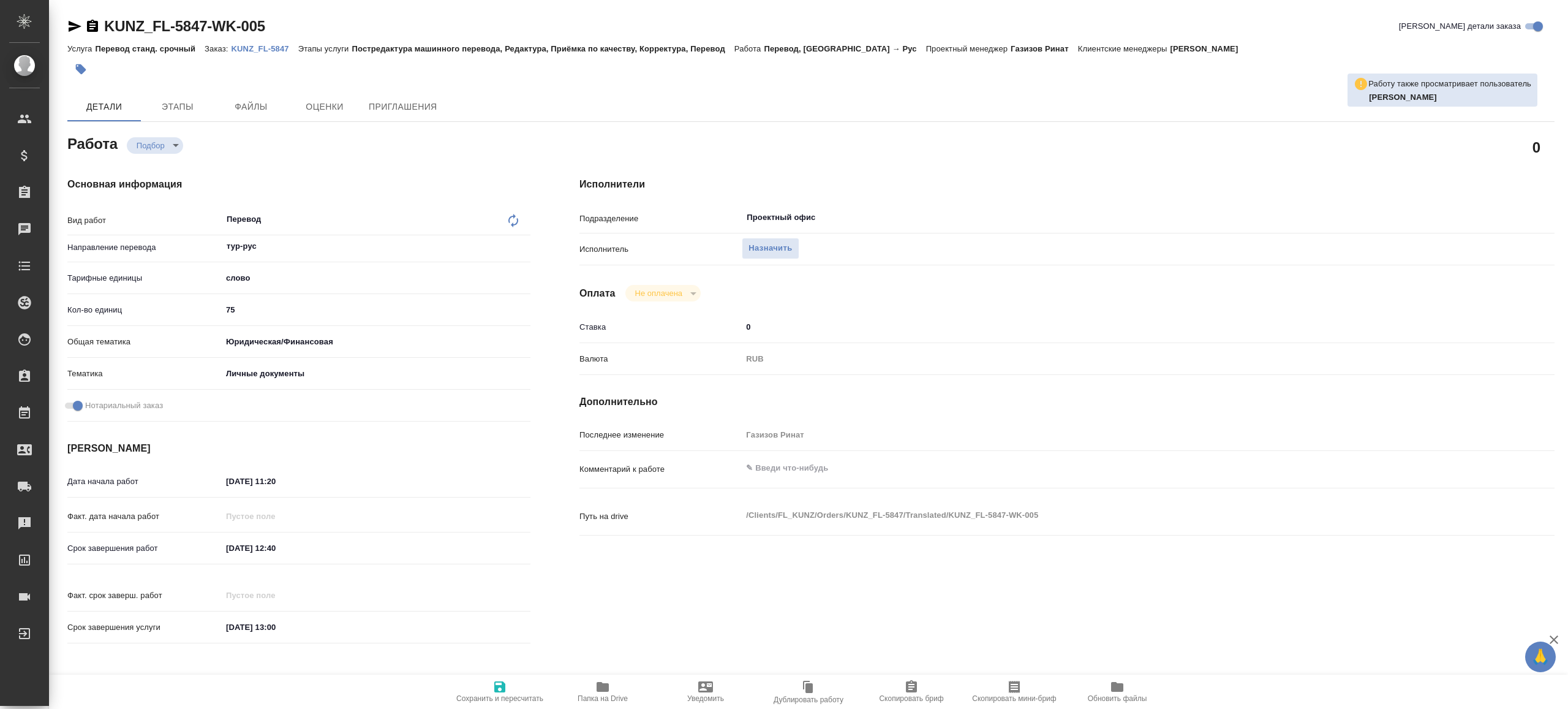
type textarea "x"
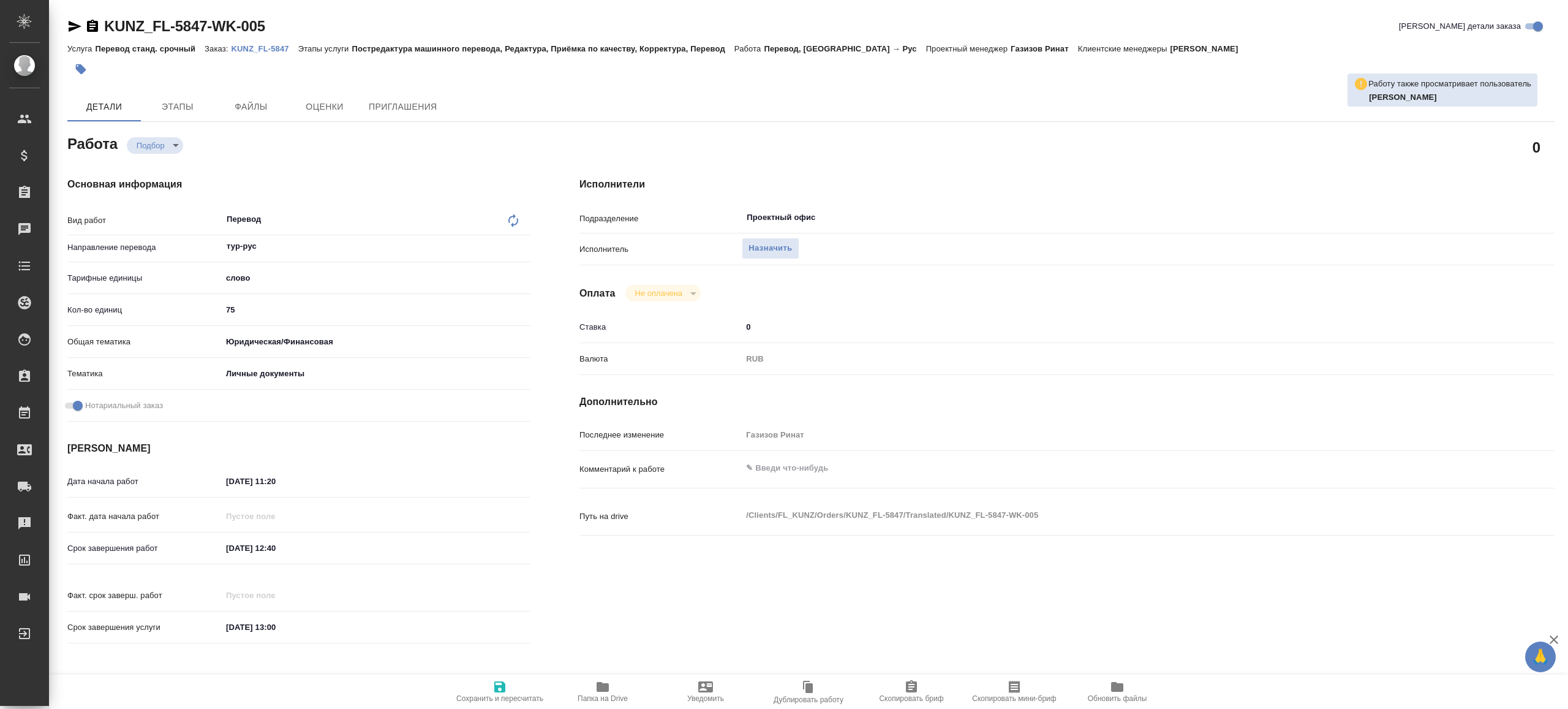
type textarea "x"
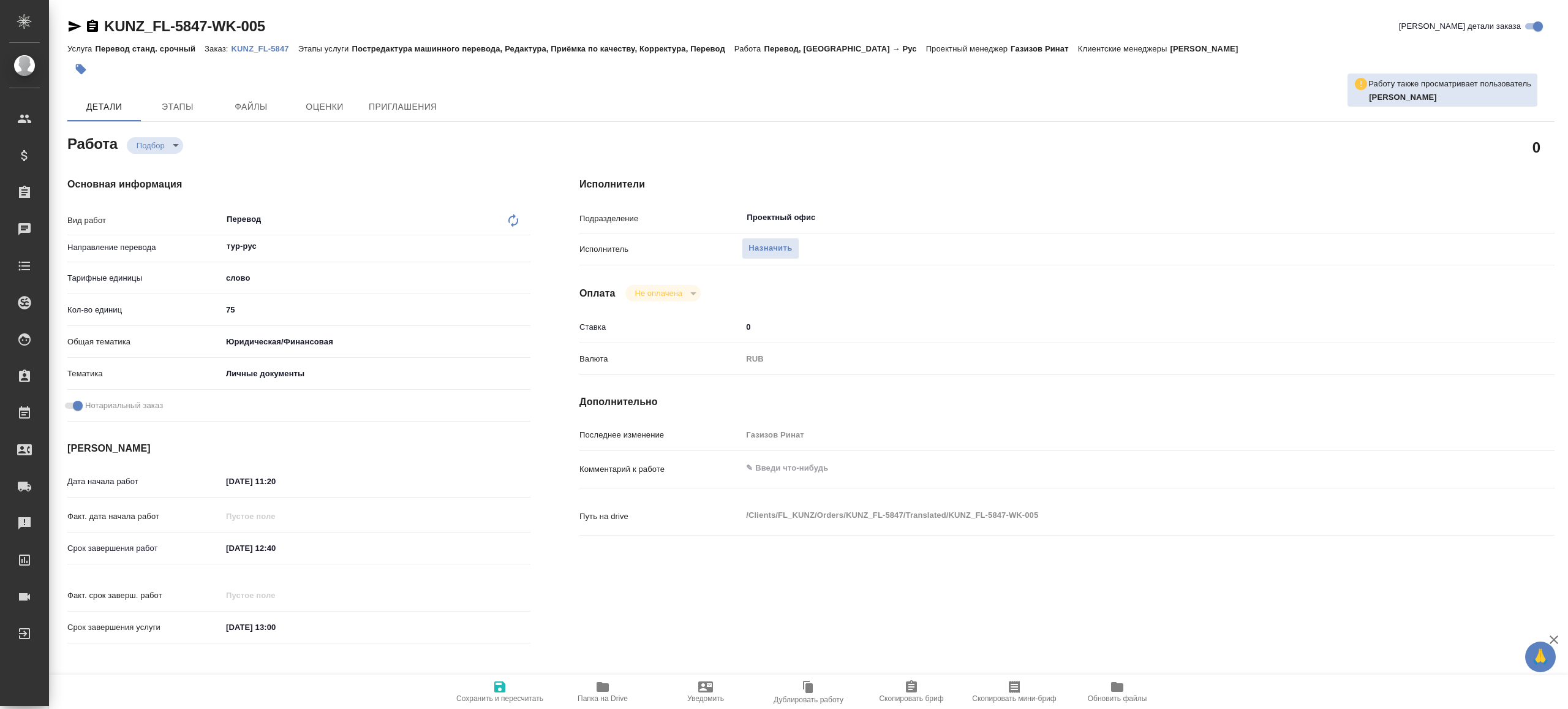
type textarea "x"
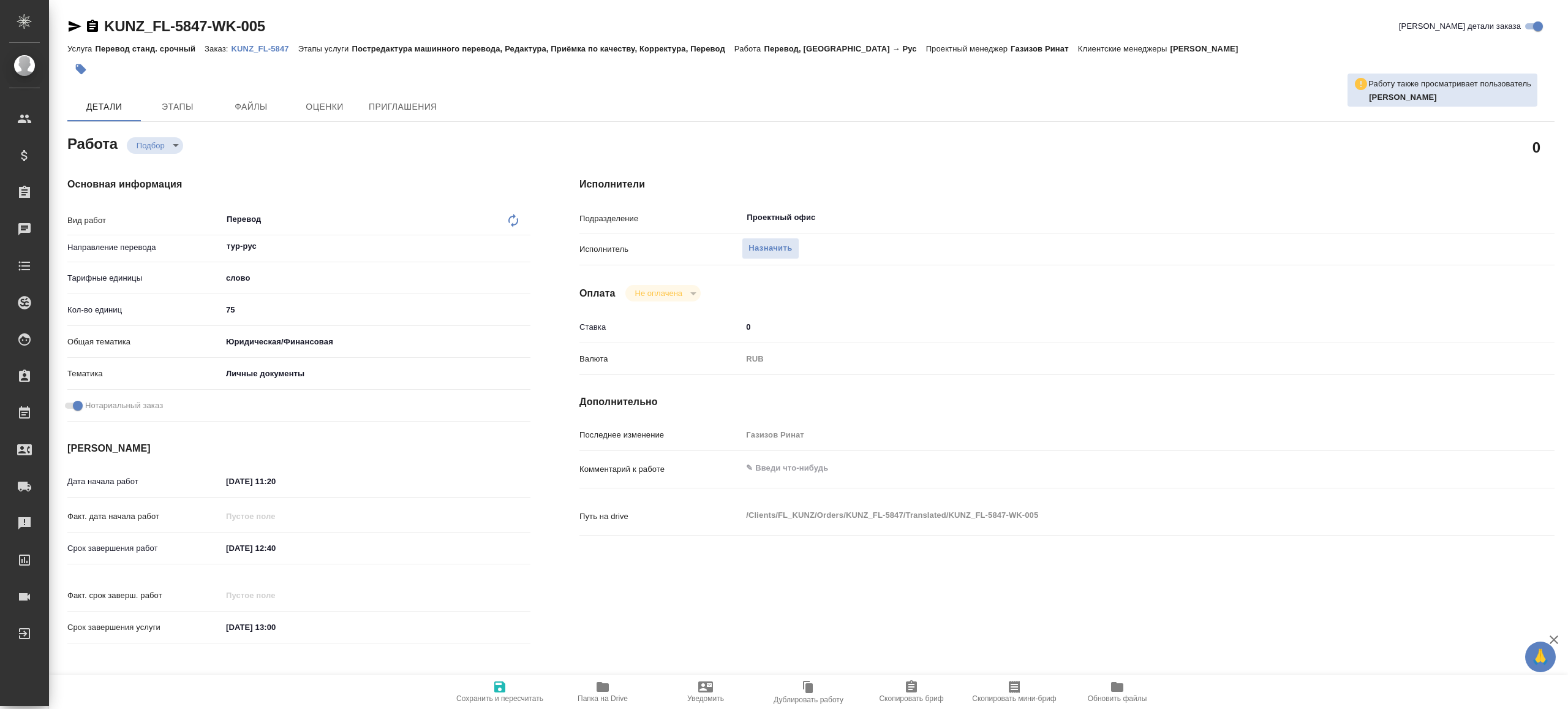
type textarea "x"
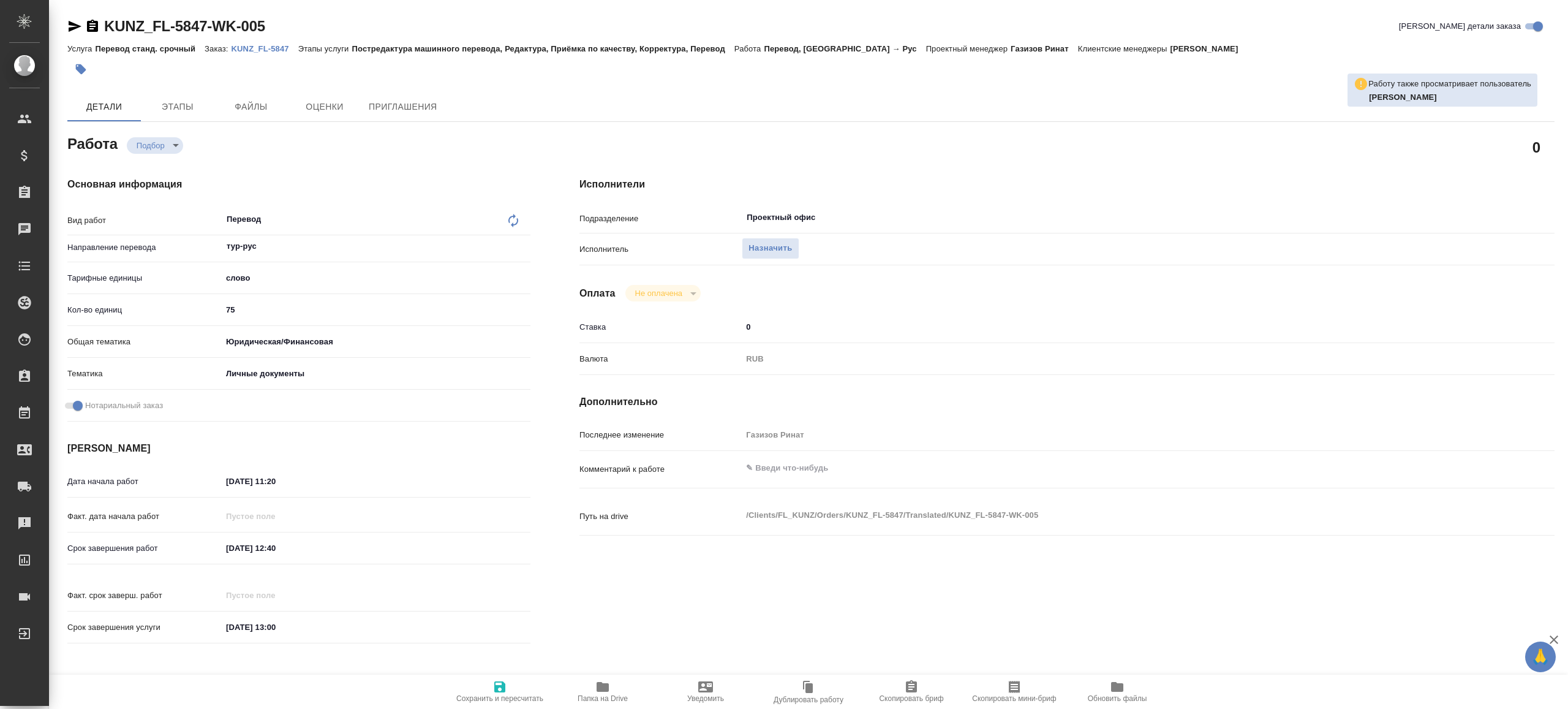
type textarea "x"
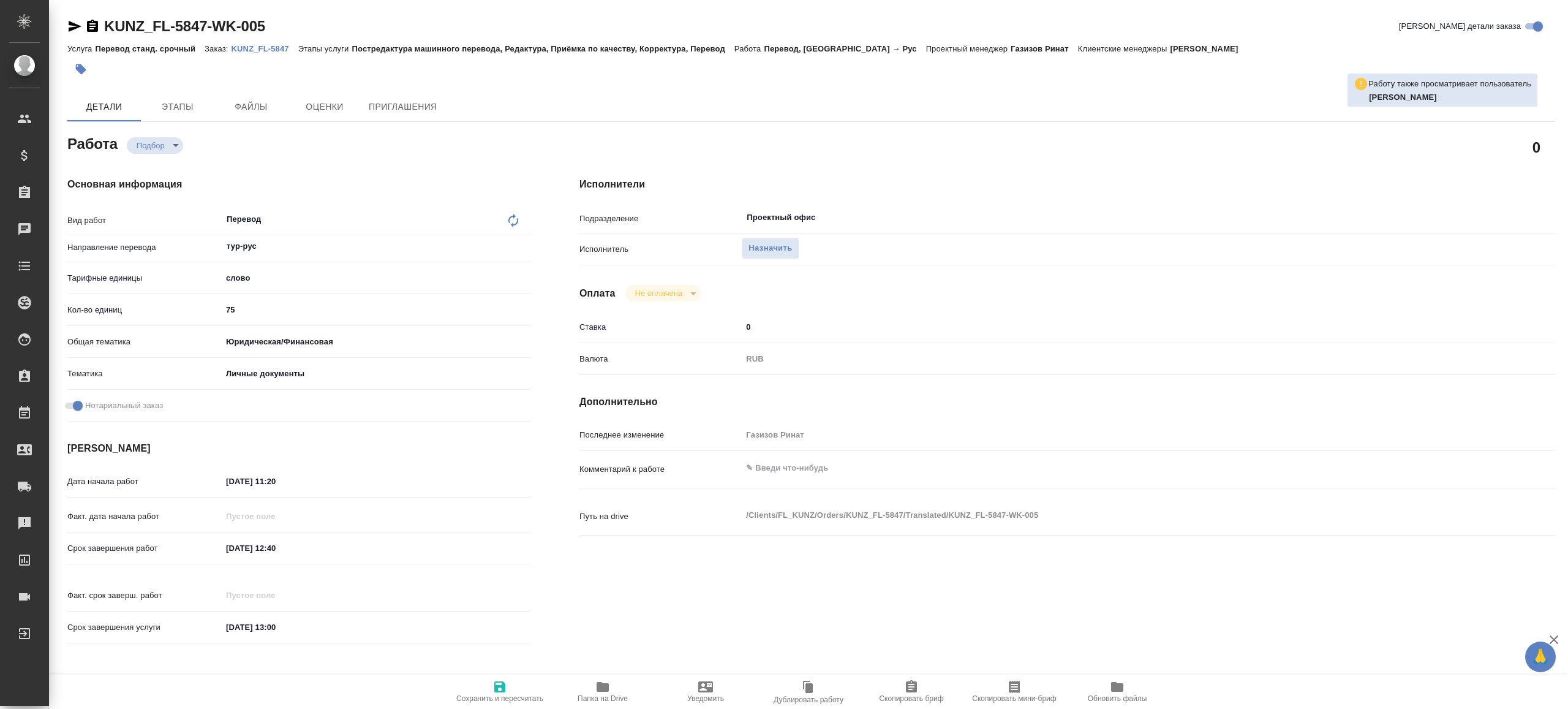
type textarea "x"
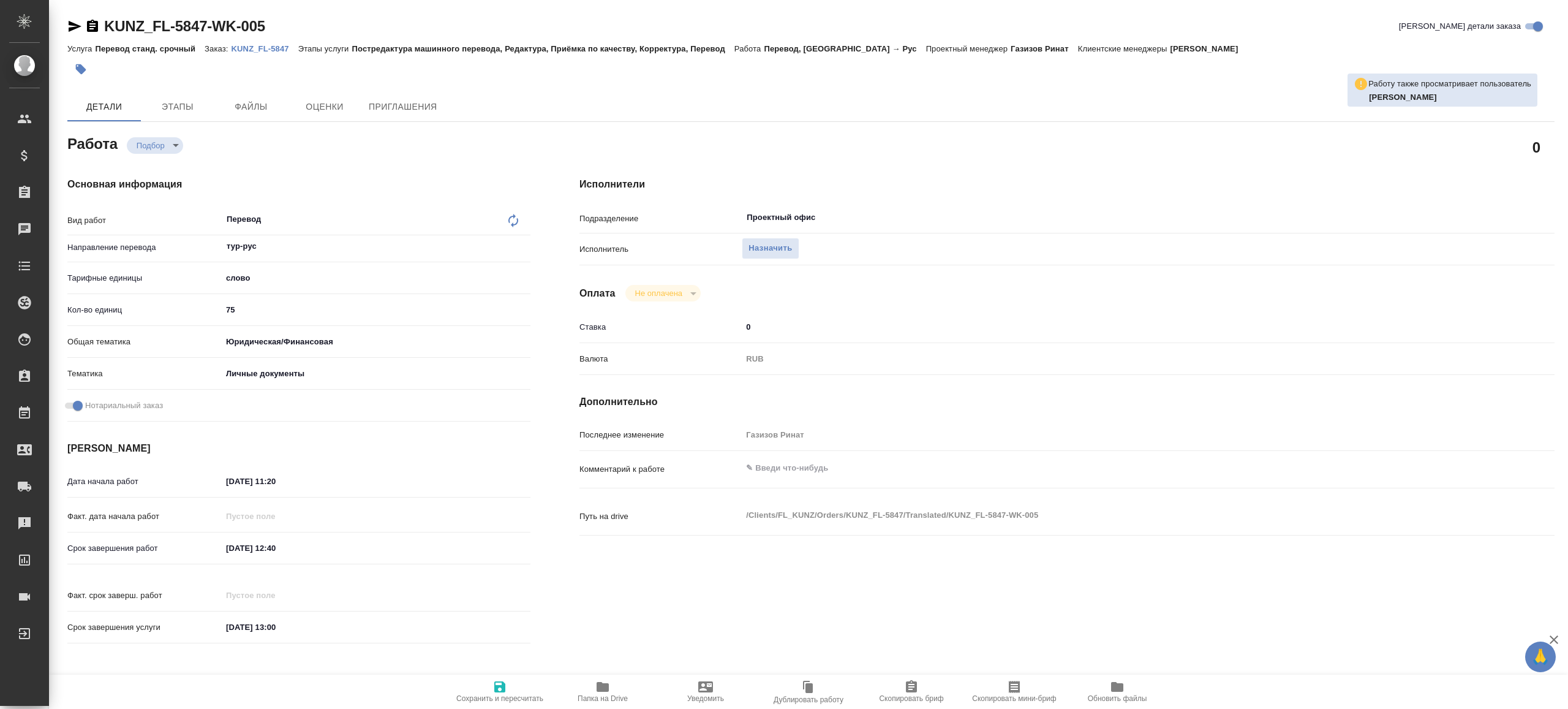
type textarea "x"
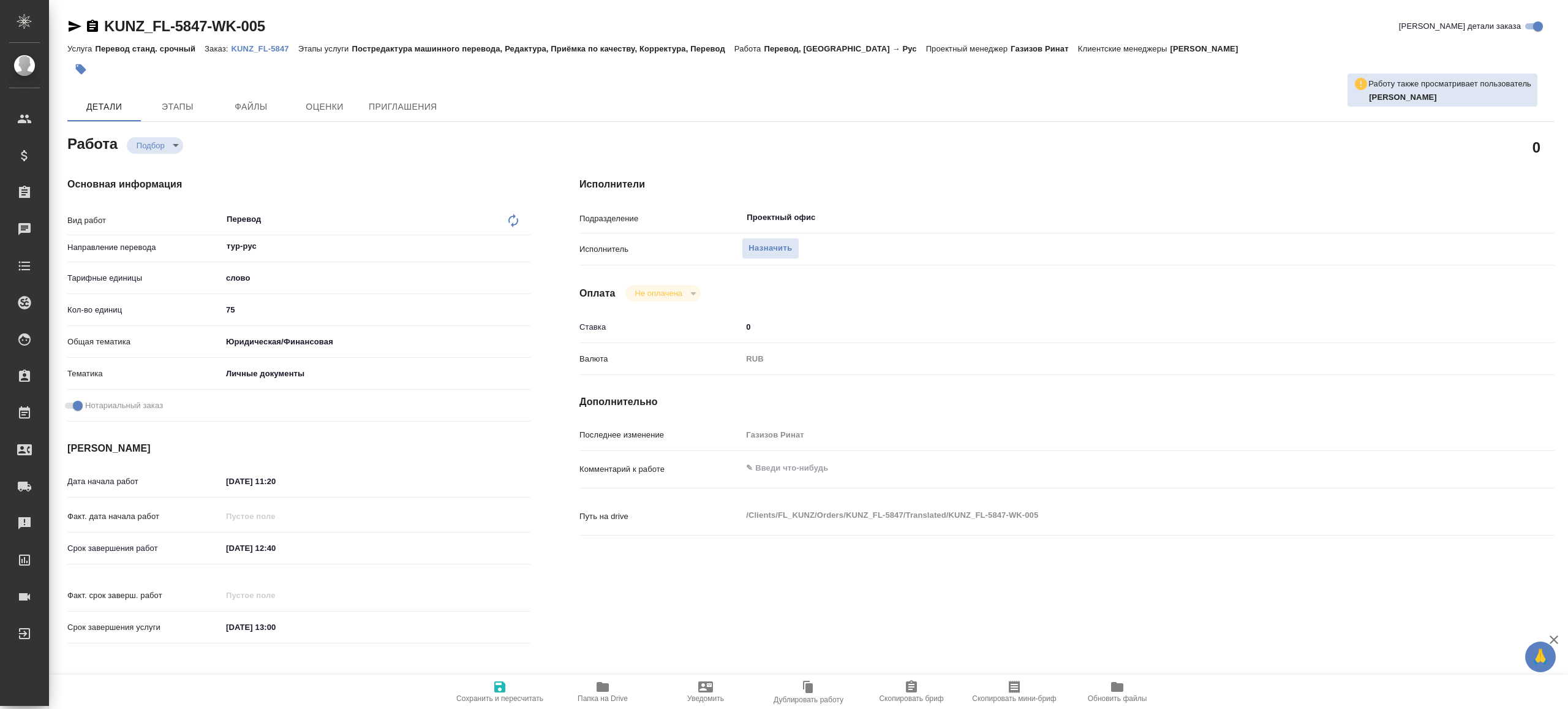
type textarea "x"
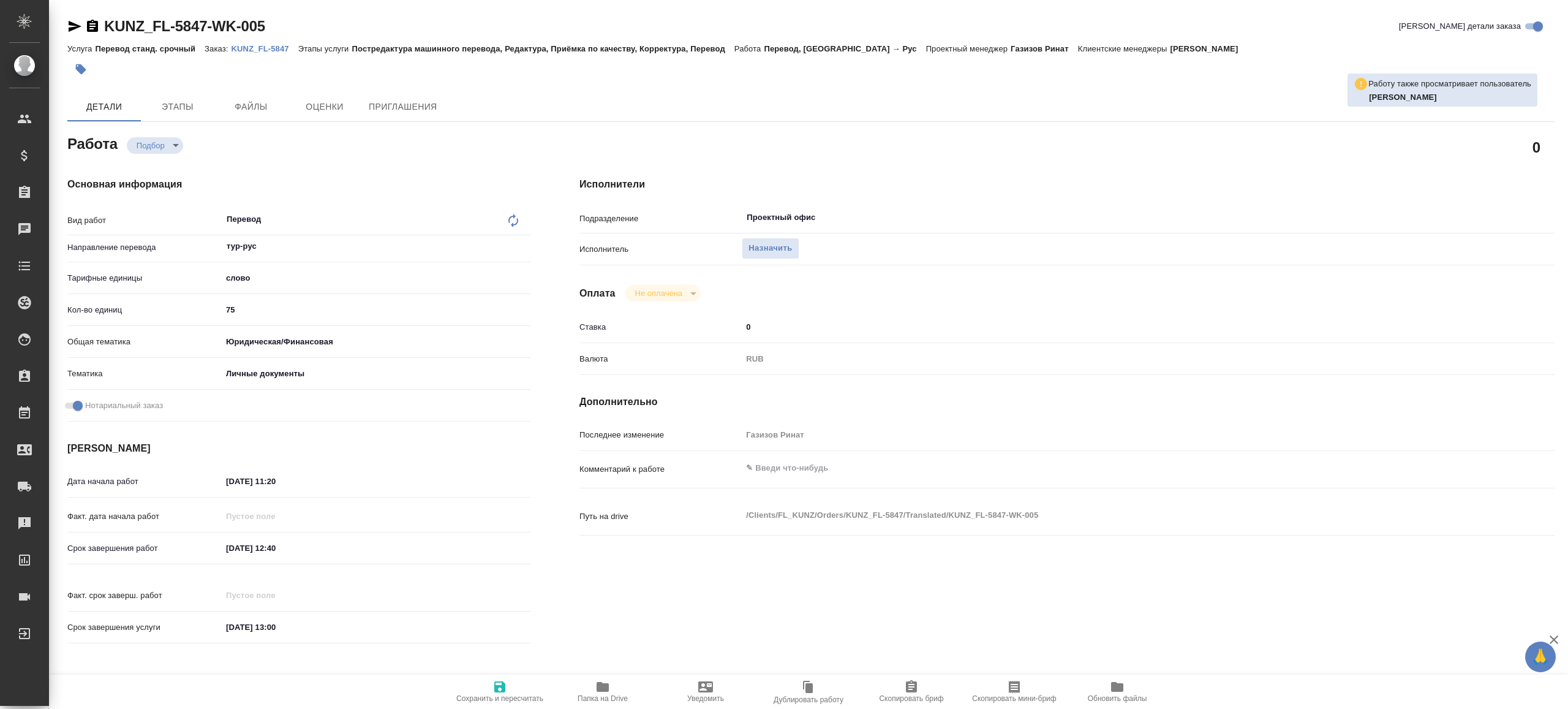
type textarea "x"
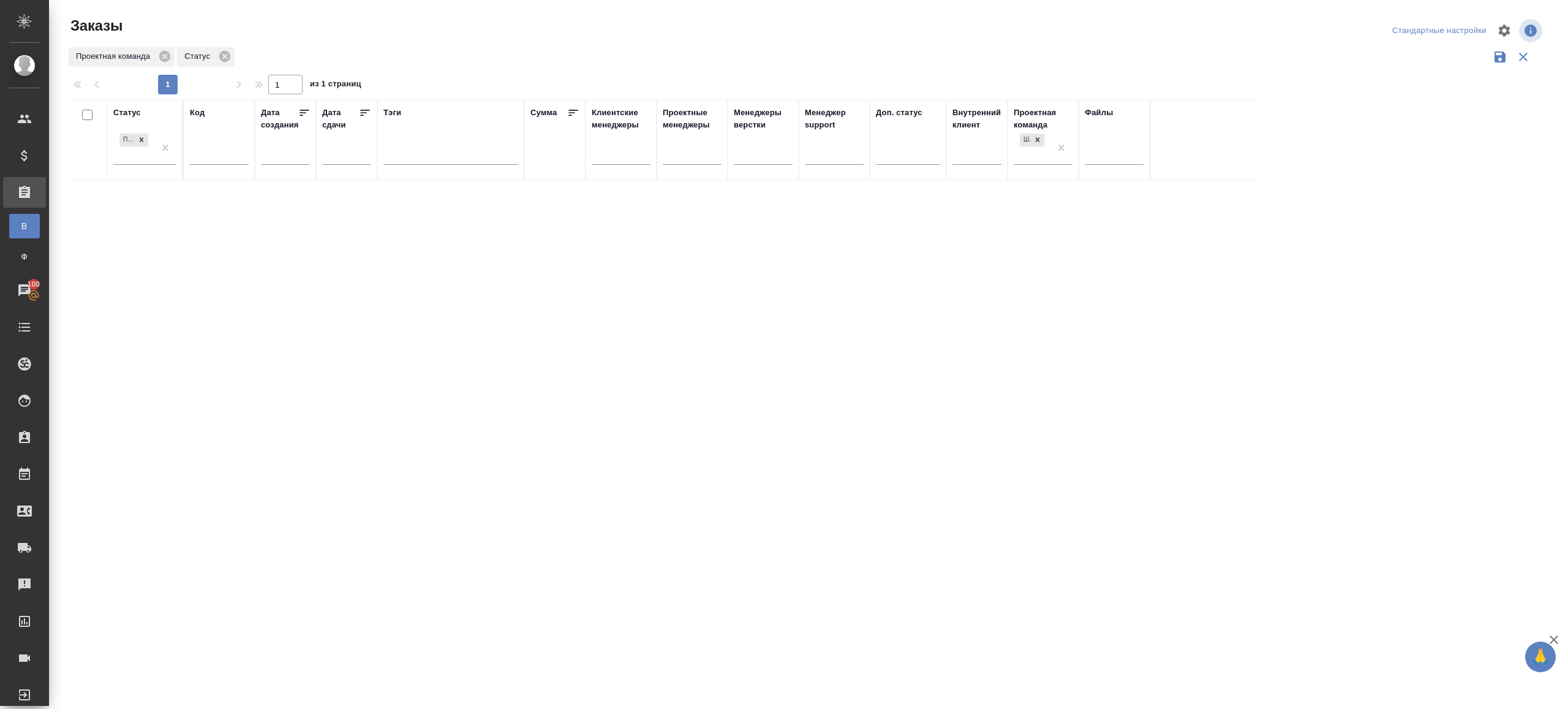
click at [593, 370] on div "Статус Подтвержден Код Дата создания Дата сдачи Тэги Сумма Клиентские менеджеры…" at bounding box center [806, 320] width 1477 height 441
click at [574, 26] on div at bounding box center [811, 30] width 496 height 29
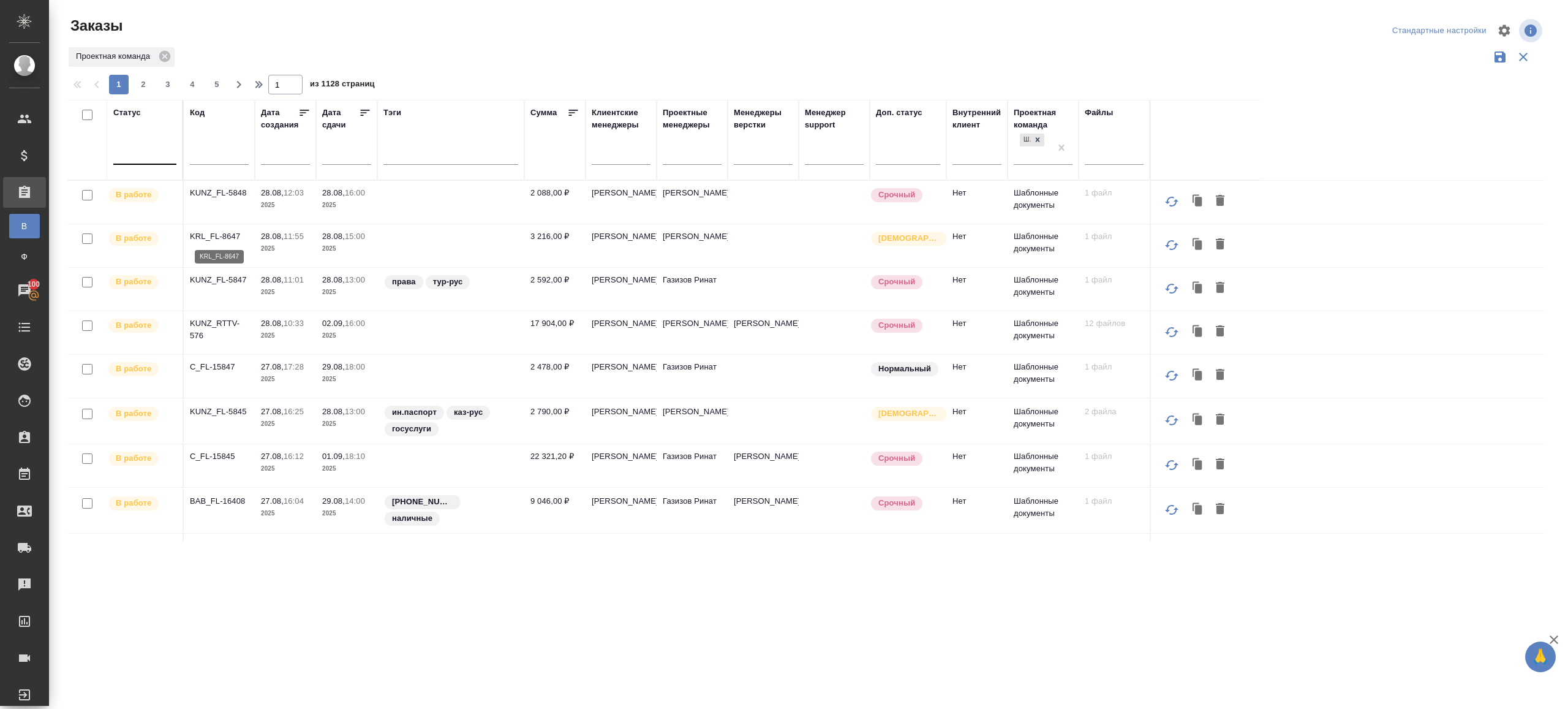
click at [226, 233] on p "KRL_FL-8647" at bounding box center [219, 237] width 59 height 12
click at [226, 191] on p "KUNZ_FL-5848" at bounding box center [219, 193] width 59 height 12
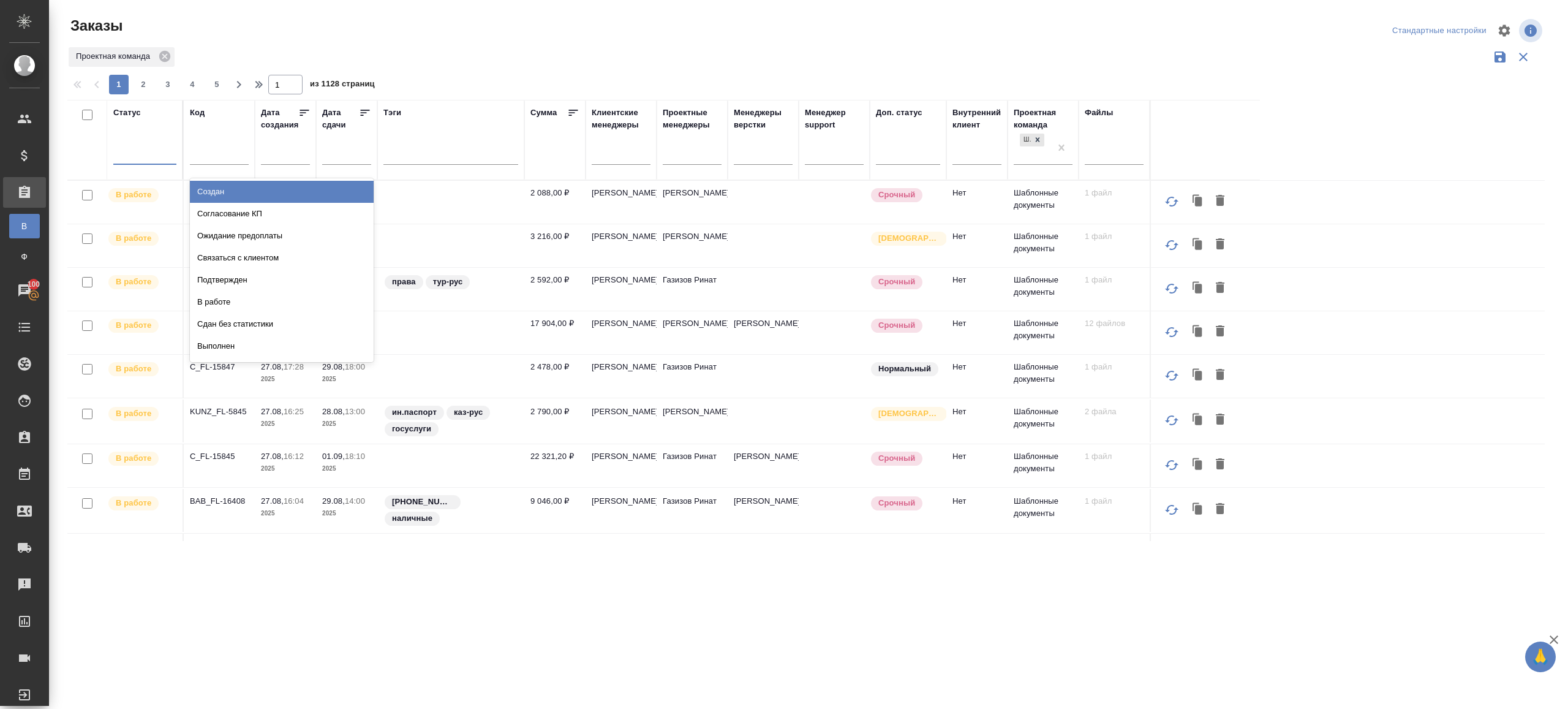
click at [139, 148] on div at bounding box center [145, 152] width 63 height 18
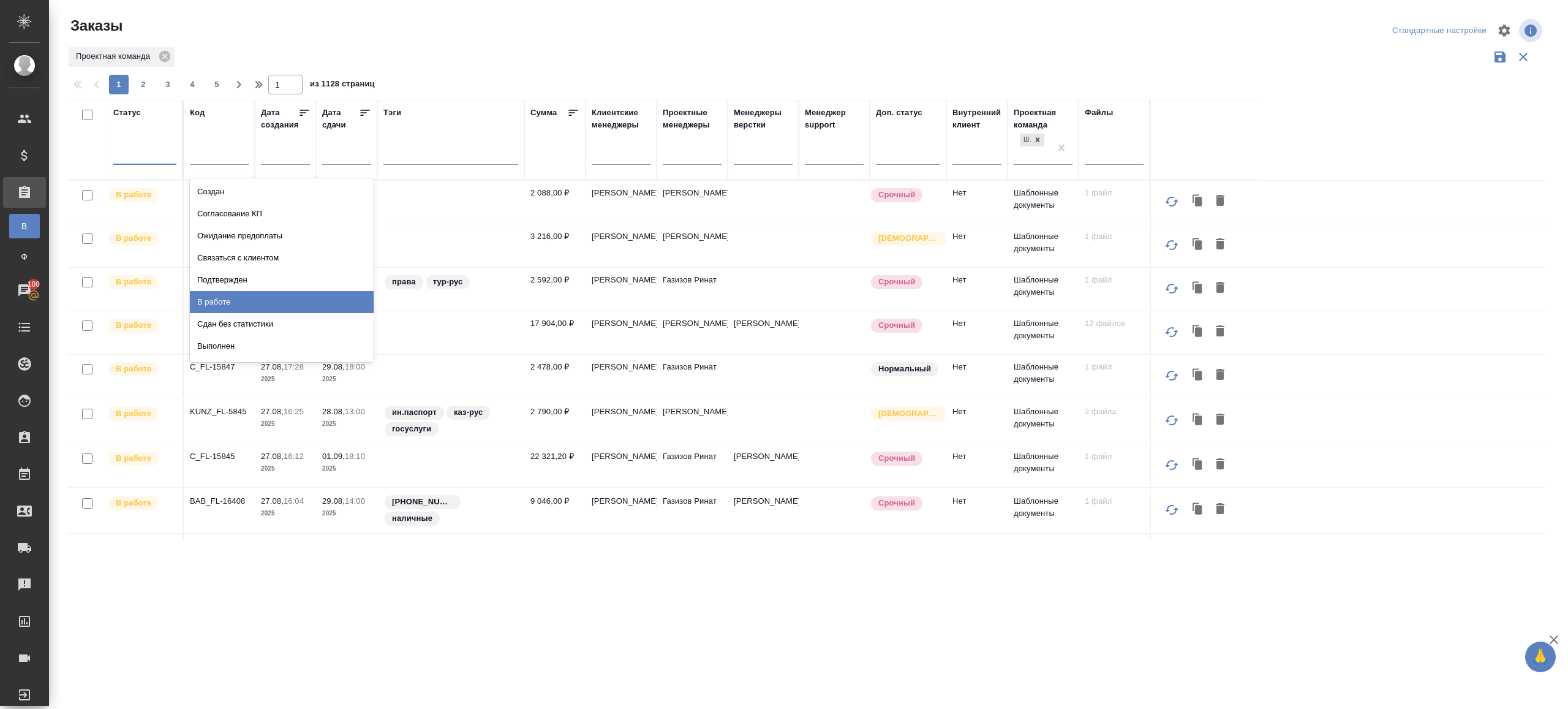
click at [247, 316] on div "Сдан без статистики" at bounding box center [281, 324] width 183 height 22
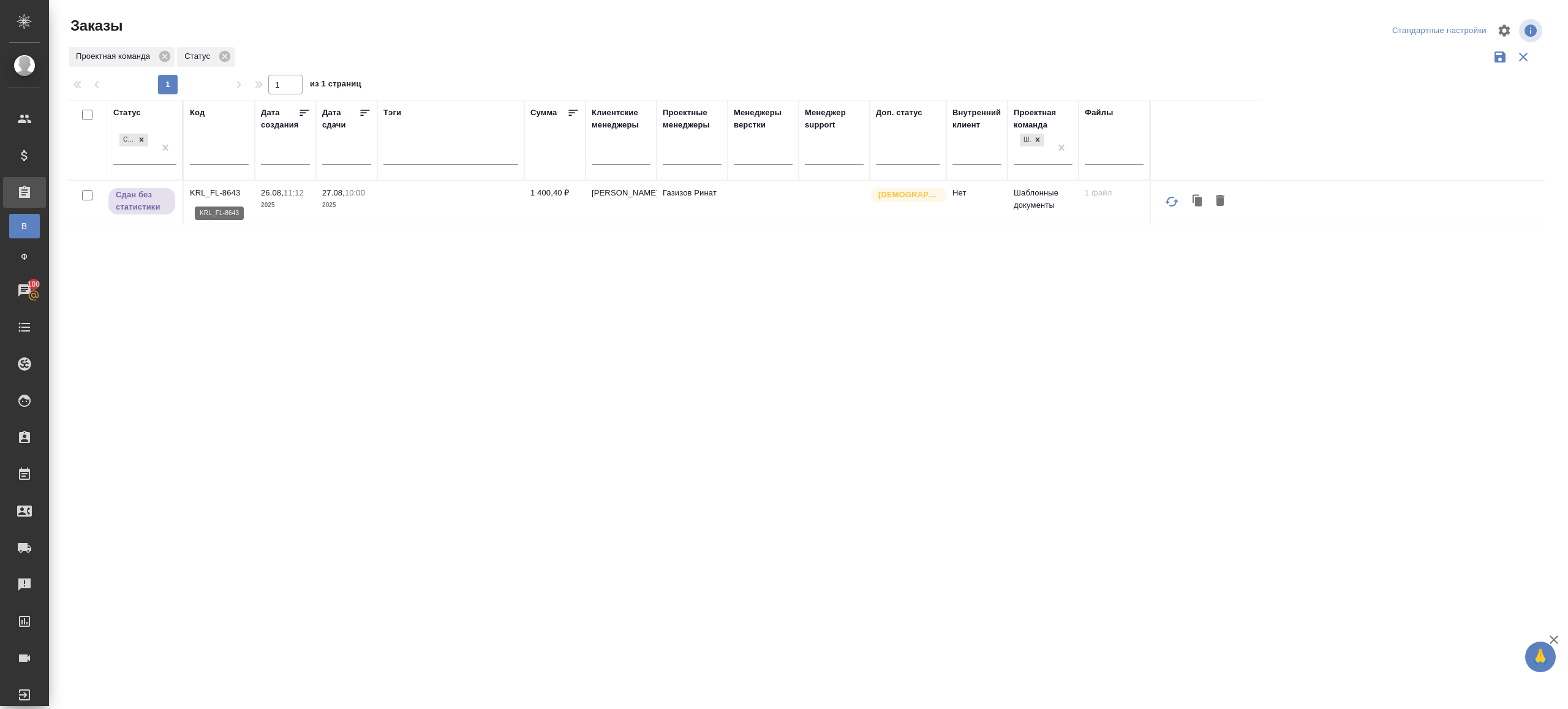
click at [217, 188] on p "KRL_FL-8643" at bounding box center [219, 193] width 59 height 12
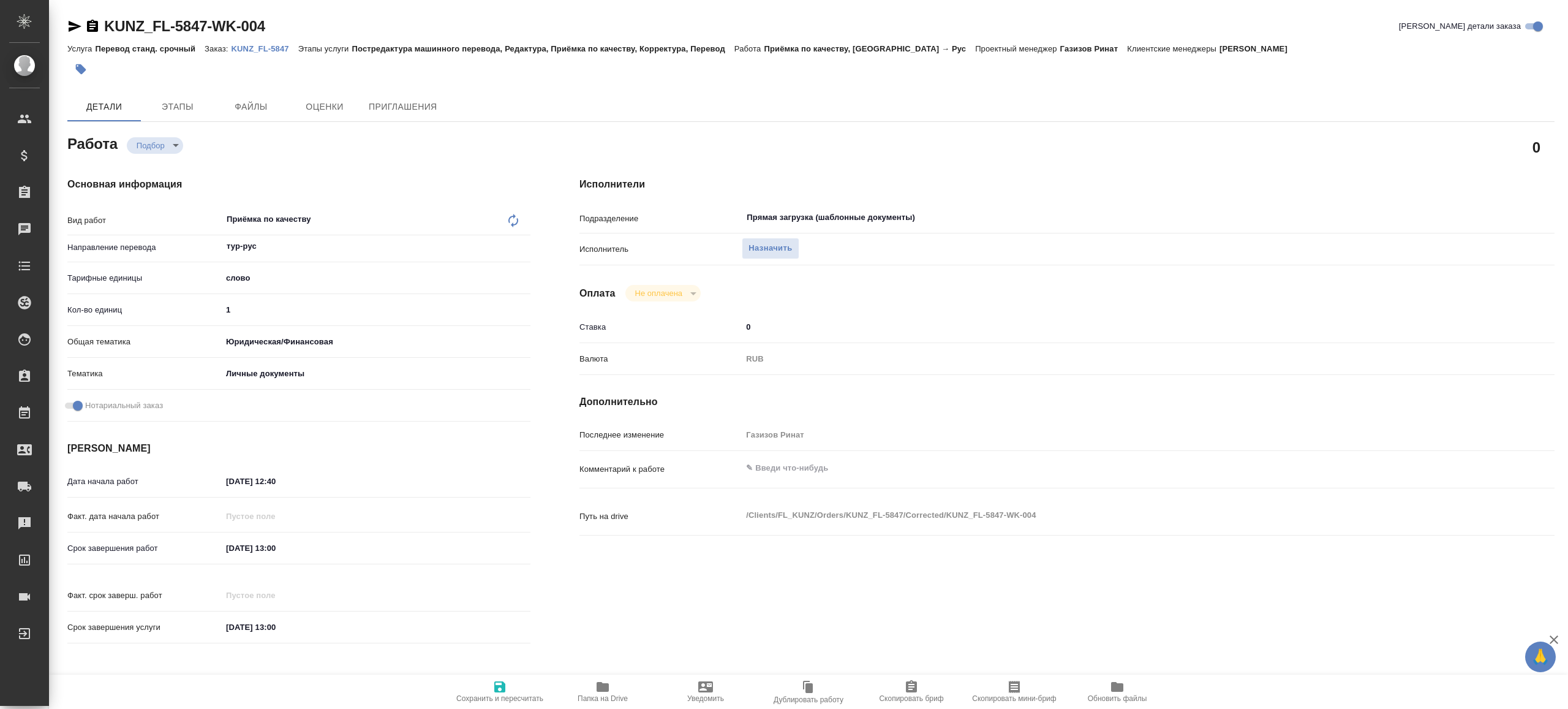
type textarea "x"
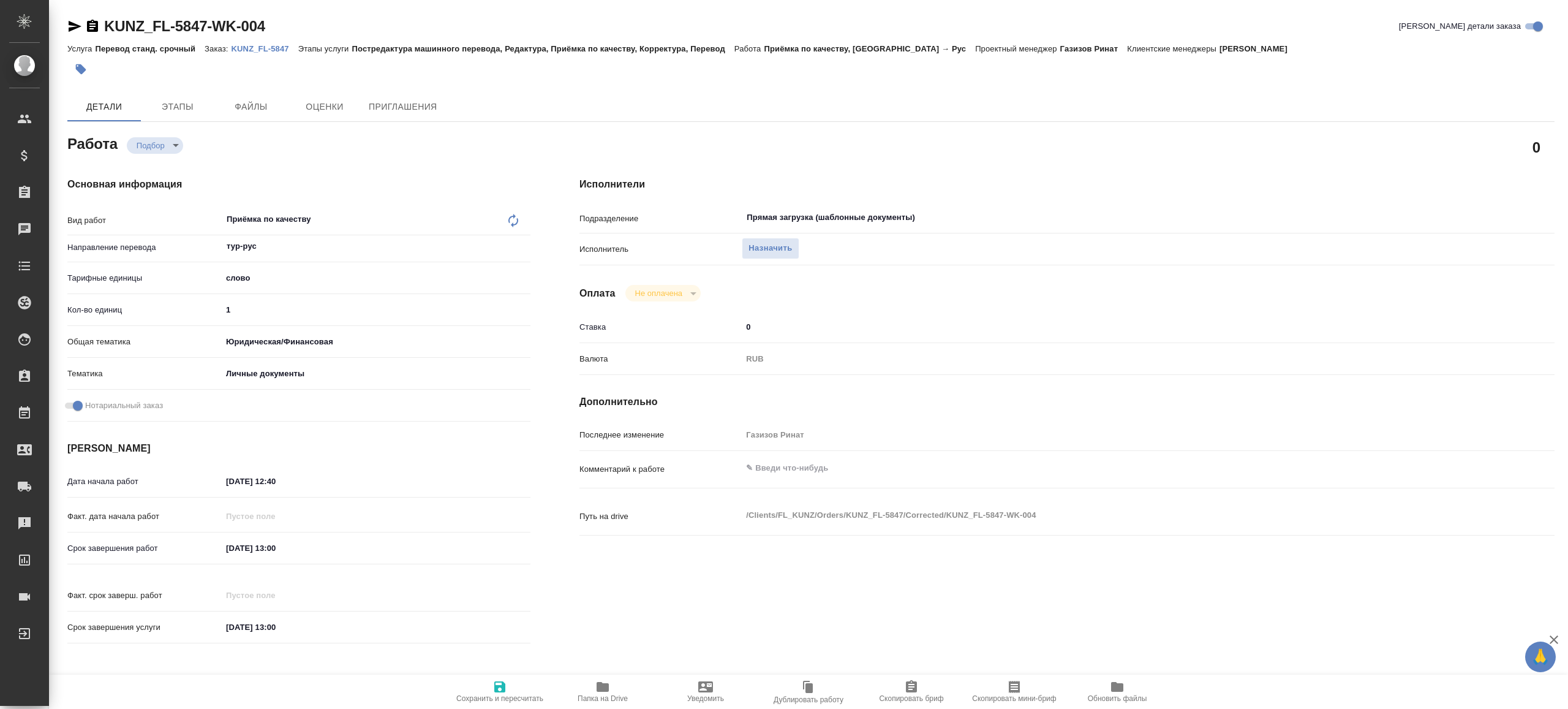
type textarea "x"
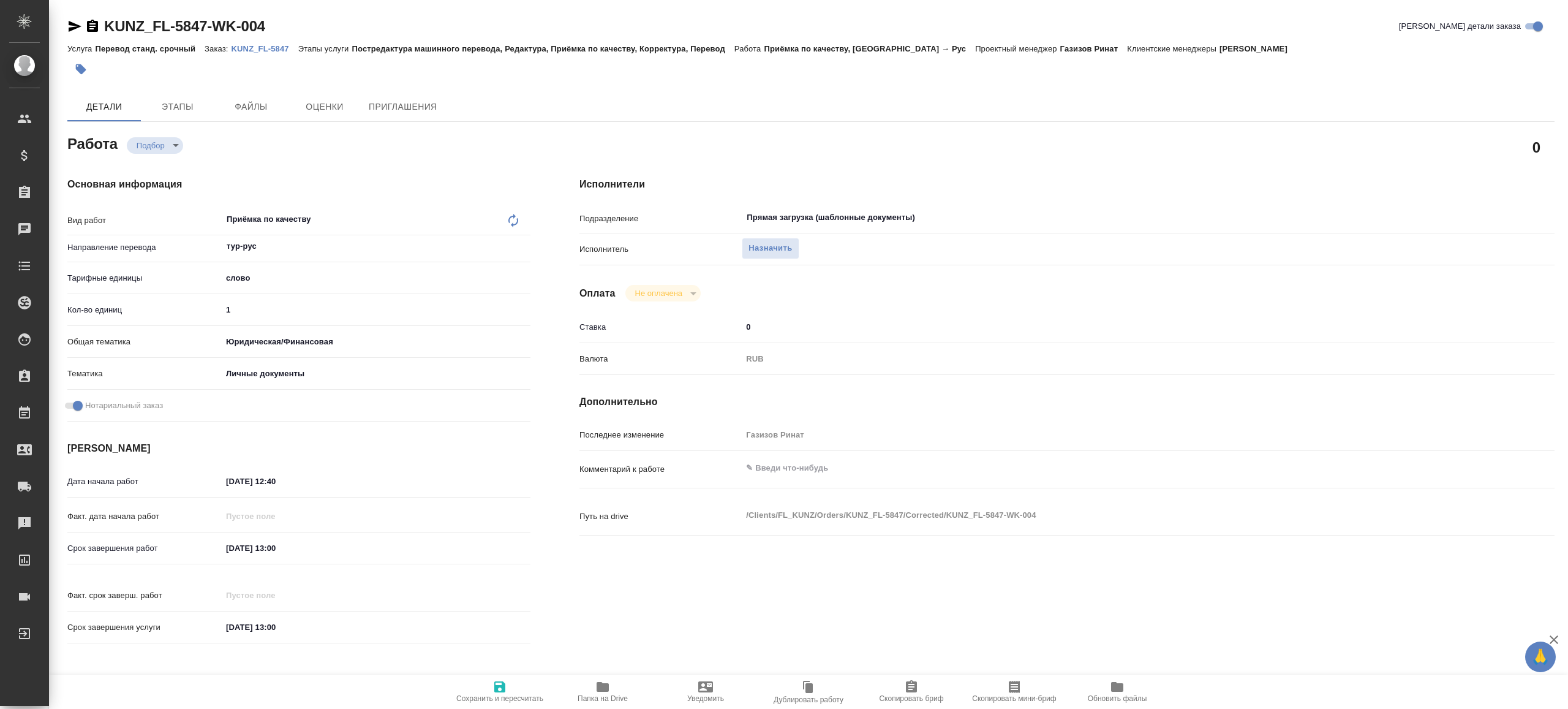
type textarea "x"
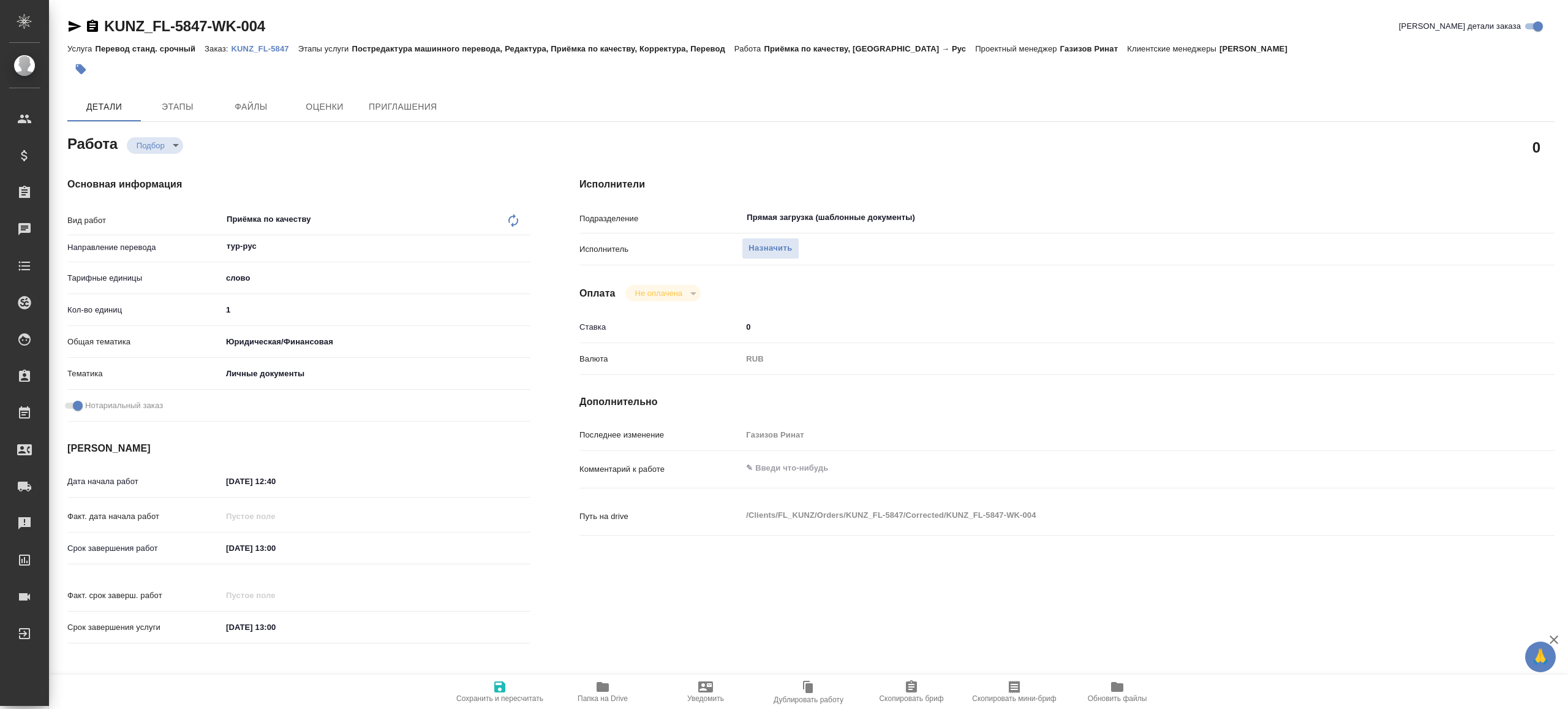
type textarea "x"
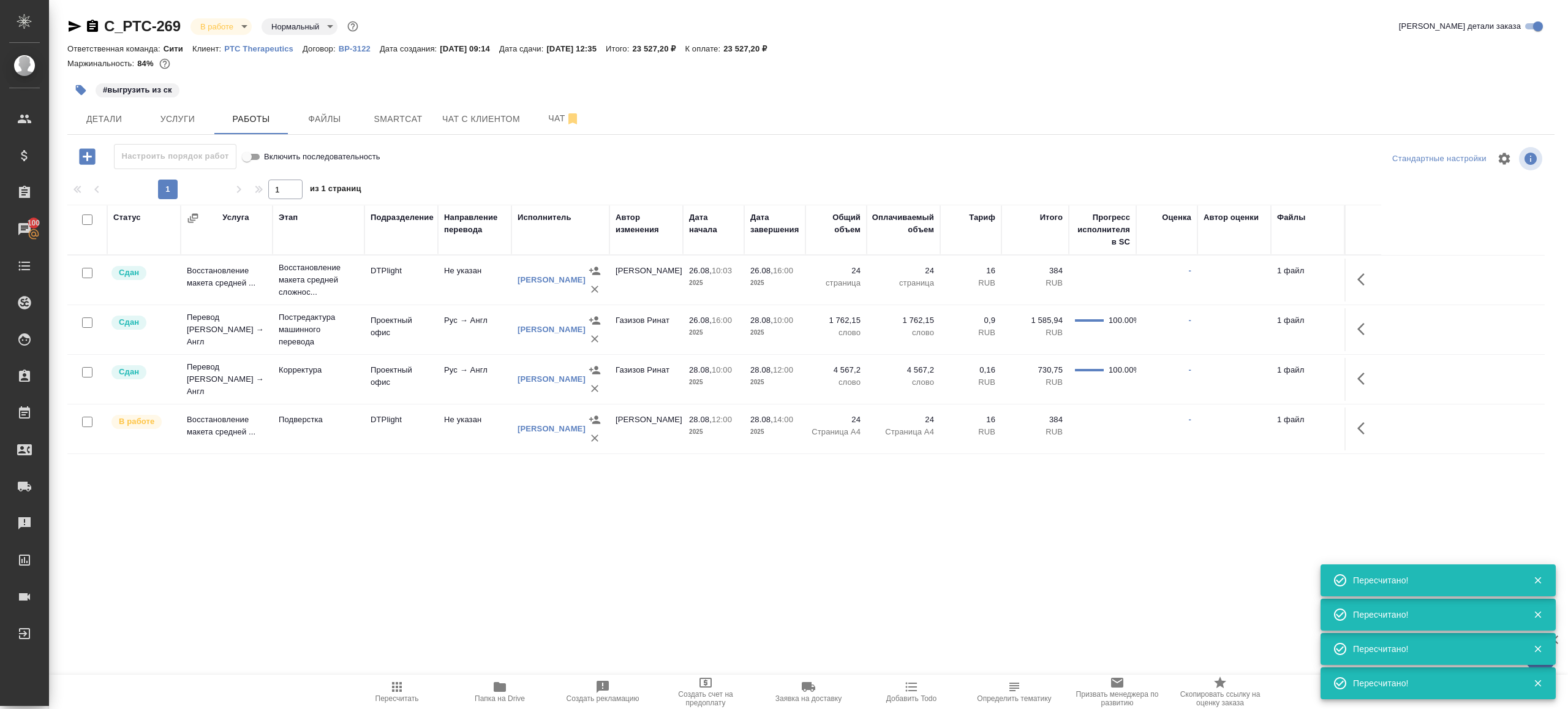
click at [408, 694] on span "Пересчитать" at bounding box center [397, 699] width 44 height 8
drag, startPoint x: 408, startPoint y: 694, endPoint x: 586, endPoint y: 547, distance: 230.9
click at [408, 694] on span "Пересчитать" at bounding box center [397, 699] width 44 height 8
click at [645, 529] on div ".cls-1 fill:#fff; AWATERA [PERSON_NAME] Клиенты Спецификации Заказы 100 Чаты To…" at bounding box center [784, 354] width 1568 height 709
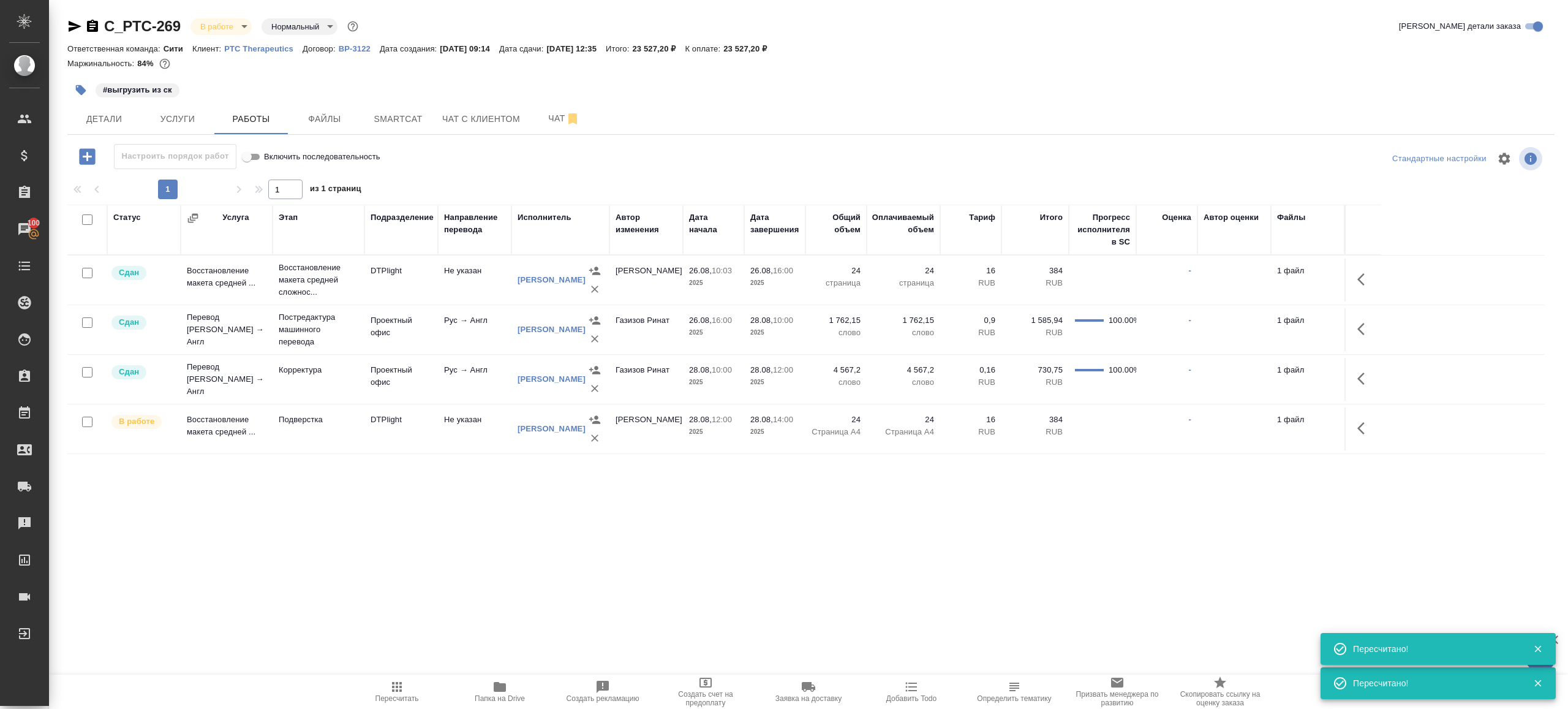
click at [408, 691] on span "Пересчитать" at bounding box center [397, 691] width 88 height 24
click at [561, 532] on div ".cls-1 fill:#fff; AWATERA [PERSON_NAME] Клиенты Спецификации Заказы 100 Чаты To…" at bounding box center [784, 354] width 1568 height 709
click at [389, 694] on span "Пересчитать" at bounding box center [397, 699] width 44 height 8
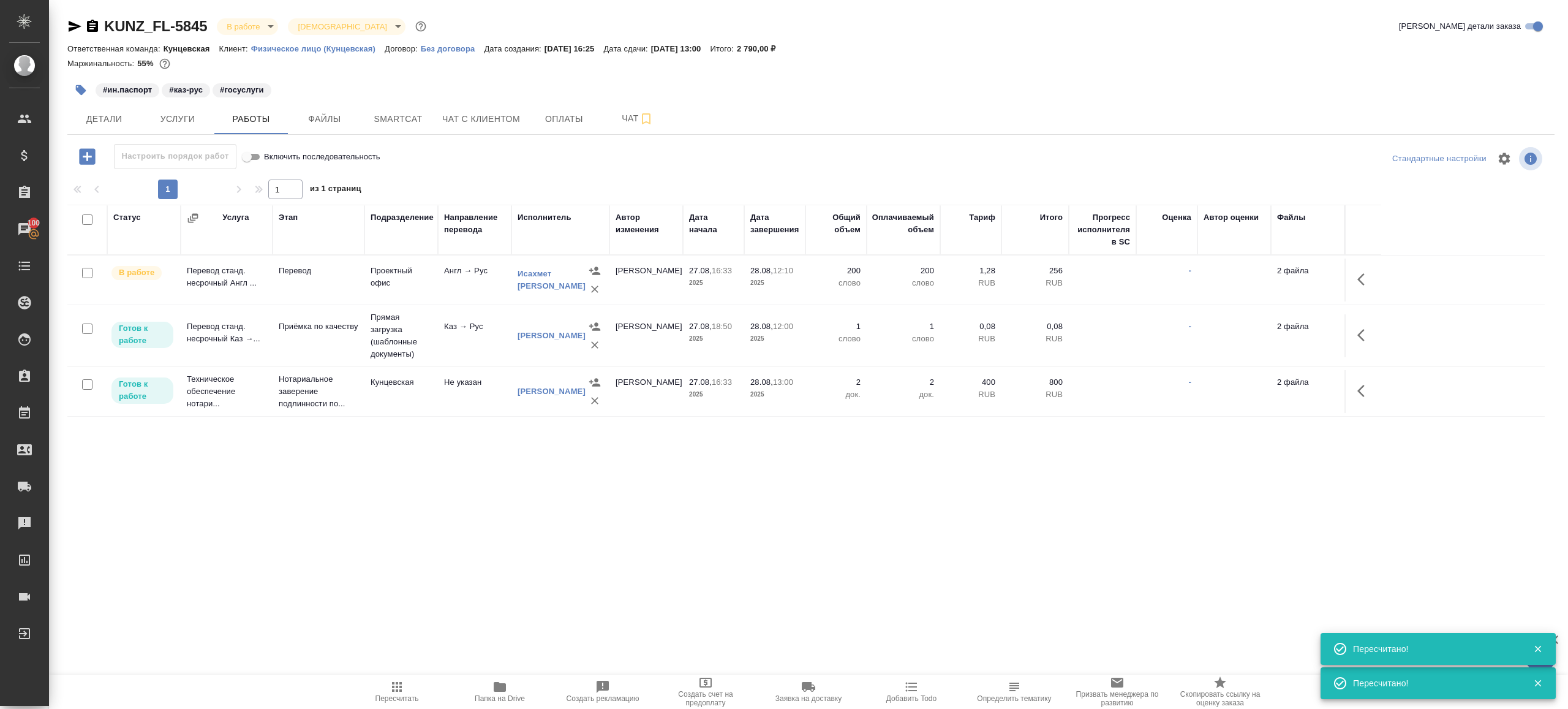
click at [386, 682] on span "Пересчитать" at bounding box center [397, 691] width 88 height 24
drag, startPoint x: 386, startPoint y: 682, endPoint x: 525, endPoint y: 598, distance: 162.4
click at [386, 681] on span "Пересчитать" at bounding box center [397, 691] width 88 height 24
click at [543, 588] on div ".cls-1 fill:#fff; AWATERA [PERSON_NAME] Клиенты Спецификации Заказы 100 Чаты To…" at bounding box center [784, 354] width 1568 height 709
click at [88, 114] on span "Детали" at bounding box center [104, 119] width 59 height 15
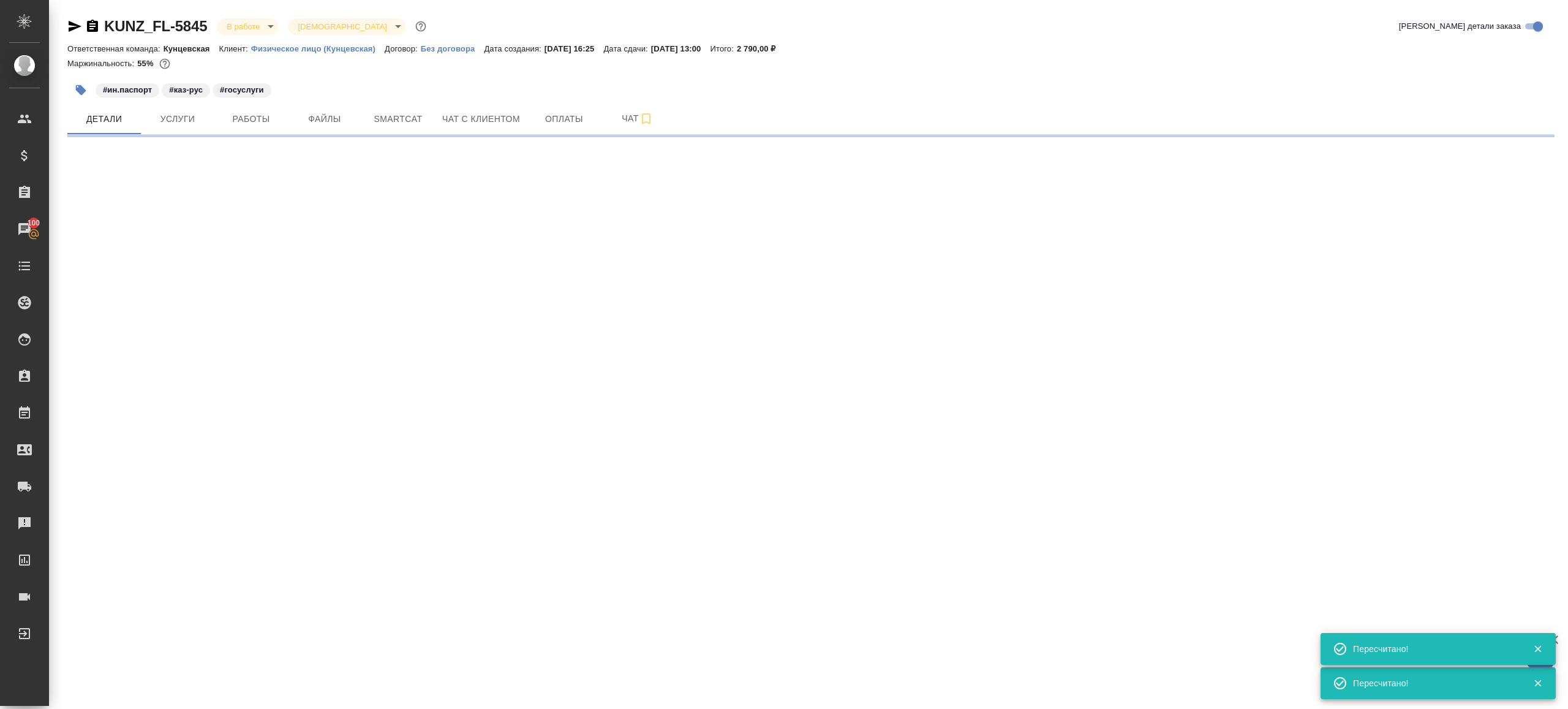
select select "RU"
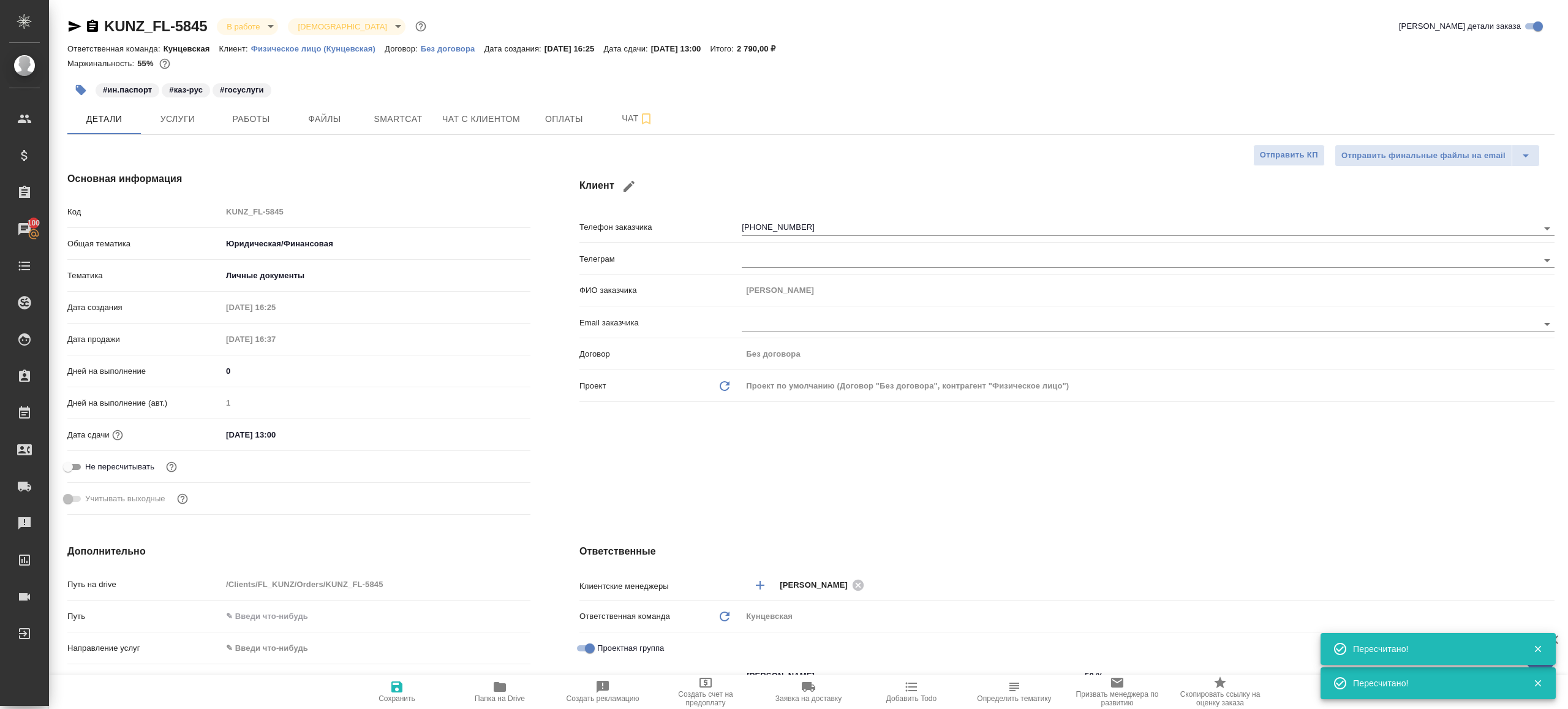
type textarea "x"
click at [232, 119] on span "Работы" at bounding box center [251, 119] width 59 height 15
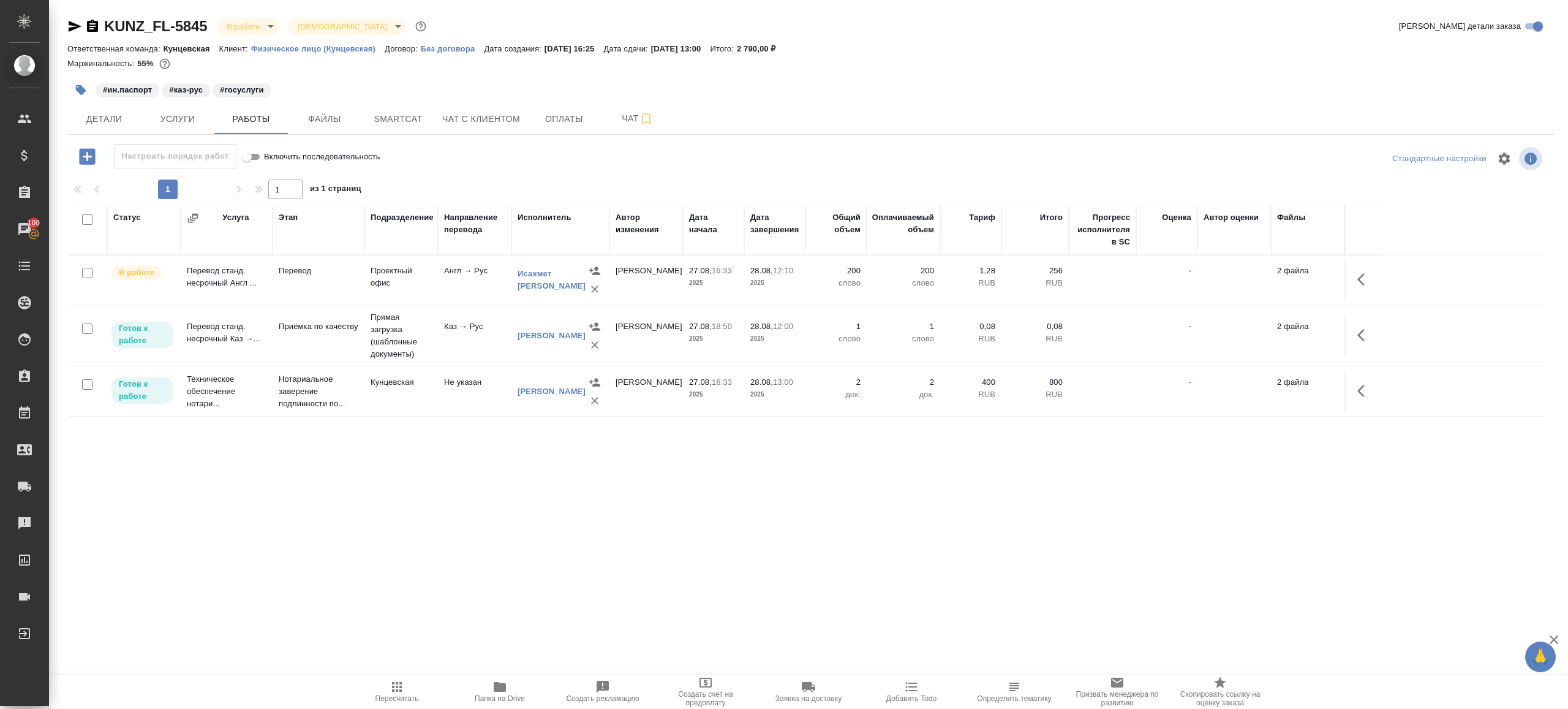
click at [82, 159] on icon "button" at bounding box center [87, 156] width 16 height 16
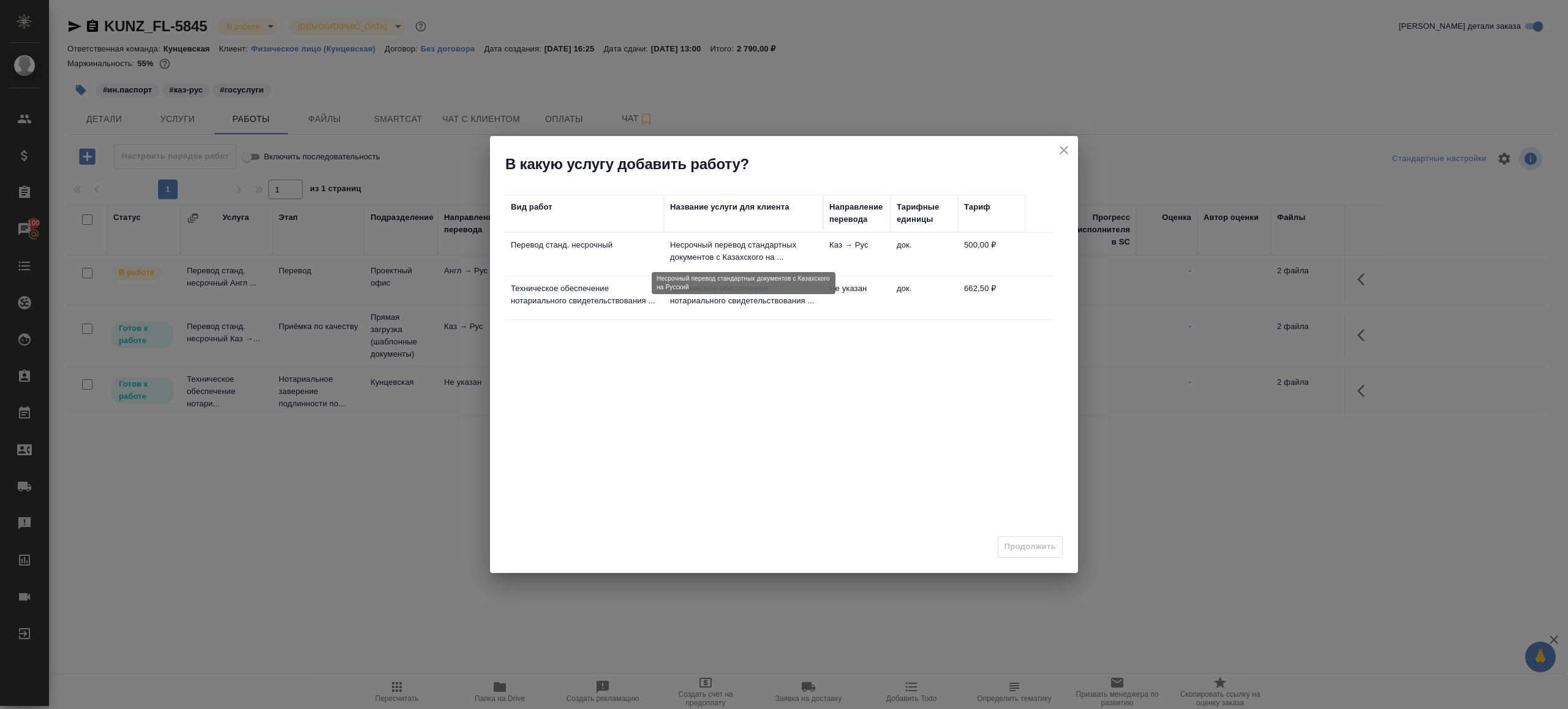
click at [730, 242] on p "Несрочный перевод стандартных документов c Казахского на ..." at bounding box center [744, 251] width 147 height 24
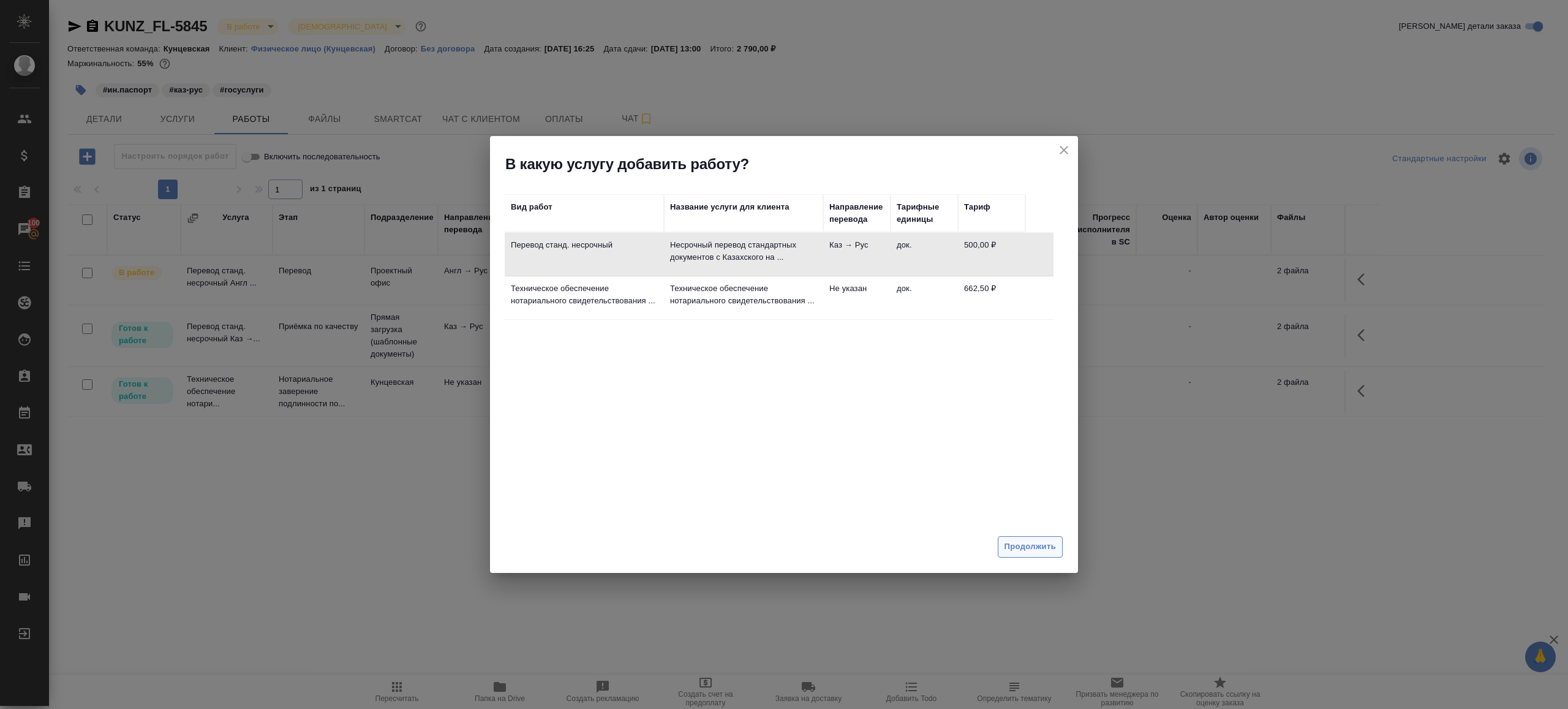
click at [1049, 549] on span "Продолжить" at bounding box center [1030, 547] width 51 height 14
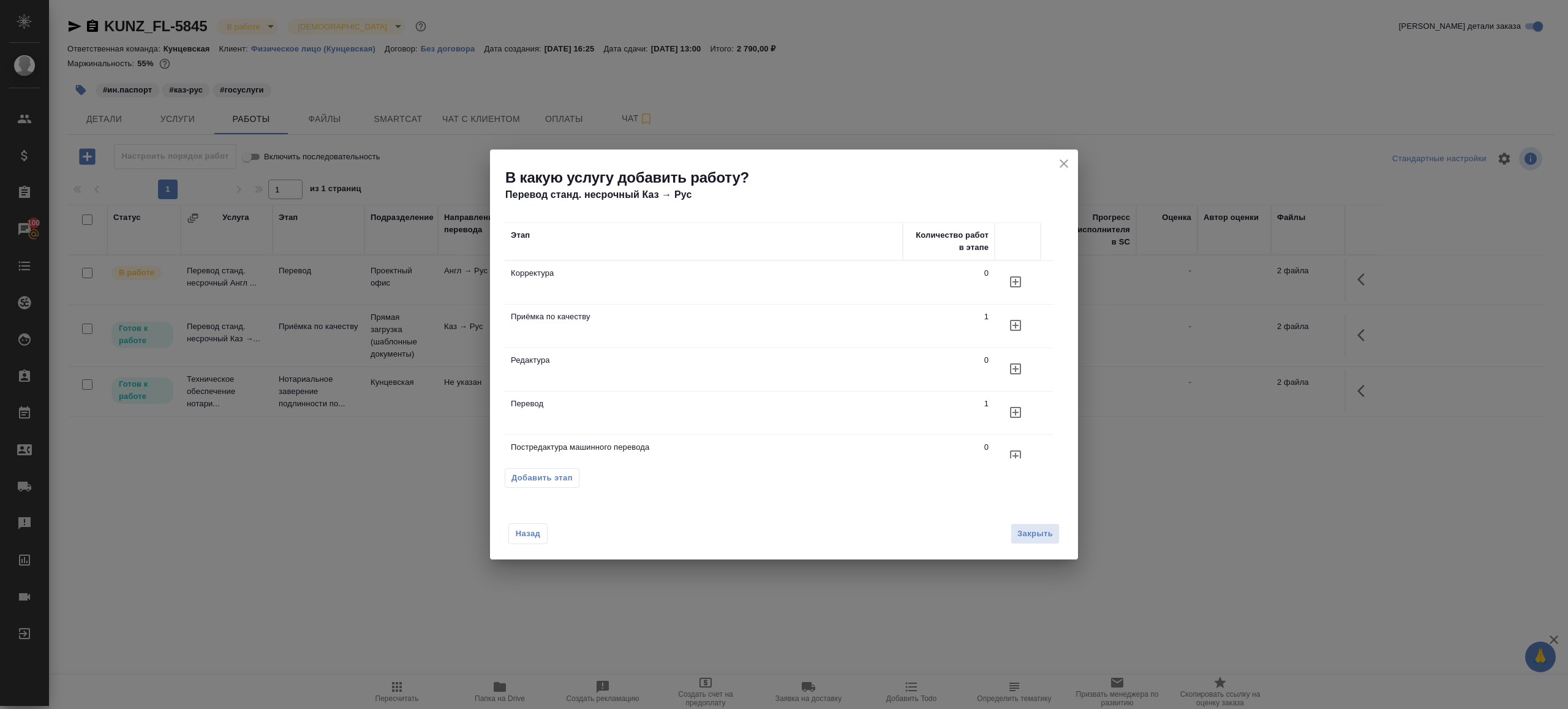
click at [1014, 420] on button "button" at bounding box center [1016, 412] width 29 height 29
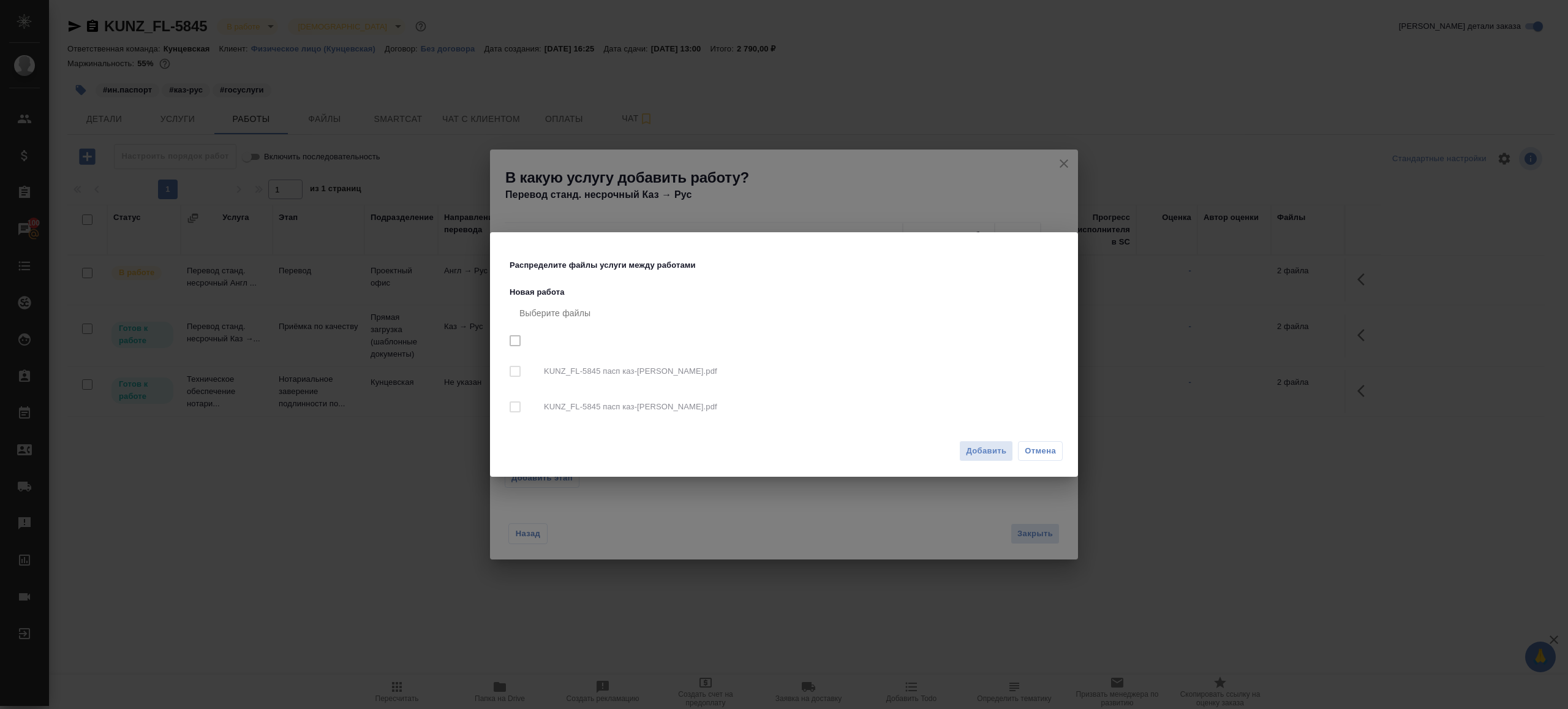
checkbox input "true"
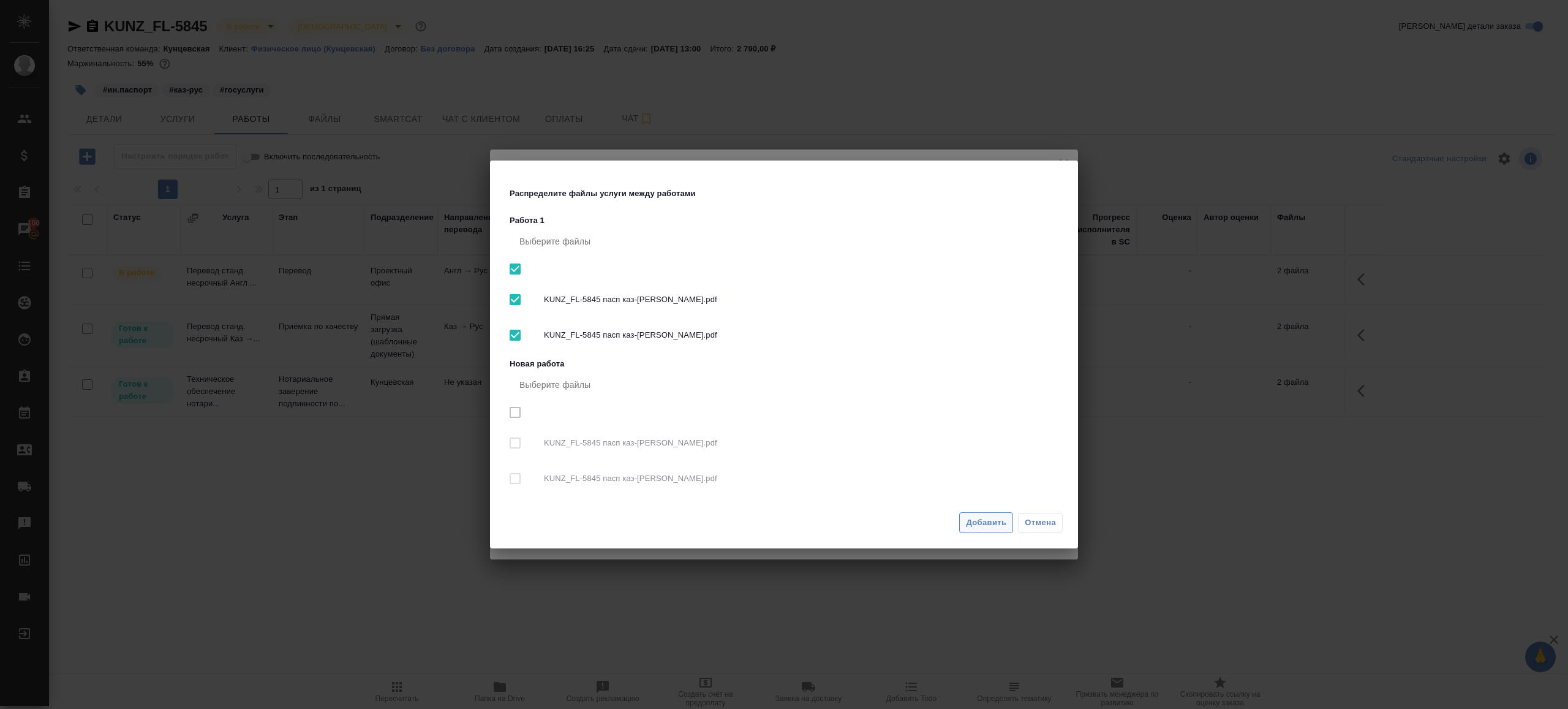
click at [982, 524] on span "Добавить" at bounding box center [986, 523] width 40 height 14
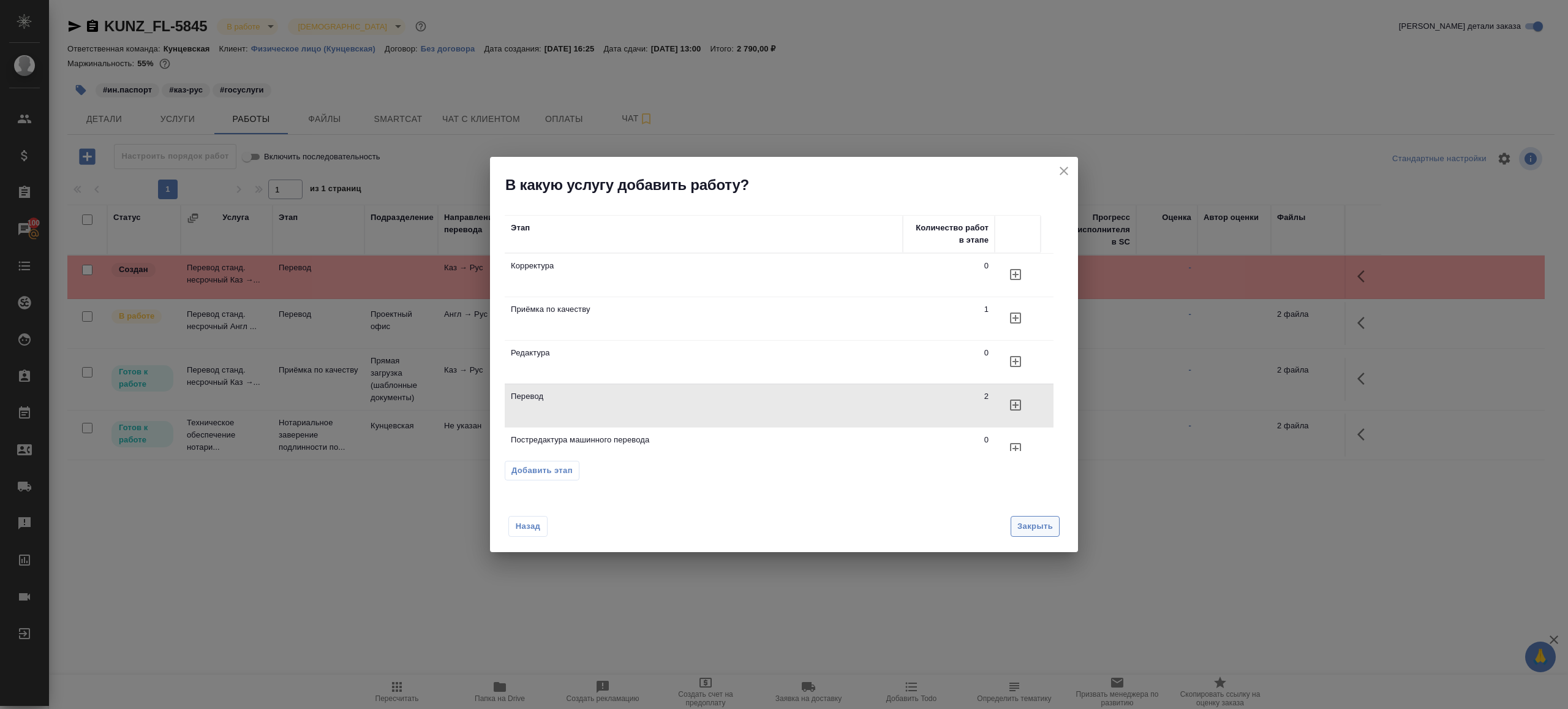
click at [1026, 530] on span "Закрыть" at bounding box center [1035, 526] width 35 height 14
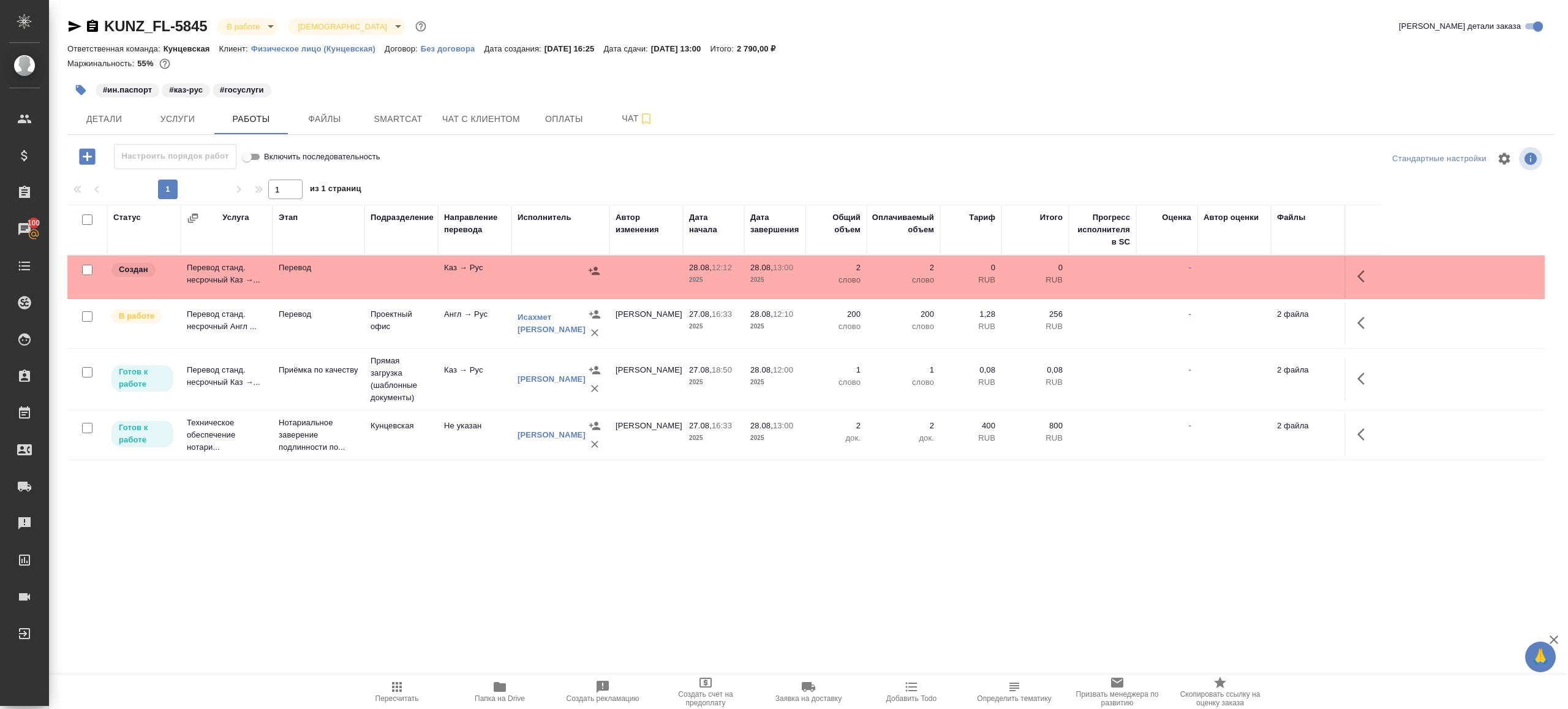
click at [1373, 269] on button "button" at bounding box center [1364, 276] width 29 height 29
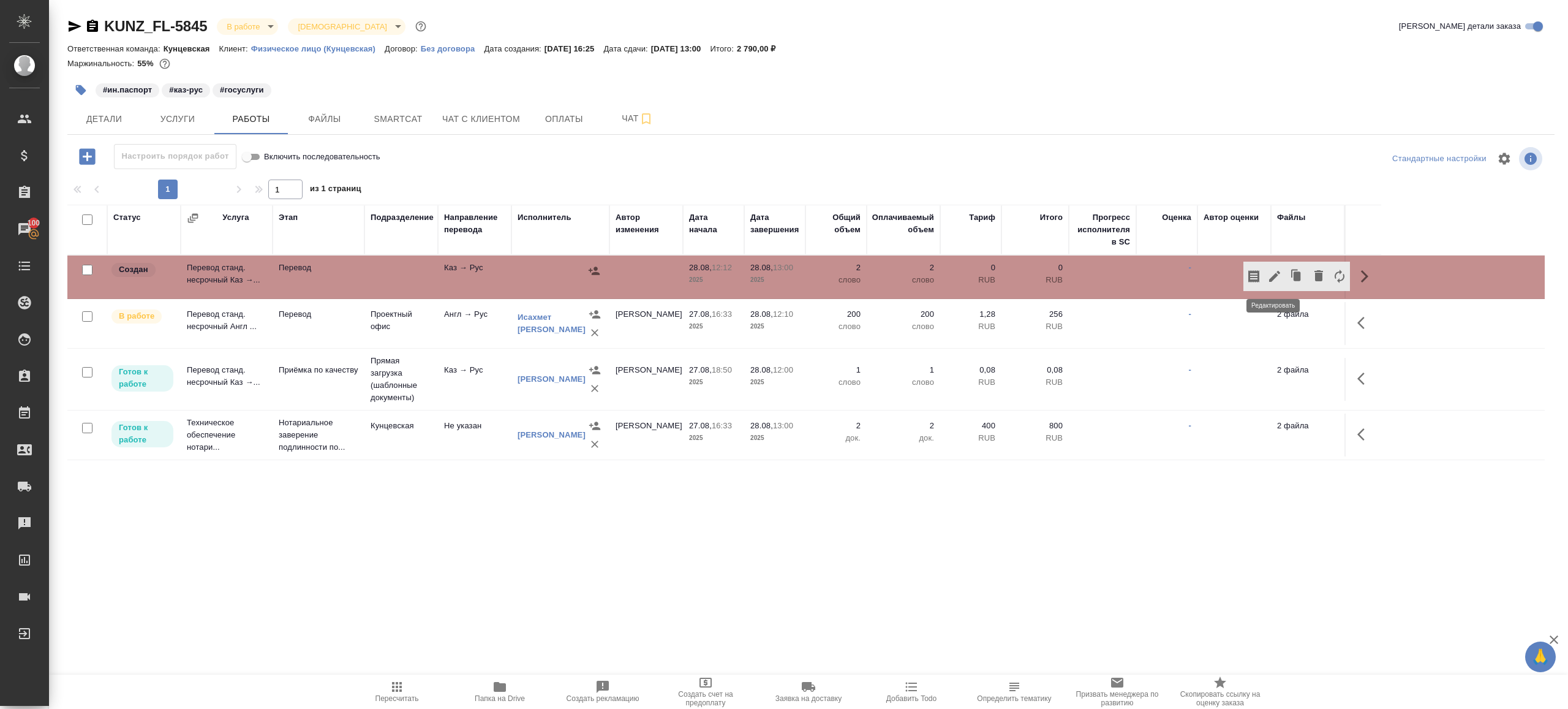
click at [1274, 279] on icon "button" at bounding box center [1274, 276] width 15 height 15
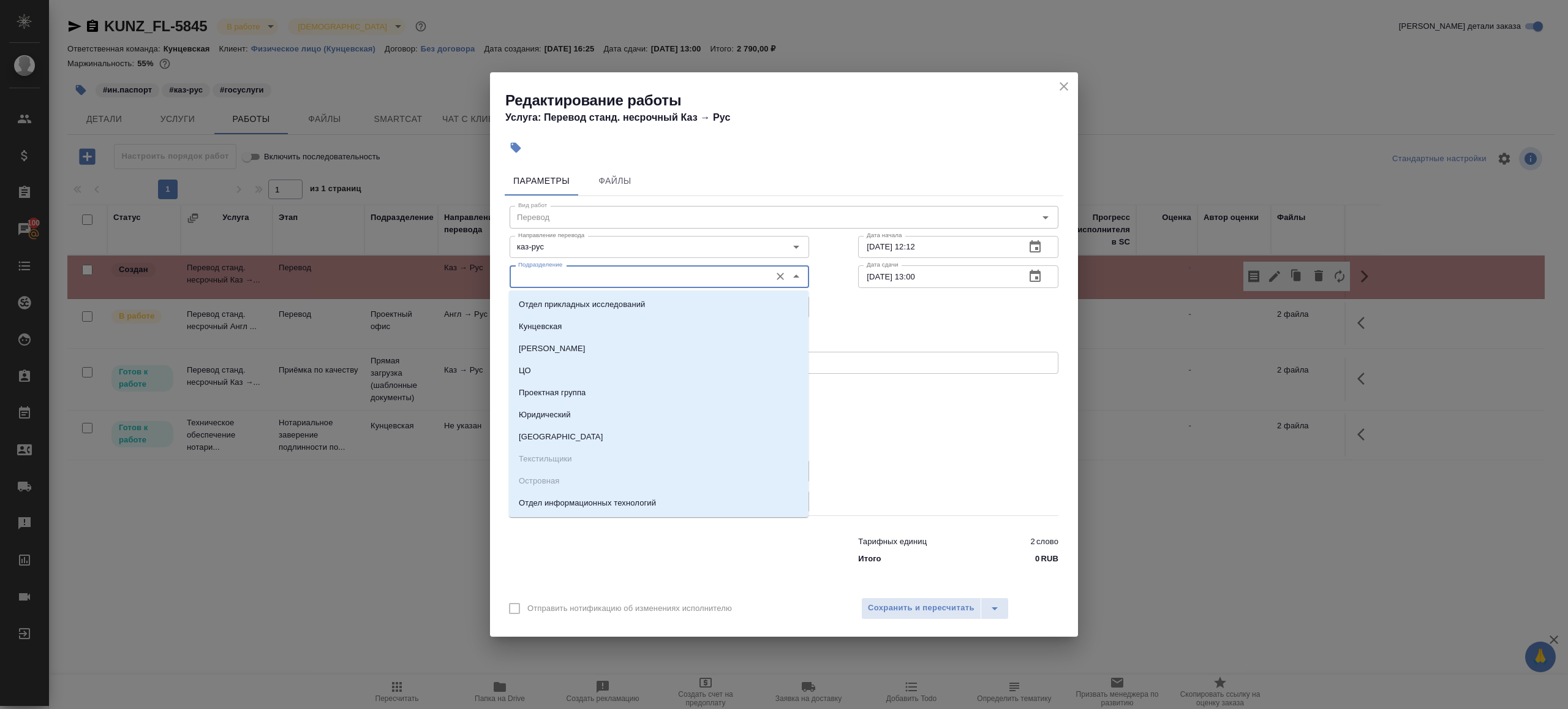
click at [560, 271] on input "Подразделение" at bounding box center [639, 276] width 251 height 15
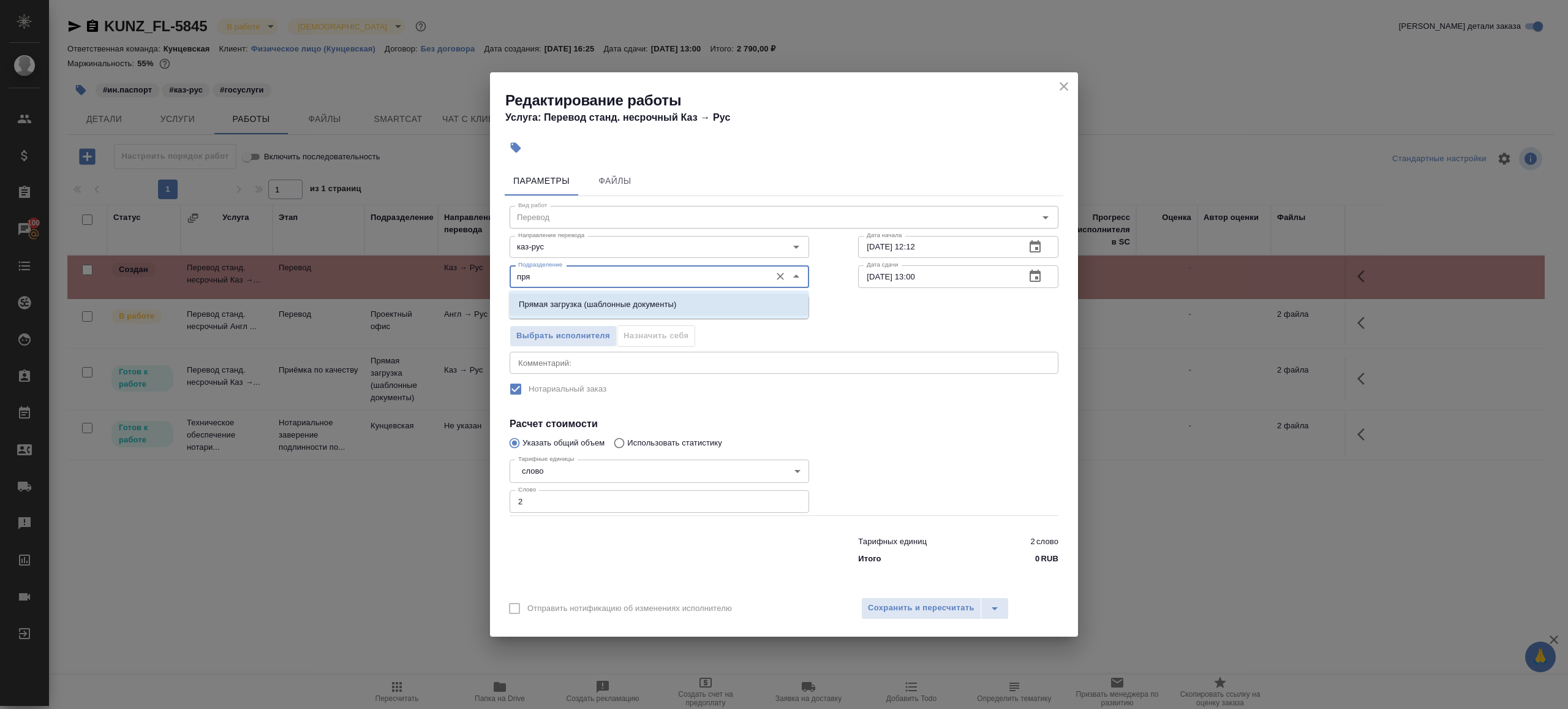
click at [583, 322] on div "Выбрать исполнителя Назначить себя" at bounding box center [660, 334] width 349 height 75
click at [583, 307] on body "🙏 .cls-1 fill:#fff; AWATERA Gazizov Rinat Клиенты Спецификации Заказы 100 Чаты …" at bounding box center [784, 354] width 1568 height 709
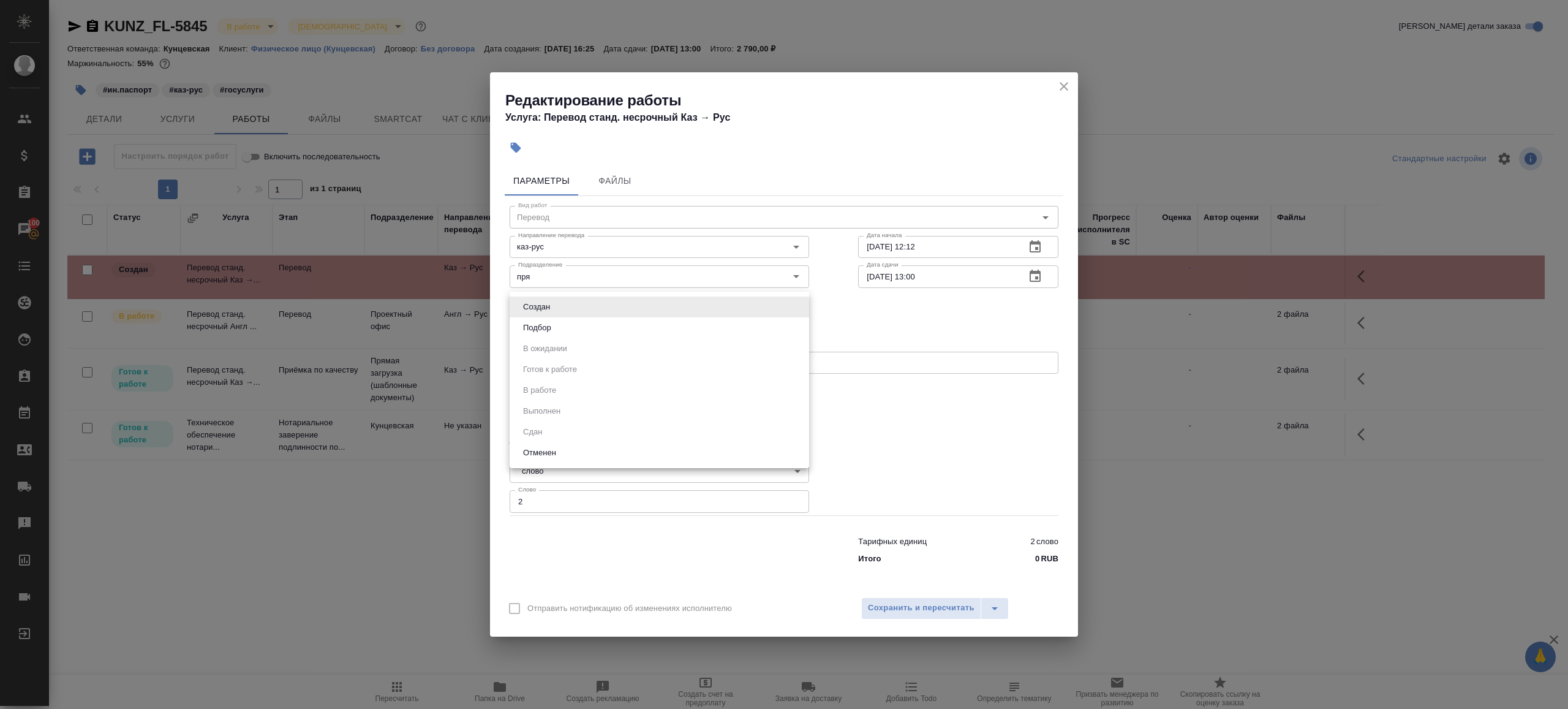
click at [570, 287] on div at bounding box center [784, 354] width 1568 height 709
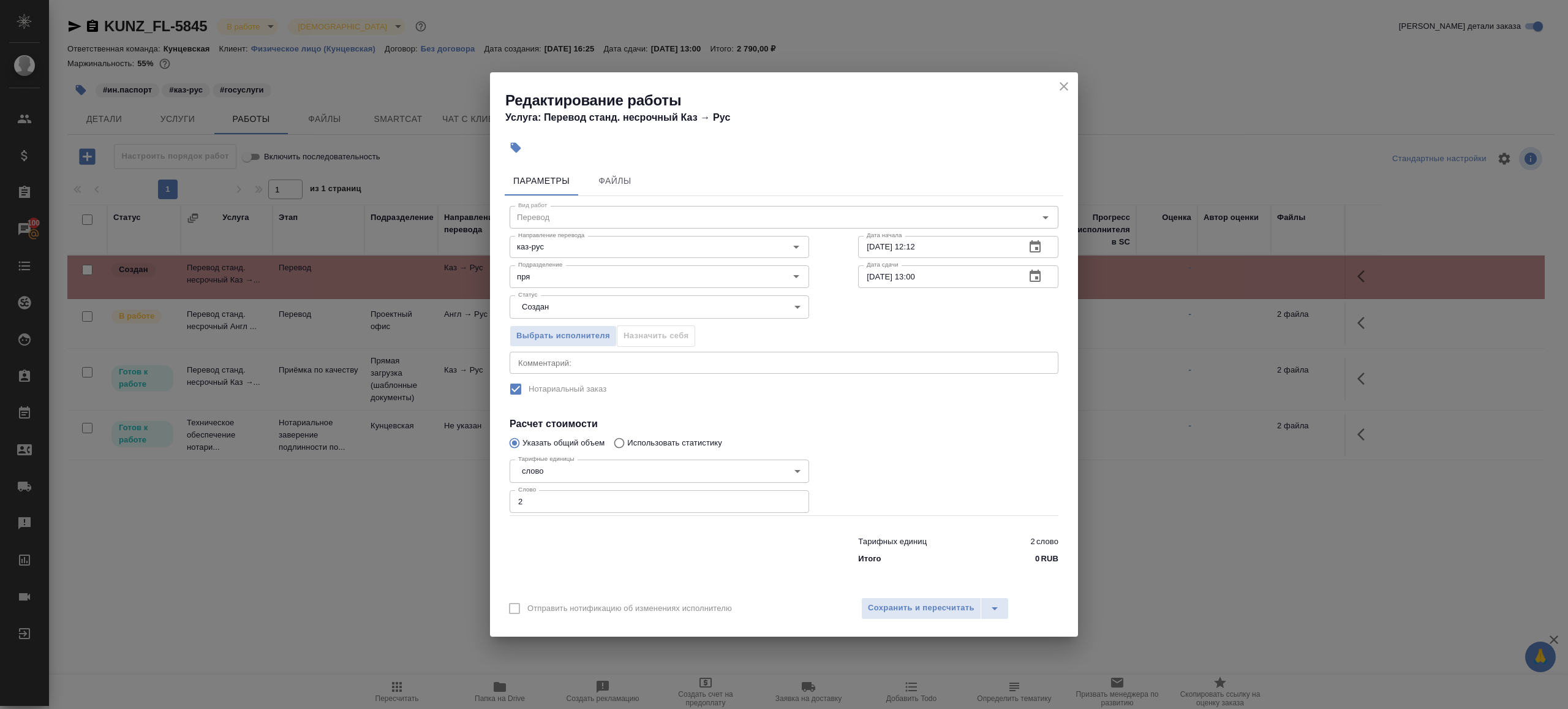
click at [570, 276] on input "пря" at bounding box center [639, 276] width 251 height 15
click at [573, 299] on p "Прямая загрузка (шаблонные документы)" at bounding box center [597, 305] width 157 height 12
type input "Прямая загрузка (шаблонные документы)"
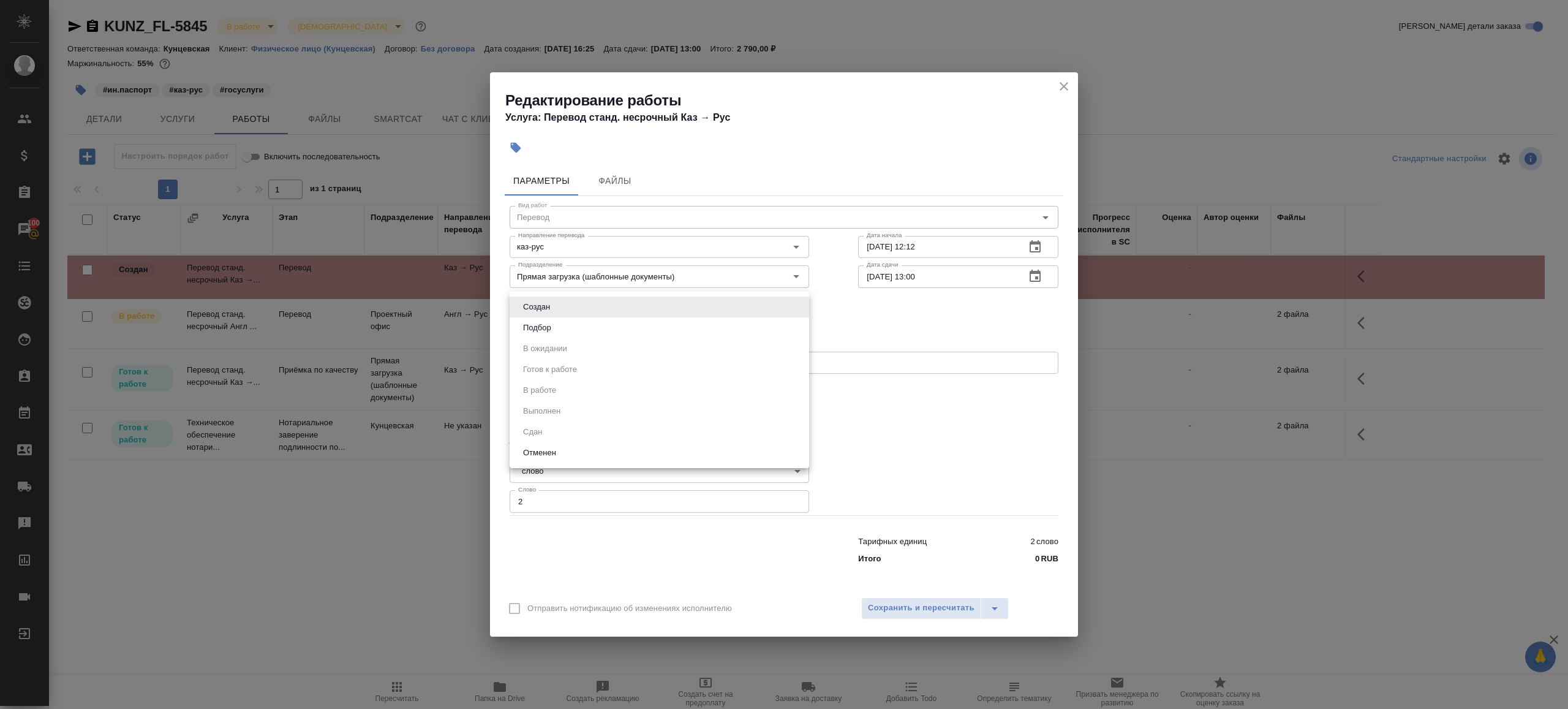
click at [556, 299] on body "🙏 .cls-1 fill:#fff; AWATERA Gazizov Rinat Клиенты Спецификации Заказы 100 Чаты …" at bounding box center [784, 354] width 1568 height 709
click at [556, 325] on li "Подбор" at bounding box center [659, 327] width 300 height 21
type input "recruiting"
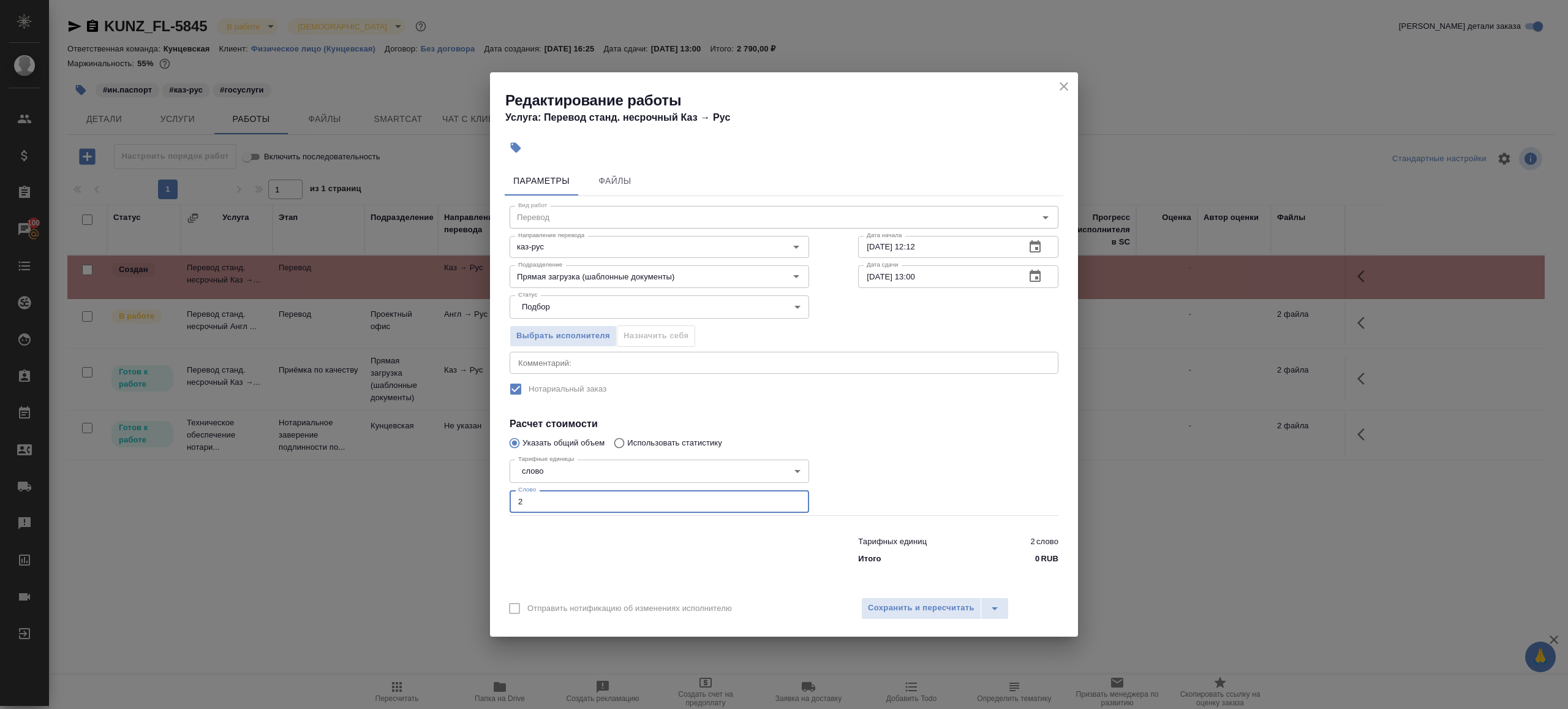
drag, startPoint x: 551, startPoint y: 501, endPoint x: 404, endPoint y: 501, distance: 147.0
click at [408, 501] on div "Редактирование работы Услуга: Перевод станд. несрочный Каз → Рус Параметры Файл…" at bounding box center [784, 354] width 1568 height 709
type input "250"
click at [900, 611] on span "Сохранить и пересчитать" at bounding box center [921, 608] width 107 height 14
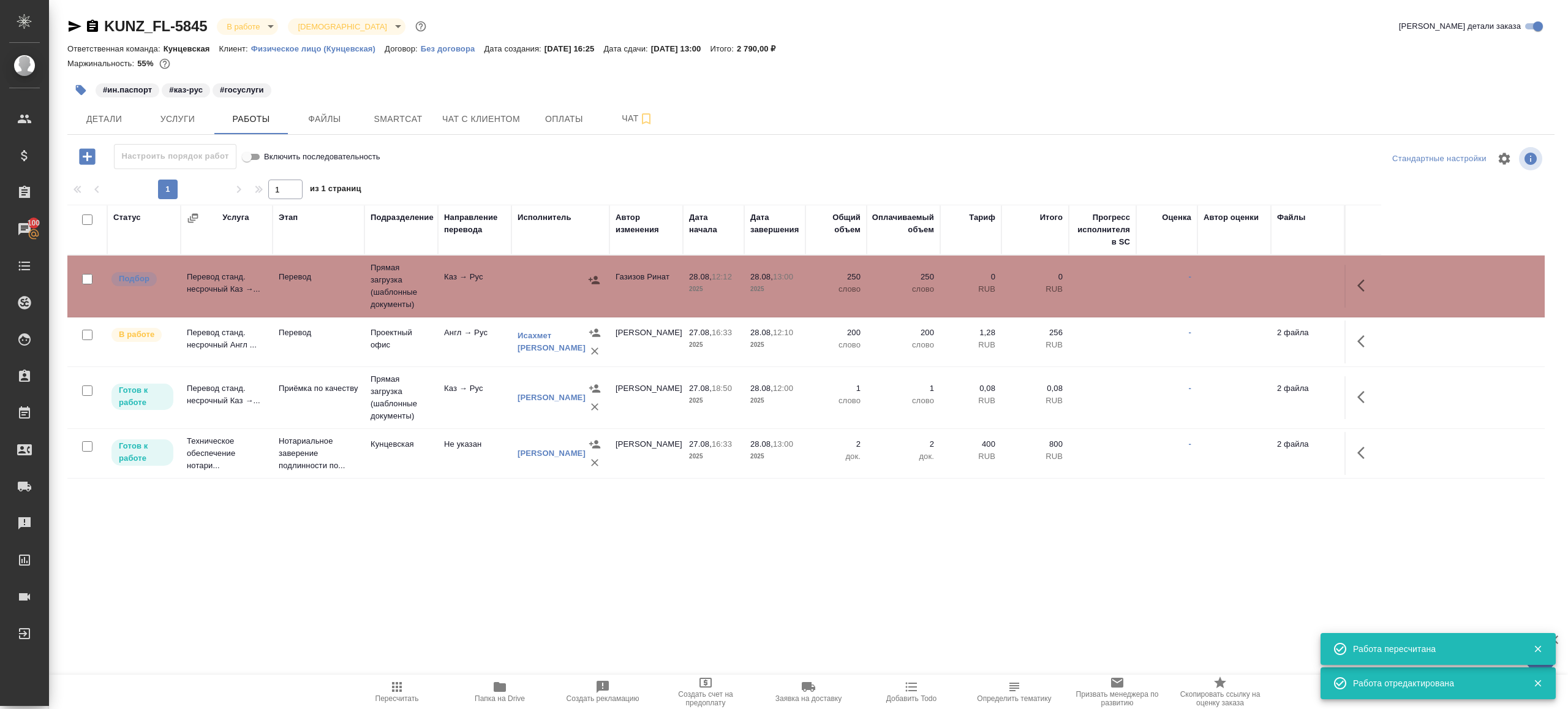
click at [568, 308] on tr "Подбор Перевод станд. несрочный Каз →... Перевод Прямая загрузка (шаблонные док…" at bounding box center [806, 286] width 1477 height 62
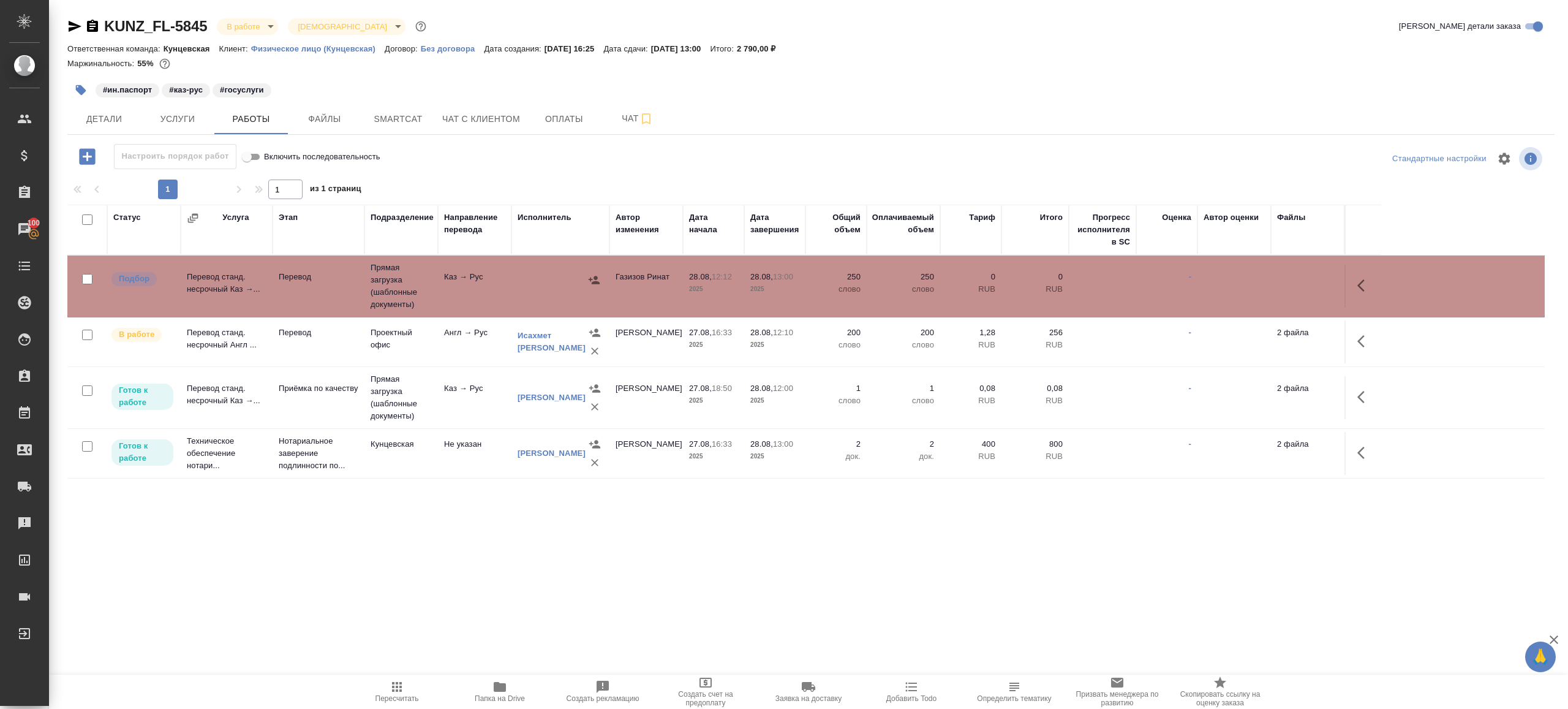
click at [384, 683] on span "Пересчитать" at bounding box center [397, 691] width 88 height 24
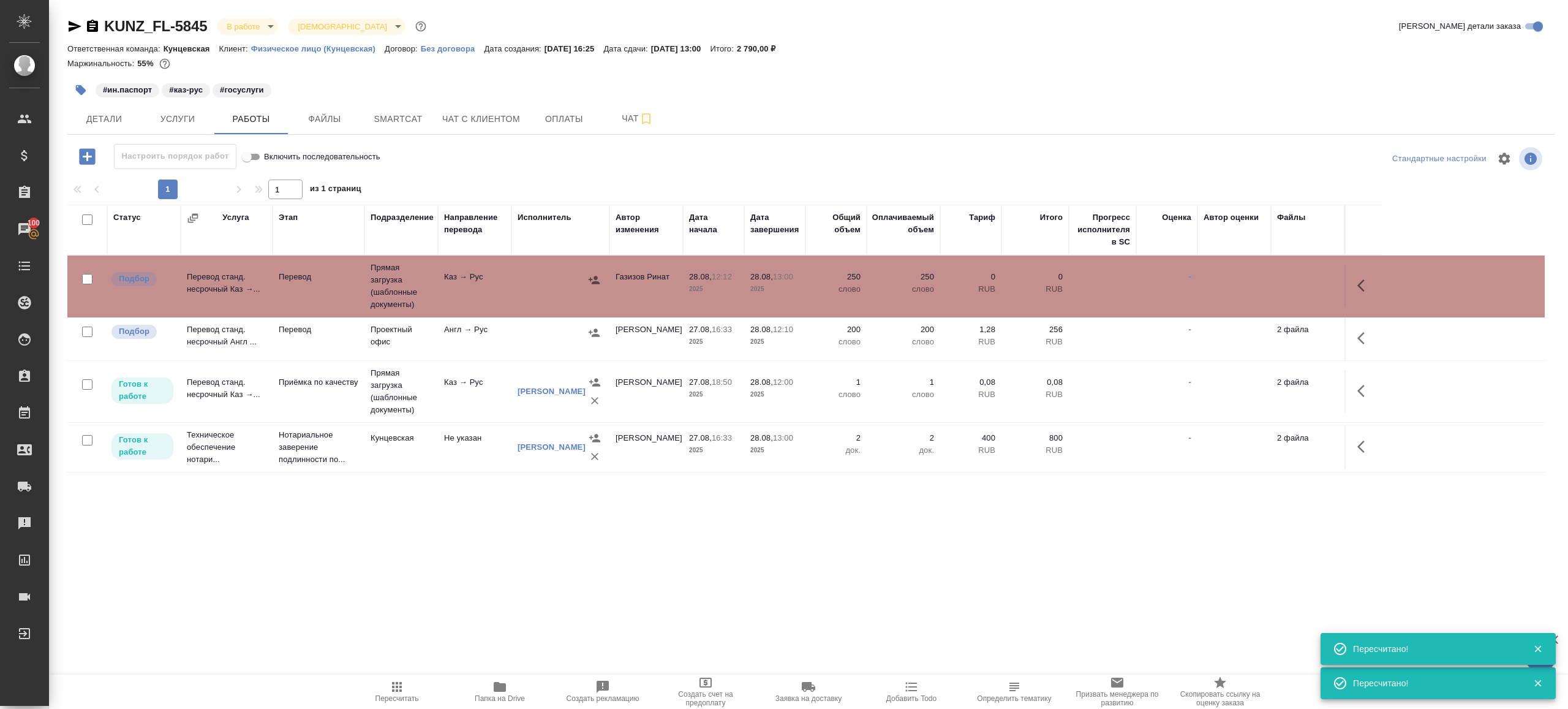
click at [89, 332] on input "checkbox" at bounding box center [87, 332] width 10 height 10
checkbox input "true"
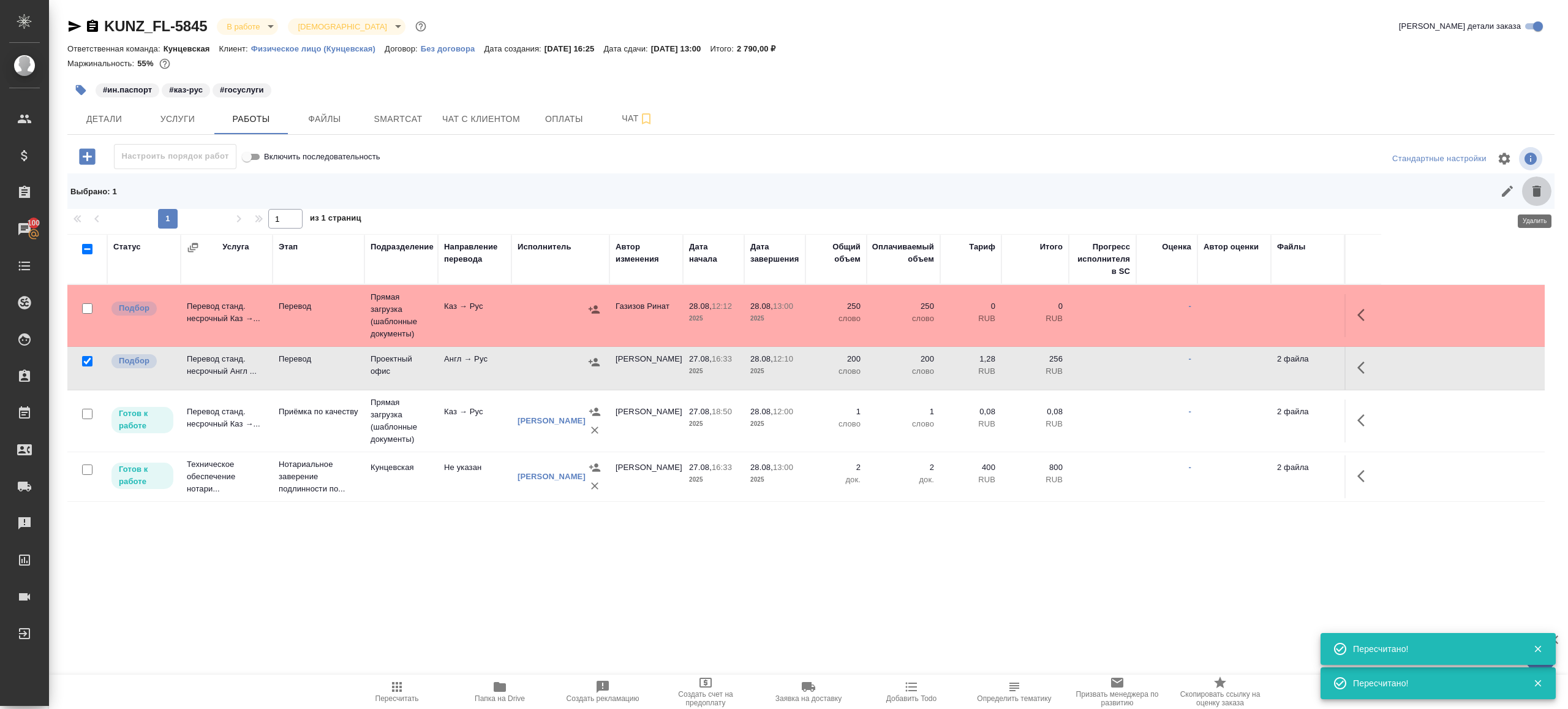
click at [1536, 183] on icon "button" at bounding box center [1537, 190] width 15 height 15
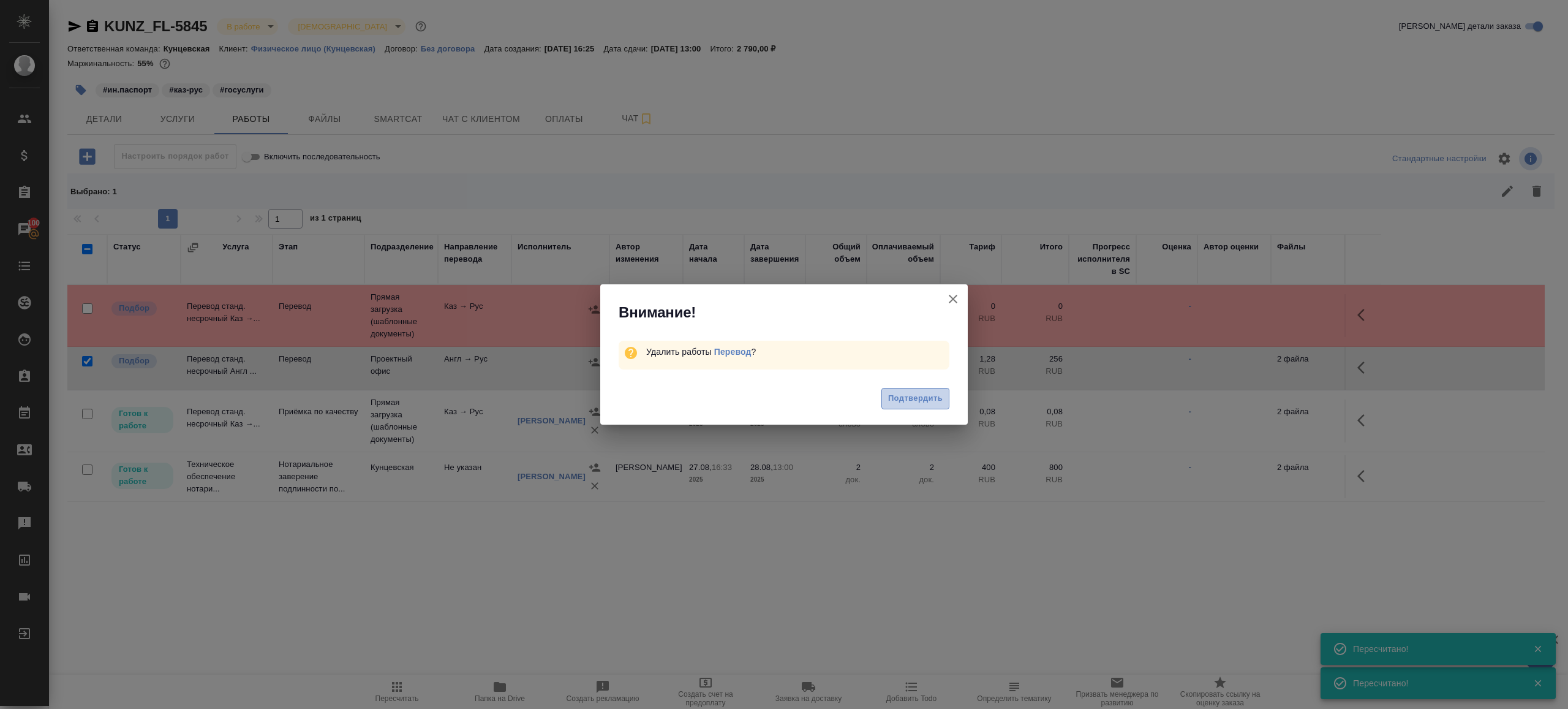
click at [927, 396] on span "Подтвердить" at bounding box center [915, 398] width 55 height 14
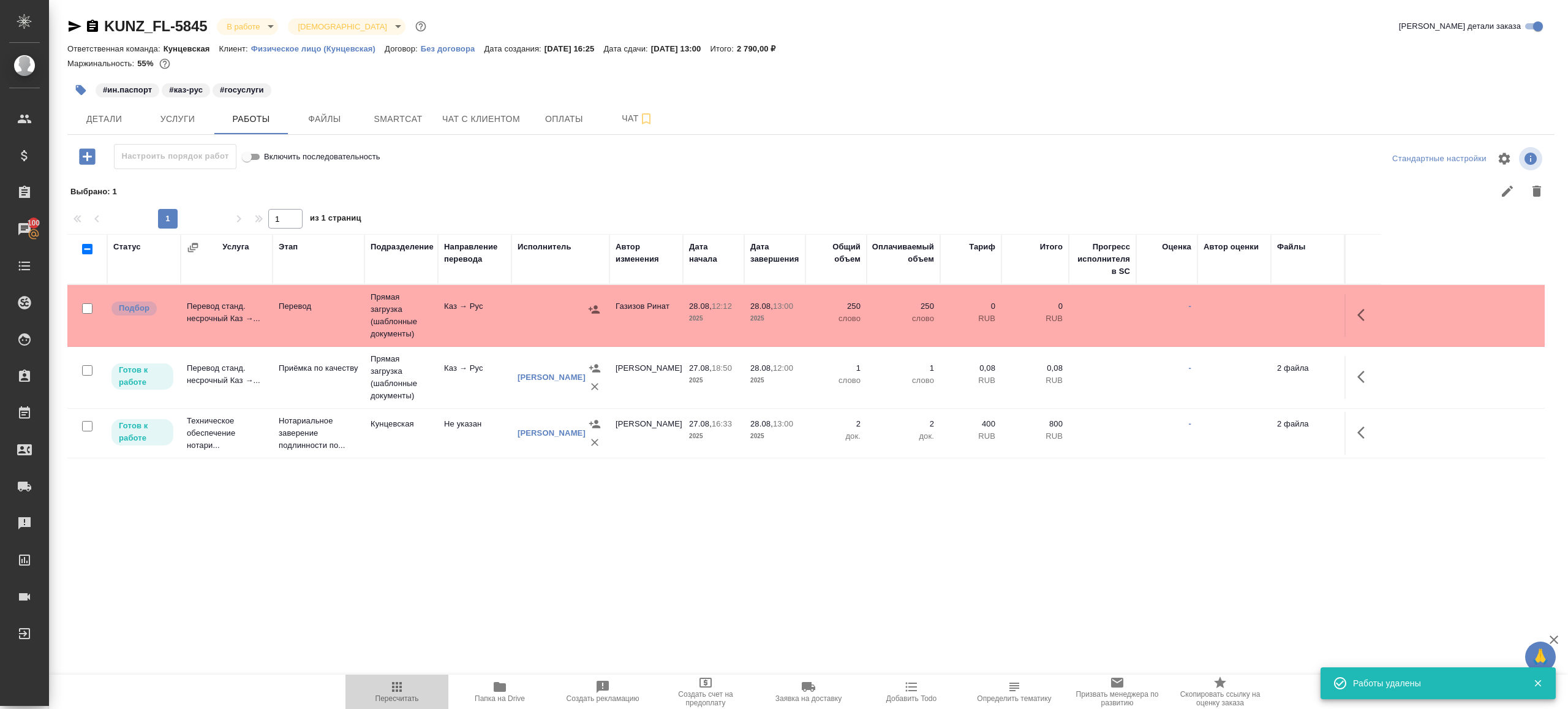
click at [397, 688] on icon "button" at bounding box center [397, 687] width 10 height 10
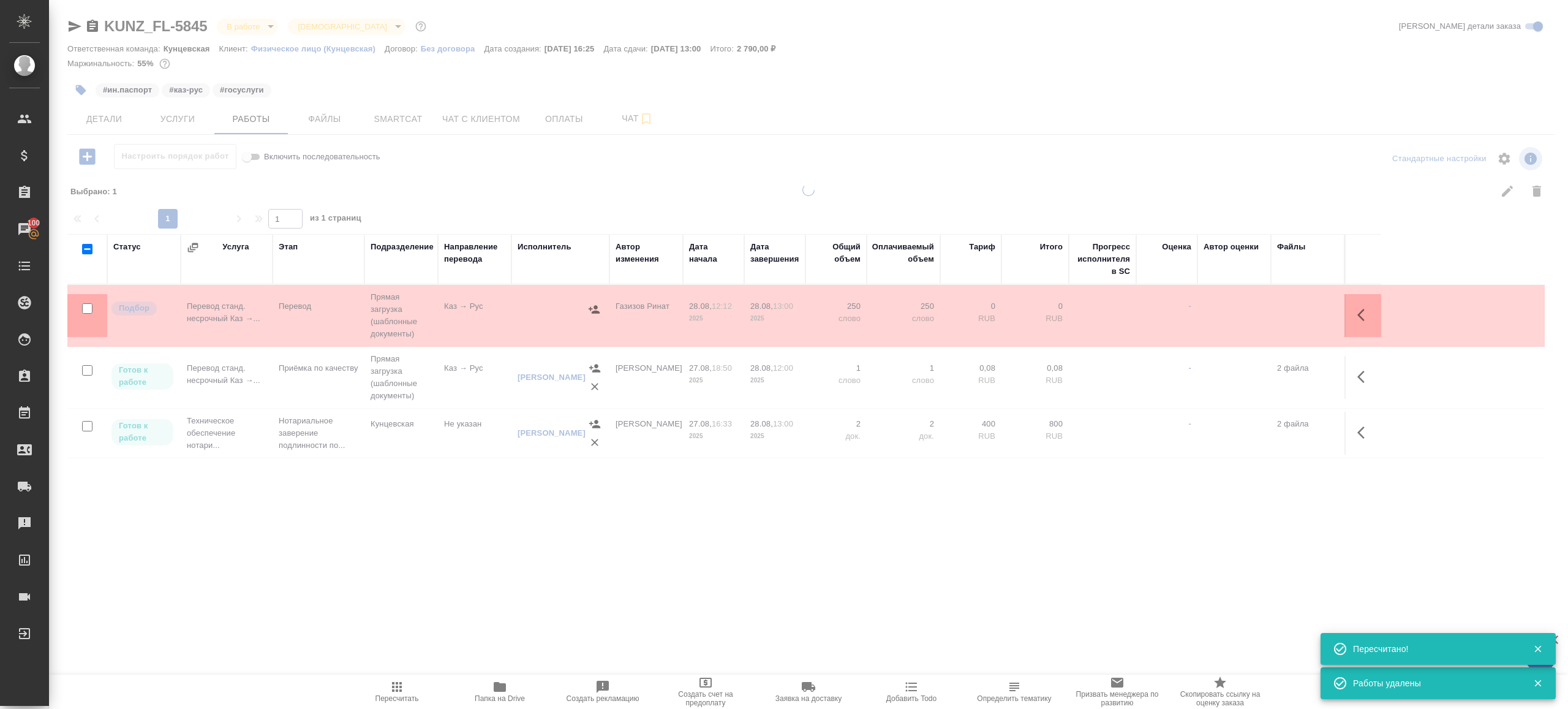
click at [444, 599] on div ".cls-1 fill:#fff; AWATERA Gazizov Rinat Клиенты Спецификации Заказы 100 Чаты To…" at bounding box center [784, 354] width 1568 height 709
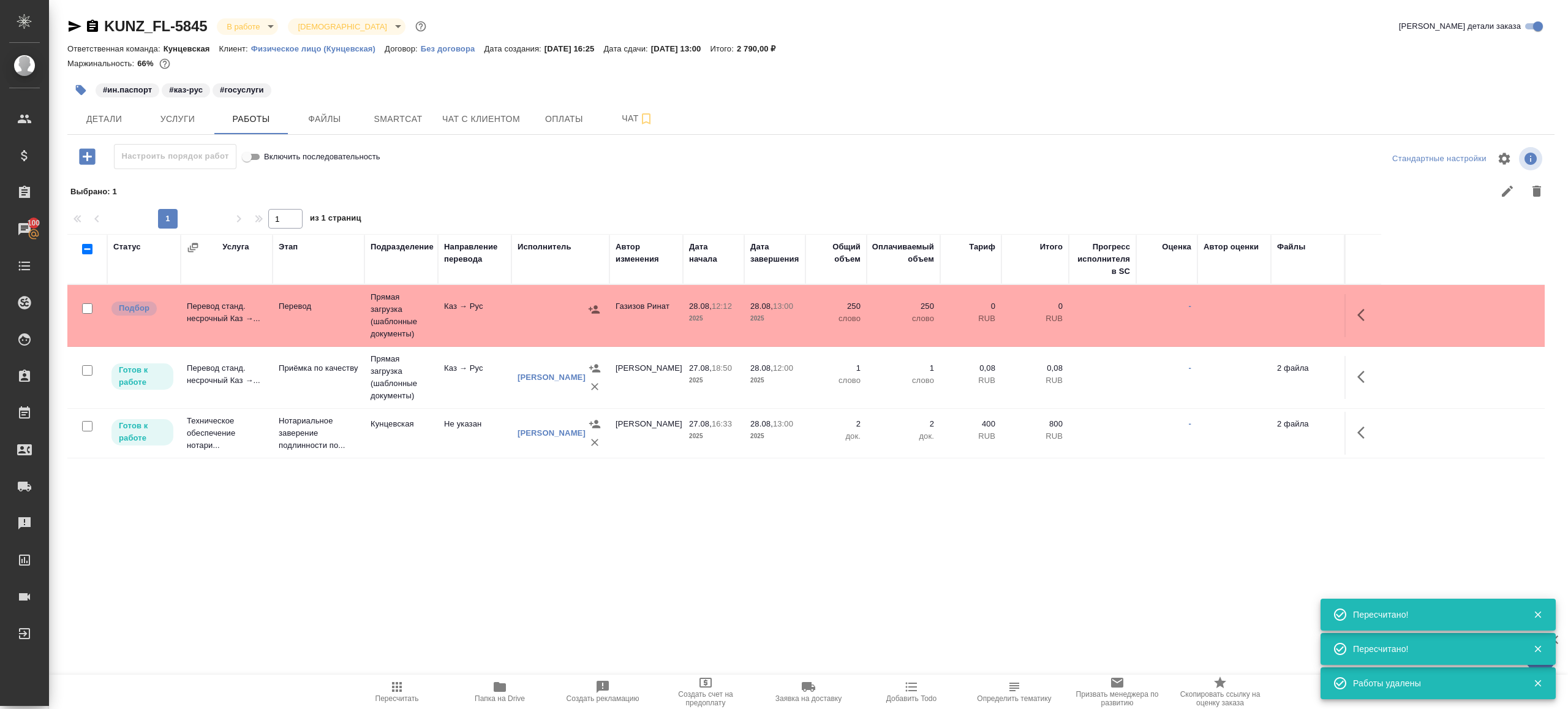
click at [386, 690] on span "Пересчитать" at bounding box center [397, 691] width 88 height 24
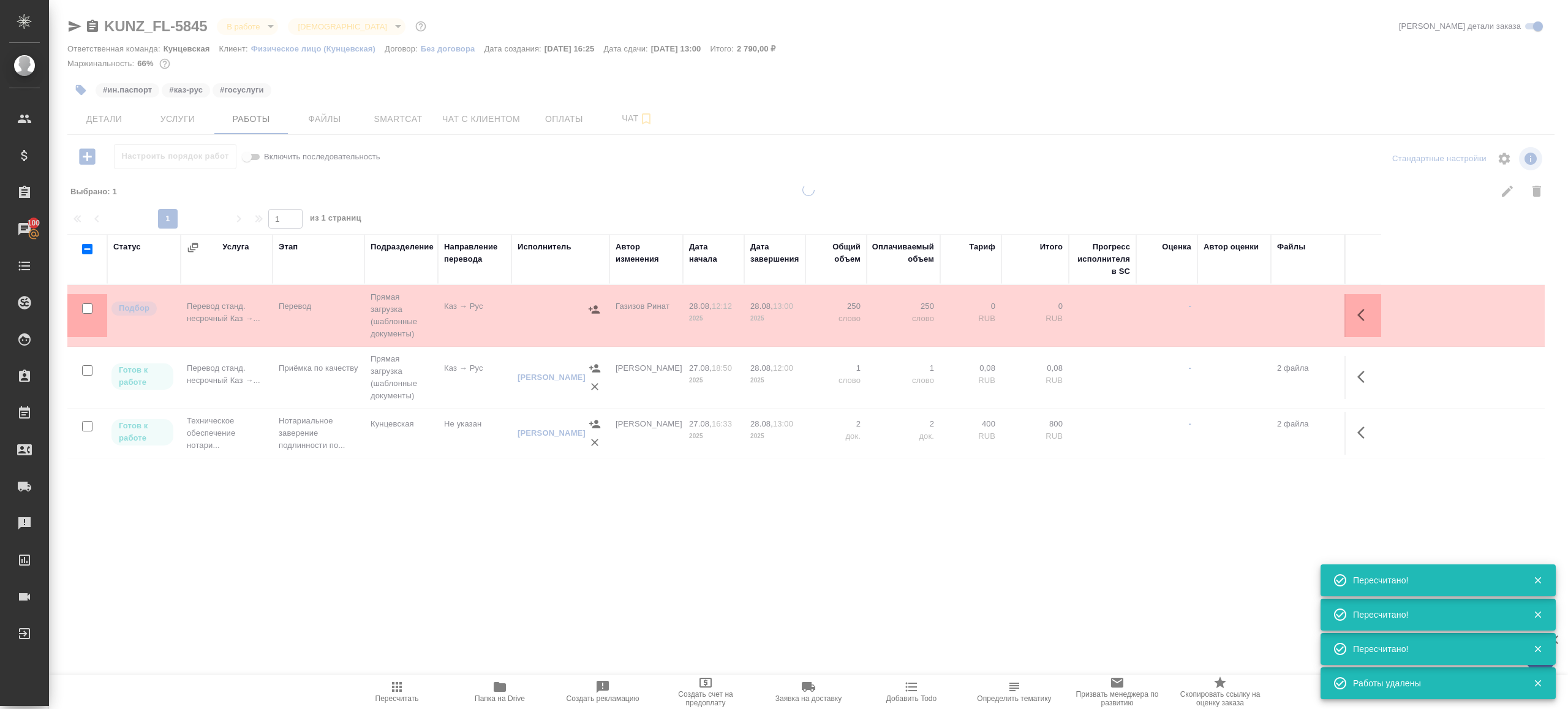
click at [460, 550] on div ".cls-1 fill:#fff; AWATERA Gazizov Rinat Клиенты Спецификации Заказы 100 Чаты To…" at bounding box center [784, 354] width 1568 height 709
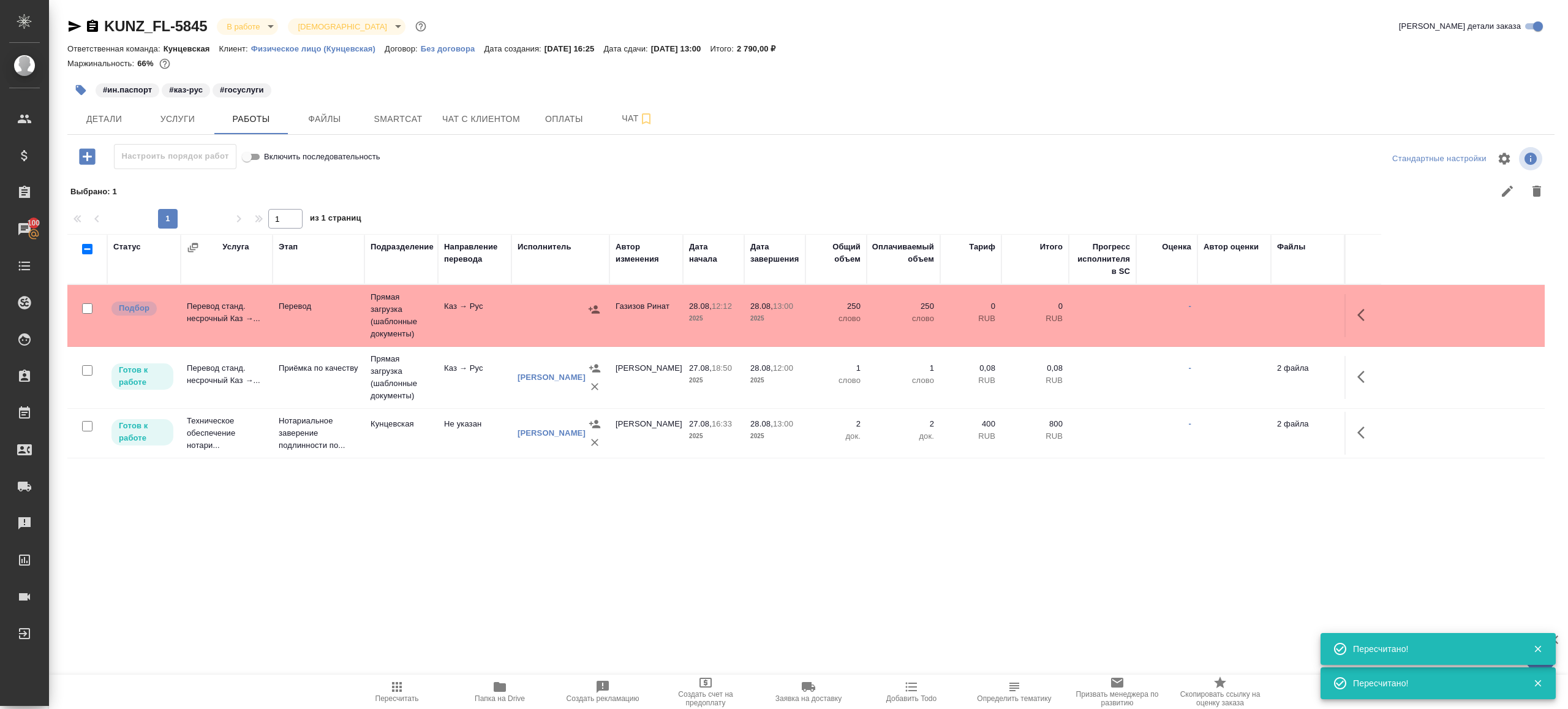
click at [478, 318] on td "Каз → Рус" at bounding box center [475, 316] width 73 height 43
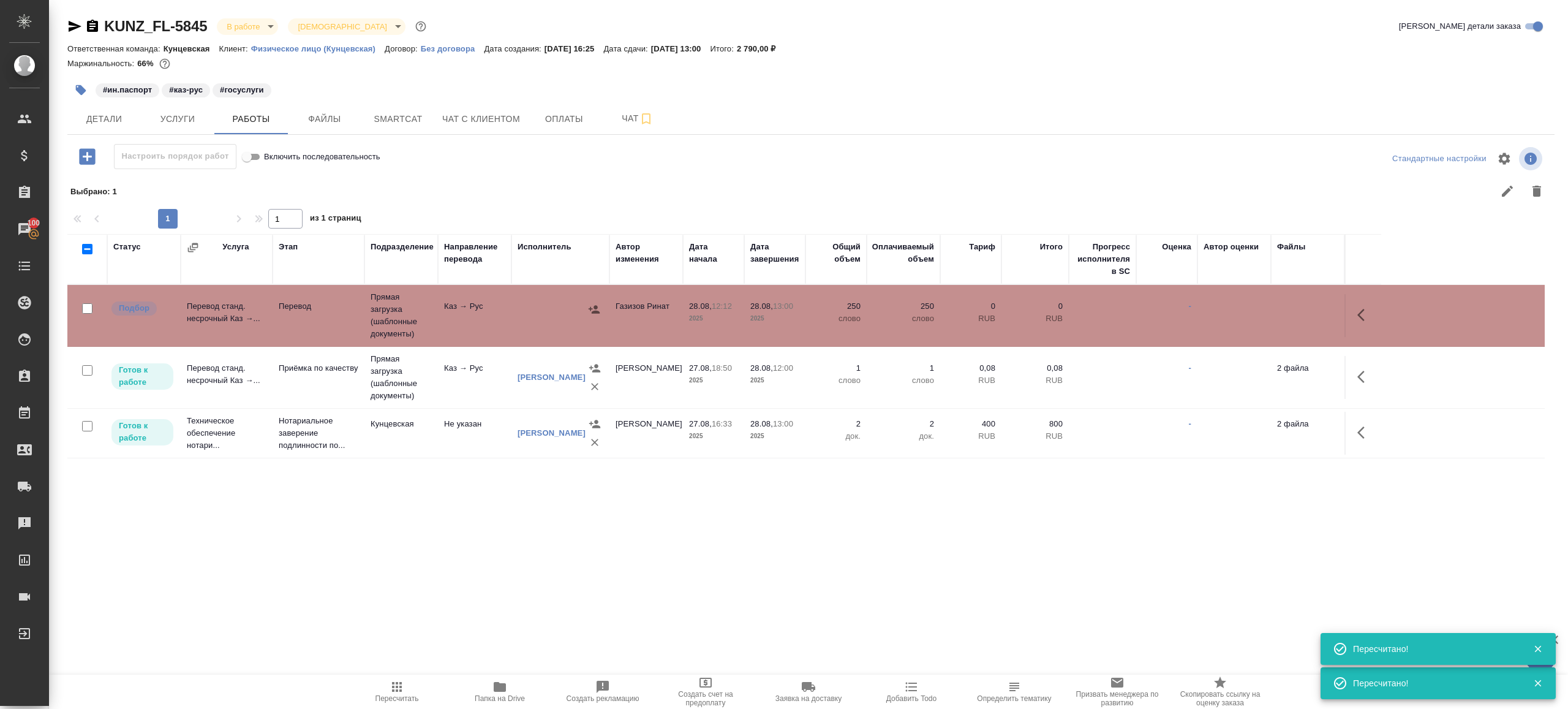
click at [478, 318] on td "Каз → Рус" at bounding box center [475, 316] width 73 height 43
click at [374, 693] on span "Пересчитать" at bounding box center [397, 691] width 88 height 24
click at [474, 626] on div ".cls-1 fill:#fff; AWATERA Gazizov Rinat Клиенты Спецификации Заказы 100 Чаты To…" at bounding box center [784, 354] width 1568 height 709
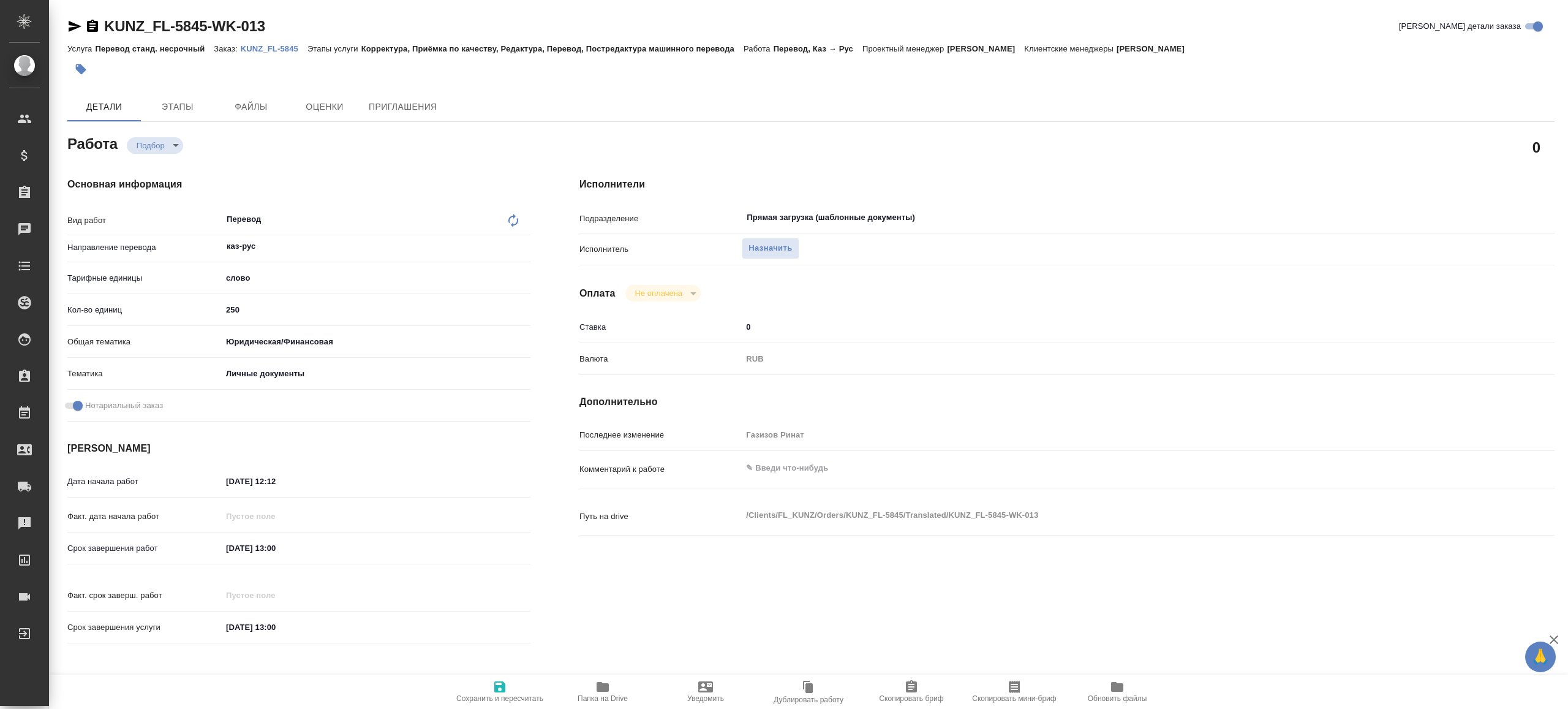
type textarea "x"
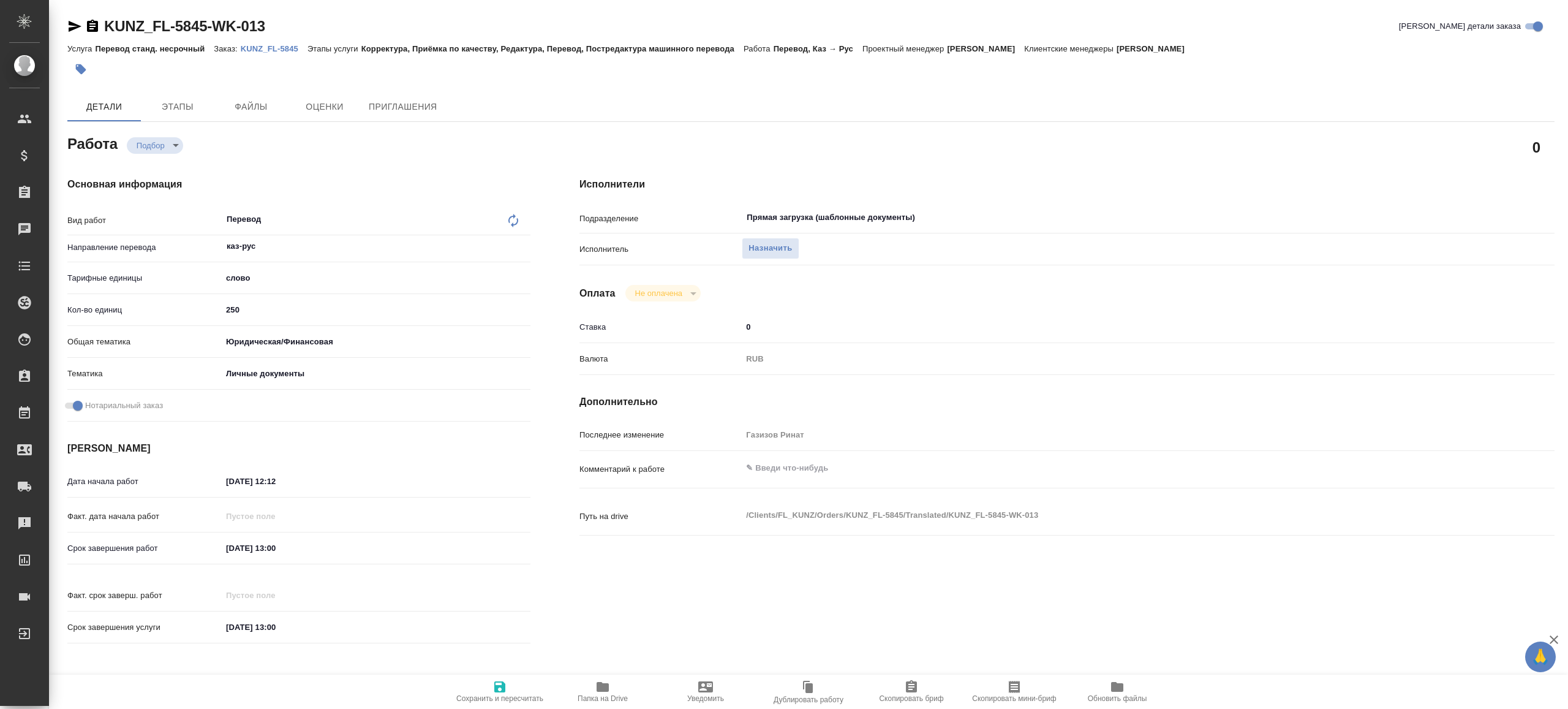
type textarea "x"
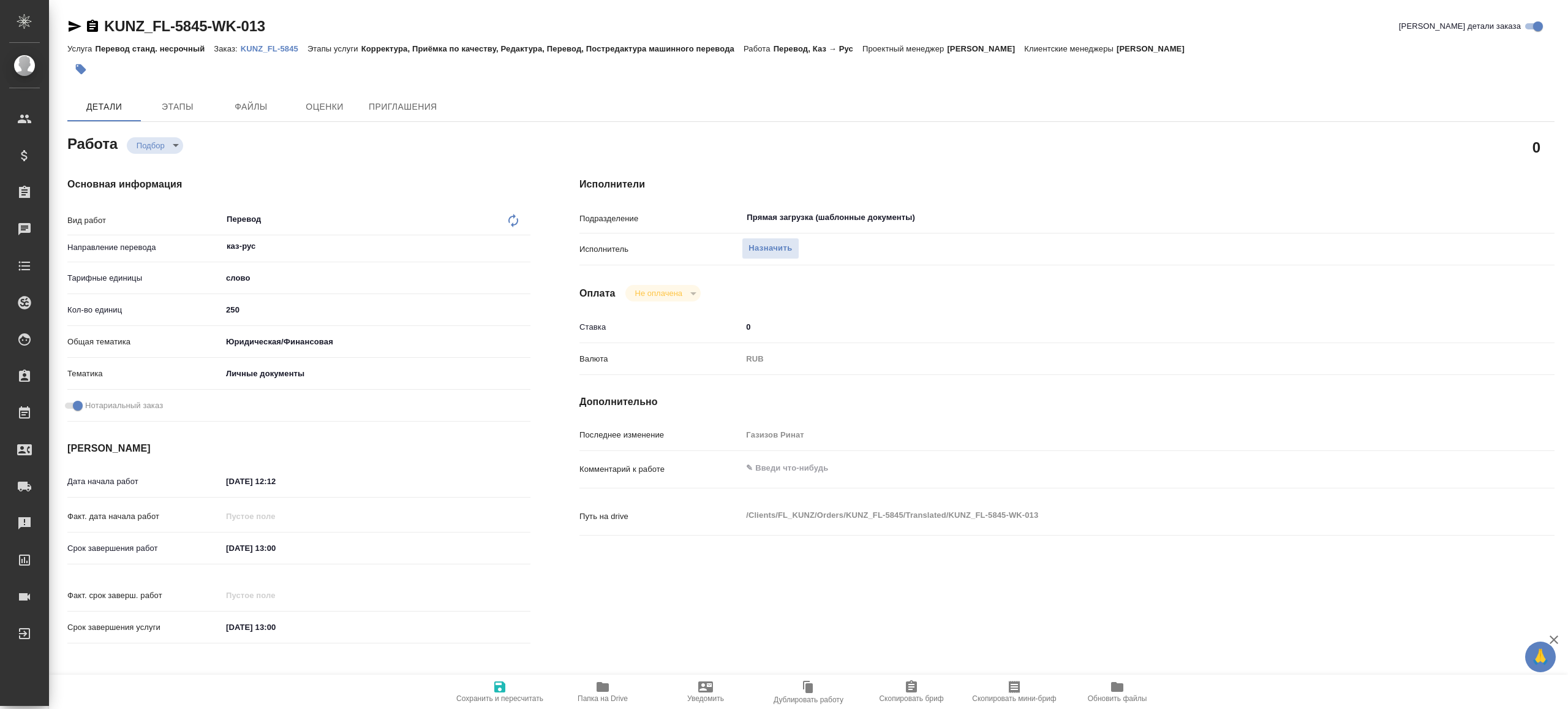
type textarea "x"
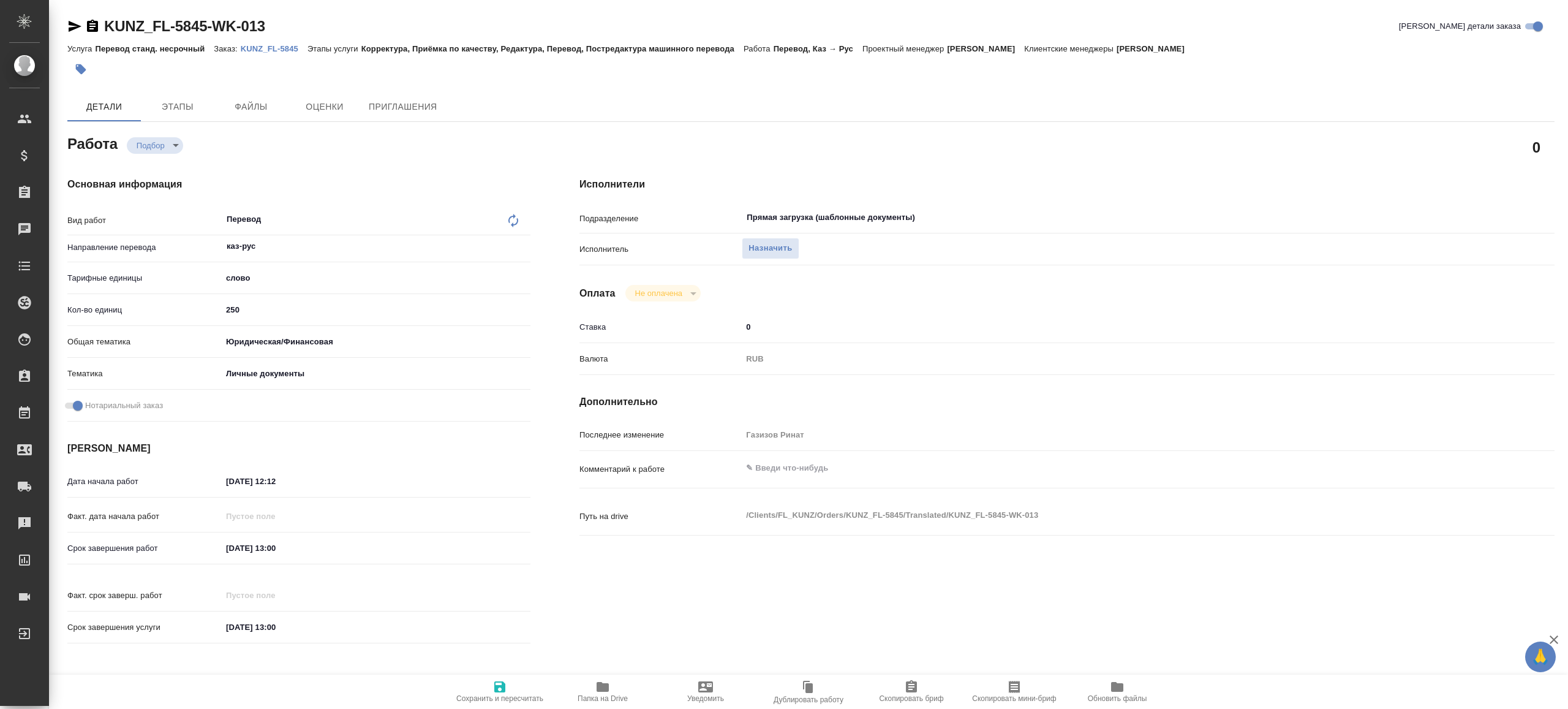
type textarea "x"
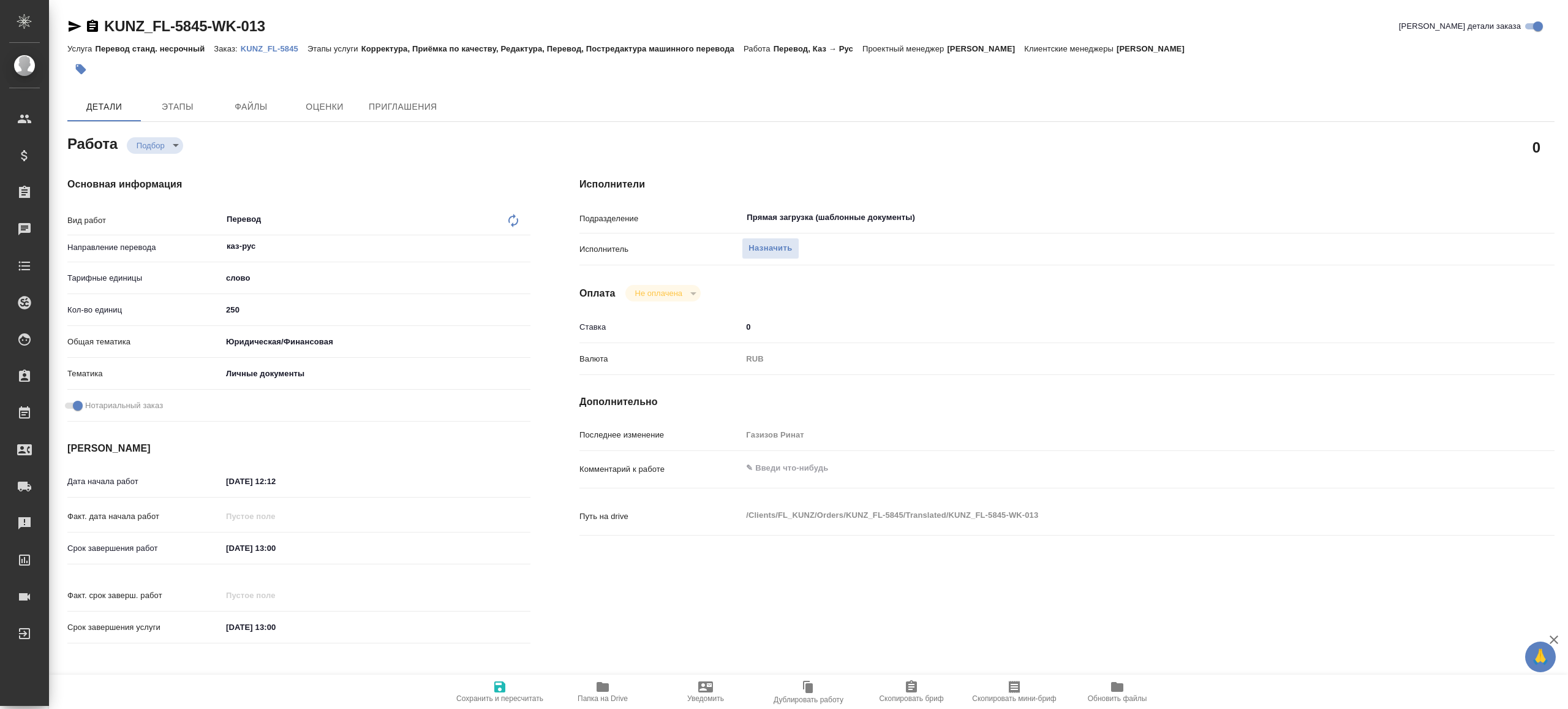
type textarea "x"
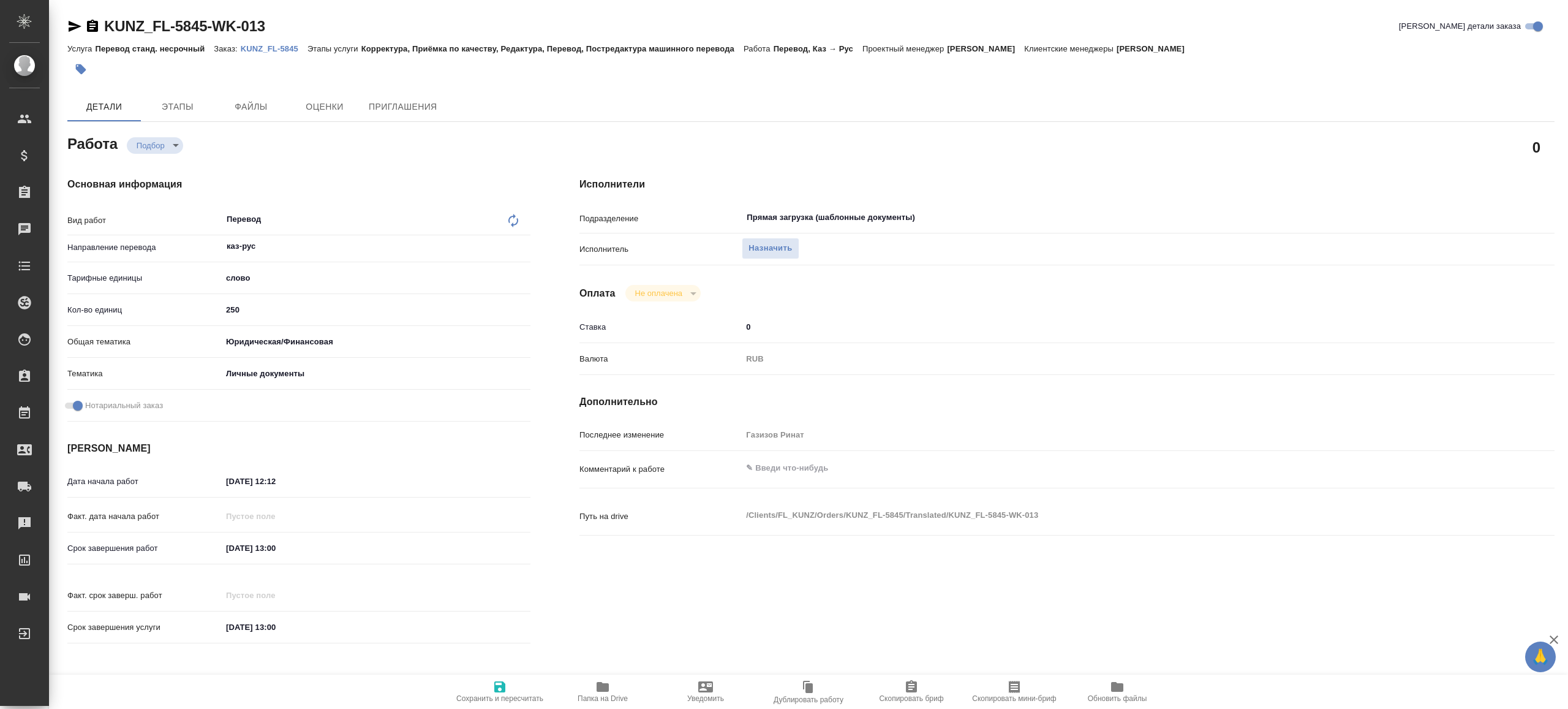
type textarea "x"
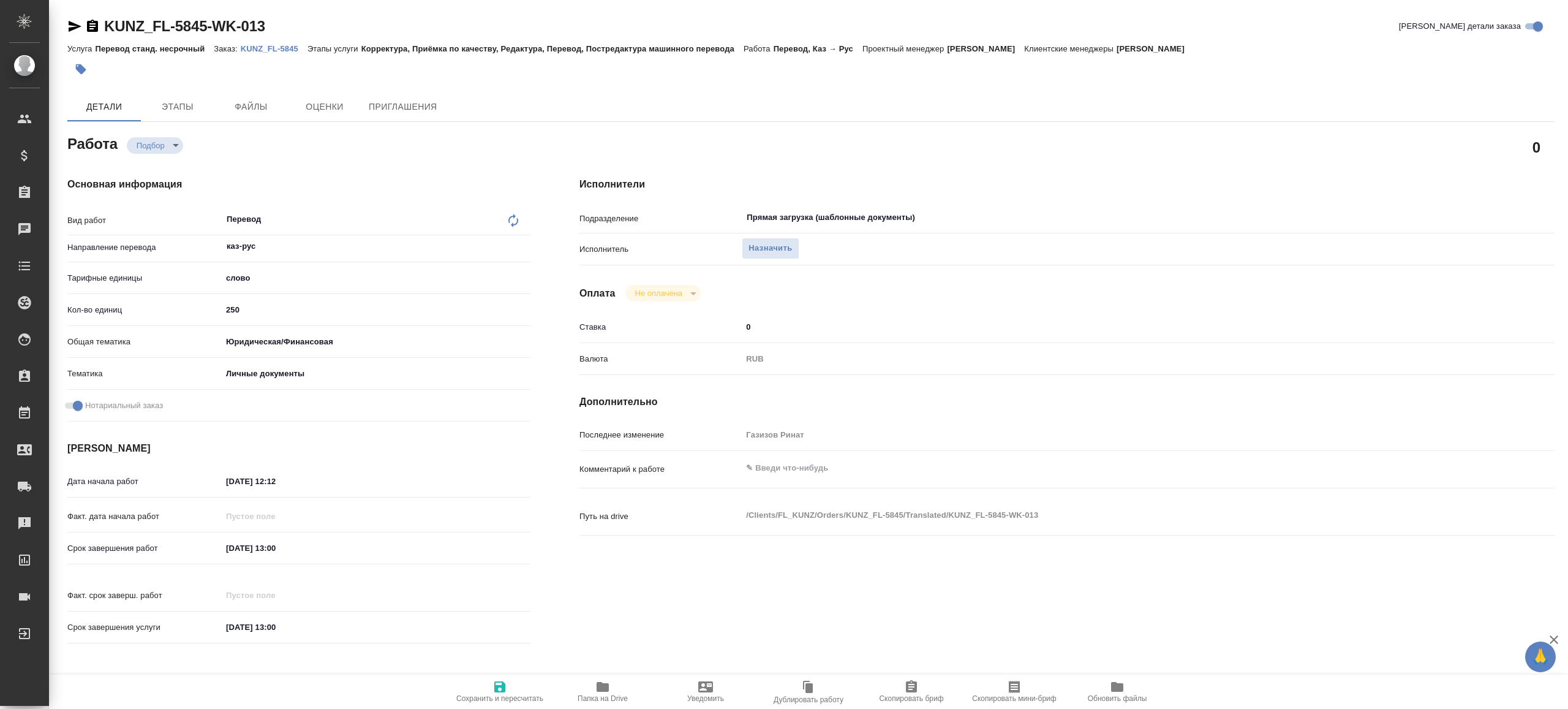
type textarea "x"
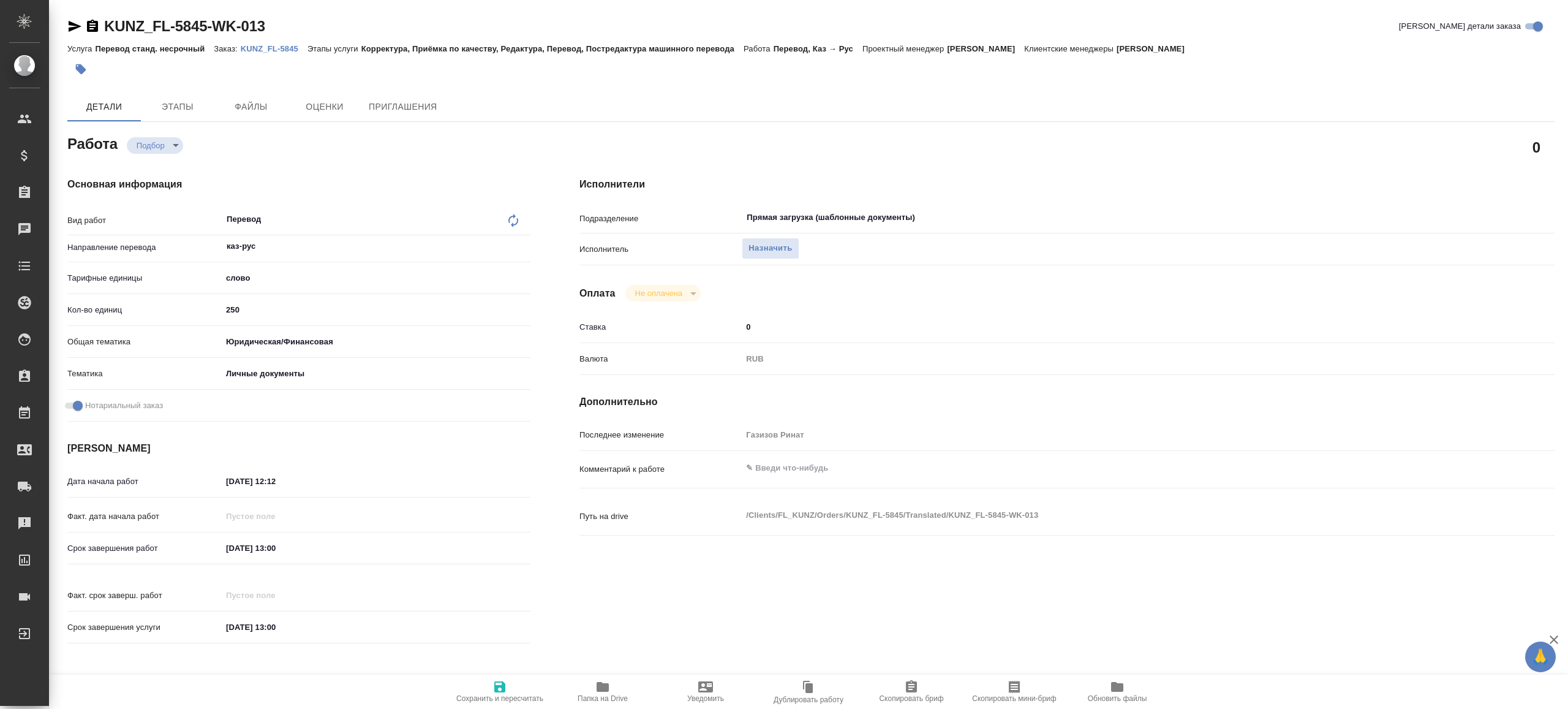
type textarea "x"
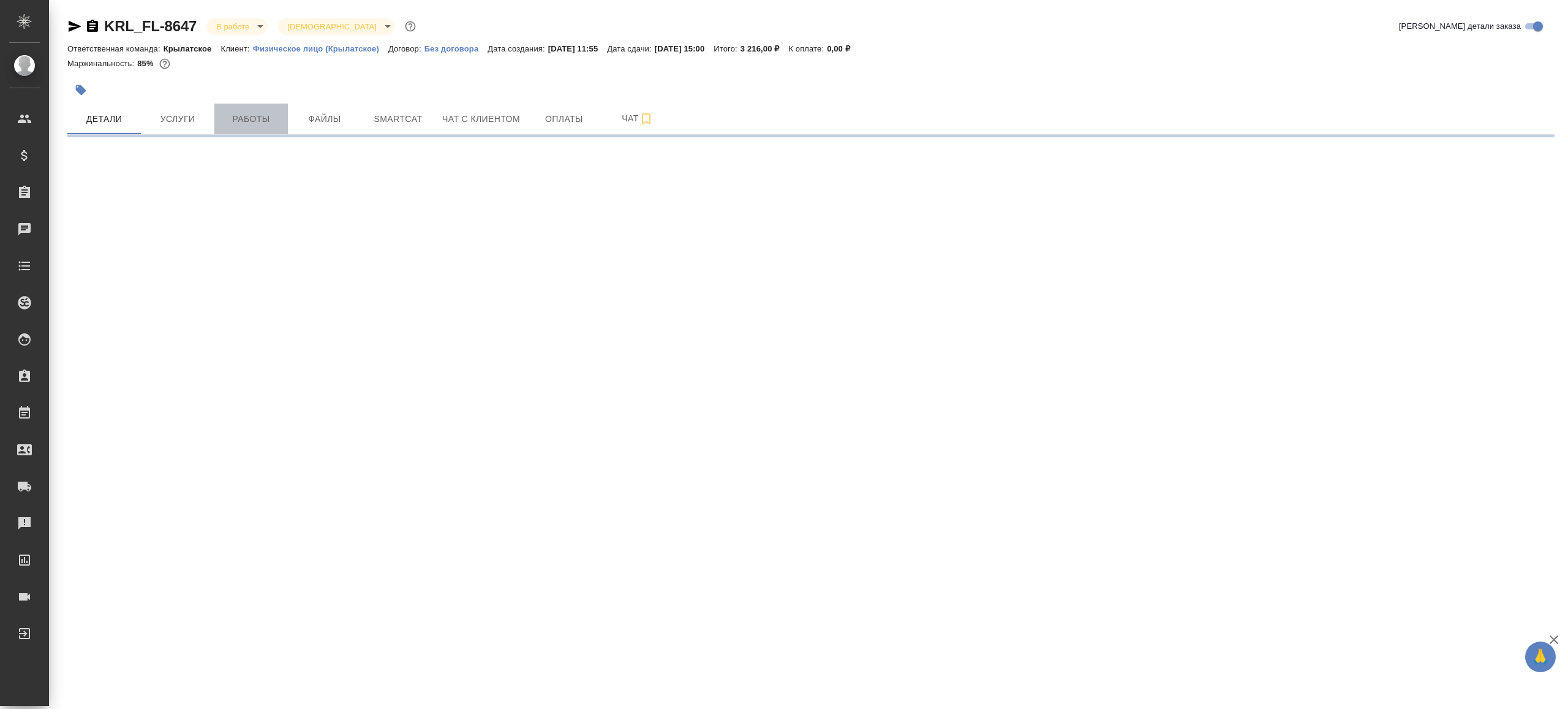
click at [242, 110] on button "Работы" at bounding box center [251, 119] width 73 height 30
select select "RU"
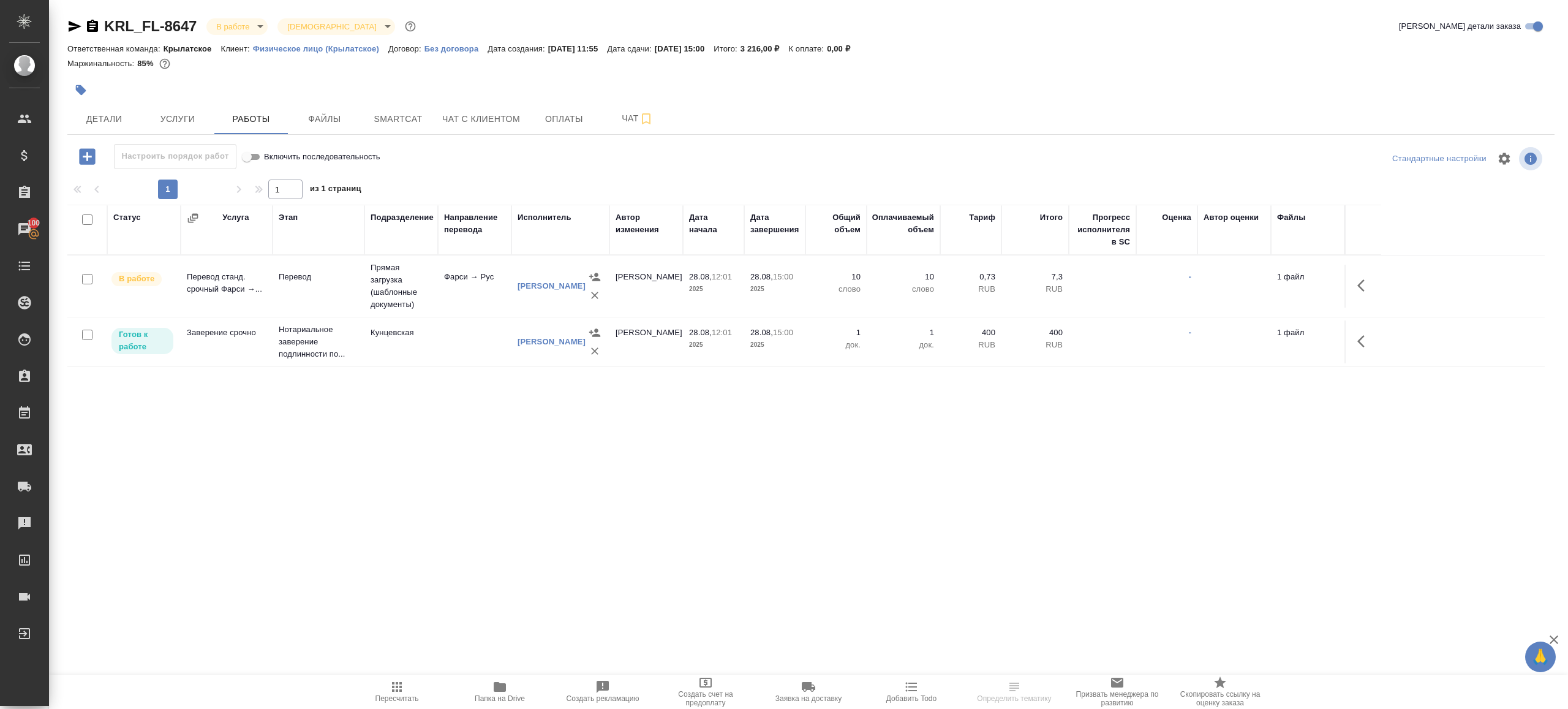
click at [581, 178] on div at bounding box center [811, 176] width 1488 height 6
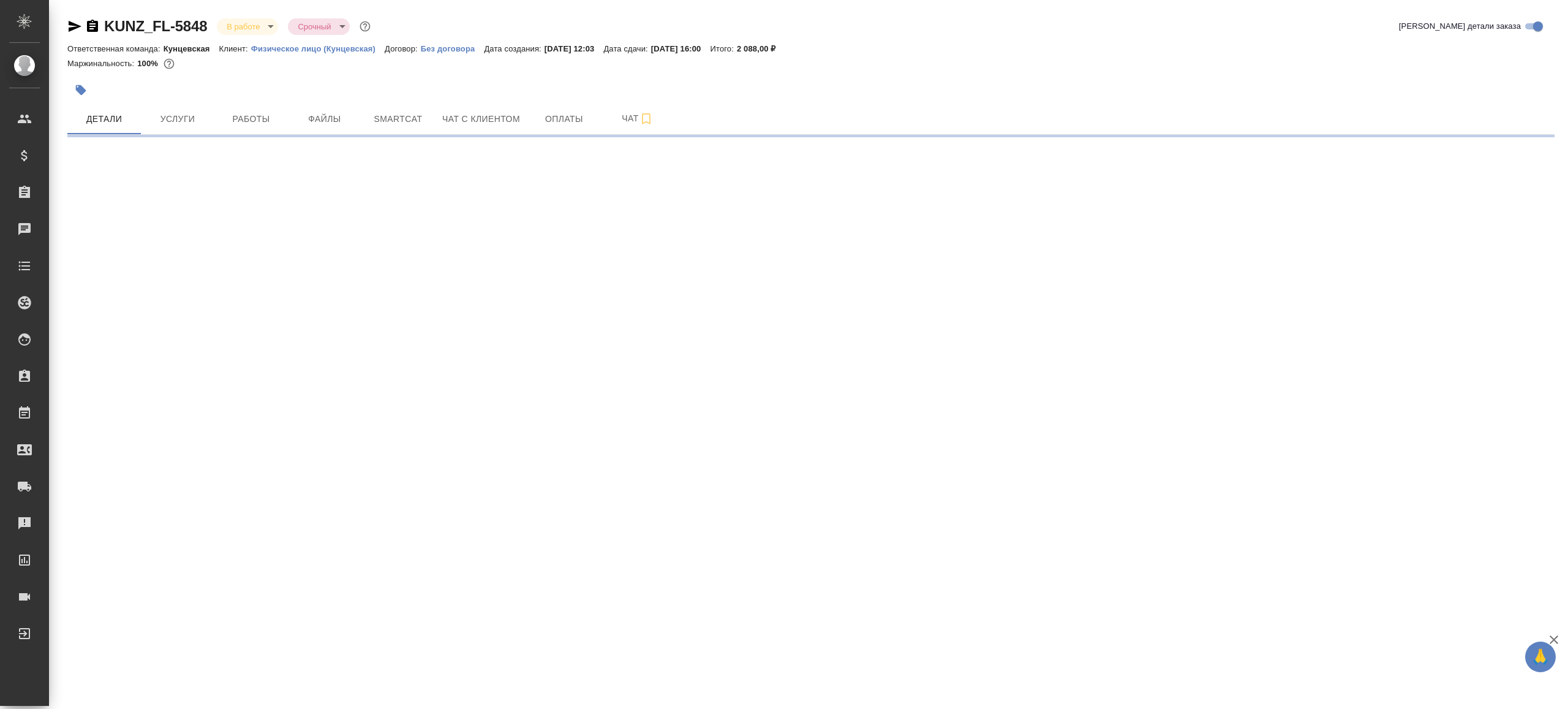
select select "RU"
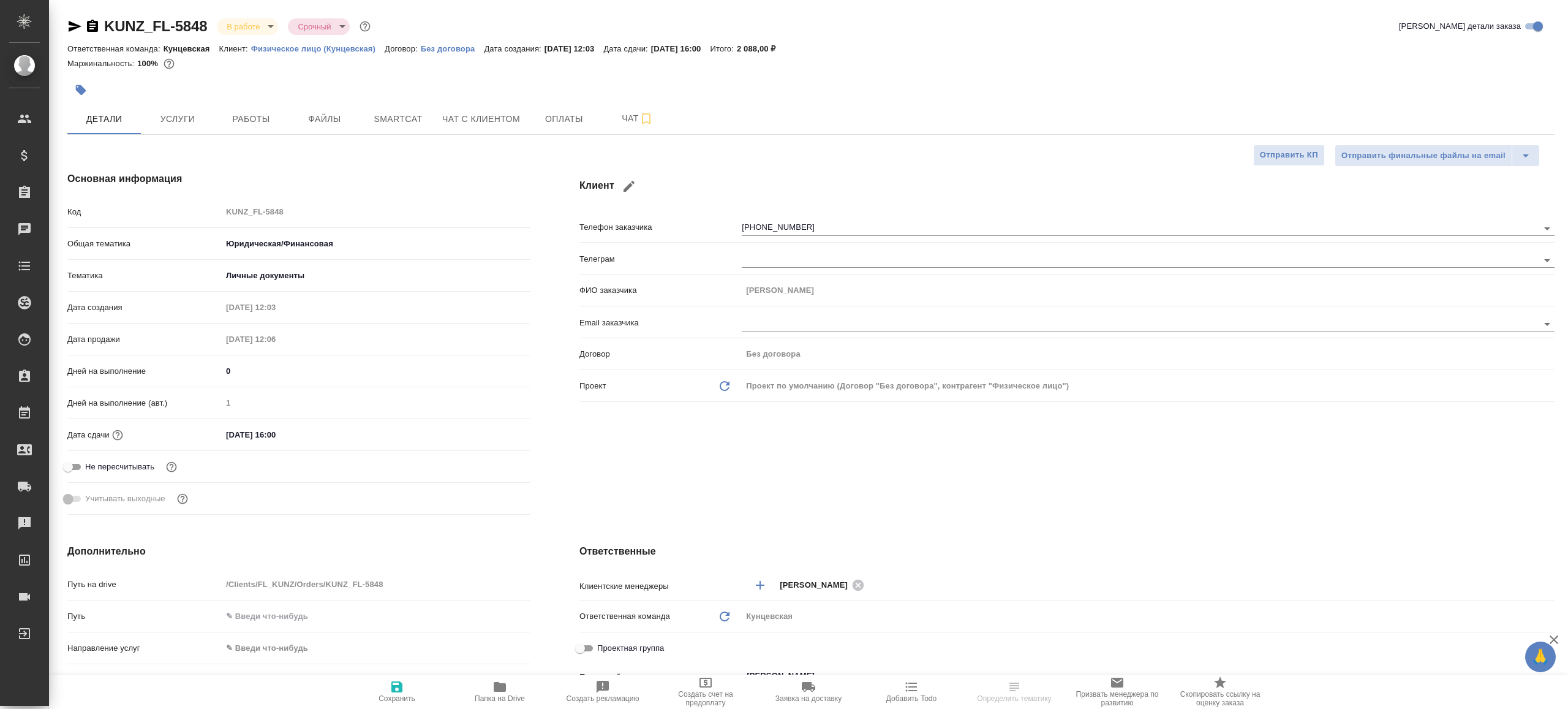
type textarea "x"
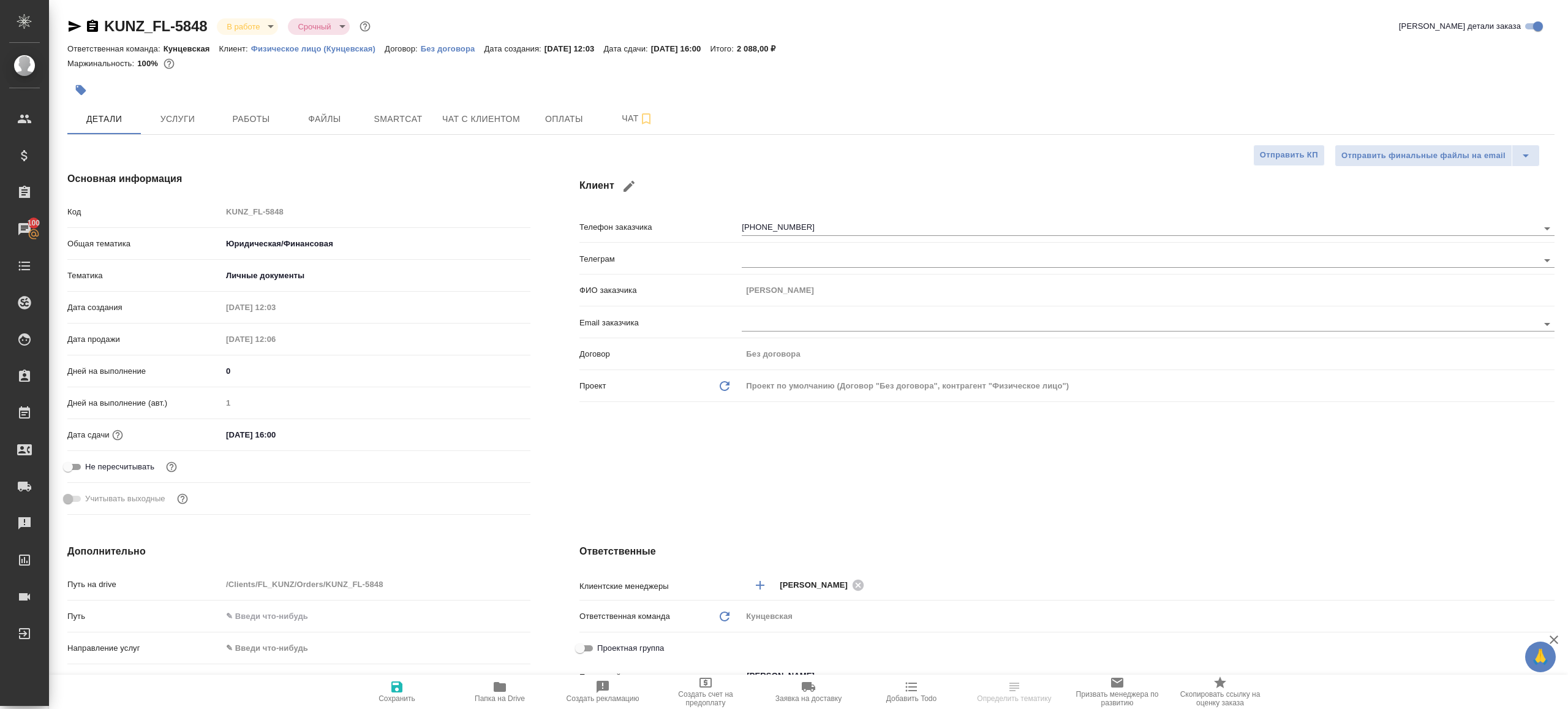
type textarea "x"
click at [241, 120] on span "Работы" at bounding box center [251, 119] width 59 height 15
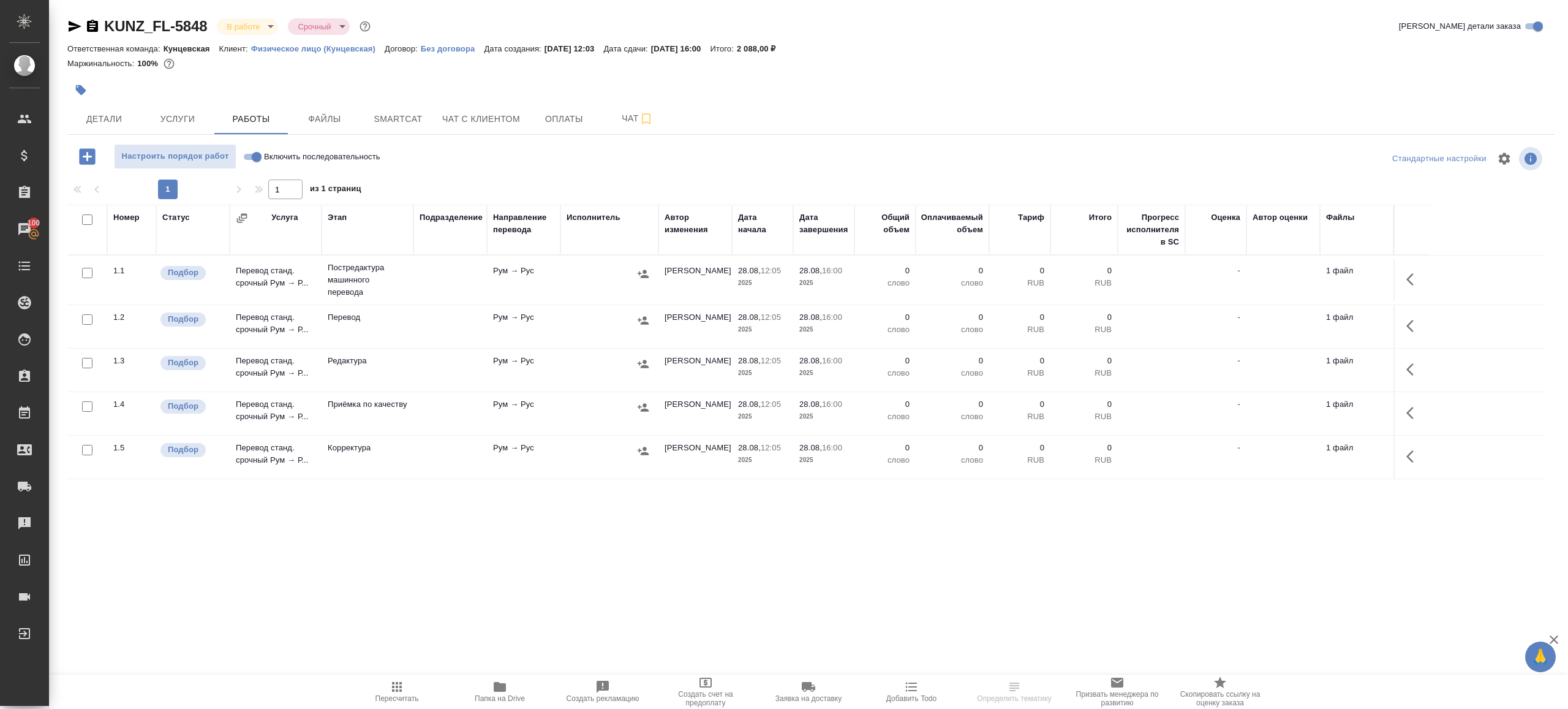
click at [599, 194] on div "1 1 из 1 страниц" at bounding box center [811, 189] width 1488 height 19
click at [500, 680] on icon "button" at bounding box center [499, 686] width 15 height 15
click at [247, 159] on input "Включить последовательность" at bounding box center [257, 156] width 44 height 15
checkbox input "true"
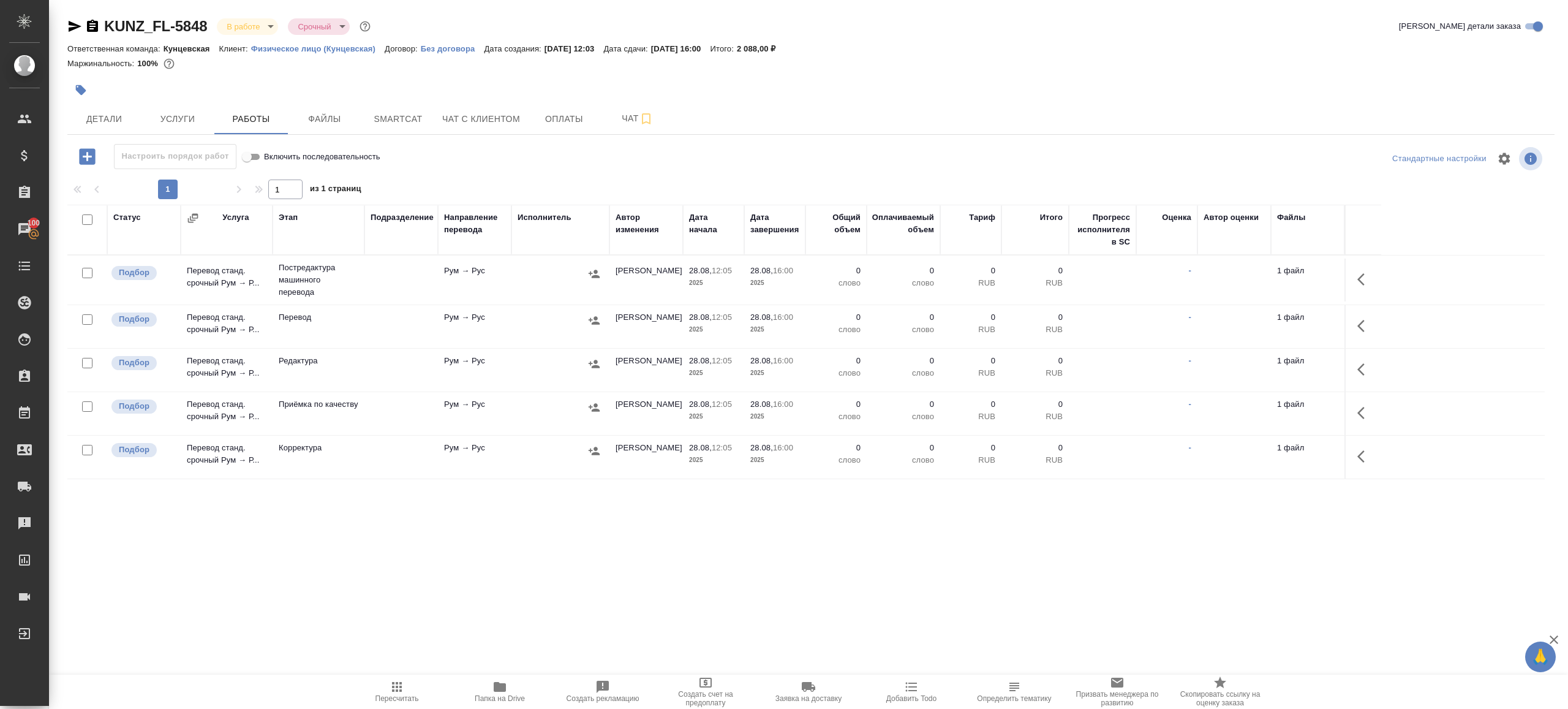
click at [82, 221] on input "checkbox" at bounding box center [87, 219] width 10 height 10
checkbox input "true"
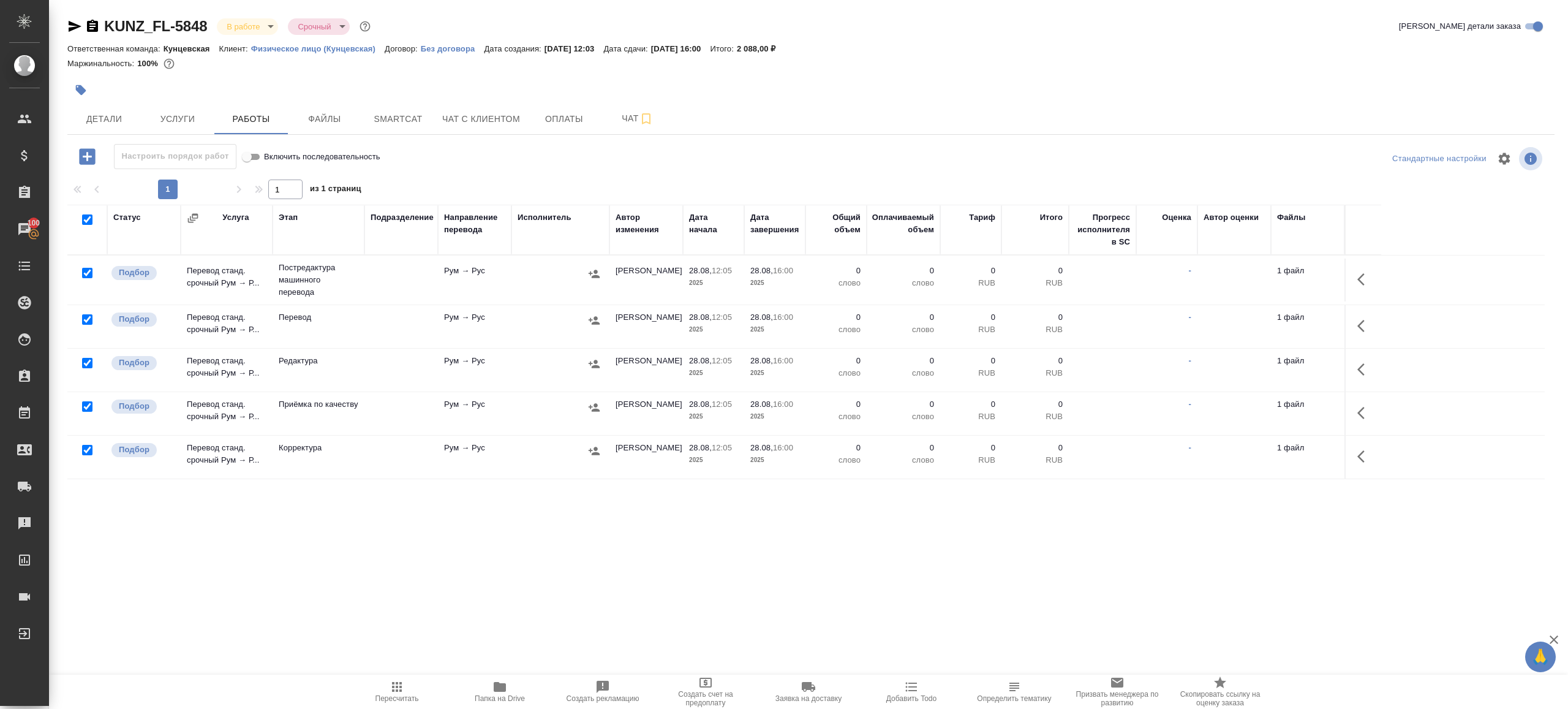
checkbox input "true"
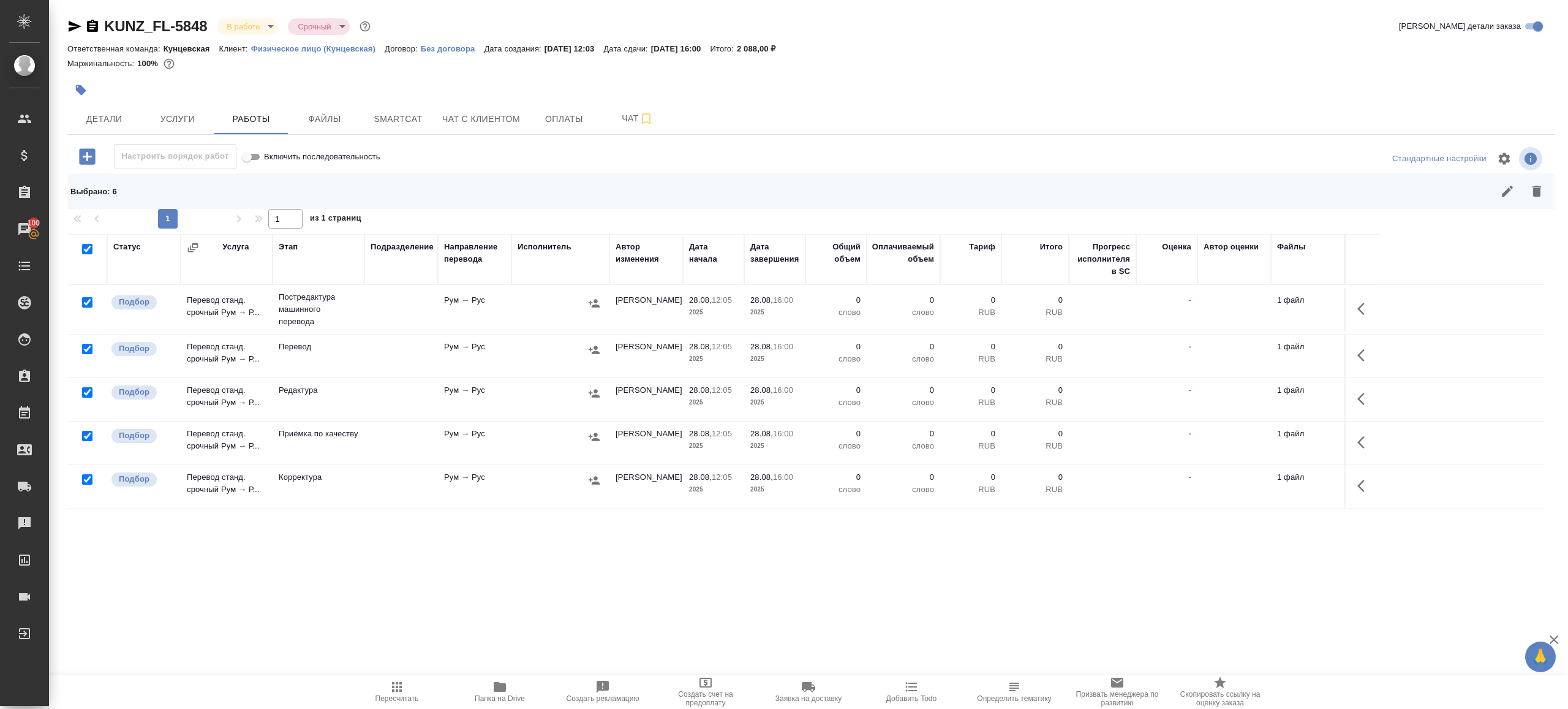
click at [86, 349] on input "checkbox" at bounding box center [87, 348] width 10 height 10
checkbox input "false"
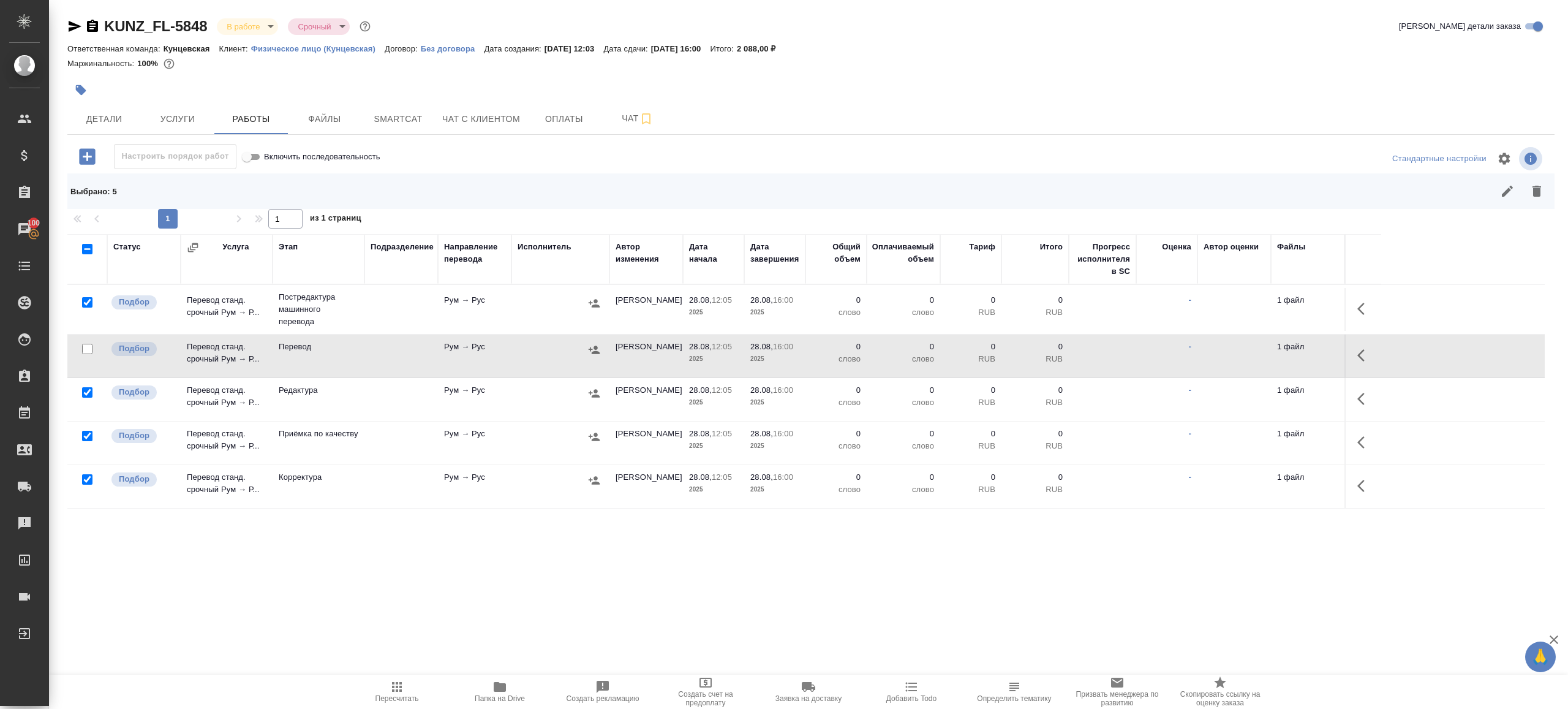
click at [84, 442] on div at bounding box center [87, 436] width 28 height 17
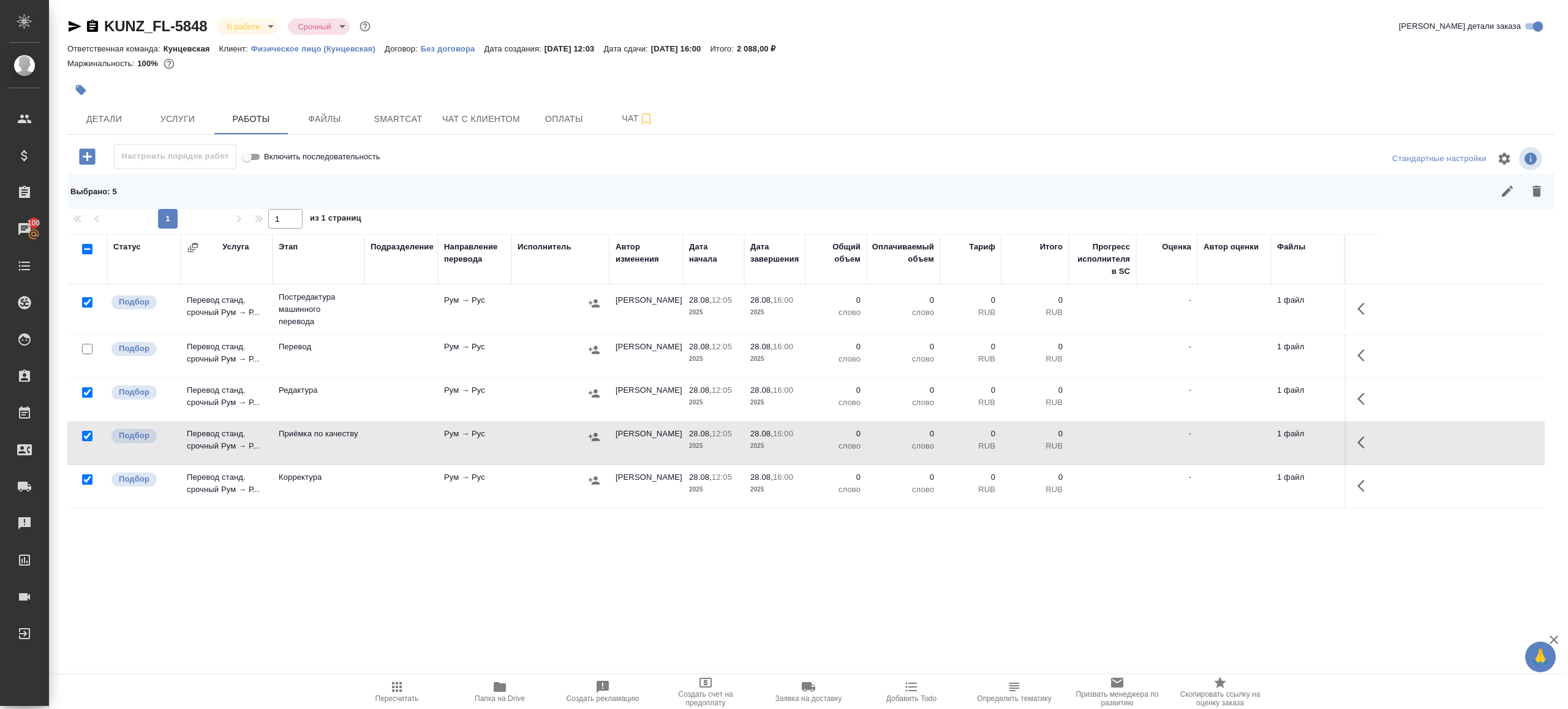
click at [87, 433] on input "checkbox" at bounding box center [87, 436] width 10 height 10
checkbox input "false"
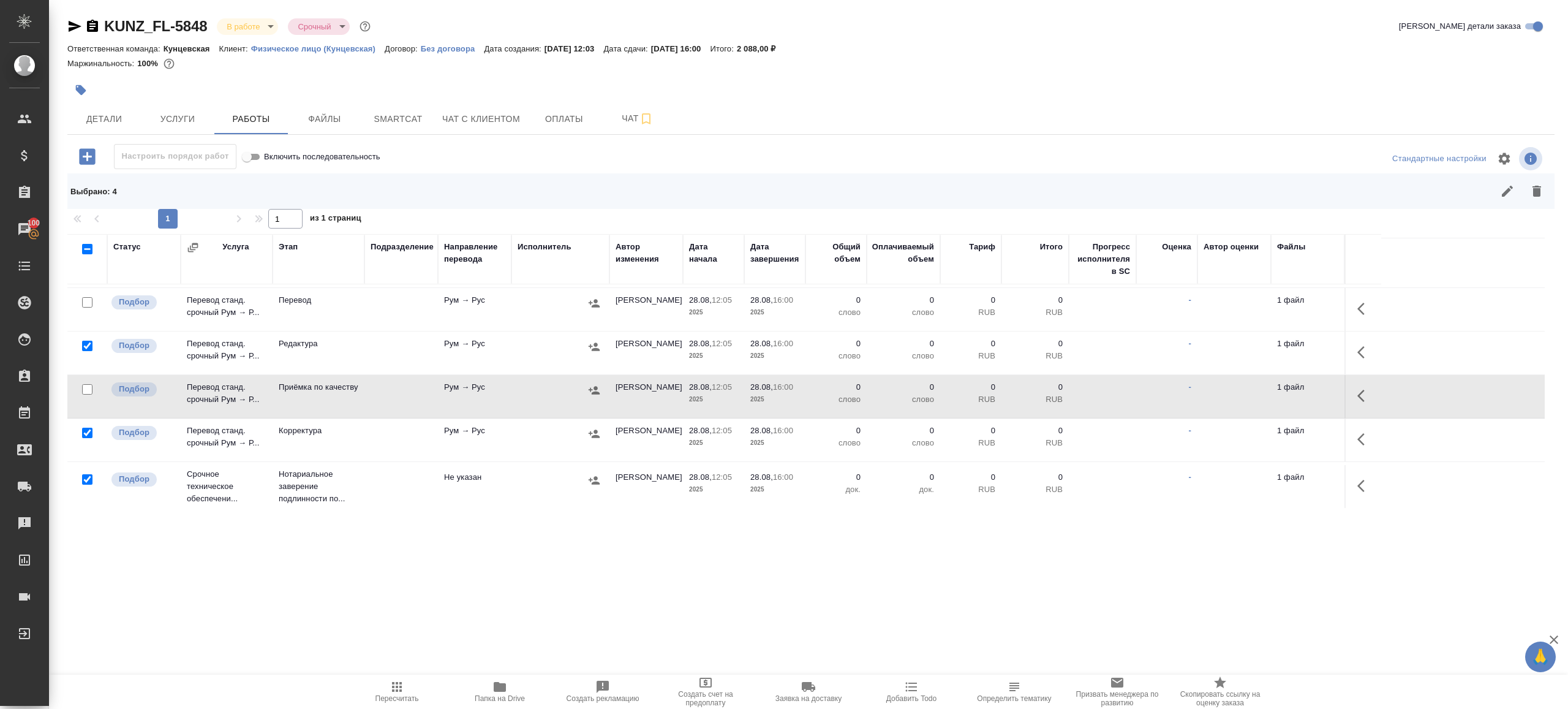
click at [89, 480] on input "checkbox" at bounding box center [87, 479] width 10 height 10
checkbox input "false"
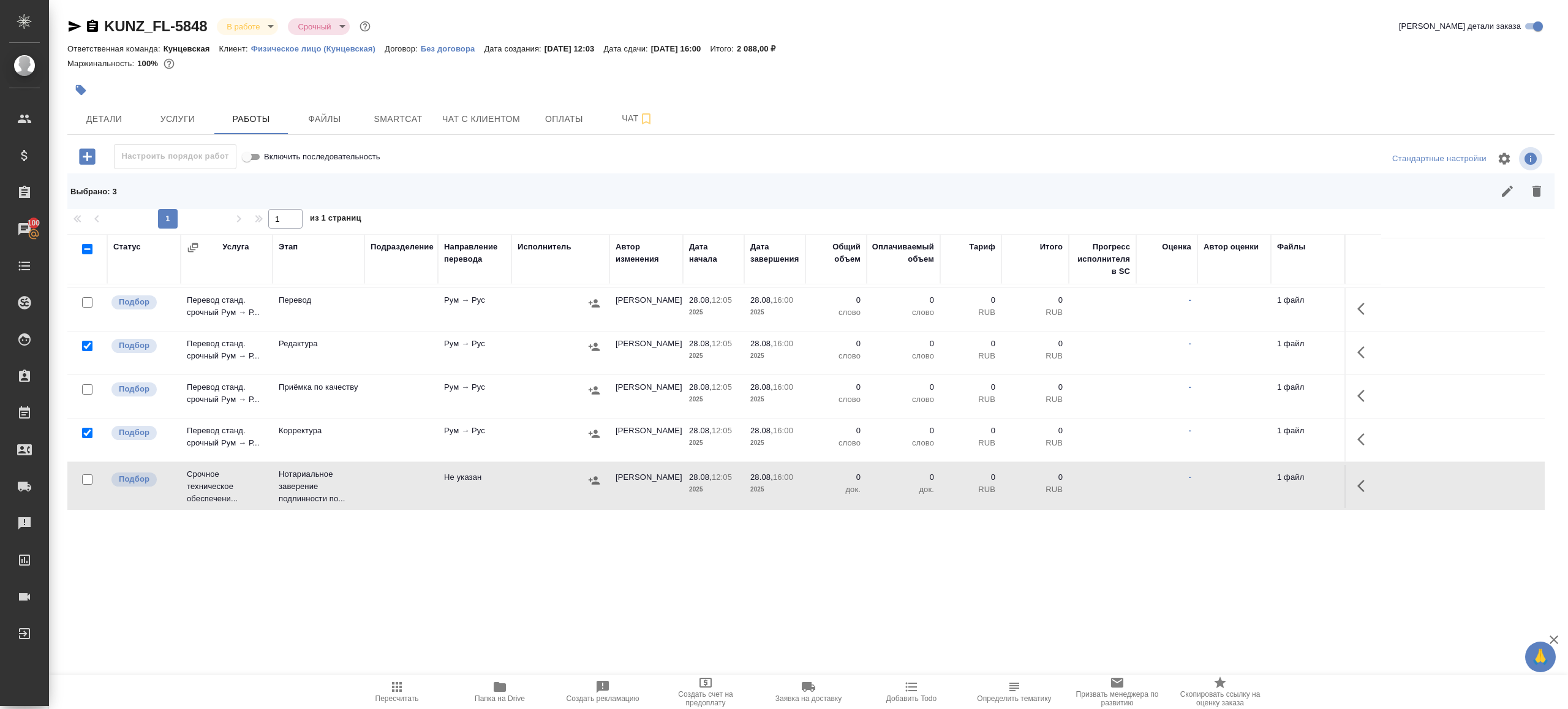
click at [1542, 181] on button "button" at bounding box center [1537, 191] width 29 height 29
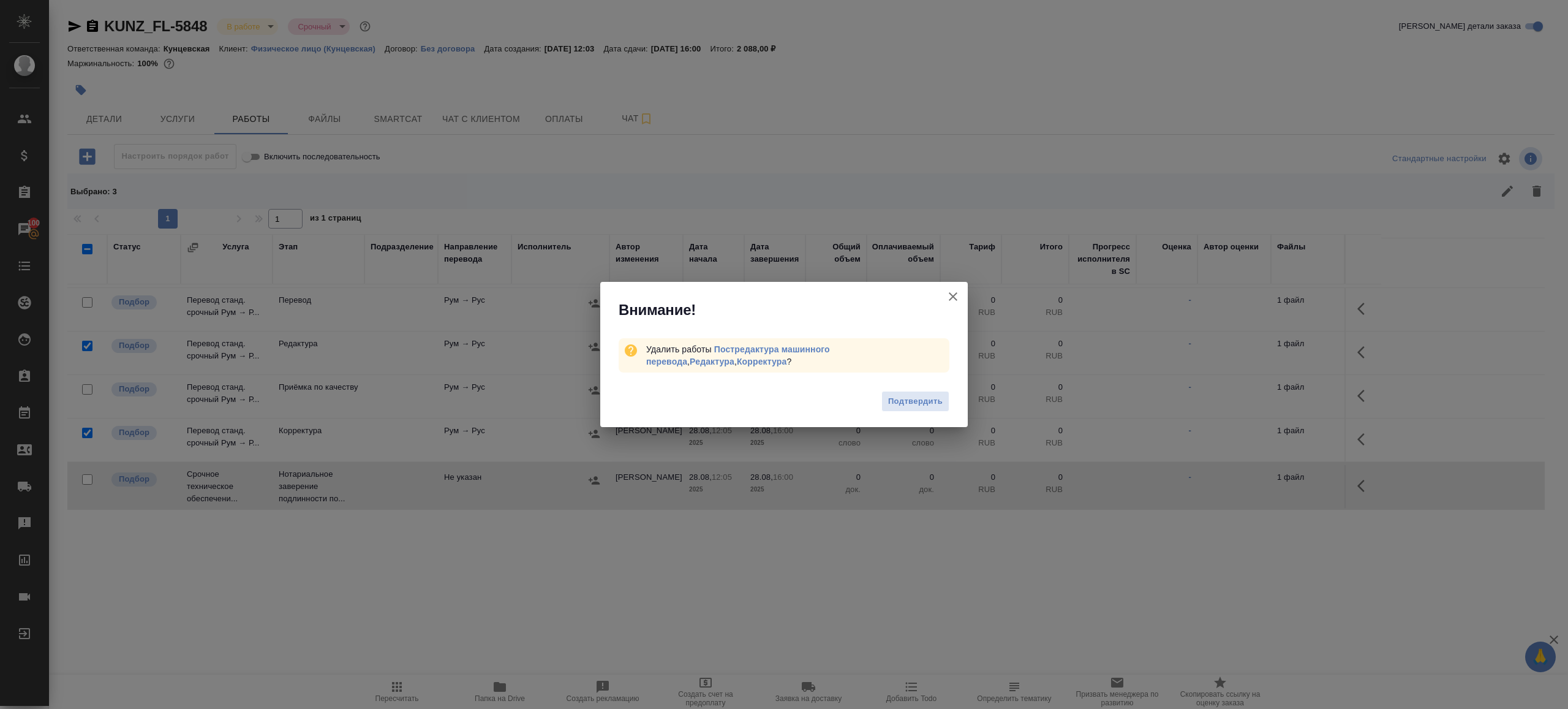
click at [957, 413] on div "Подтвердить" at bounding box center [784, 403] width 368 height 49
click at [941, 409] on button "Подтвердить" at bounding box center [915, 402] width 68 height 21
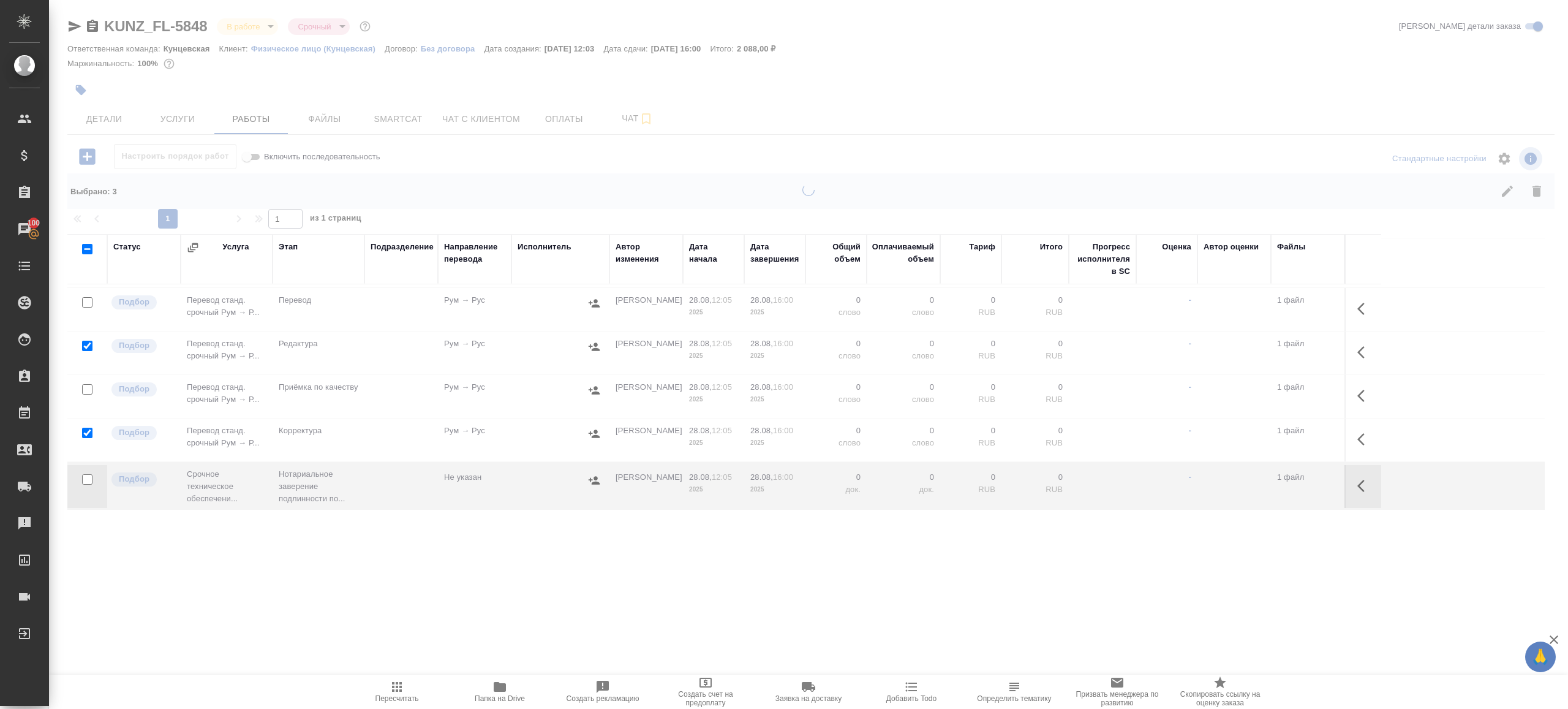
scroll to position [0, 0]
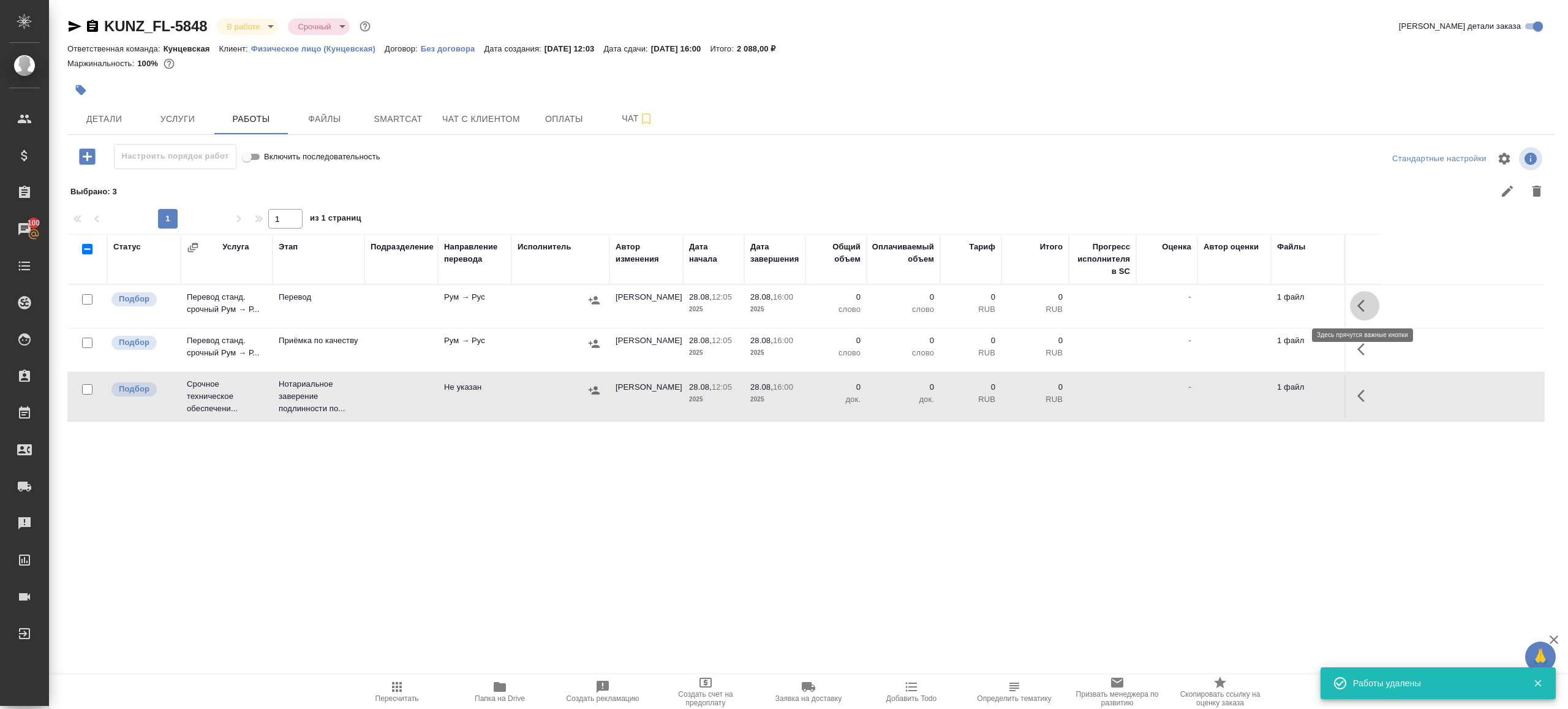
click at [1355, 300] on button "button" at bounding box center [1364, 305] width 29 height 29
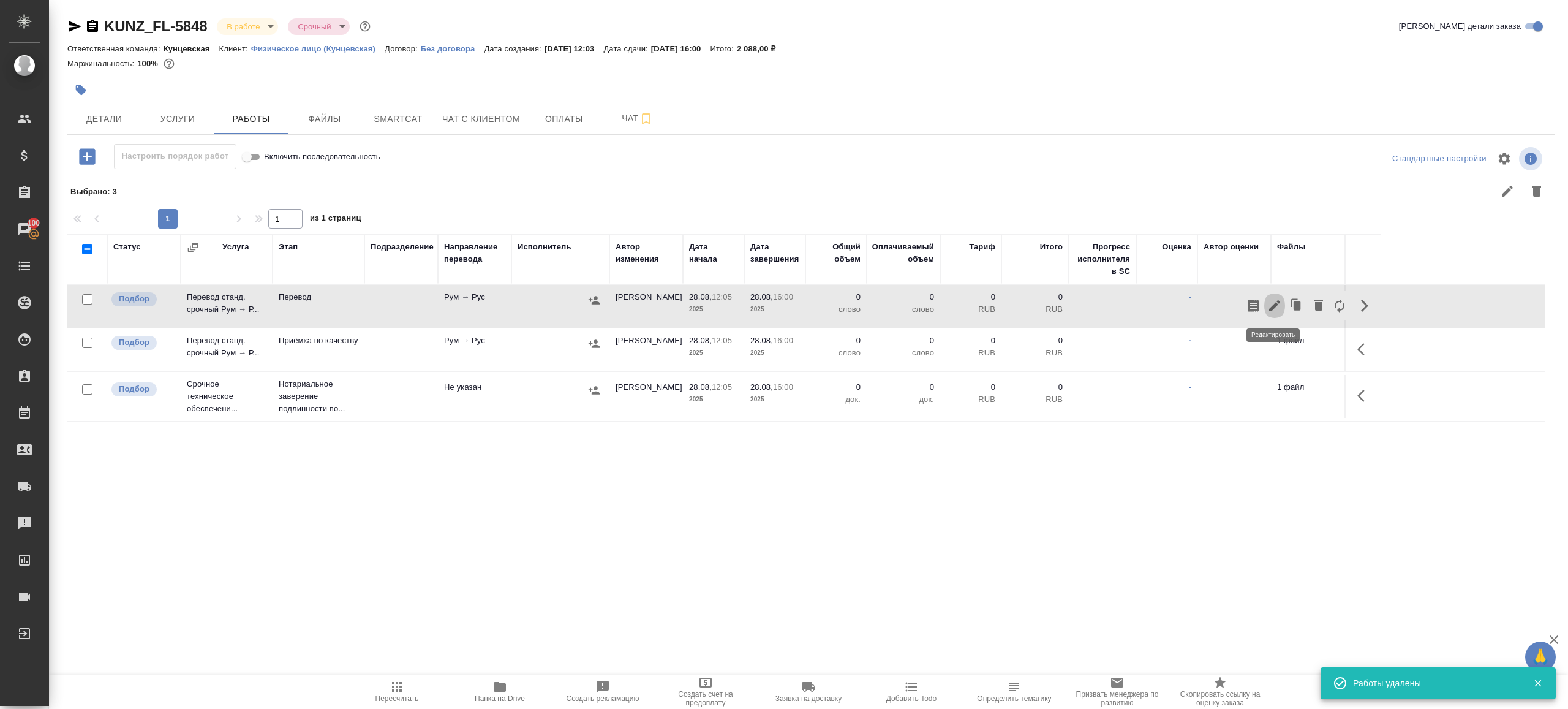
click at [1269, 306] on icon "button" at bounding box center [1274, 305] width 15 height 15
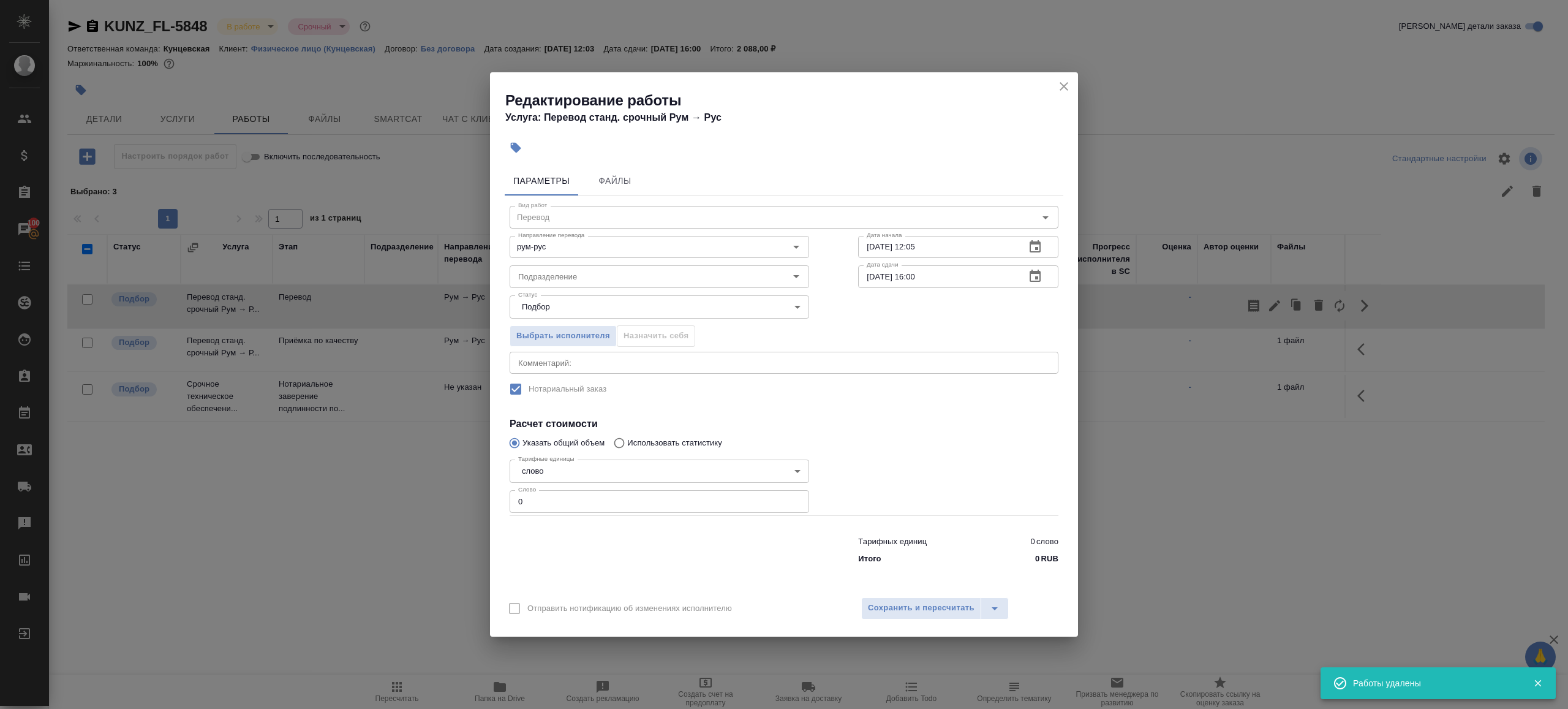
click at [636, 290] on div "Статус Подбор recruiting Статус" at bounding box center [660, 305] width 349 height 80
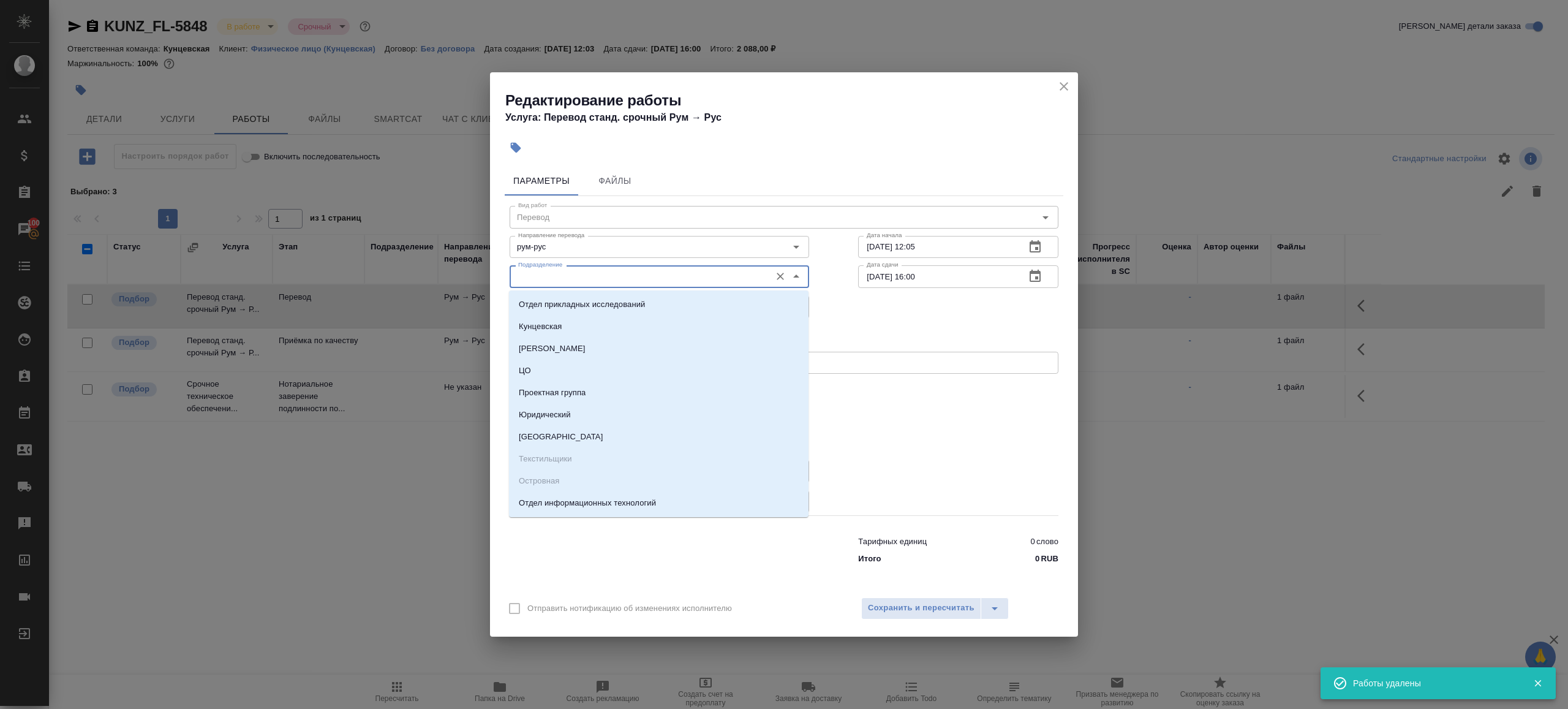
click at [633, 278] on input "Подразделение" at bounding box center [639, 276] width 251 height 15
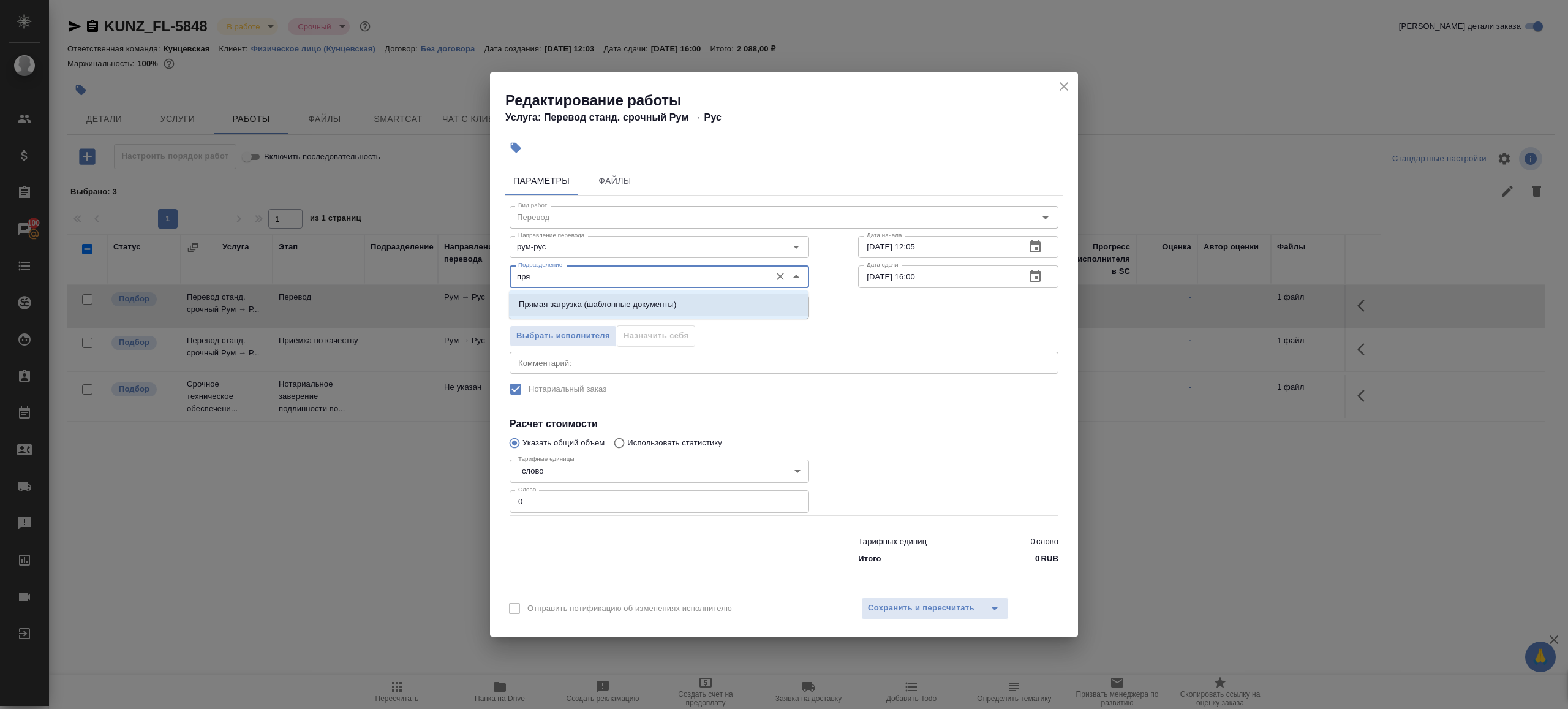
click at [658, 296] on li "Прямая загрузка (шаблонные документы)" at bounding box center [658, 305] width 300 height 22
type input "Прямая загрузка (шаблонные документы)"
click at [592, 494] on input "0" at bounding box center [659, 501] width 300 height 22
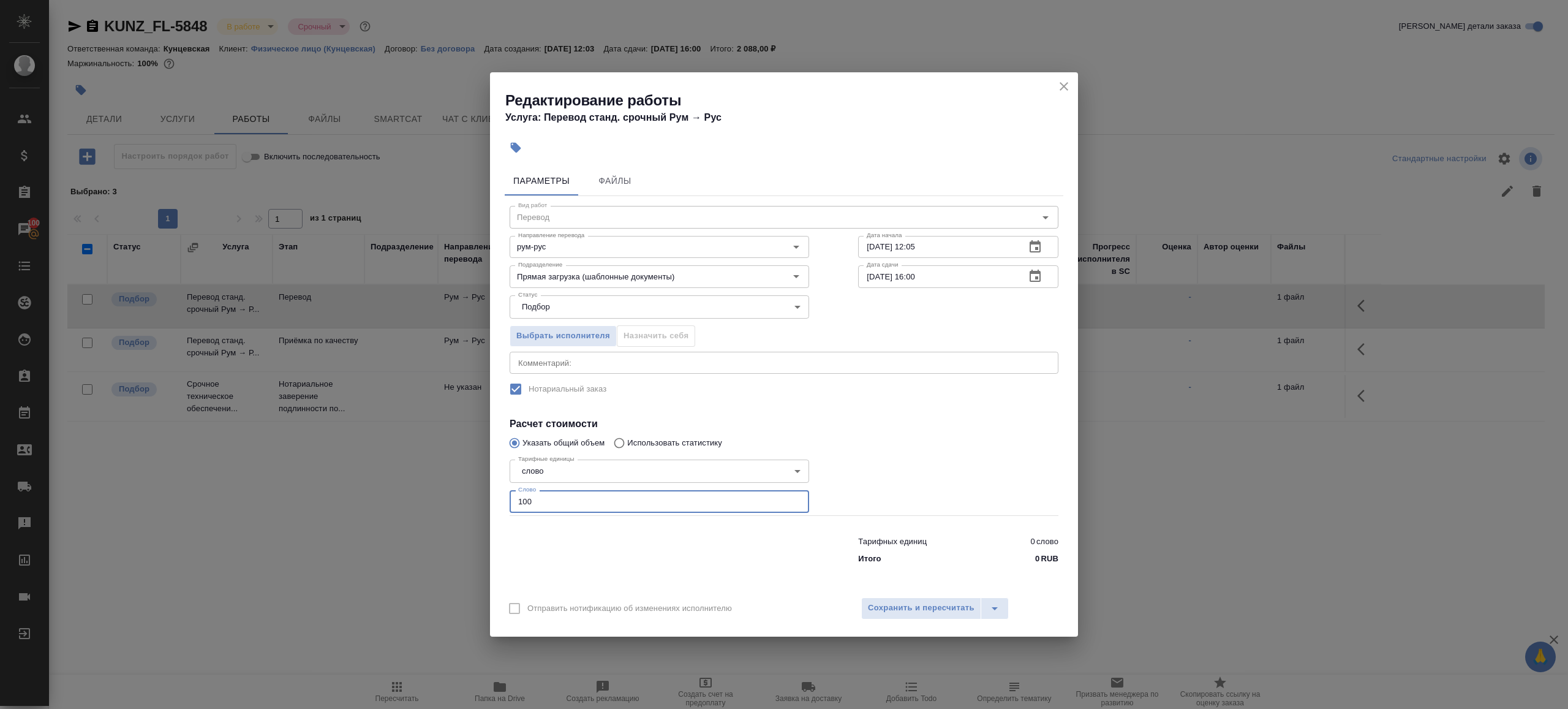
type input "100"
click at [919, 274] on input "[DATE] 16:00" at bounding box center [937, 276] width 157 height 22
type input "[DATE] 15:30"
click at [900, 438] on div at bounding box center [958, 485] width 249 height 109
click at [901, 614] on span "Сохранить и пересчитать" at bounding box center [921, 608] width 107 height 14
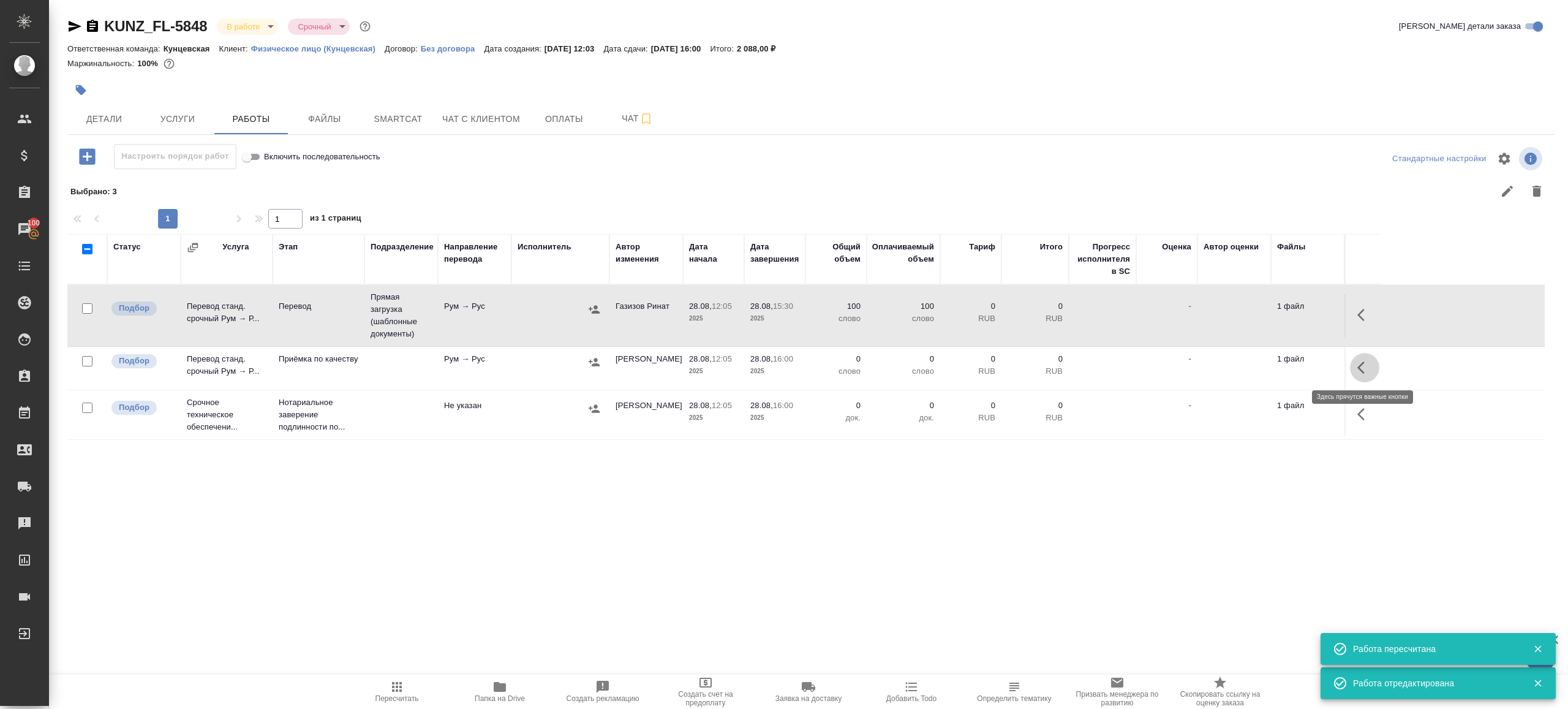
click at [1359, 358] on button "button" at bounding box center [1364, 368] width 29 height 29
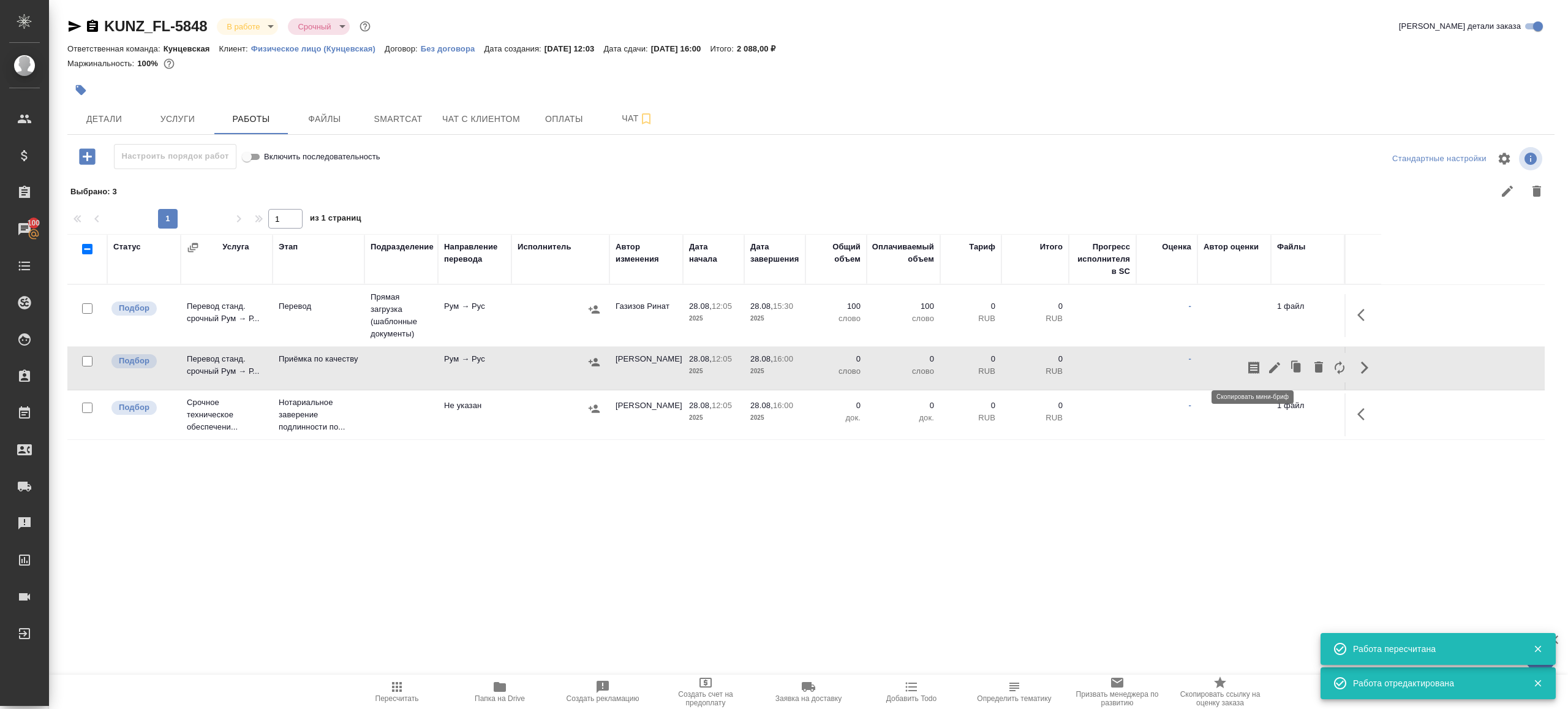
click at [1274, 364] on icon "button" at bounding box center [1274, 367] width 15 height 15
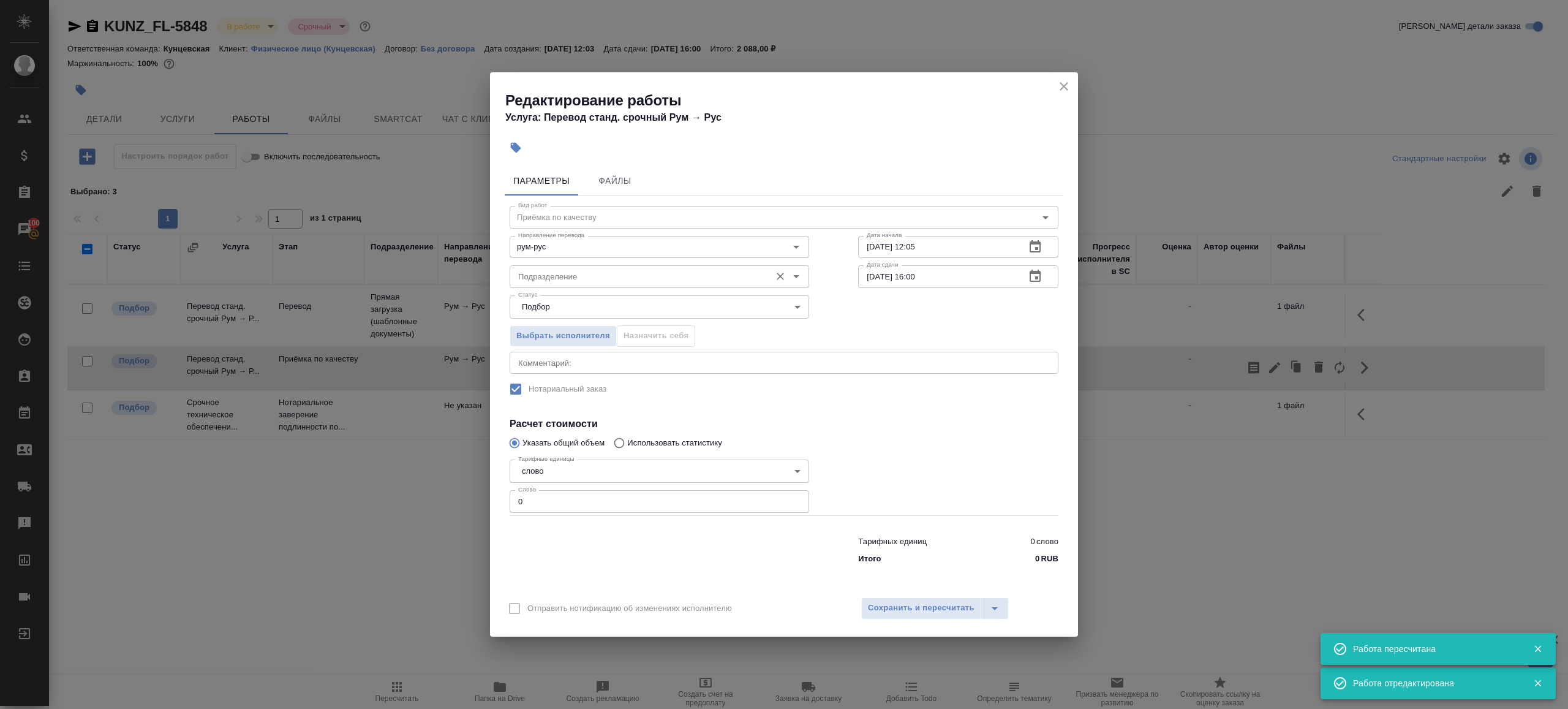
click at [548, 277] on input "Подразделение" at bounding box center [639, 276] width 251 height 15
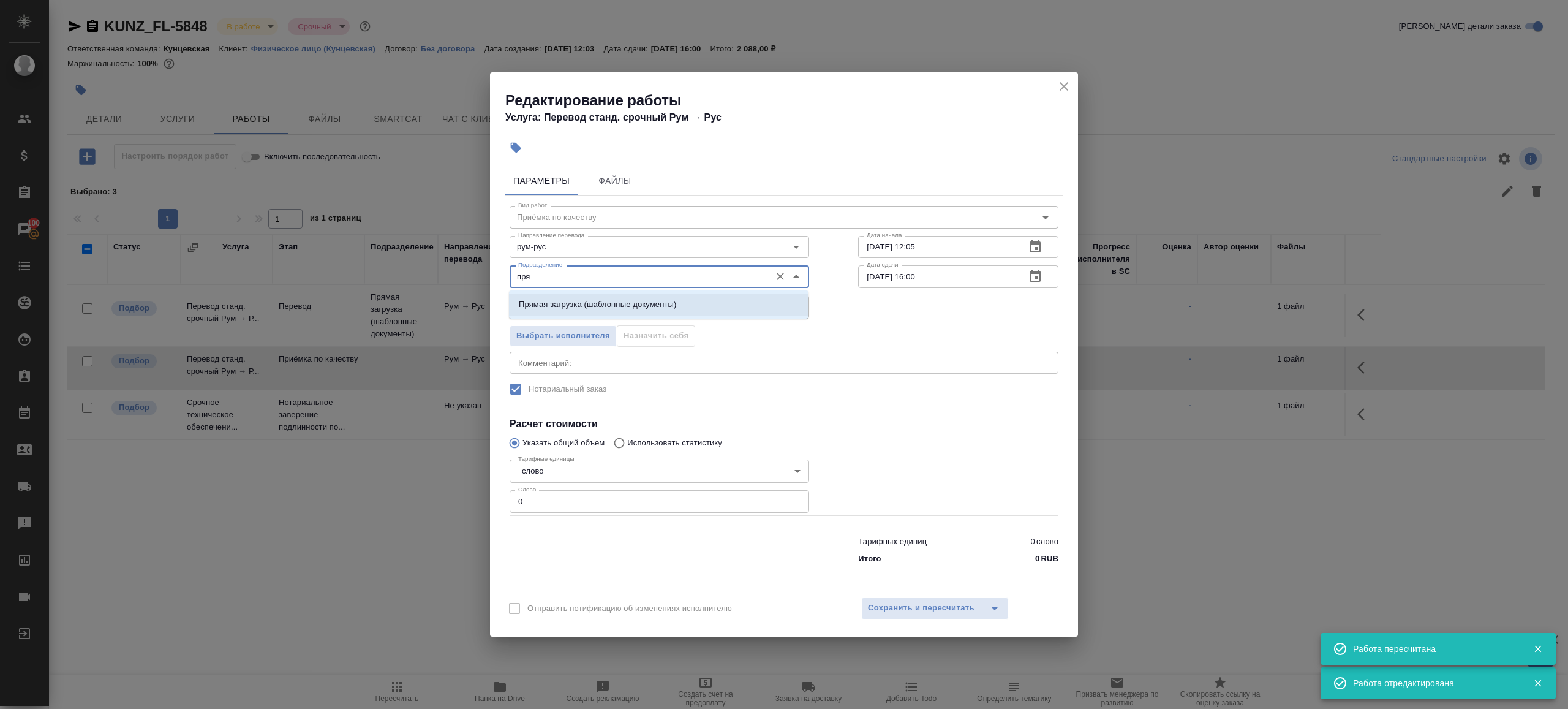
click at [579, 303] on p "Прямая загрузка (шаблонные документы)" at bounding box center [597, 305] width 157 height 12
type input "Прямая загрузка (шаблонные документы)"
click at [966, 255] on input "28.08.2025 12:05" at bounding box center [937, 247] width 157 height 22
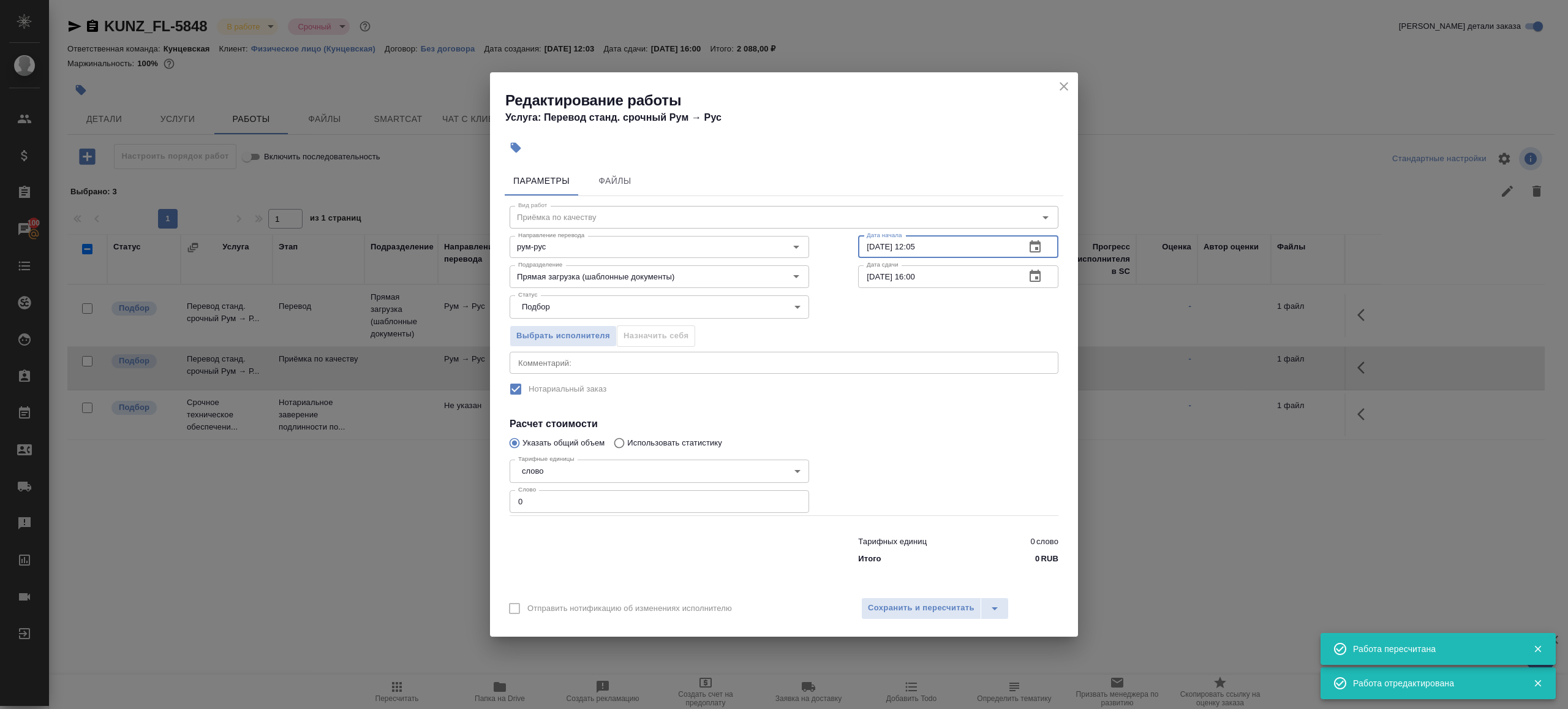
paste input "5:30"
type input "[DATE] 15:30"
click at [595, 507] on input "0" at bounding box center [659, 501] width 300 height 22
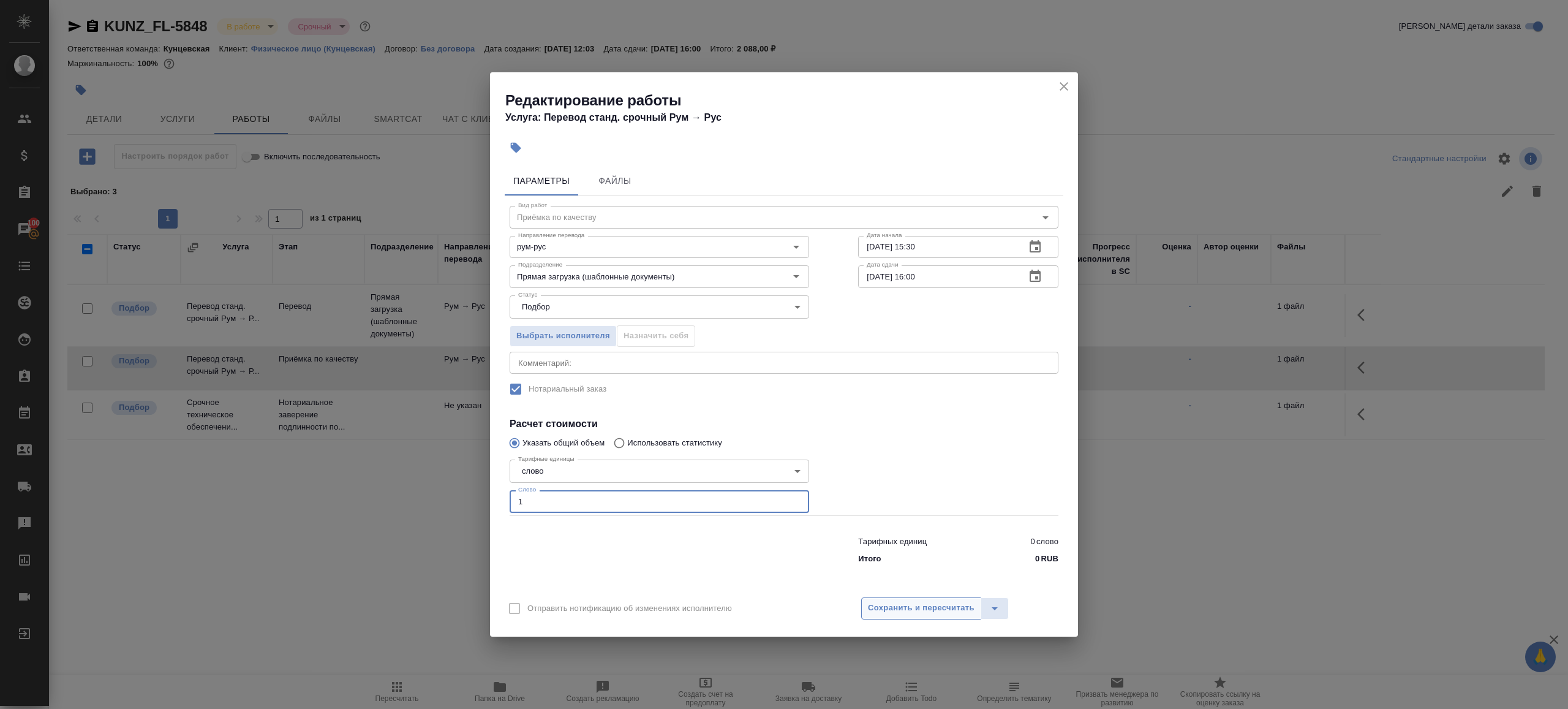
type input "1"
click at [868, 612] on span "Сохранить и пересчитать" at bounding box center [921, 608] width 107 height 14
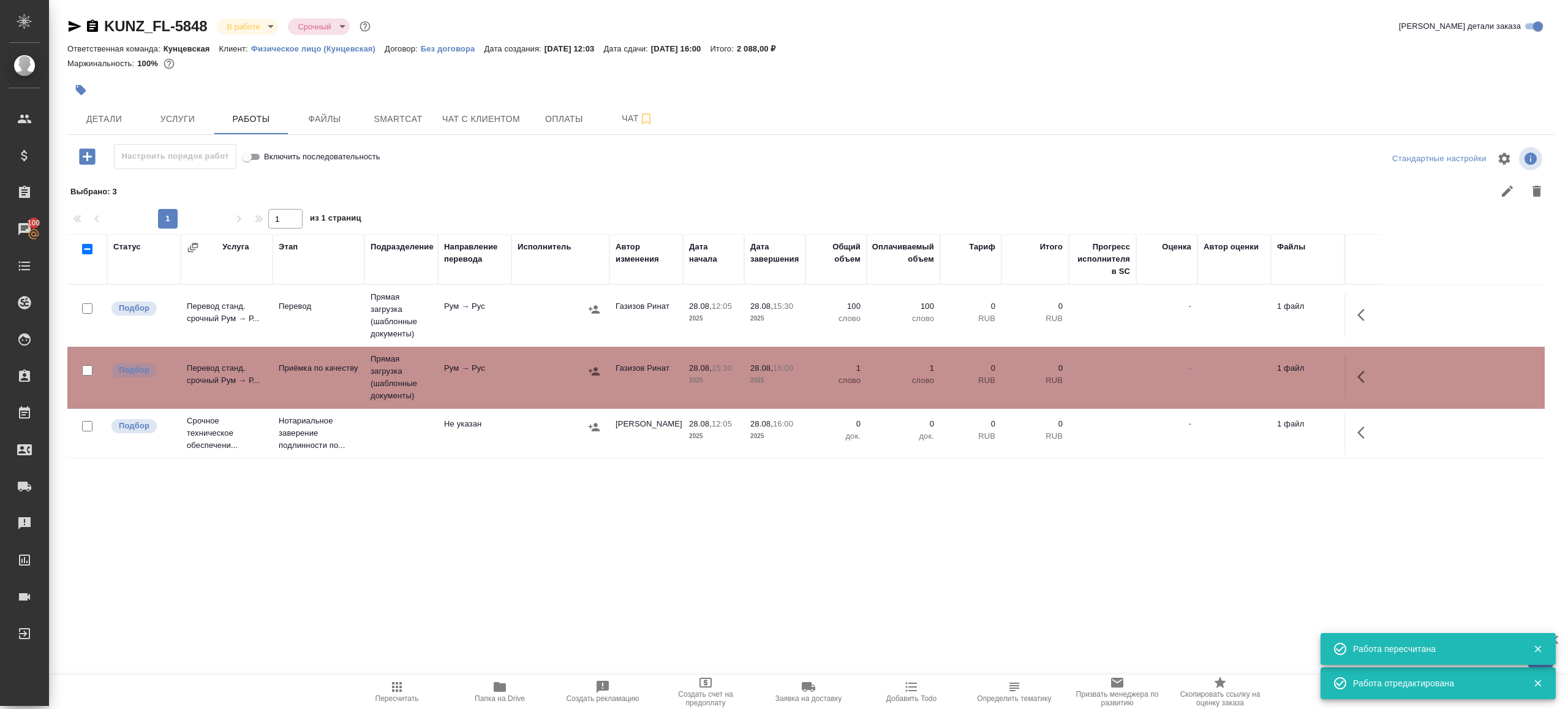
click at [376, 320] on td "Прямая загрузка (шаблонные документы)" at bounding box center [402, 315] width 73 height 61
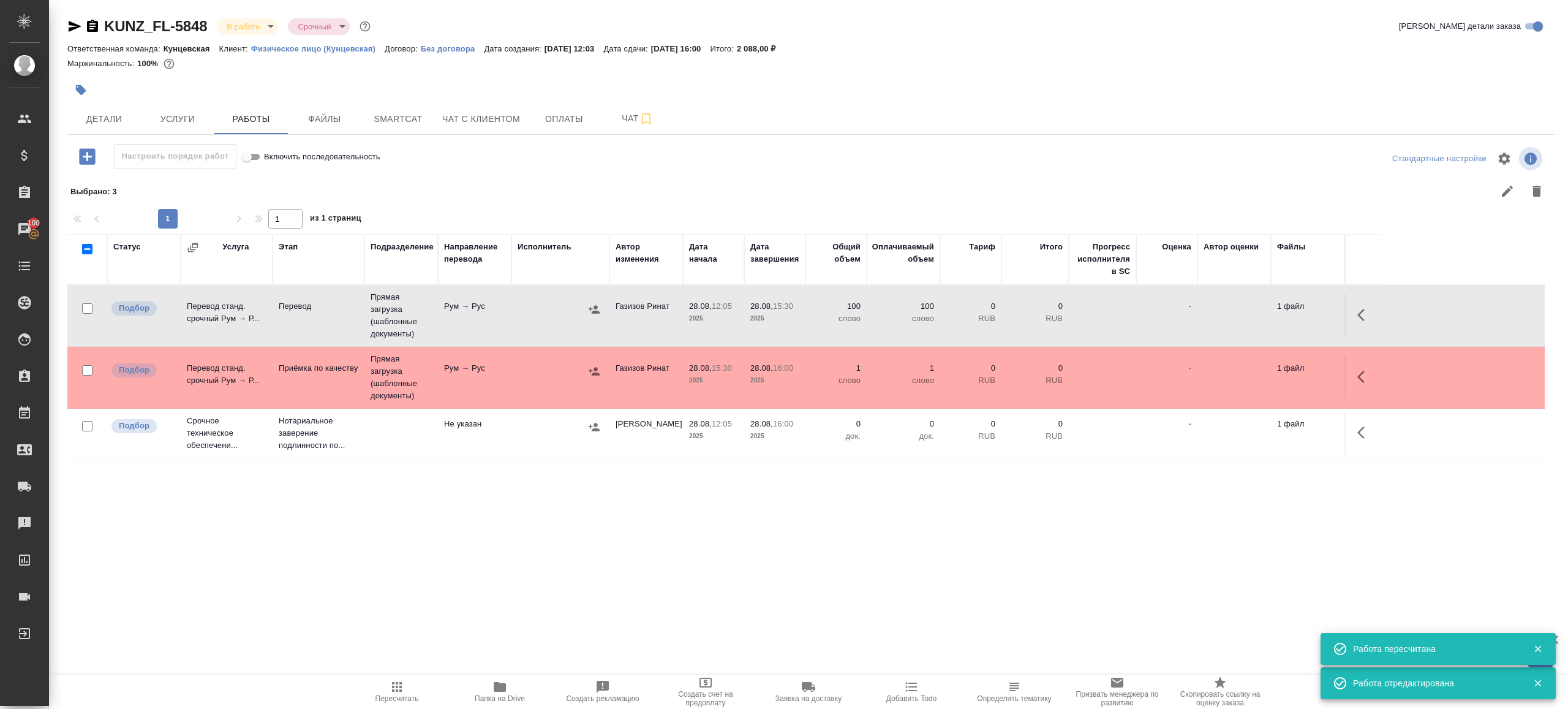
click at [386, 680] on span "Пересчитать" at bounding box center [397, 691] width 88 height 24
click at [460, 373] on td "Рум → Рус" at bounding box center [475, 377] width 73 height 43
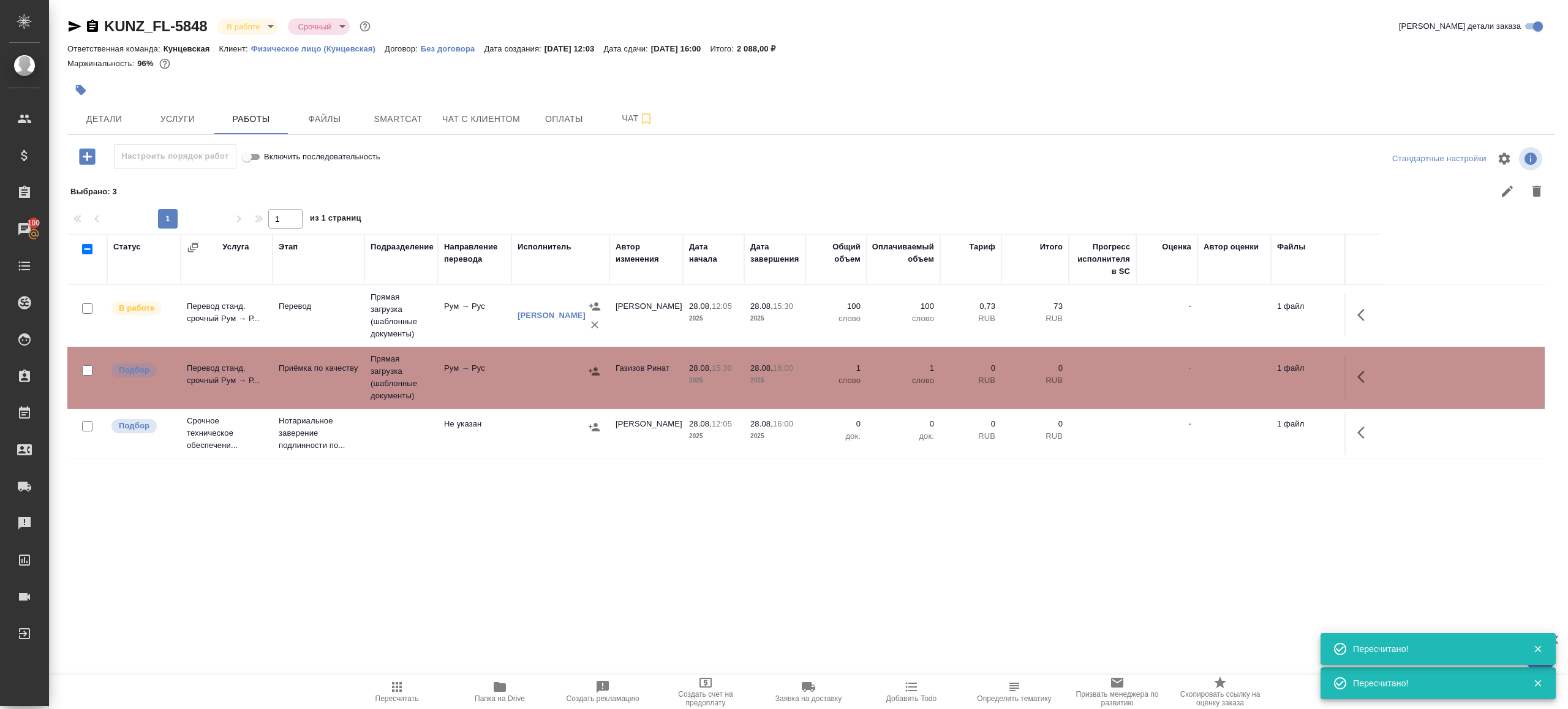
click at [460, 373] on td "Рум → Рус" at bounding box center [475, 377] width 73 height 43
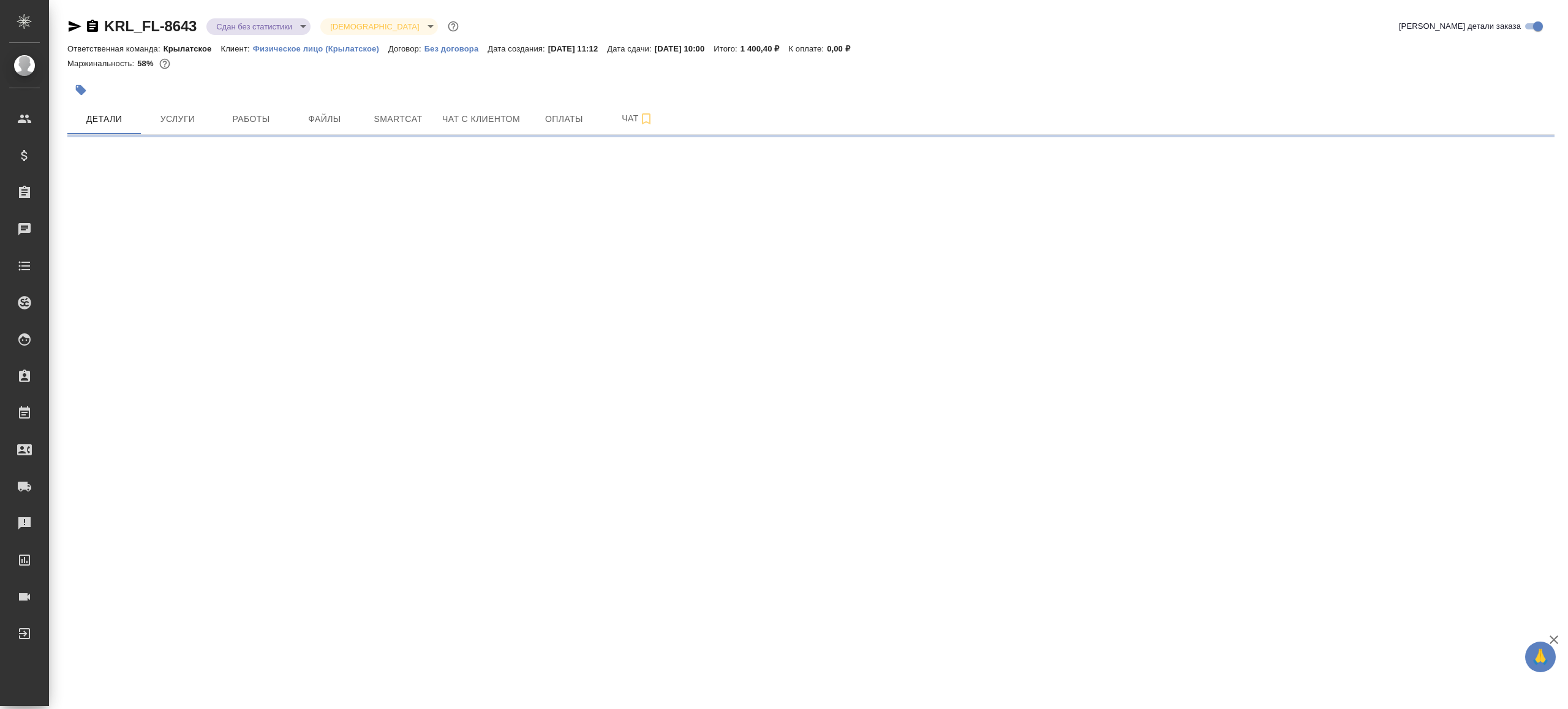
select select "RU"
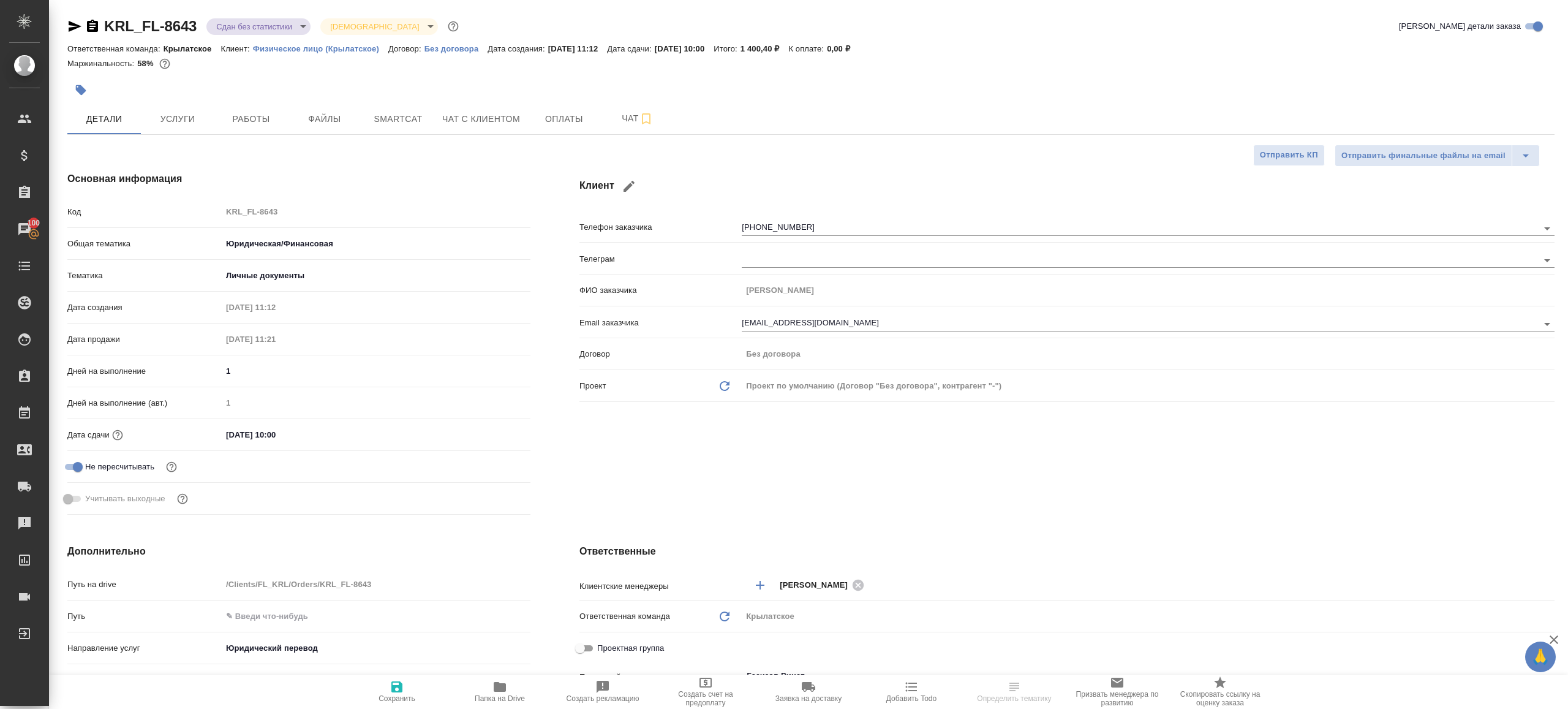
type textarea "x"
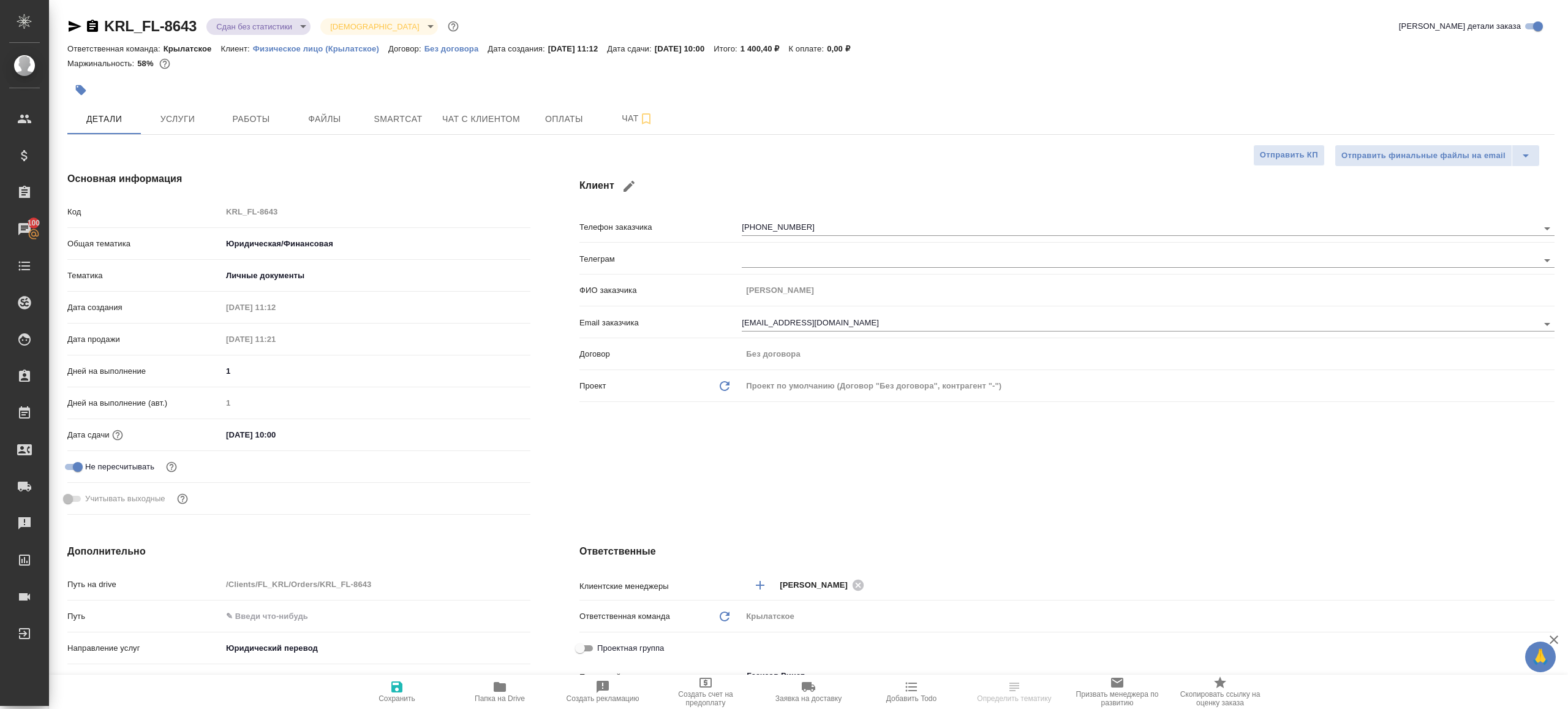
type textarea "x"
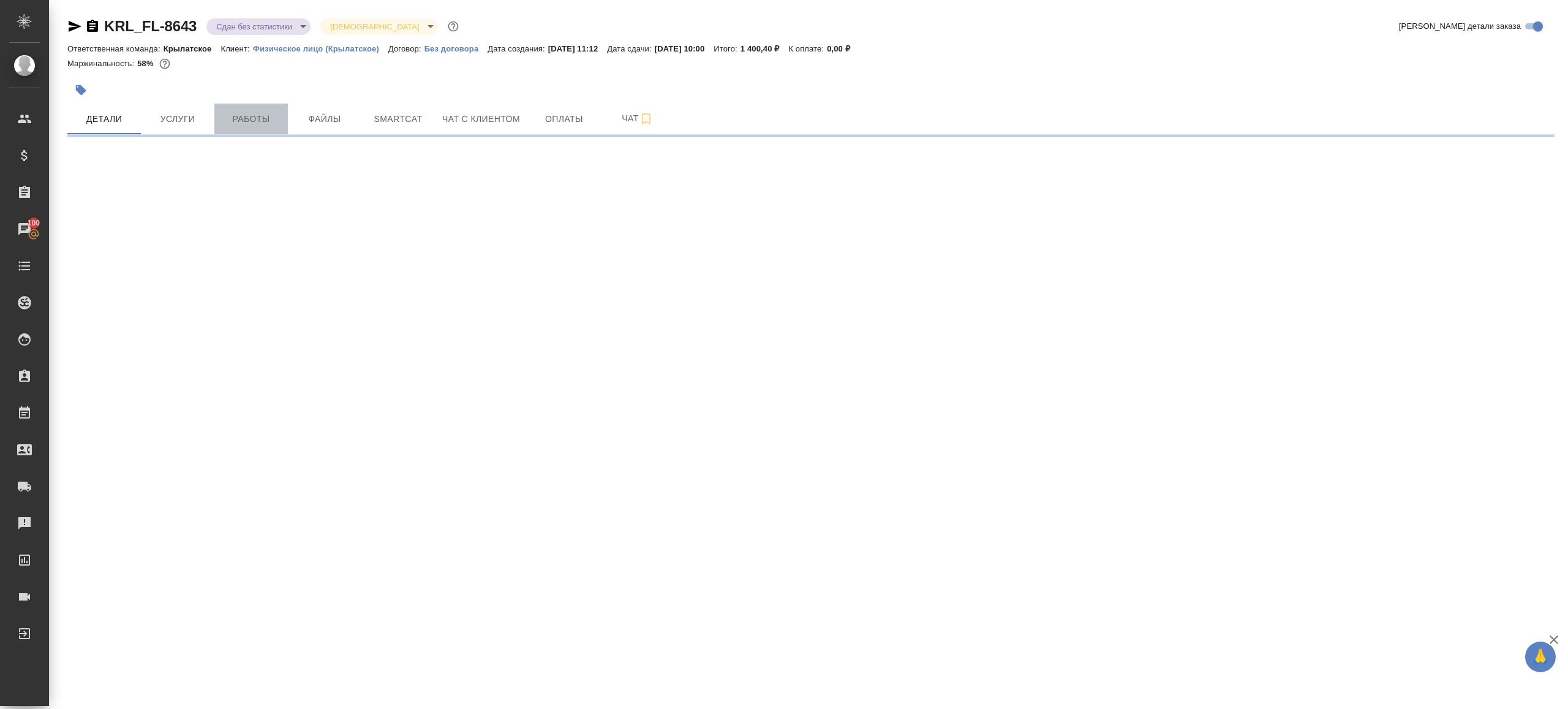
click at [260, 113] on span "Работы" at bounding box center [251, 119] width 59 height 15
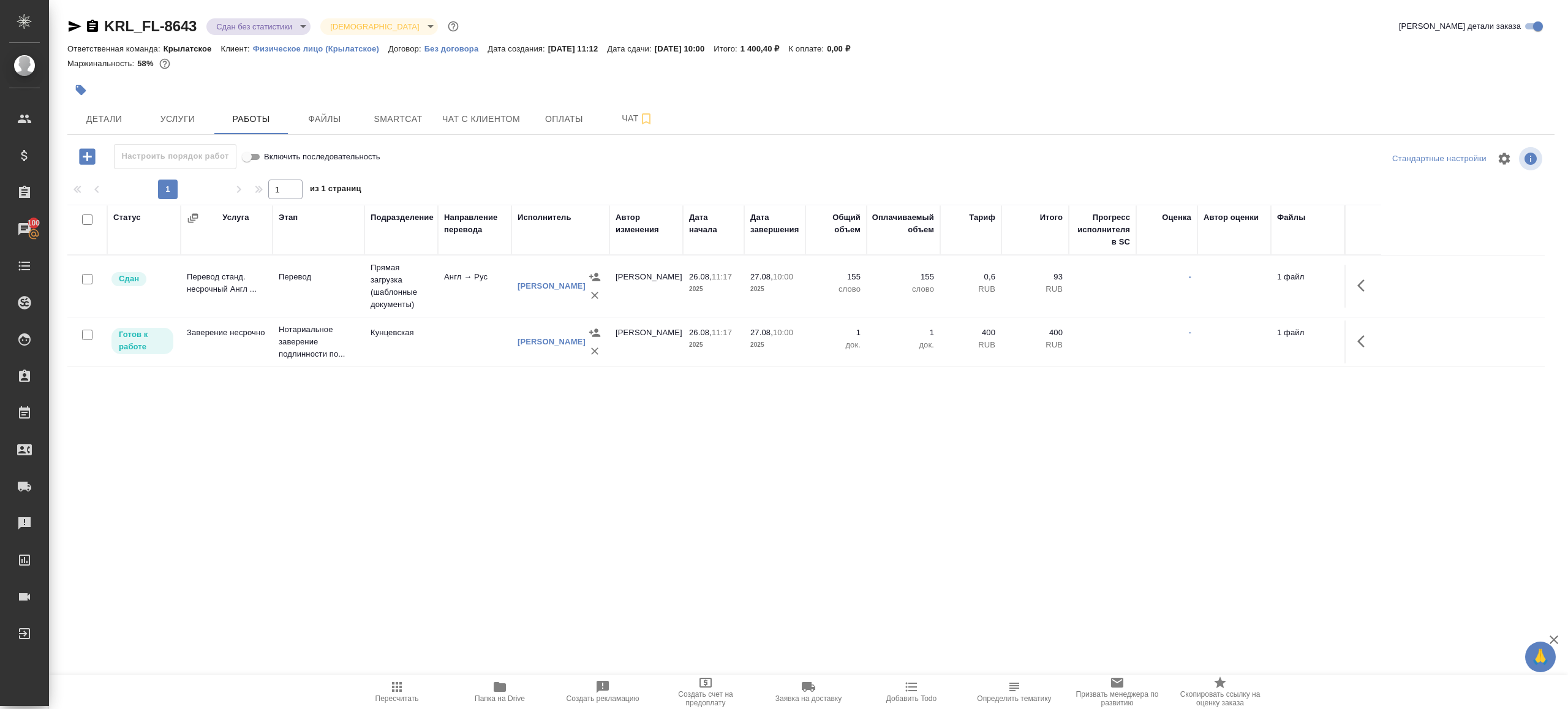
click at [253, 25] on body "🙏 .cls-1 fill:#fff; AWATERA [PERSON_NAME] Клиенты Спецификации Заказы 100 Чаты …" at bounding box center [784, 354] width 1568 height 709
click at [269, 174] on li "Выполнен" at bounding box center [262, 171] width 112 height 21
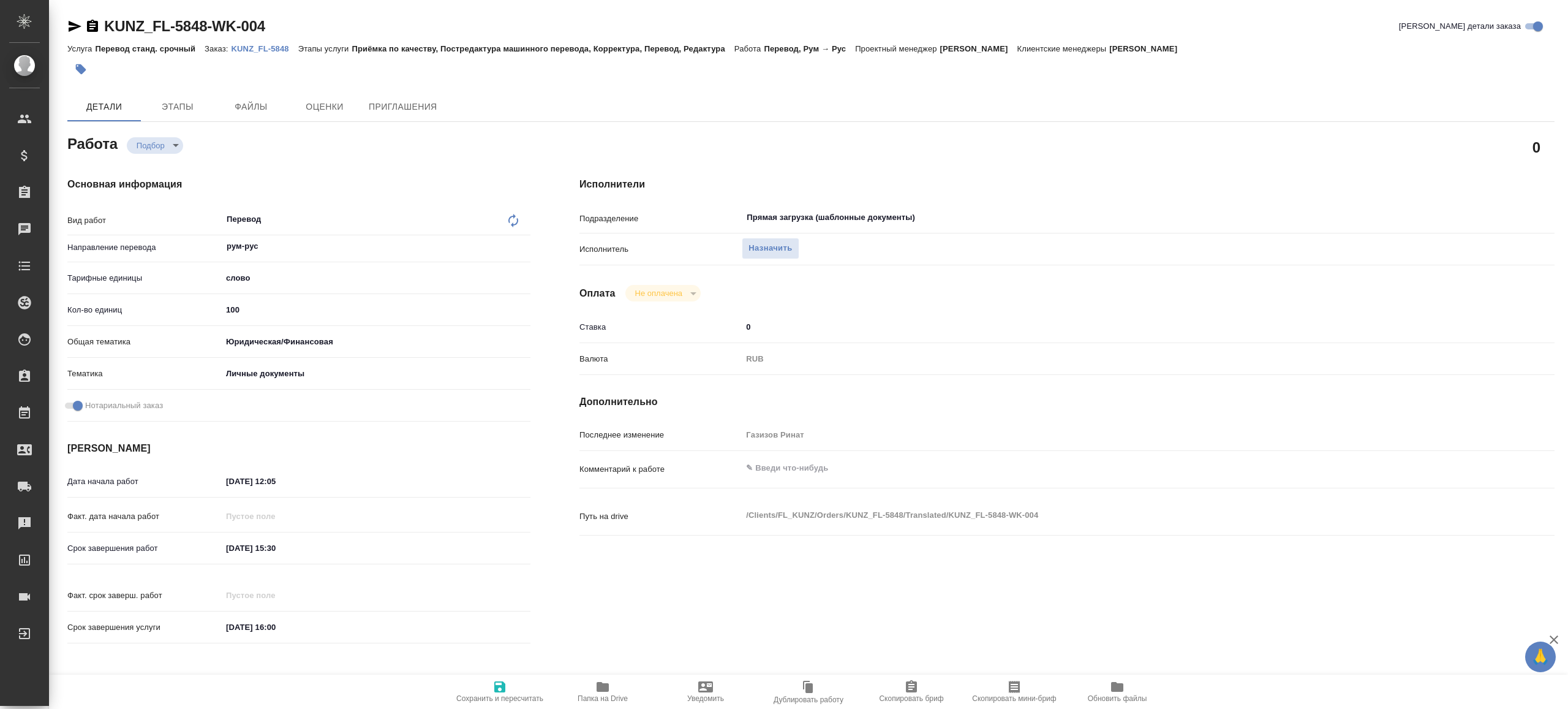
type textarea "x"
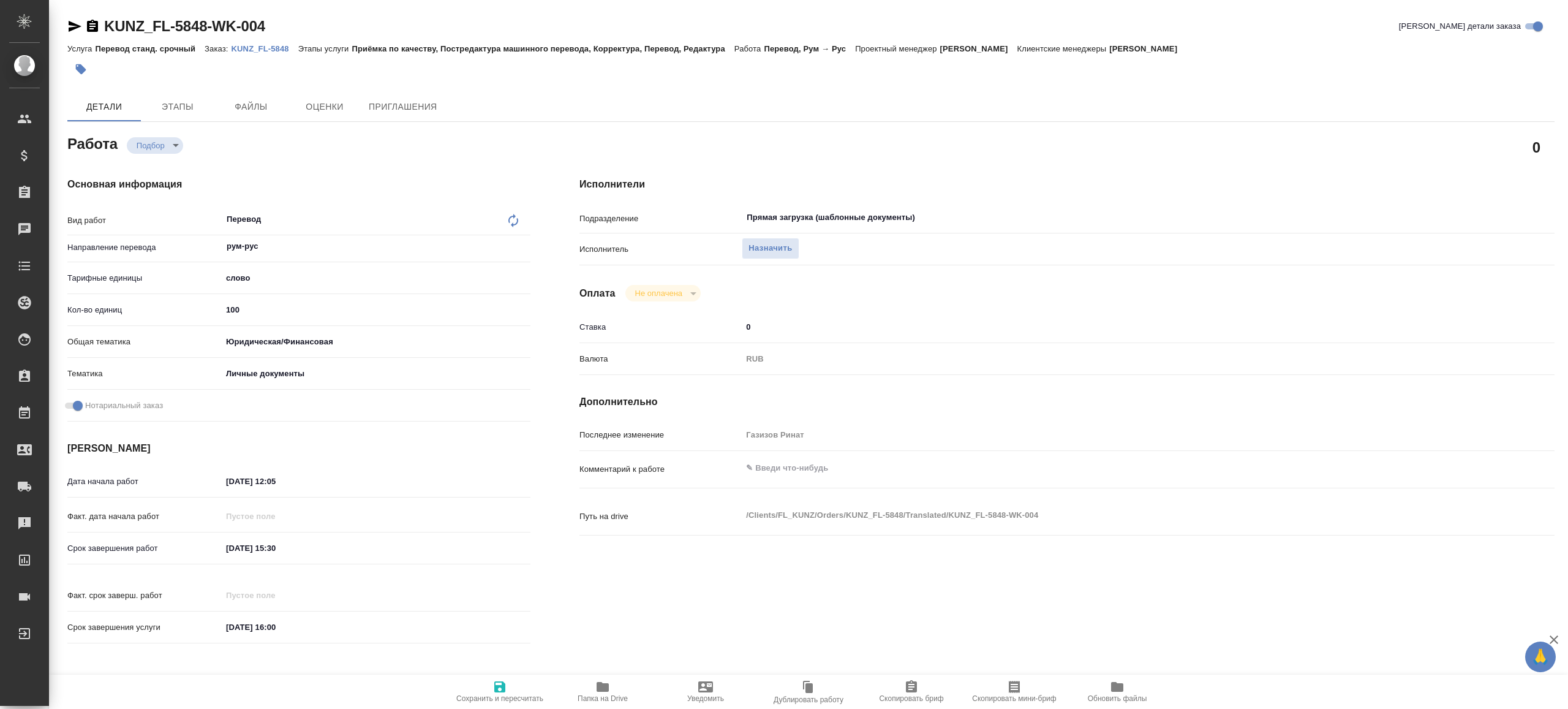
type textarea "x"
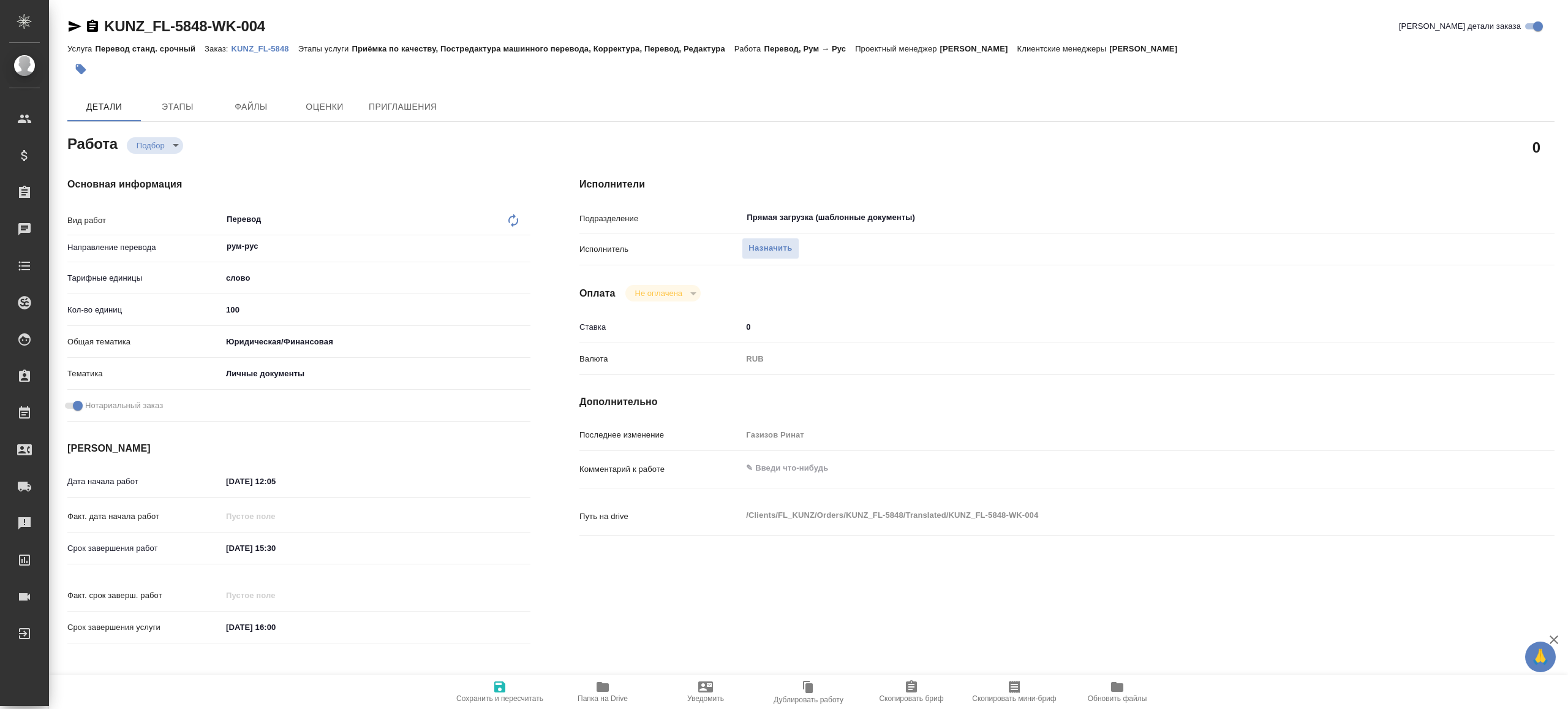
type textarea "x"
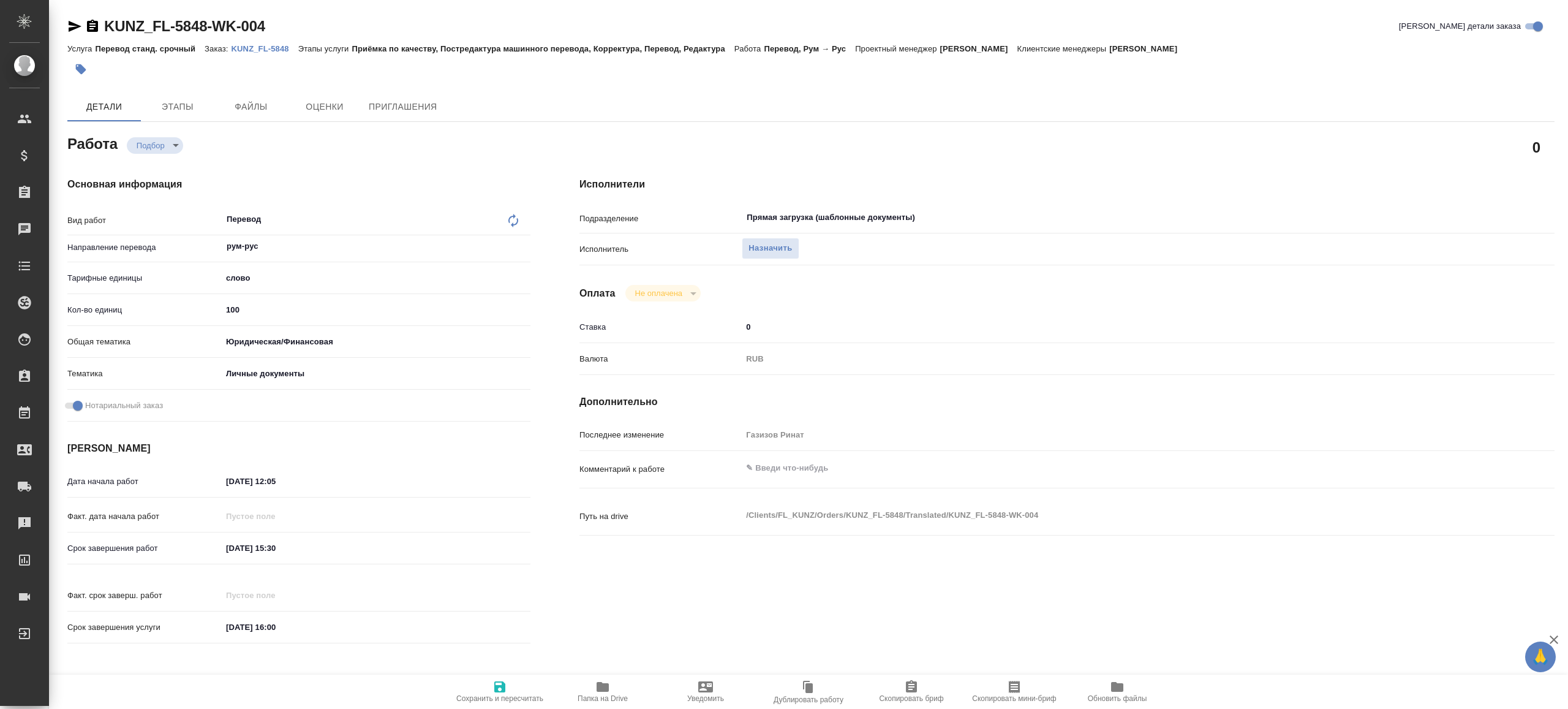
type textarea "x"
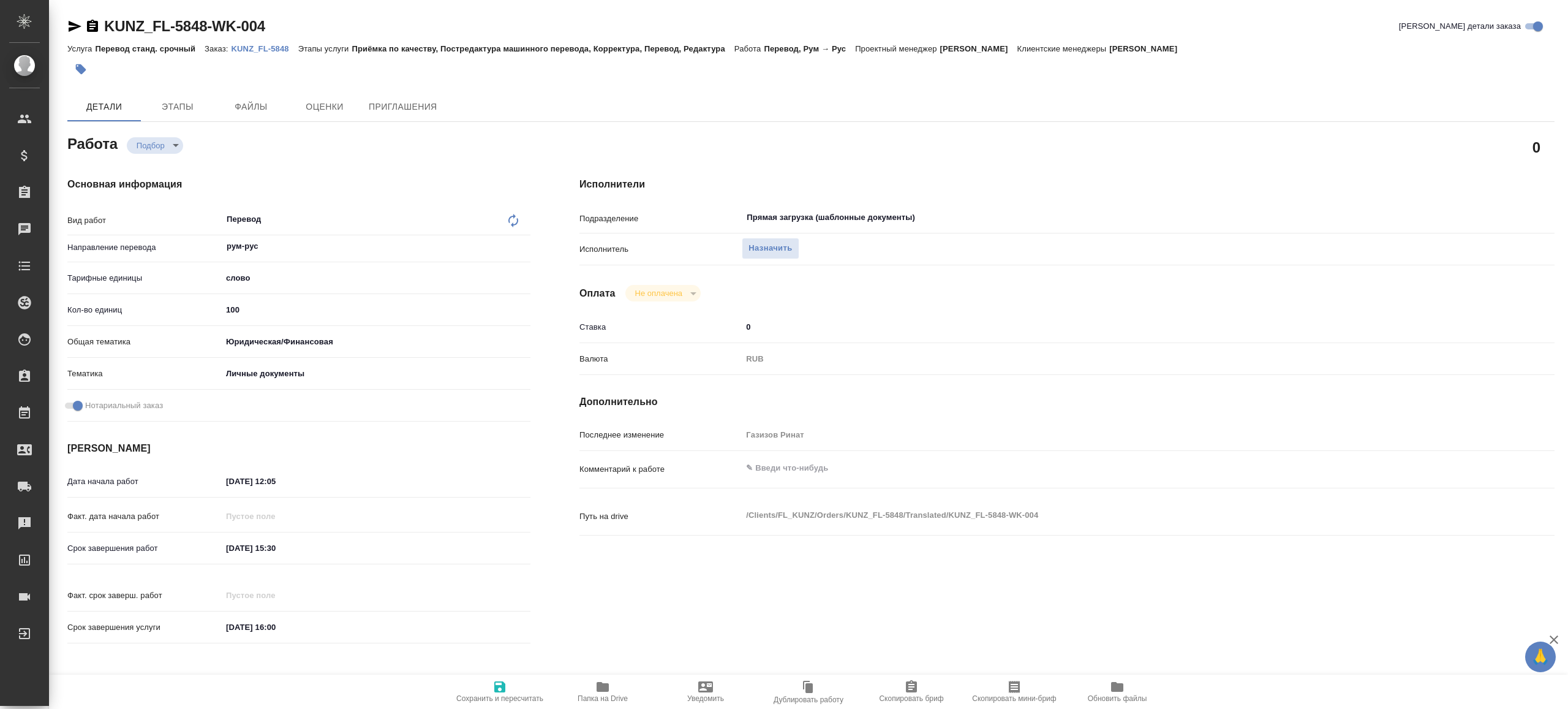
type textarea "x"
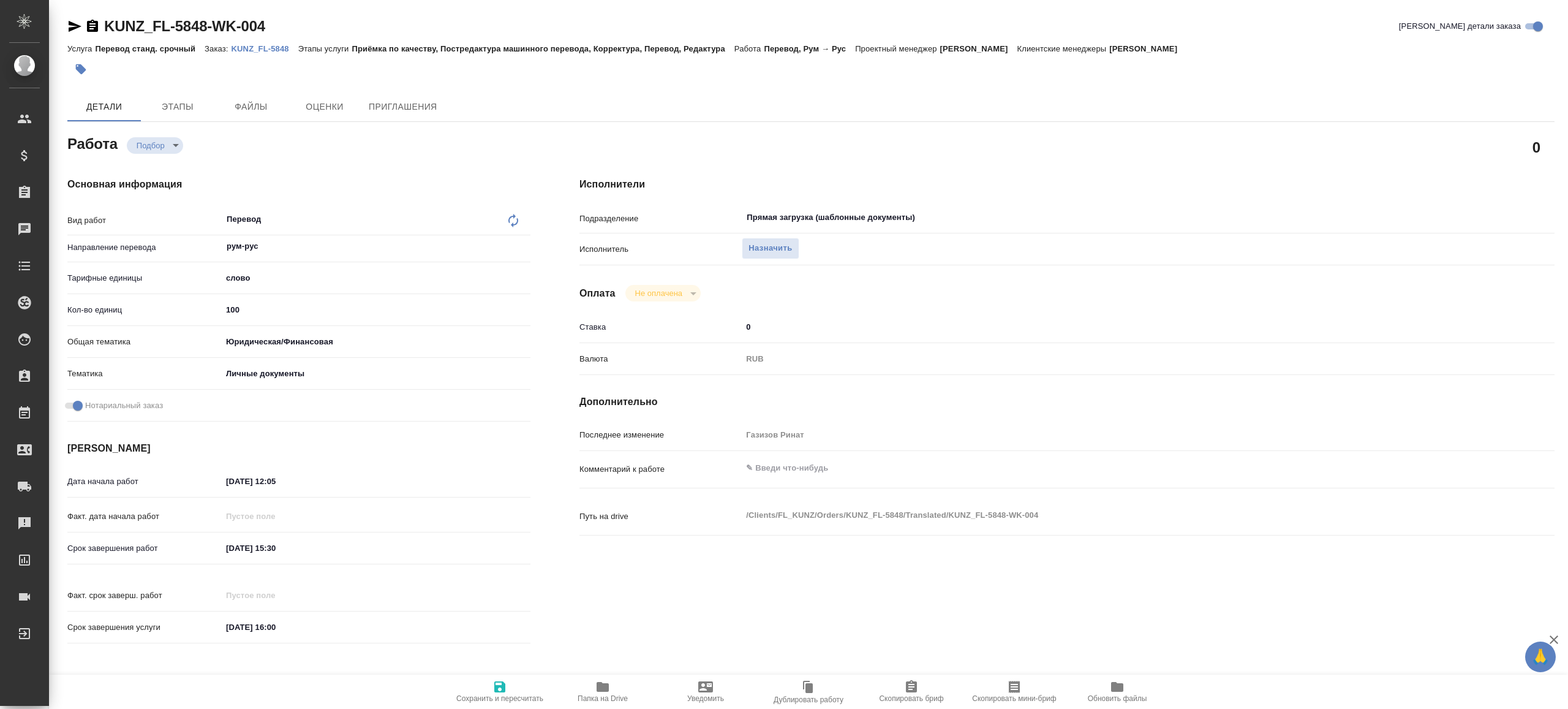
type textarea "x"
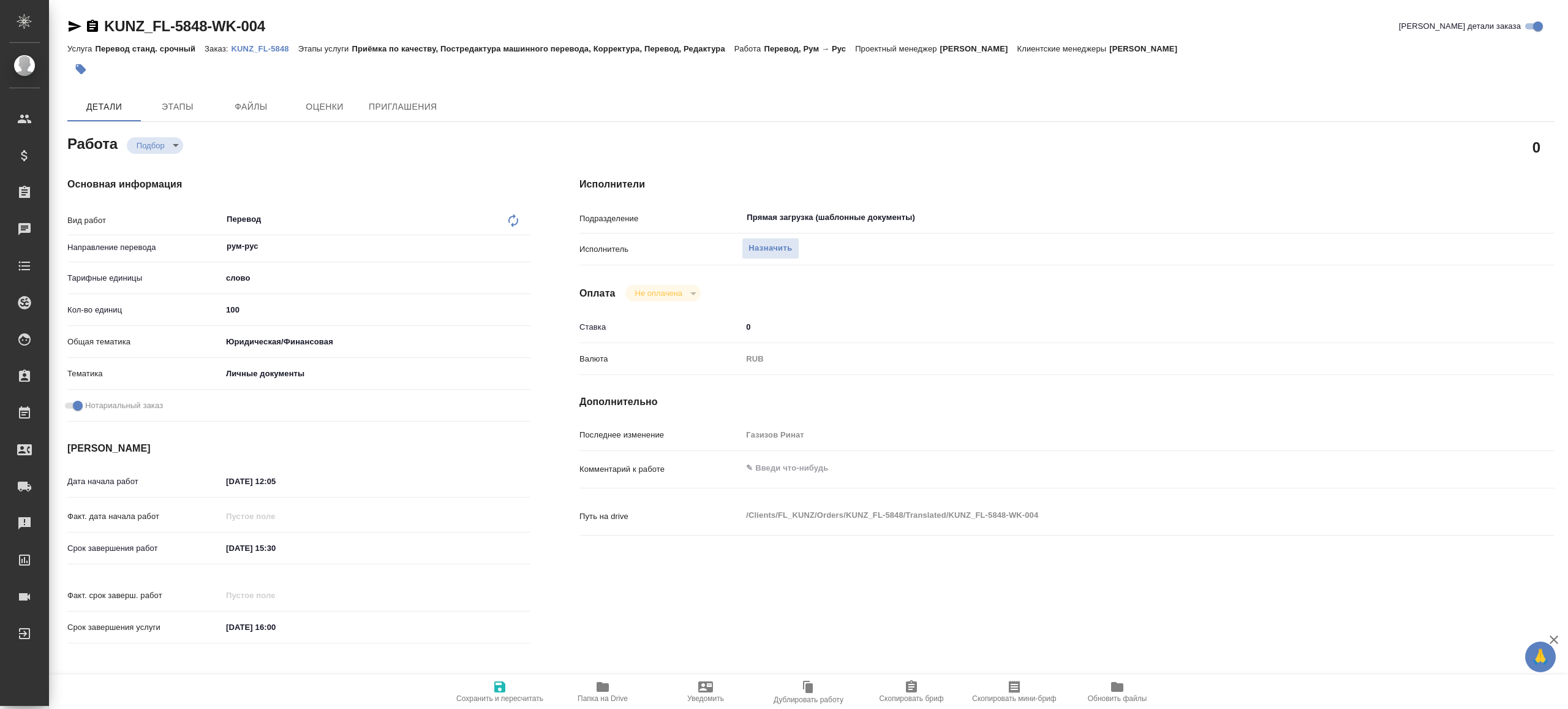
type textarea "x"
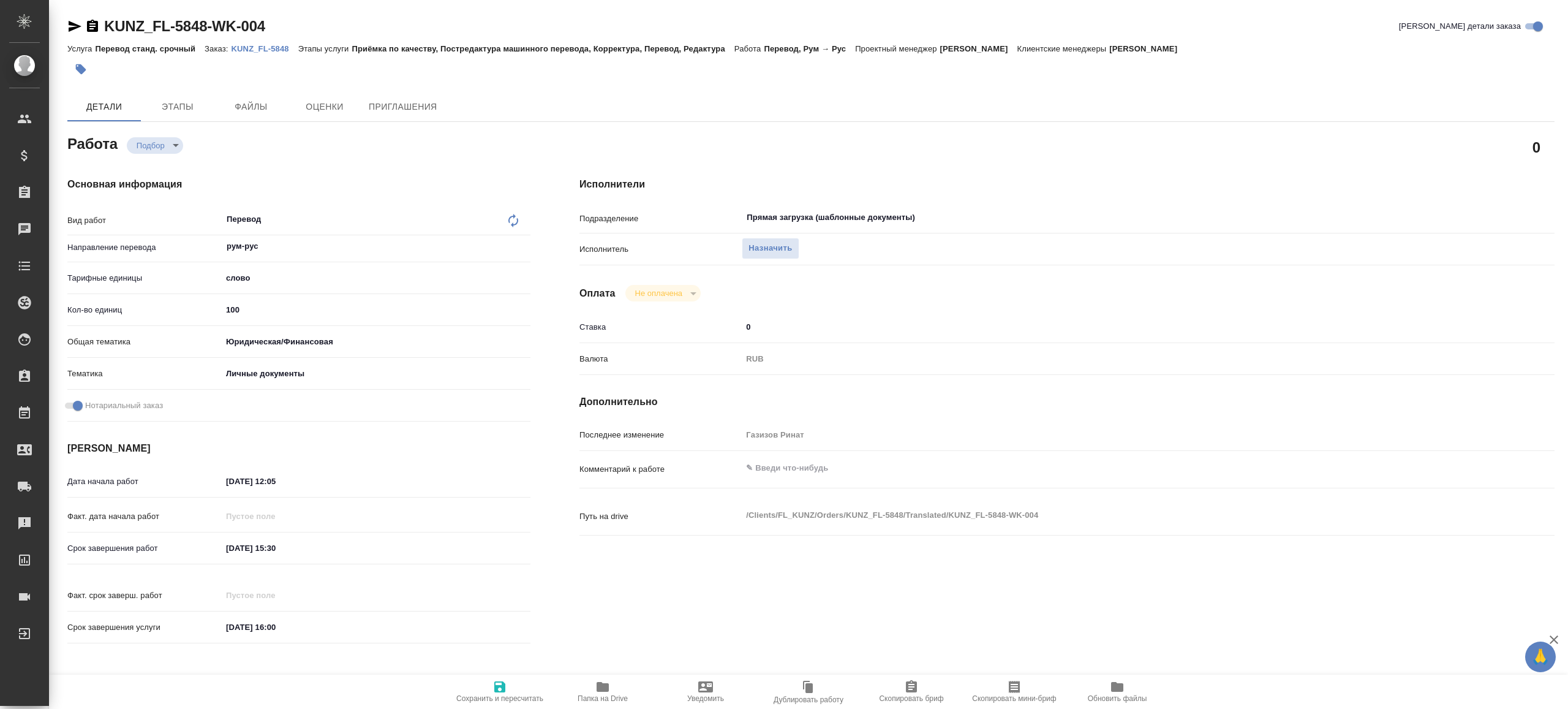
type textarea "x"
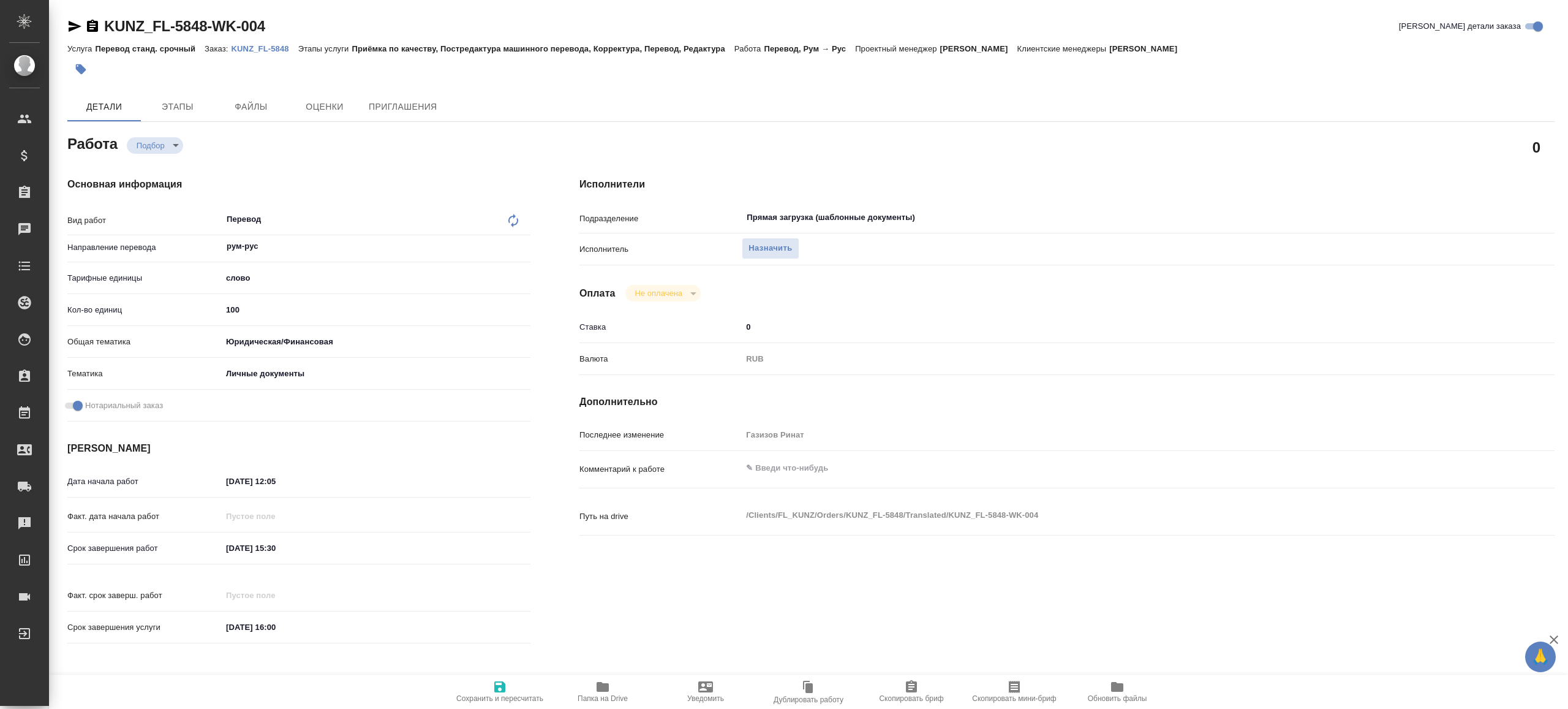
type textarea "x"
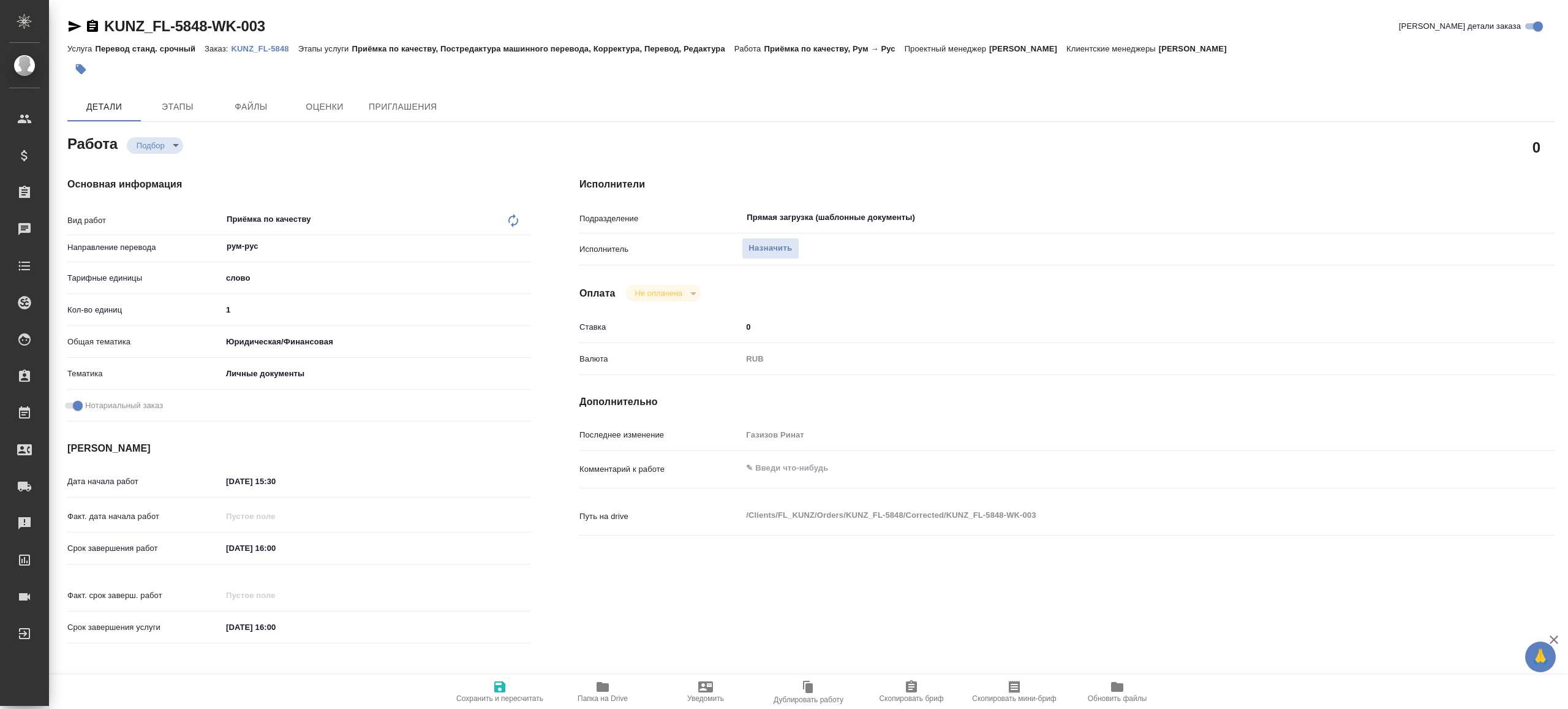
type textarea "x"
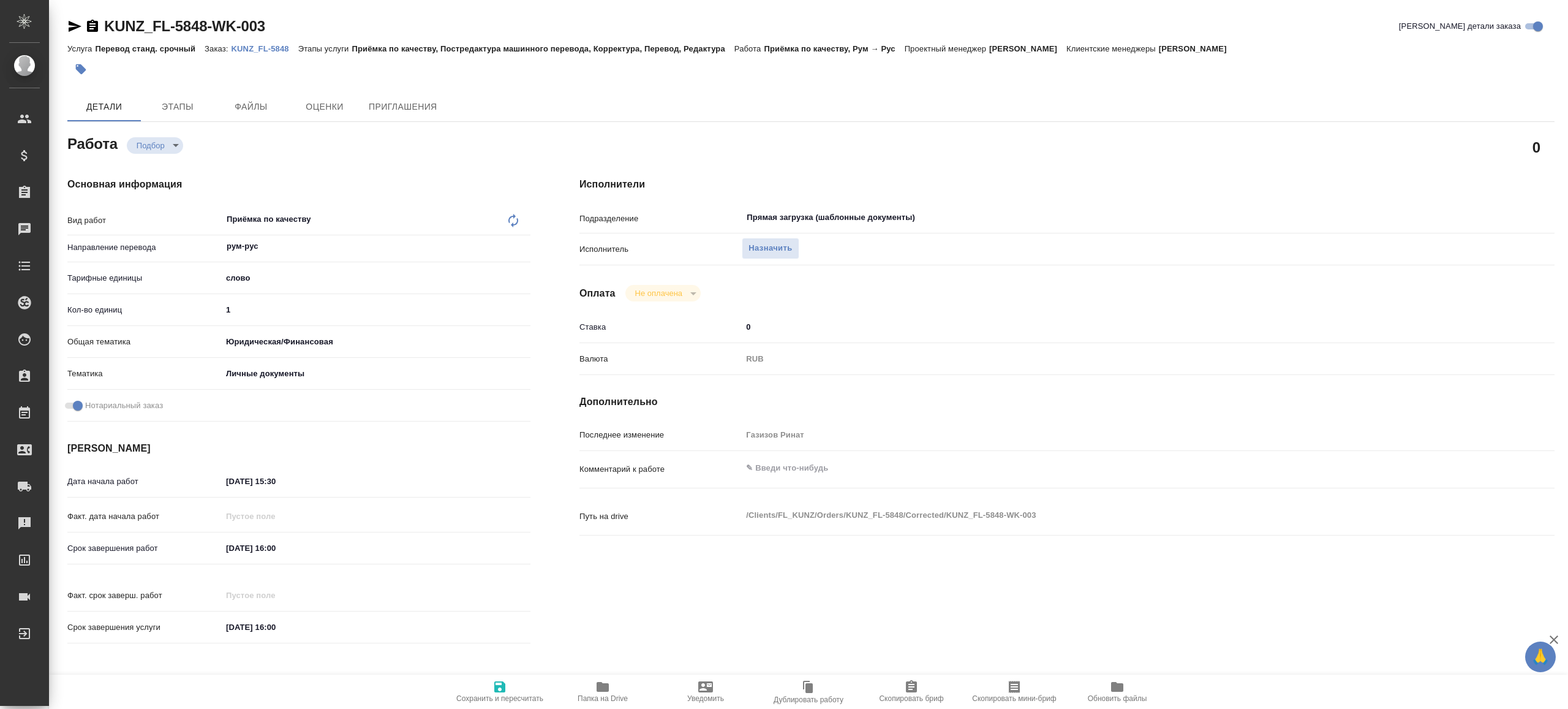
type textarea "x"
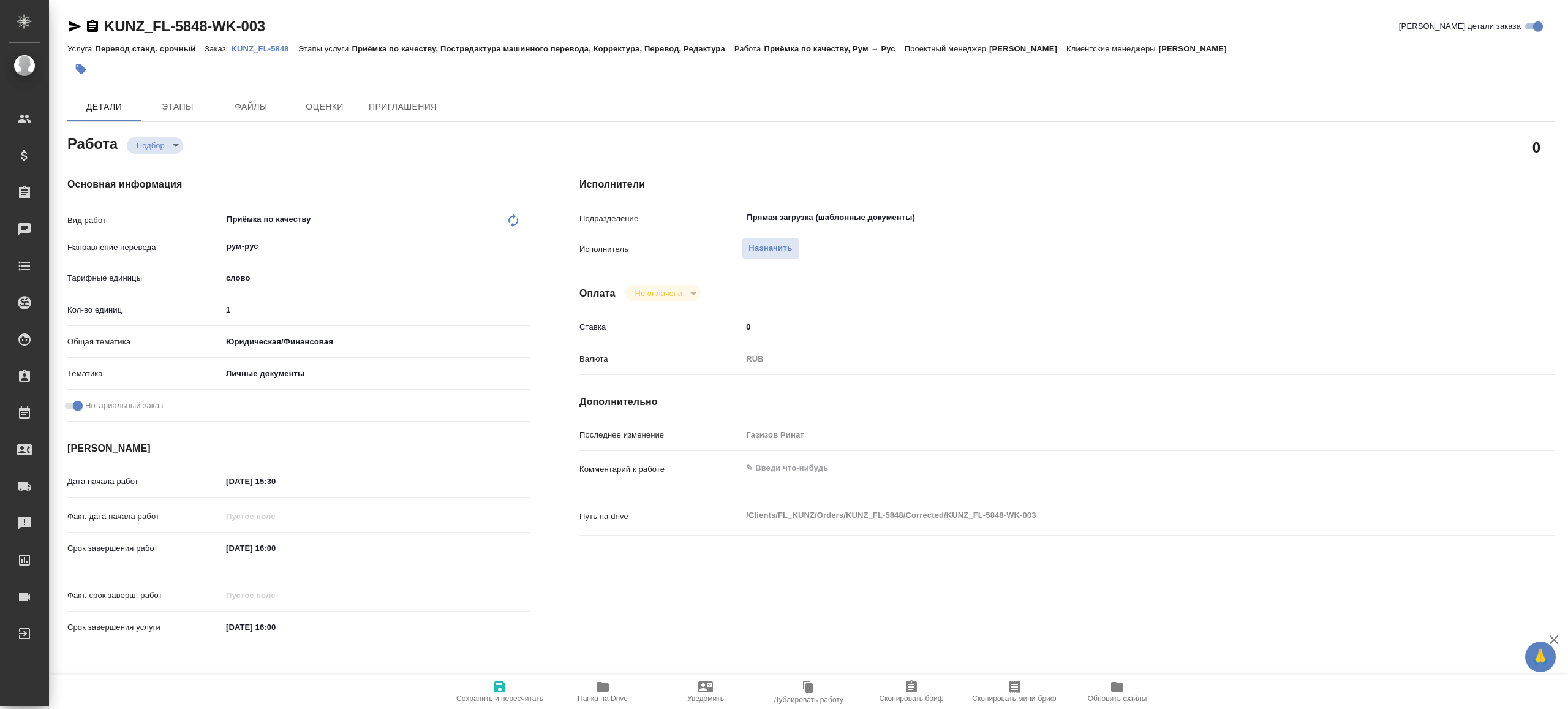
type textarea "x"
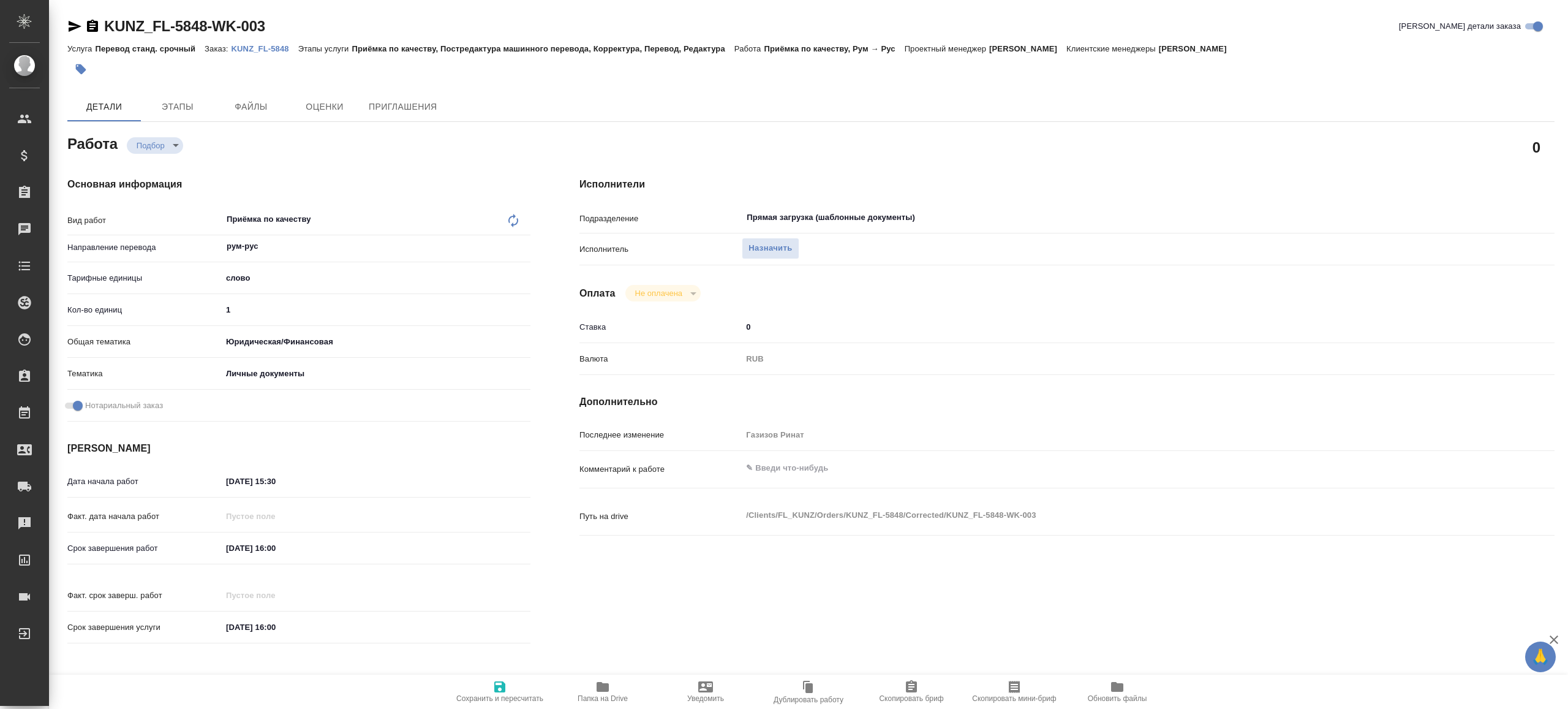
type textarea "x"
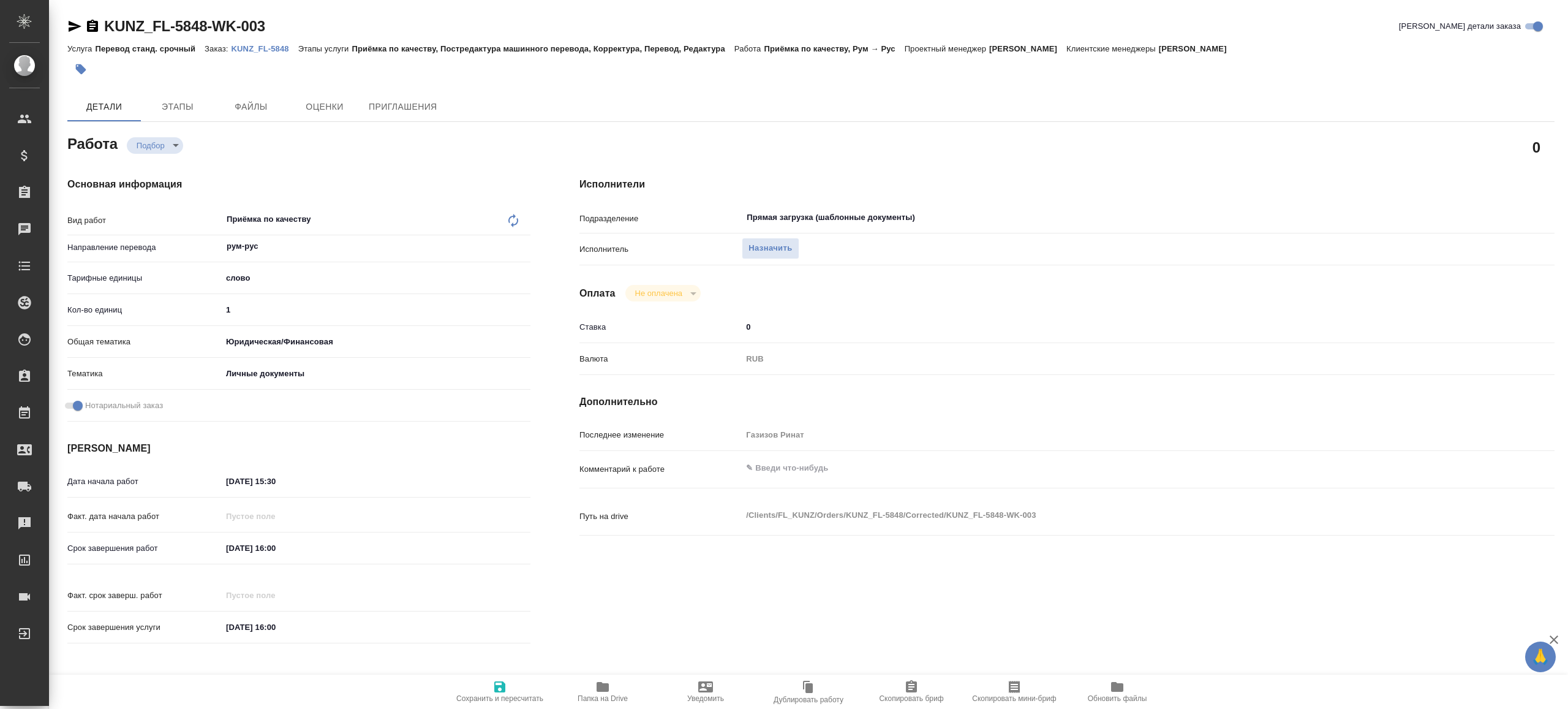
type textarea "x"
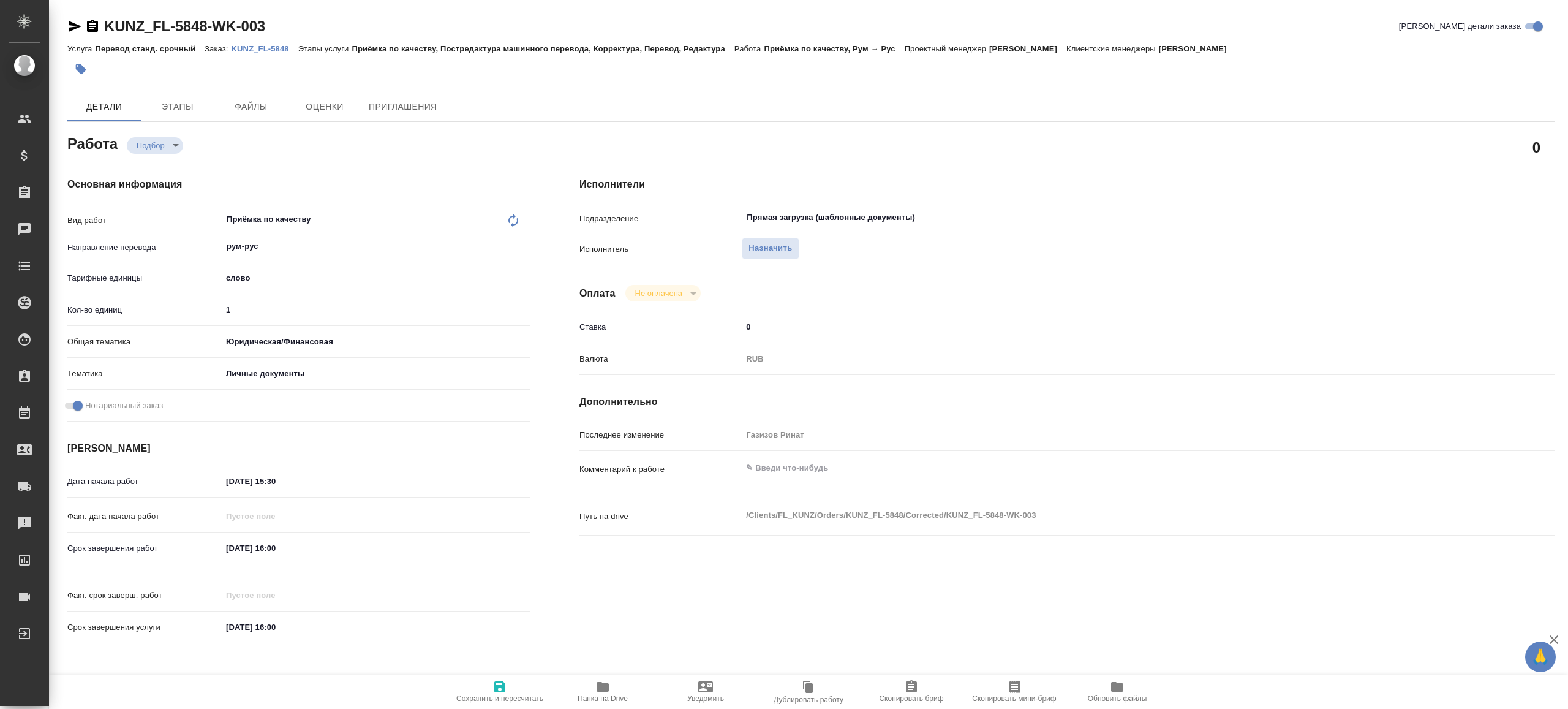
type textarea "x"
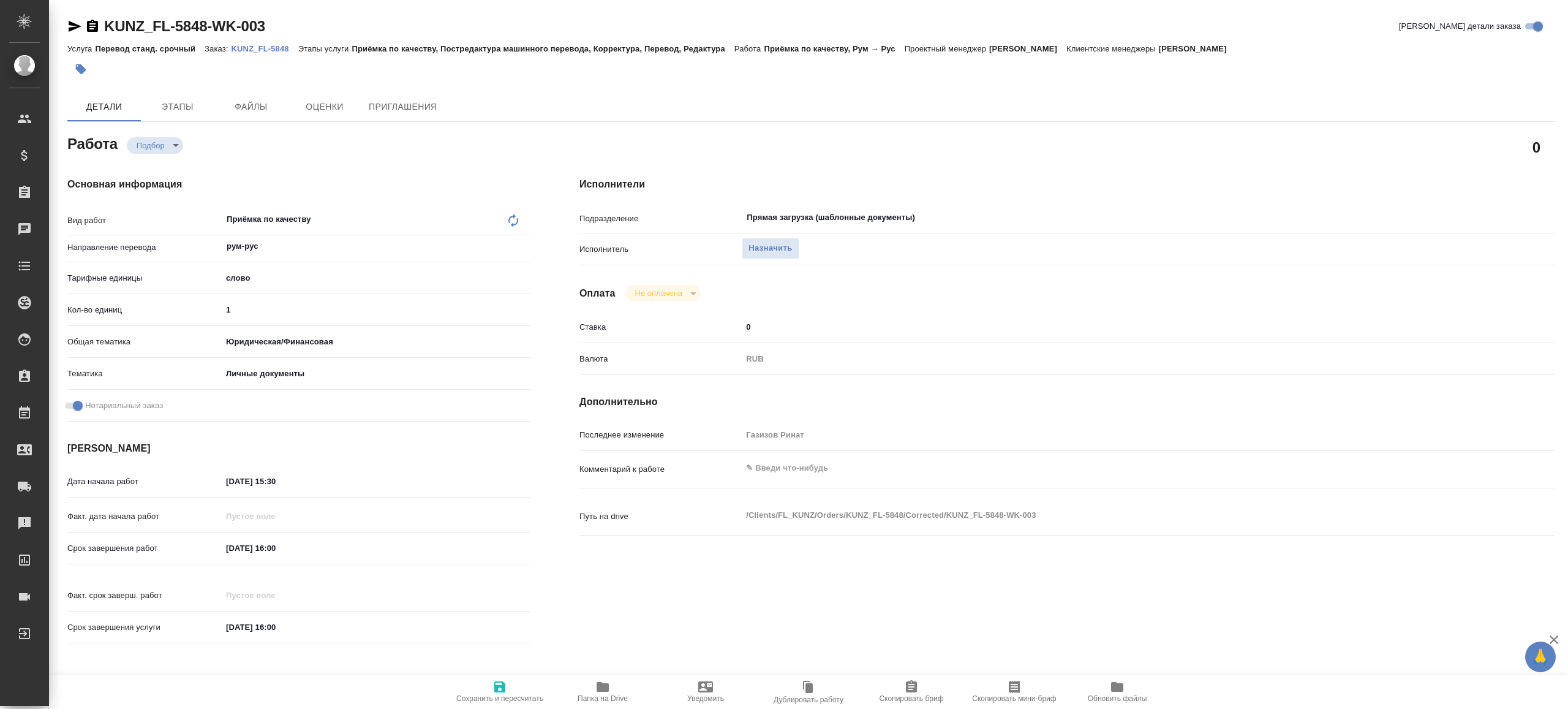
type textarea "x"
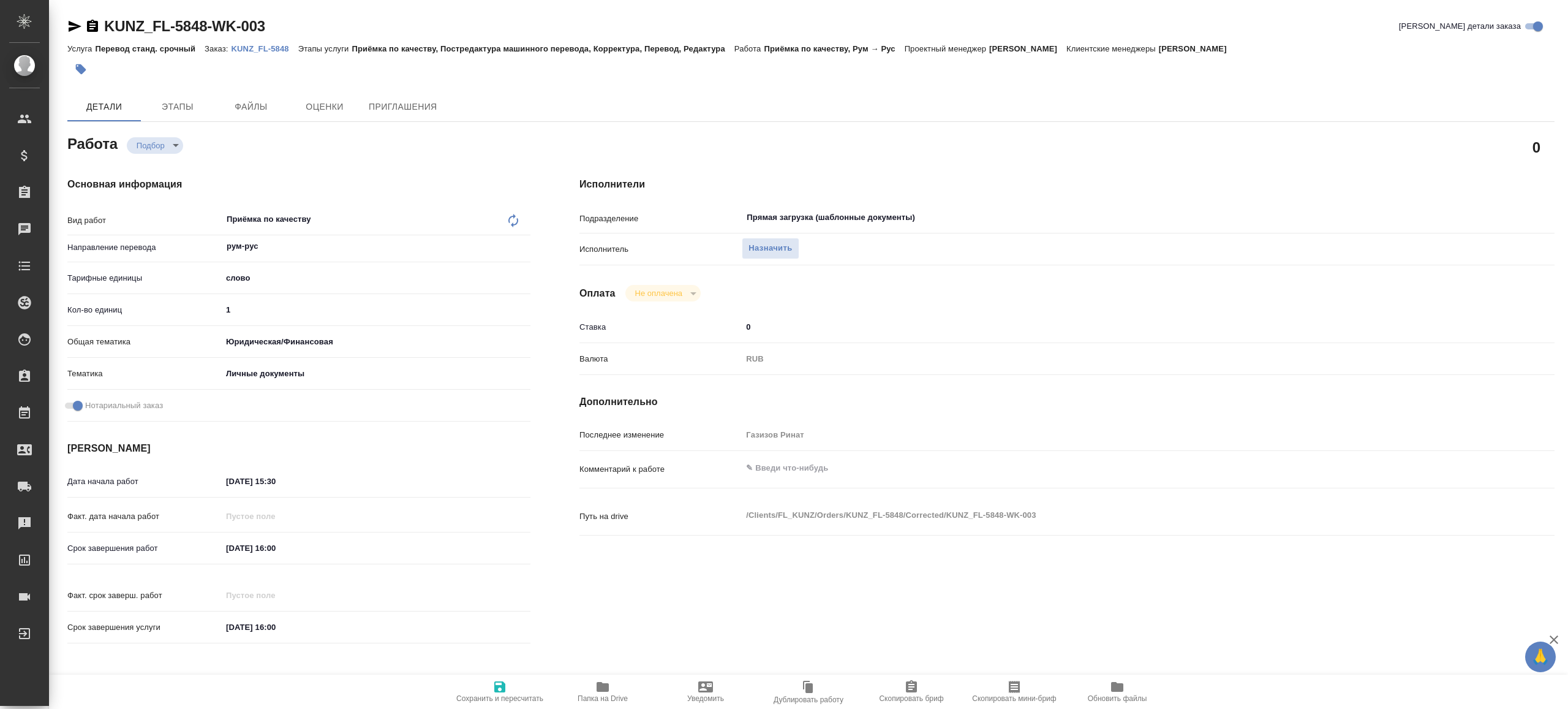
type textarea "x"
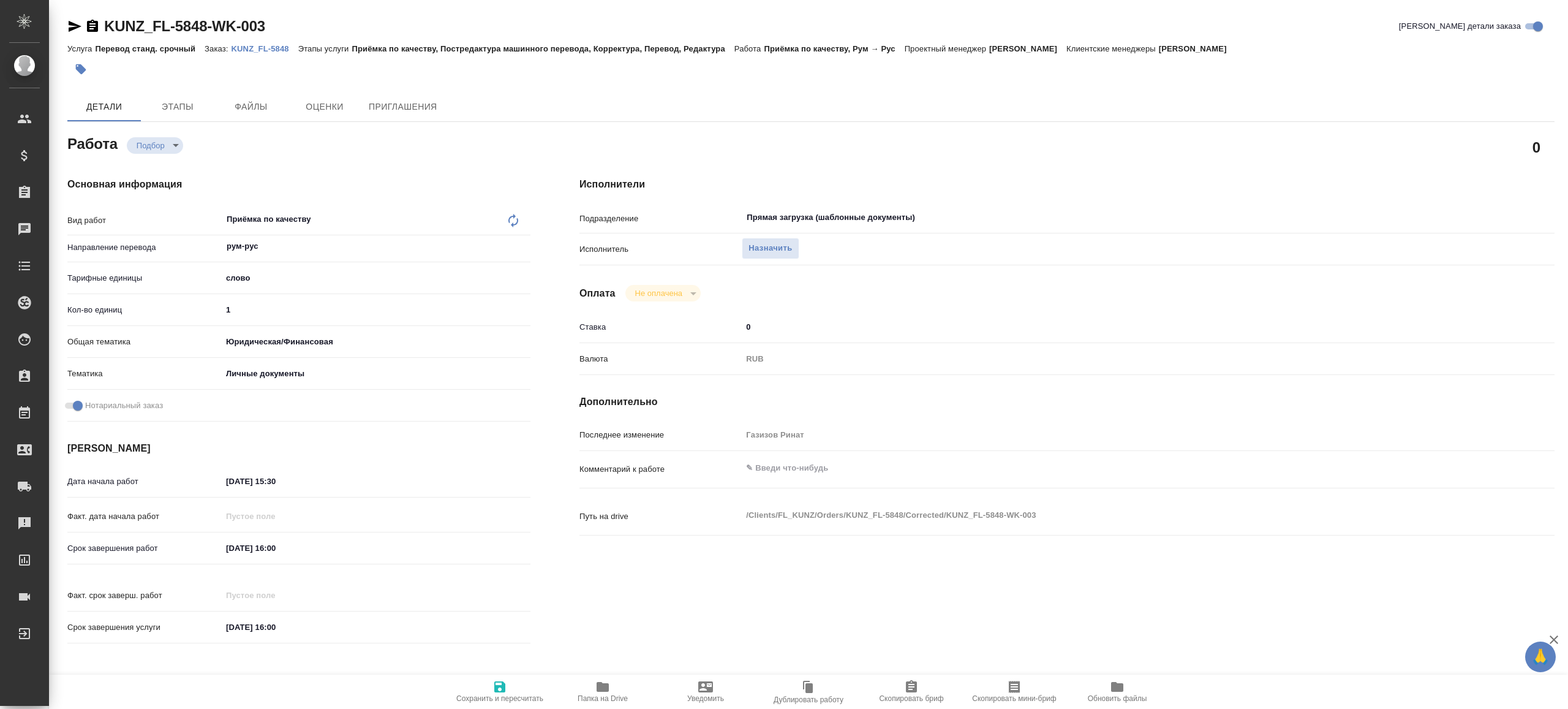
type textarea "x"
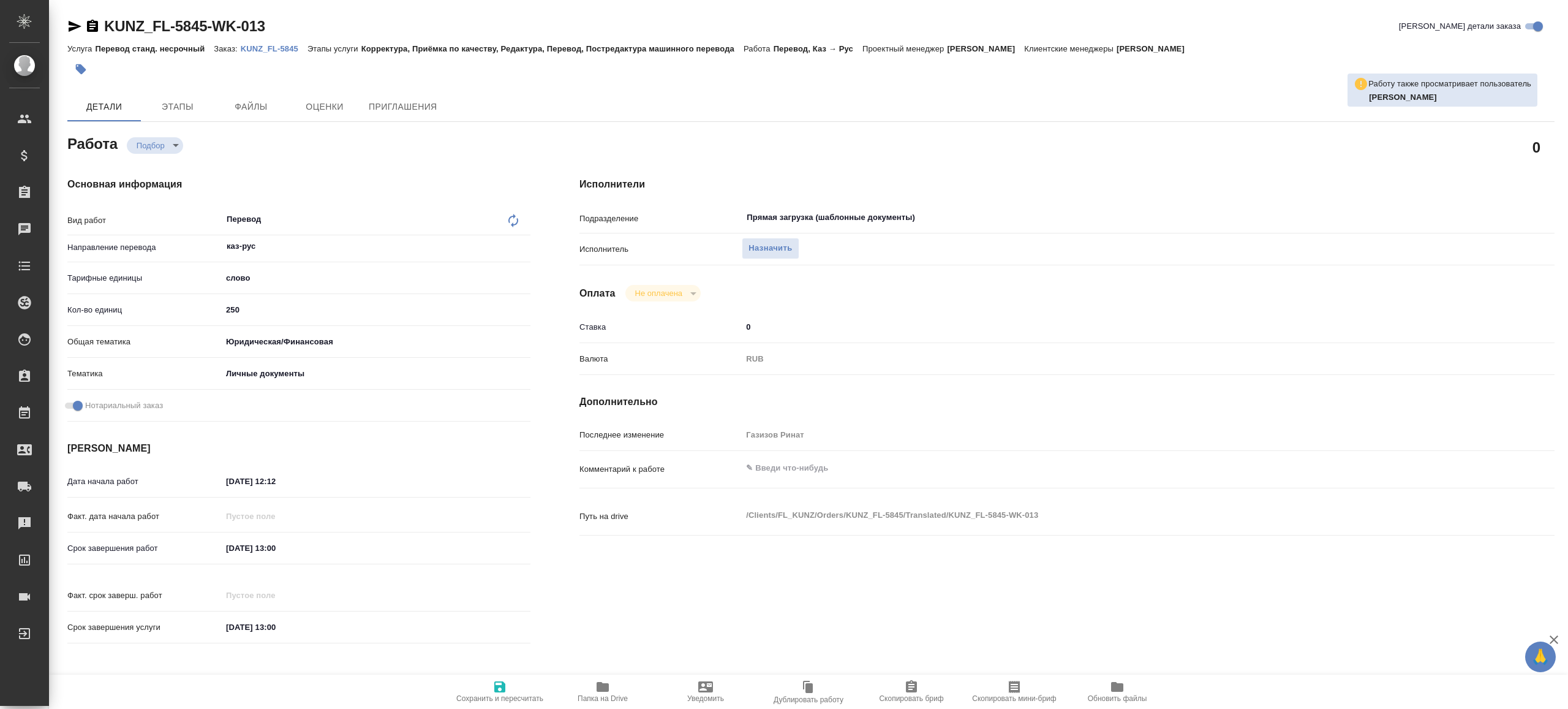
type textarea "x"
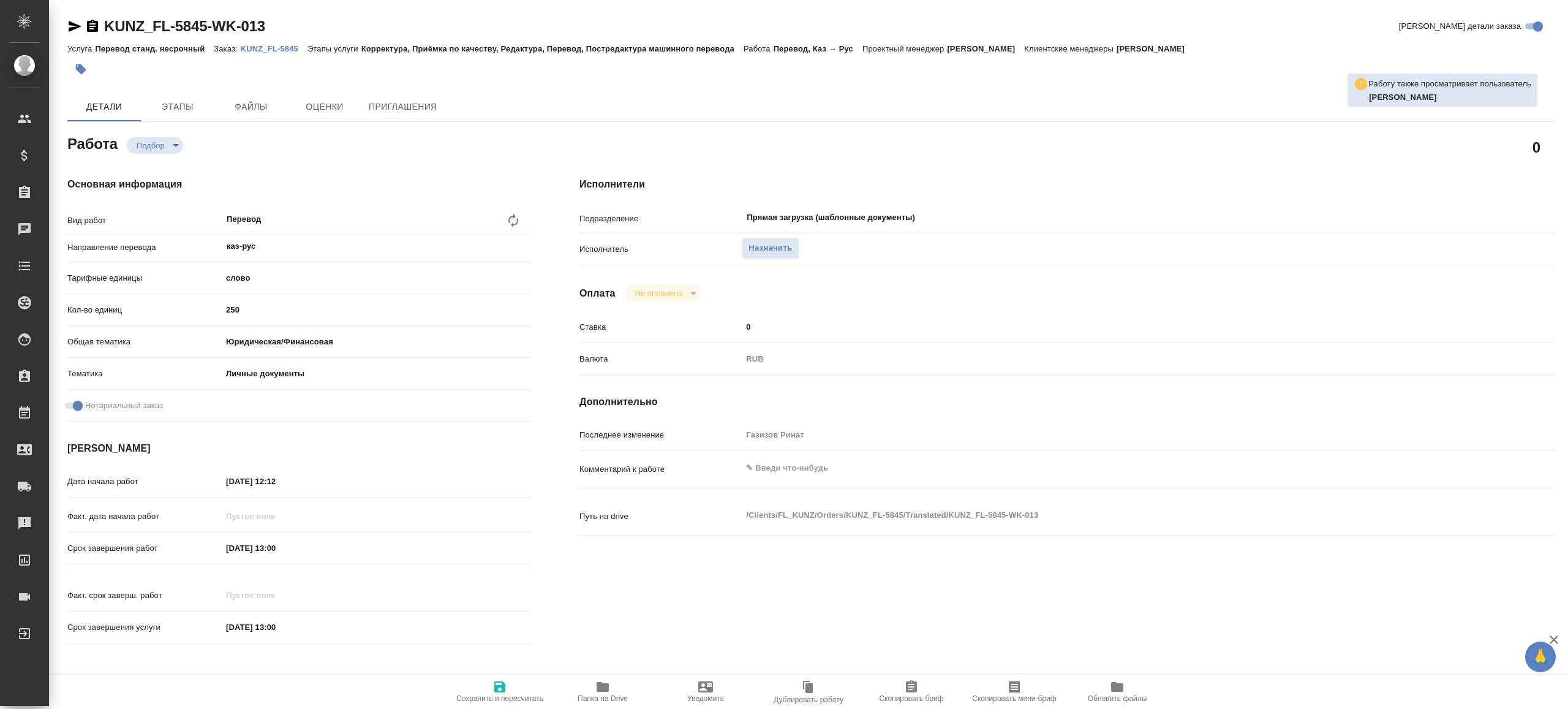
type textarea "x"
